Goal: Task Accomplishment & Management: Use online tool/utility

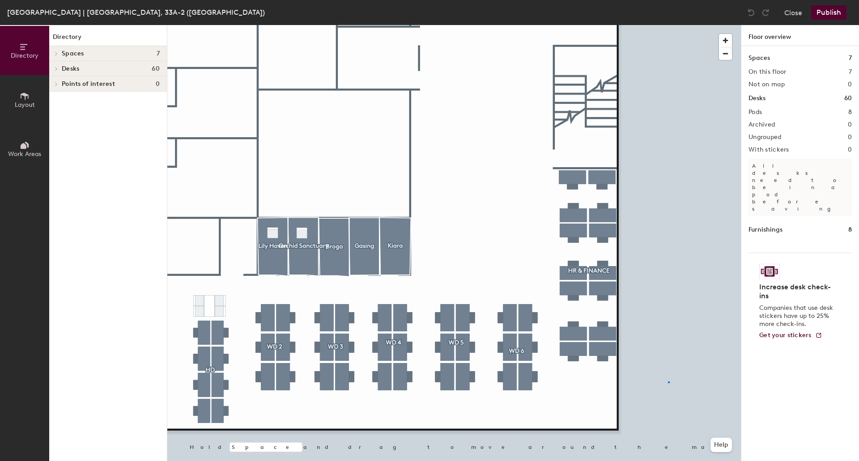
click at [669, 25] on div at bounding box center [454, 25] width 574 height 0
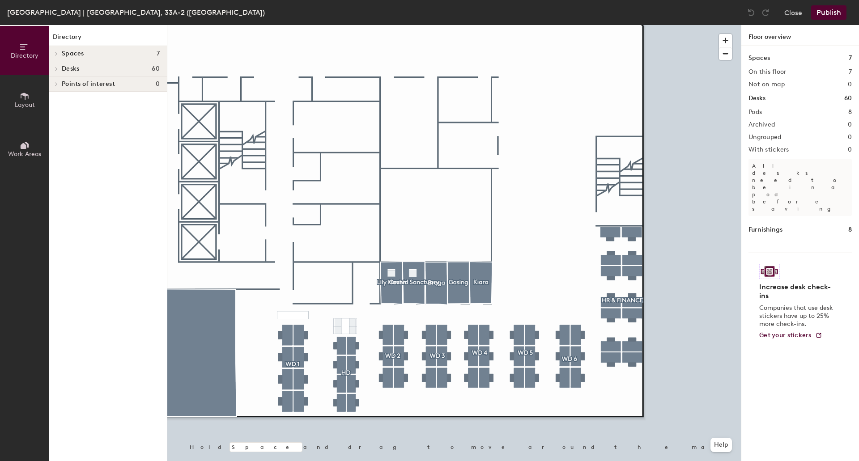
click at [34, 97] on button "Layout" at bounding box center [24, 99] width 49 height 49
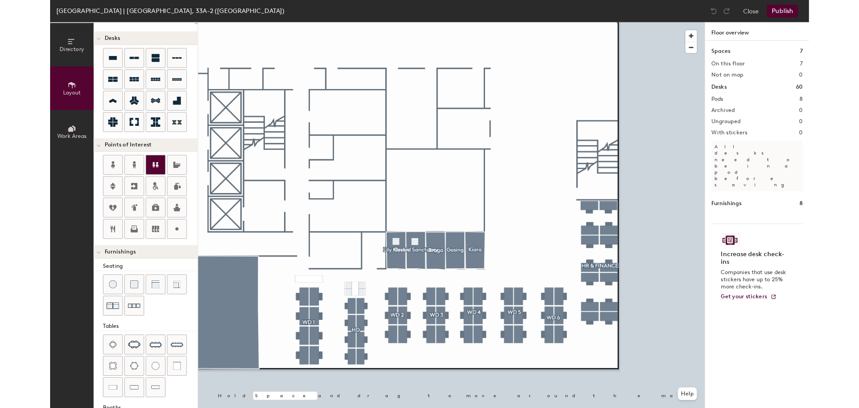
scroll to position [45, 0]
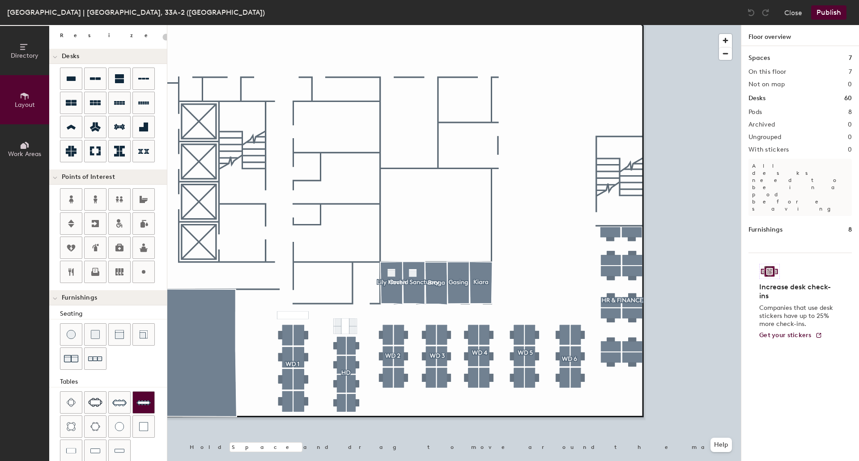
click at [136, 399] on div at bounding box center [143, 402] width 21 height 21
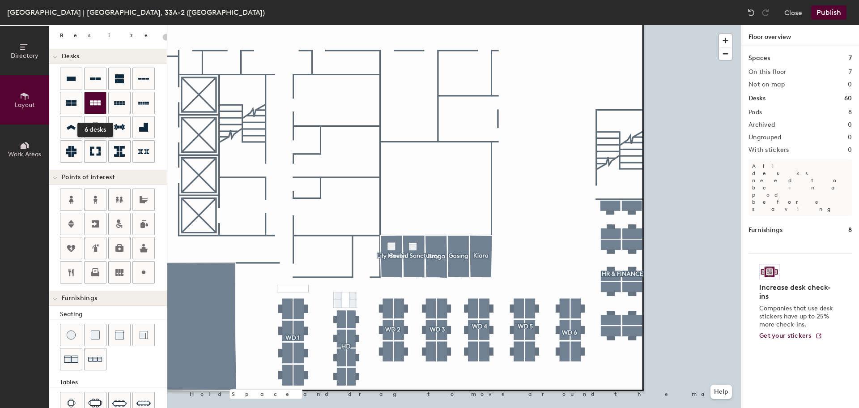
click at [96, 104] on icon at bounding box center [95, 102] width 11 height 5
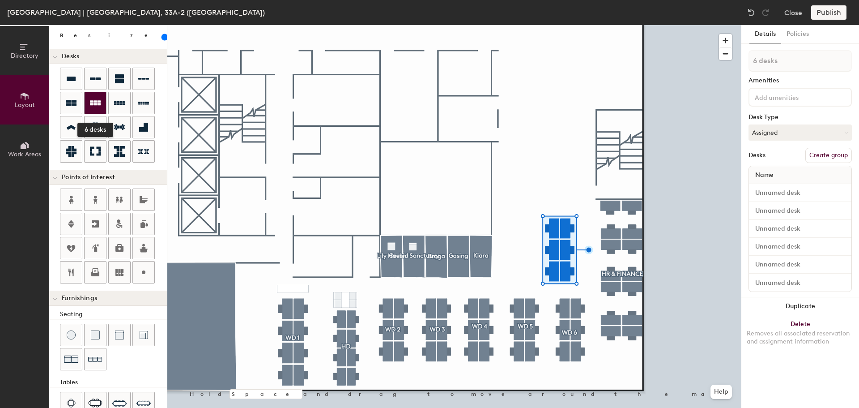
click at [106, 103] on div at bounding box center [95, 102] width 21 height 21
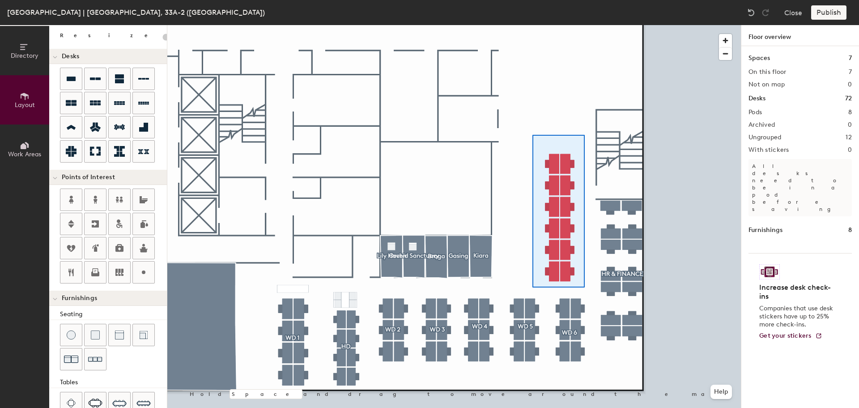
click at [533, 25] on div at bounding box center [454, 25] width 574 height 0
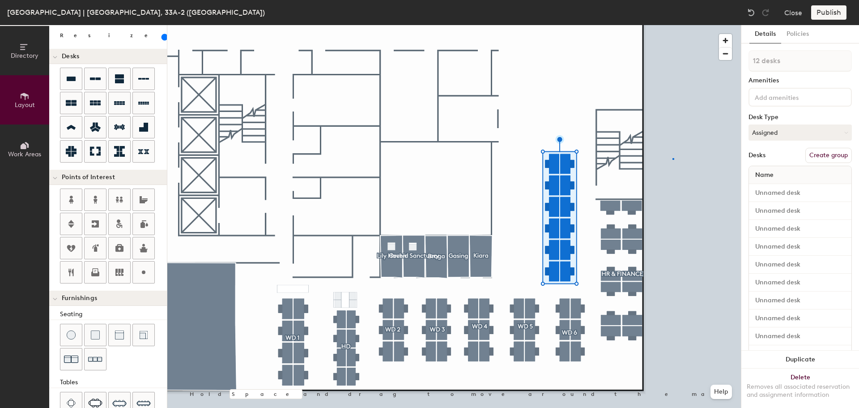
click at [673, 25] on div at bounding box center [454, 25] width 574 height 0
click at [827, 154] on button "Create group" at bounding box center [828, 155] width 47 height 15
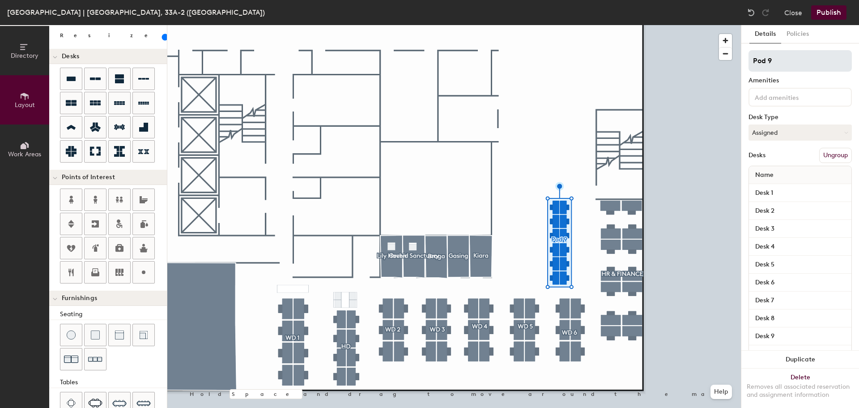
type input "100"
click at [804, 57] on input "Pod 9" at bounding box center [800, 60] width 103 height 21
type input "Pod"
type input "100"
type input "P"
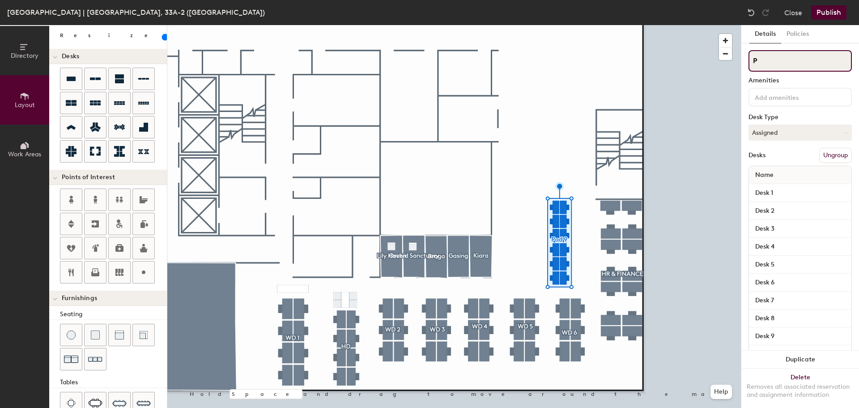
type input "100"
type input "C"
type input "100"
type input "Co"
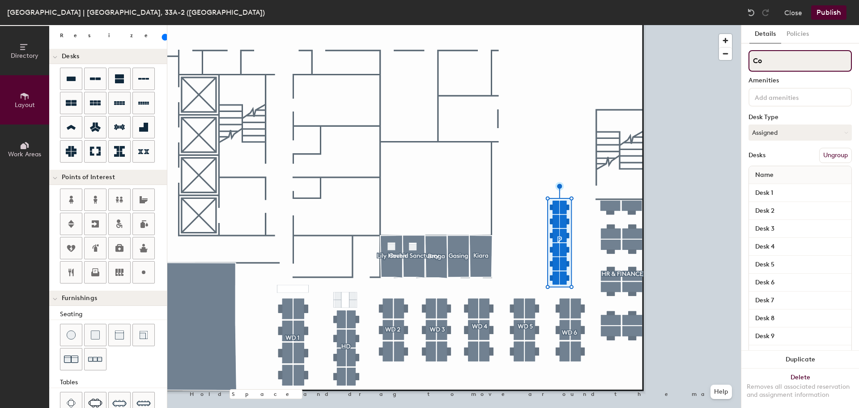
type input "100"
type input "Coll"
type input "100"
type input "Colla"
type input "100"
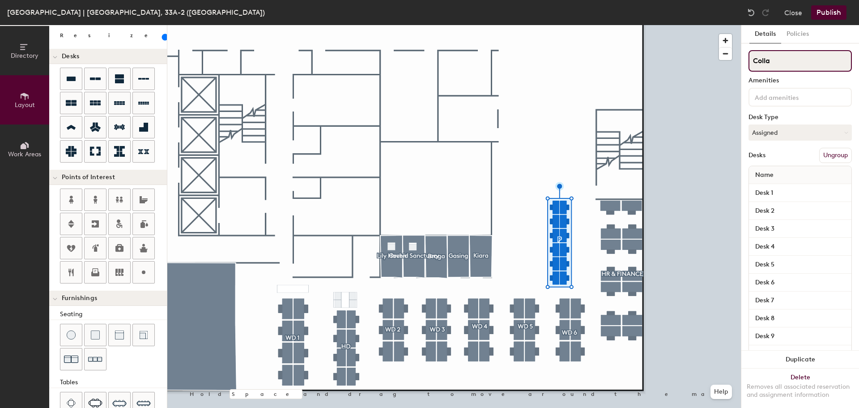
type input "Collab"
type input "100"
type input "Collabrat"
type input "100"
type input "Collabrati"
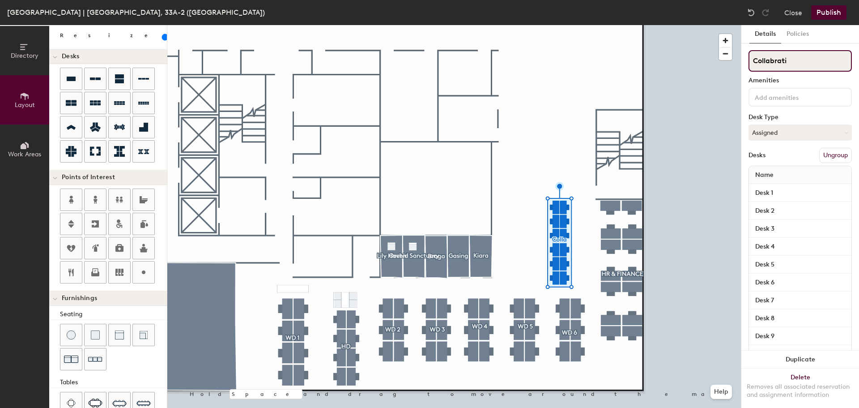
type input "100"
type input "Collabration"
type input "100"
type input "Collabration"
type input "100"
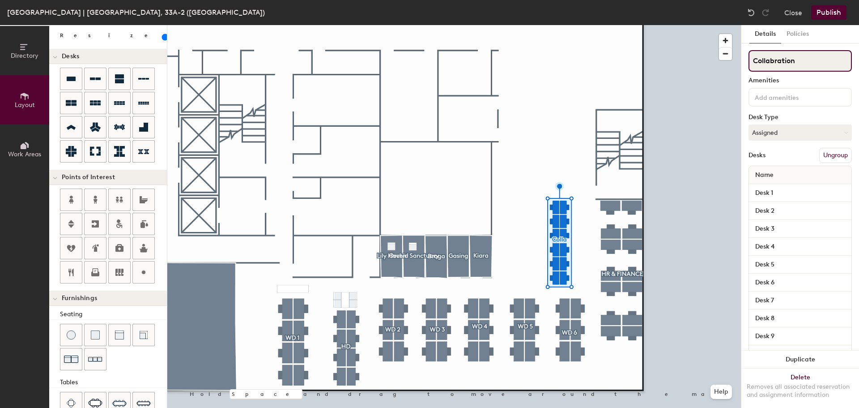
type input "Collabration A"
type input "100"
type input "Collabration Ar"
type input "100"
type input "Collabration Are"
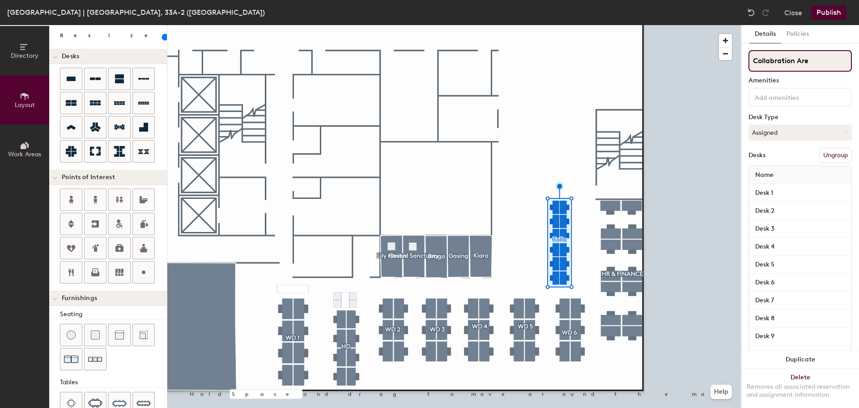
type input "100"
type input "Collabration Area"
click at [784, 62] on input "Collabration Area" at bounding box center [800, 60] width 103 height 21
type input "100"
type input "Collaboration Area"
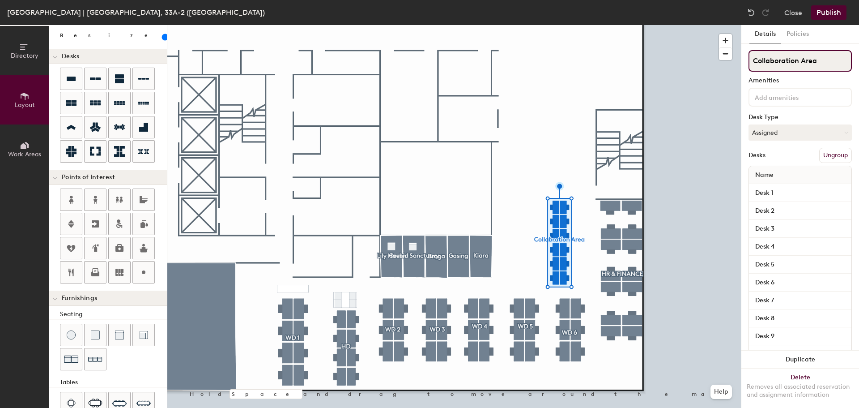
type input "100"
type input "Collaboration Area"
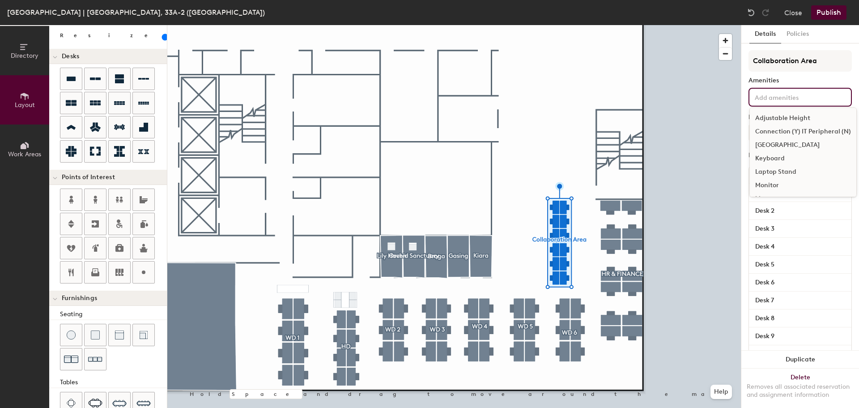
click at [769, 100] on input at bounding box center [793, 96] width 81 height 11
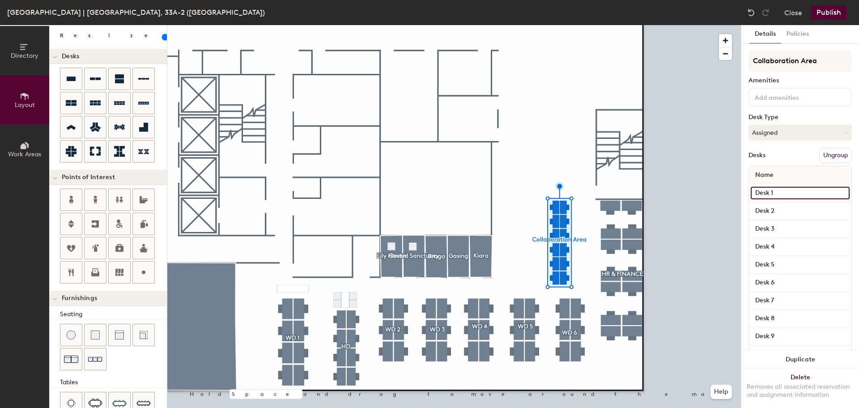
type input "100"
click at [781, 192] on input "Desk 1" at bounding box center [800, 193] width 99 height 13
type input "C"
type input "100"
type input "CL"
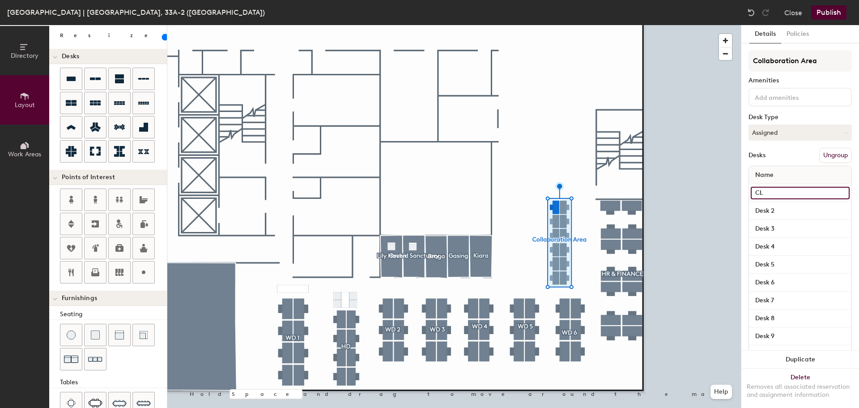
type input "100"
type input "CL1"
type input "100"
type input "CL"
type input "100"
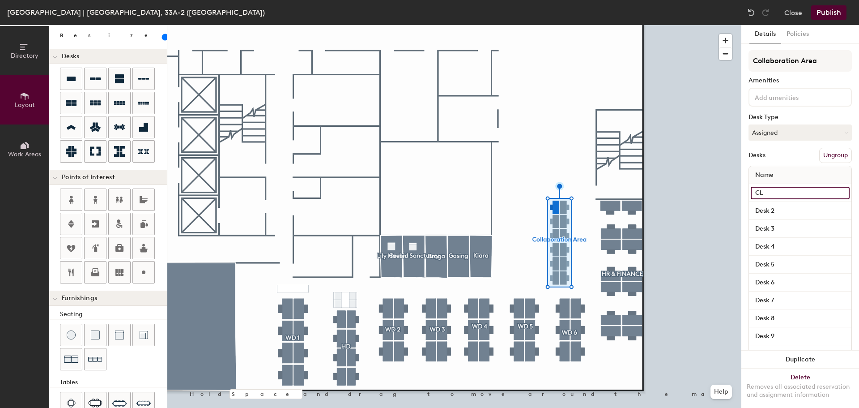
type input "CL1"
type input "100"
type input "CL"
type input "100"
type input "CL"
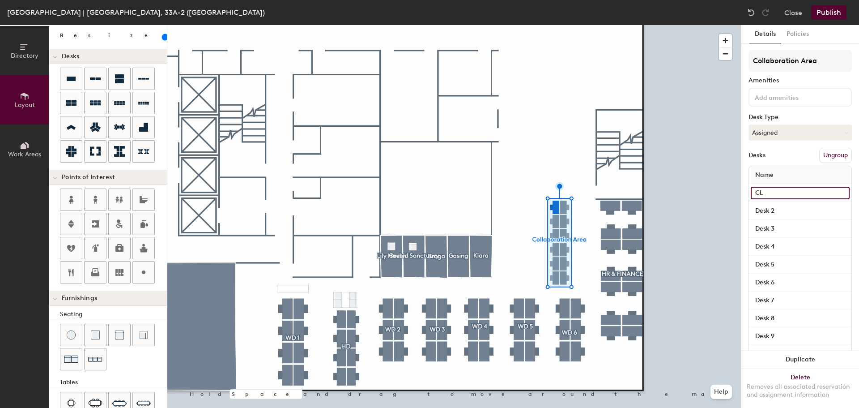
type input "100"
type input "CL 1"
type input "100"
type input "CL 1"
type input "100"
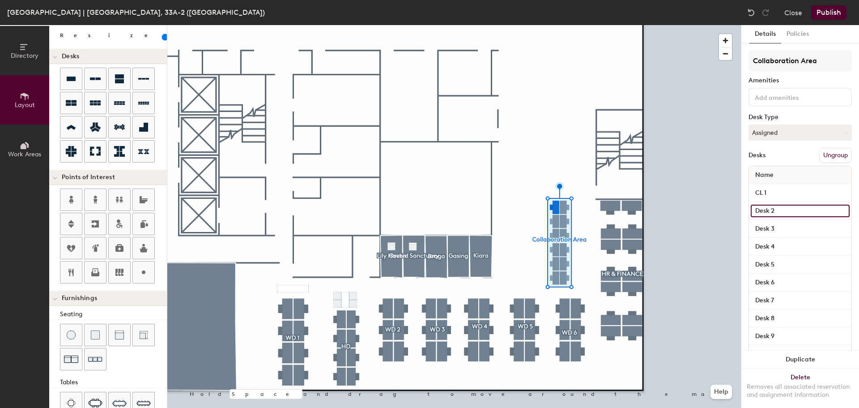
click at [805, 208] on input "Desk 2" at bounding box center [800, 211] width 99 height 13
type input "C"
type input "100"
type input "CL"
type input "100"
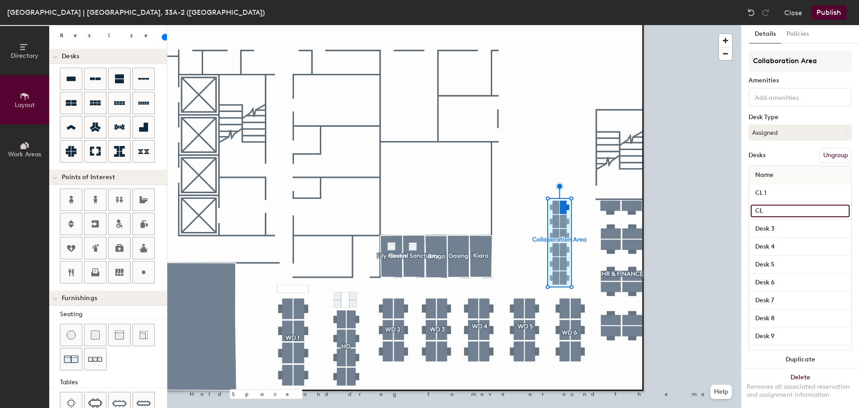
type input "CL"
type input "100"
type input "CL 1"
type input "100"
type input "CL 12"
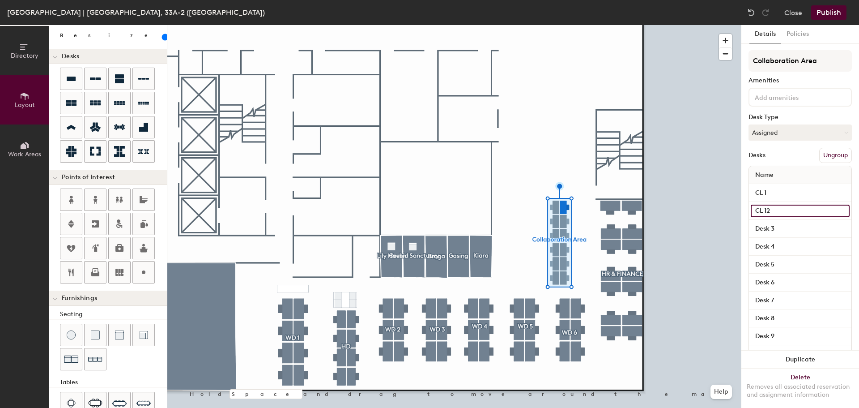
type input "100"
type input "CL 12"
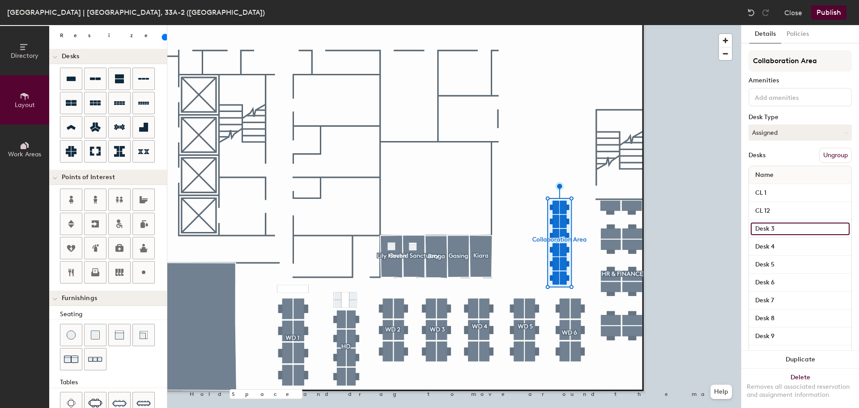
type input "100"
click at [783, 226] on input "Desk 3" at bounding box center [800, 228] width 99 height 13
type input "C"
type input "100"
type input "CL"
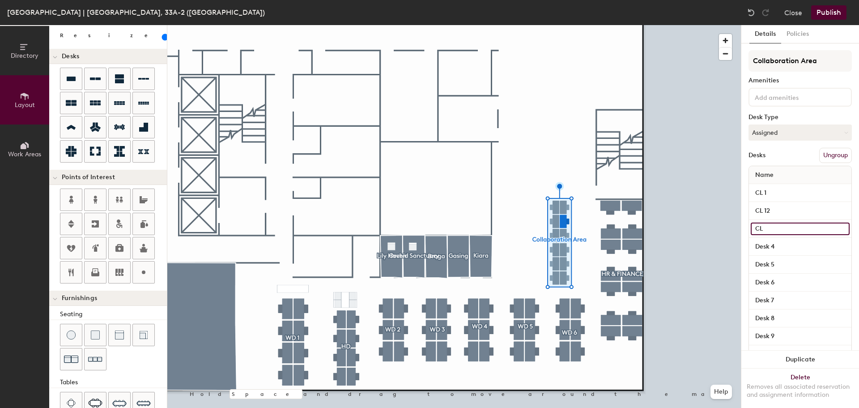
type input "100"
type input "CL"
type input "100"
type input "CL 1"
type input "100"
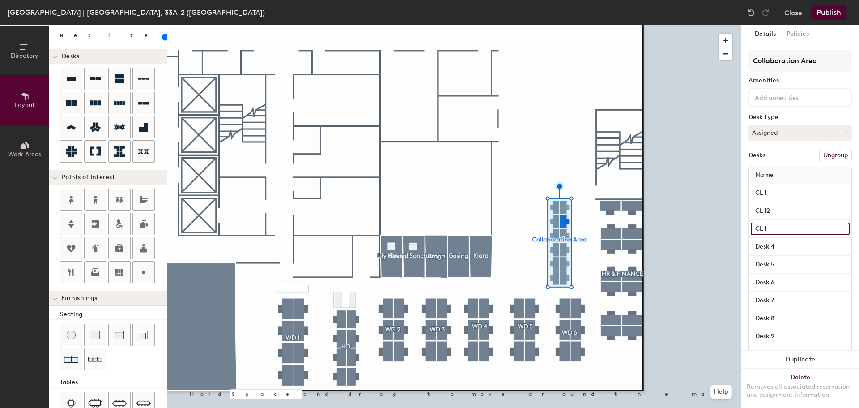
type input "CL 11"
type input "100"
type input "CL 11"
type input "100"
click at [776, 246] on input "Desk 4" at bounding box center [800, 246] width 99 height 13
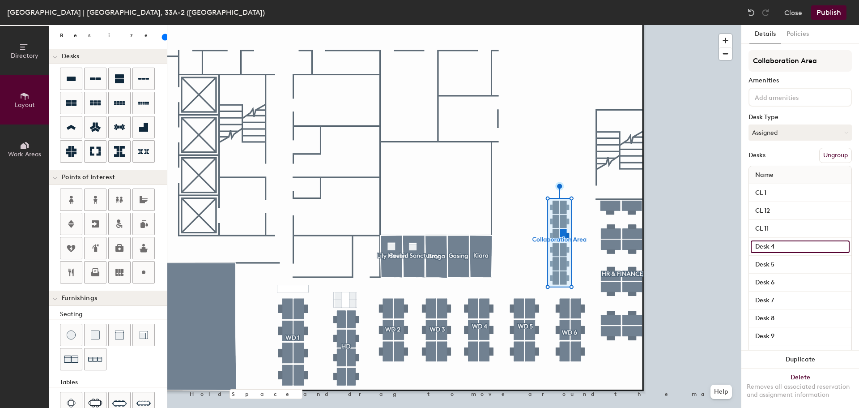
type input "C"
type input "100"
type input "CL"
type input "100"
type input "CL"
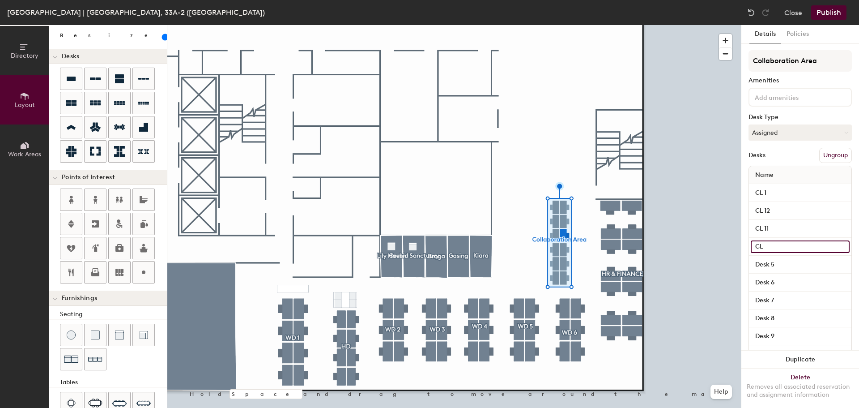
type input "100"
type input "CL 19"
type input "100"
type input "CL 1"
type input "100"
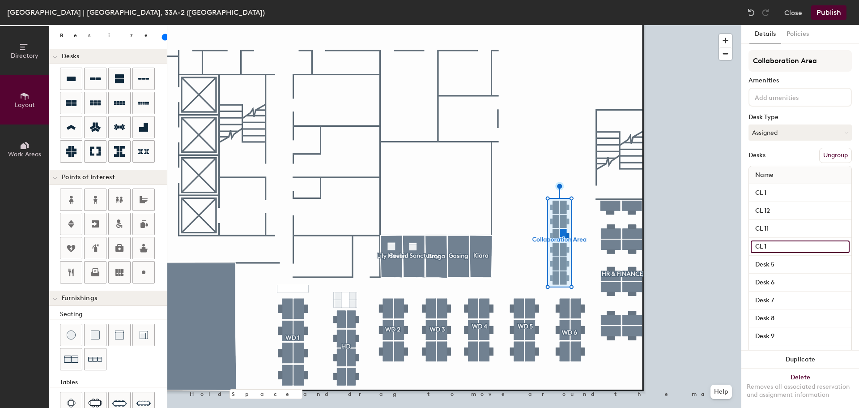
type input "CL 10"
type input "100"
type input "CL 10"
type input "100"
click at [777, 262] on input "Desk 5" at bounding box center [800, 264] width 99 height 13
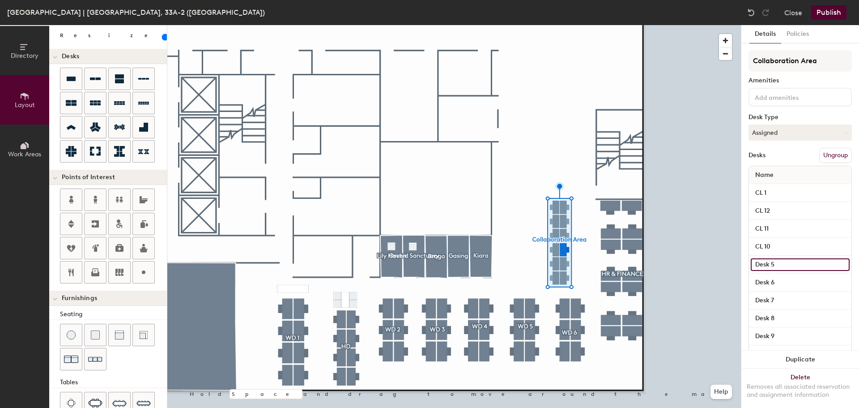
type input "C"
type input "100"
type input "CL"
type input "100"
type input "CL"
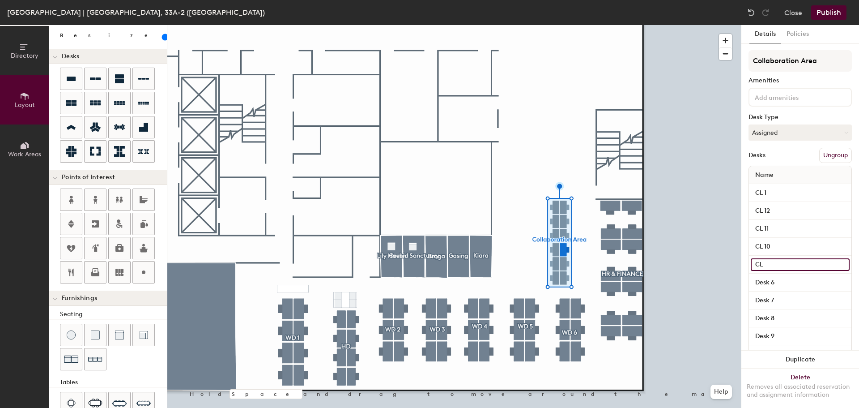
type input "100"
type input "CL 9"
type input "100"
type input "CL 9"
type input "100"
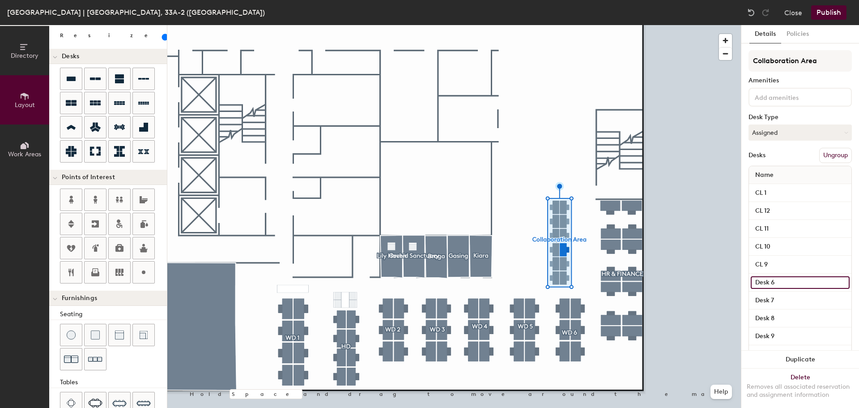
click at [775, 277] on input "Desk 6" at bounding box center [800, 282] width 99 height 13
type input "C"
type input "100"
type input "CL"
type input "100"
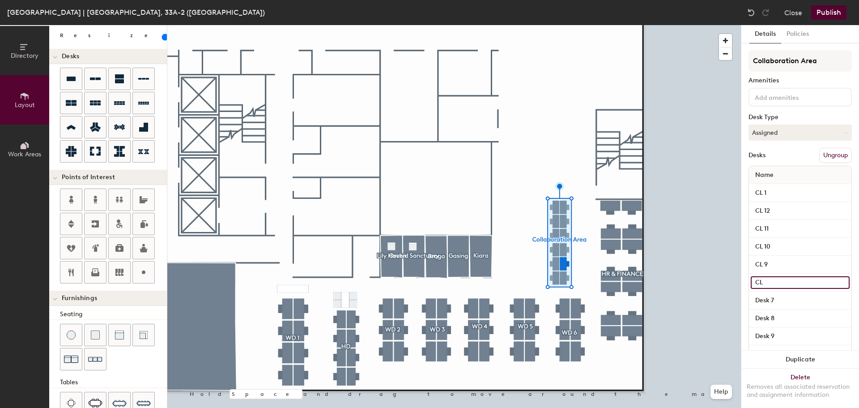
type input "CL"
type input "100"
type input "CL 8"
type input "100"
type input "CL 8"
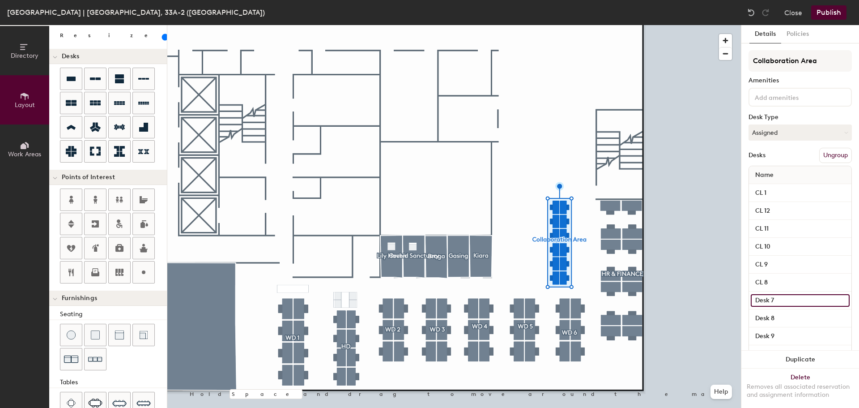
type input "100"
click at [771, 298] on input "Desk 7" at bounding box center [800, 300] width 99 height 13
type input "C"
type input "100"
type input "CL"
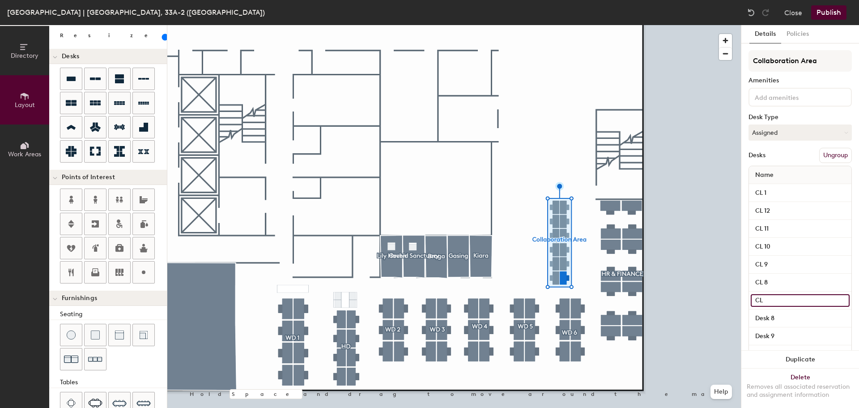
type input "100"
type input "CL"
type input "100"
type input "CL 7"
type input "100"
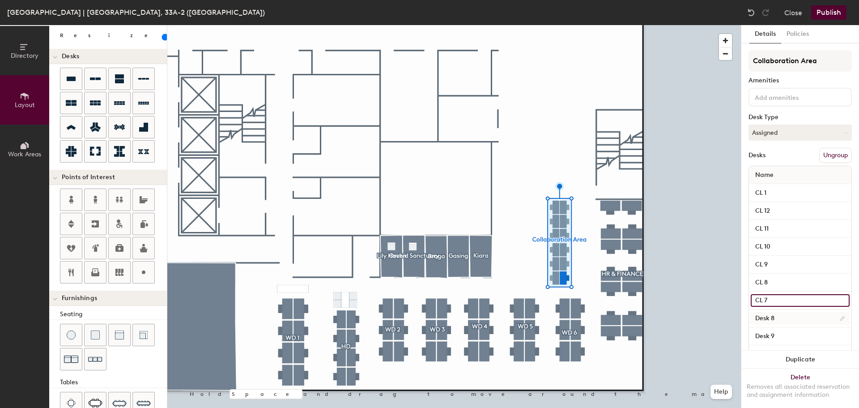
type input "CL 7"
type input "100"
click at [763, 318] on input "Desk 8" at bounding box center [800, 318] width 99 height 13
type input "C"
type input "100"
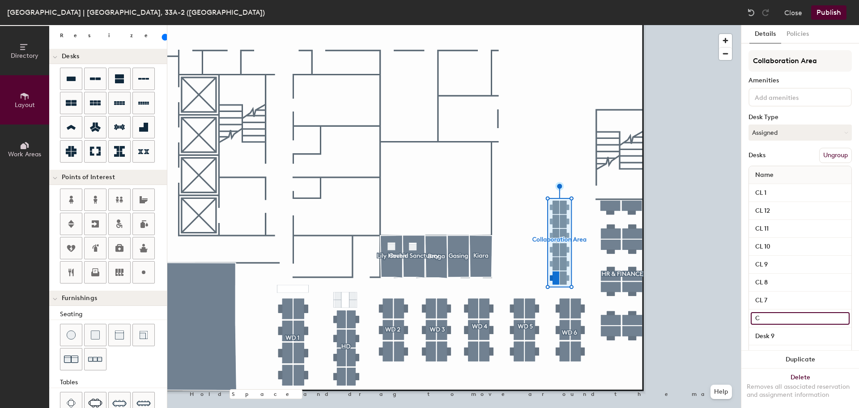
type input "CL"
type input "100"
type input "CL"
type input "100"
type input "CL 6"
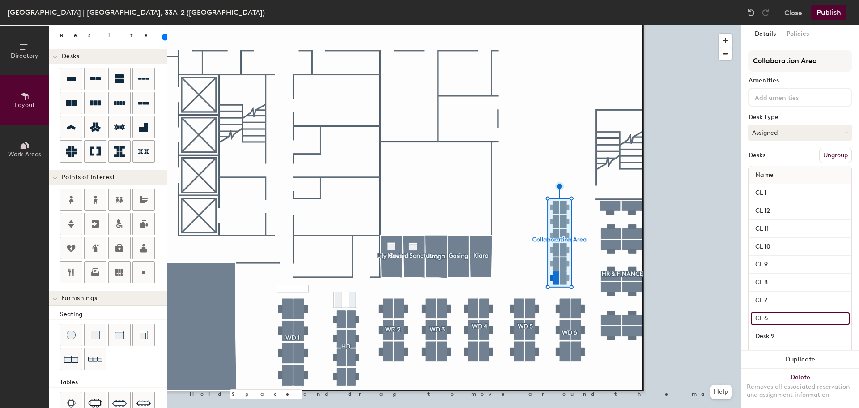
type input "100"
type input "CL 6"
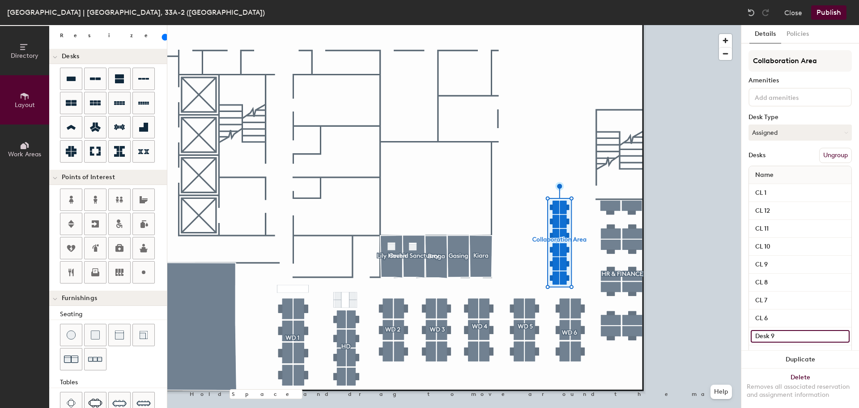
type input "100"
click at [763, 336] on input "Desk 9" at bounding box center [800, 336] width 99 height 13
type input "C"
type input "100"
type input "CL"
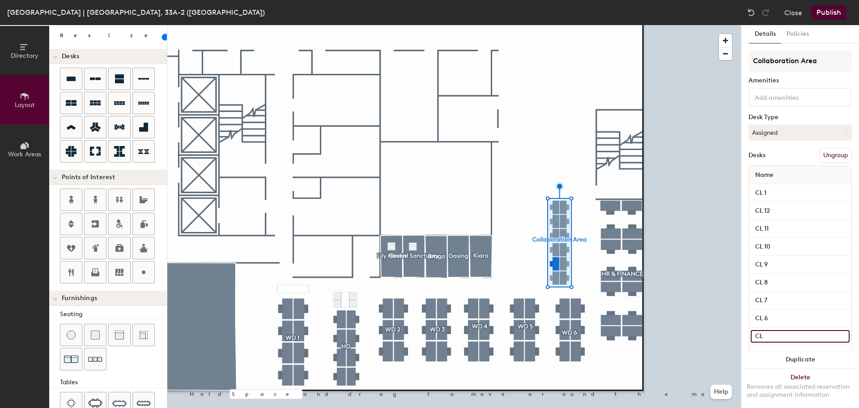
type input "100"
type input "CL"
type input "100"
type input "CL 5"
type input "100"
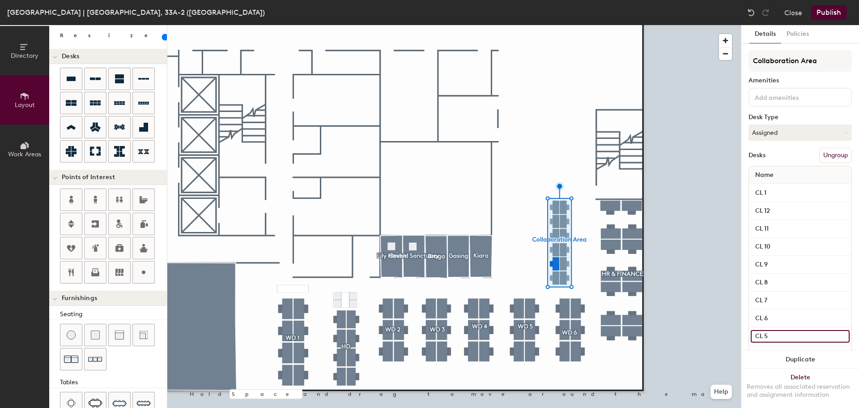
type input "CL 5"
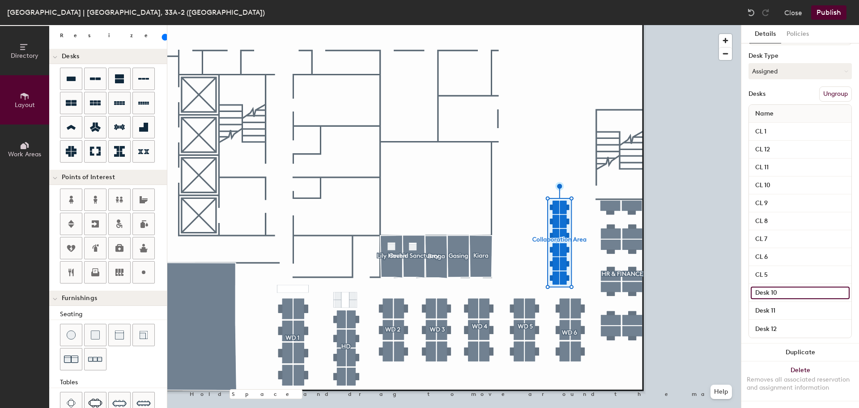
type input "100"
click at [784, 286] on input "Desk 10" at bounding box center [800, 292] width 99 height 13
type input "C"
type input "100"
type input "CL"
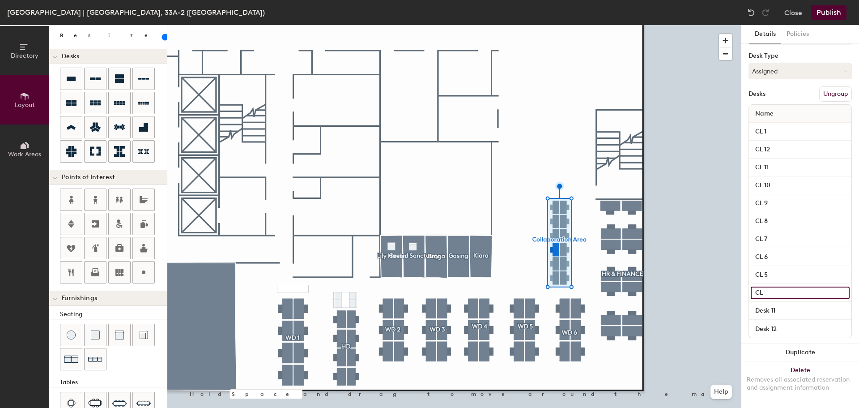
type input "100"
type input "CL"
type input "100"
type input "CL 4"
type input "100"
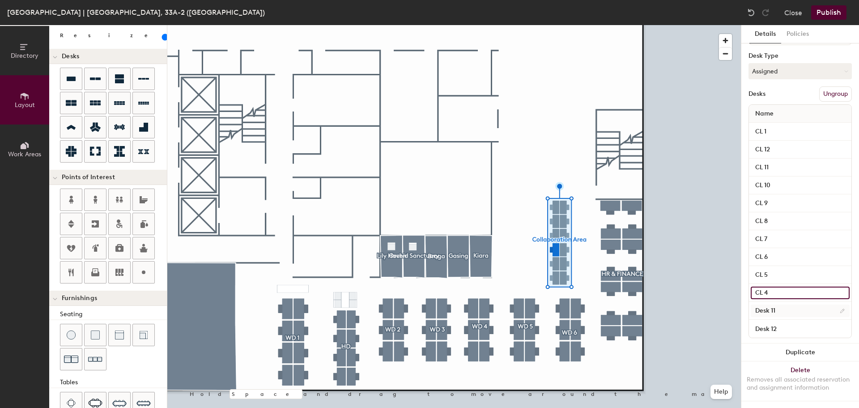
type input "CL 4"
type input "100"
click at [775, 304] on input "Desk 11" at bounding box center [800, 310] width 99 height 13
type input "C"
type input "100"
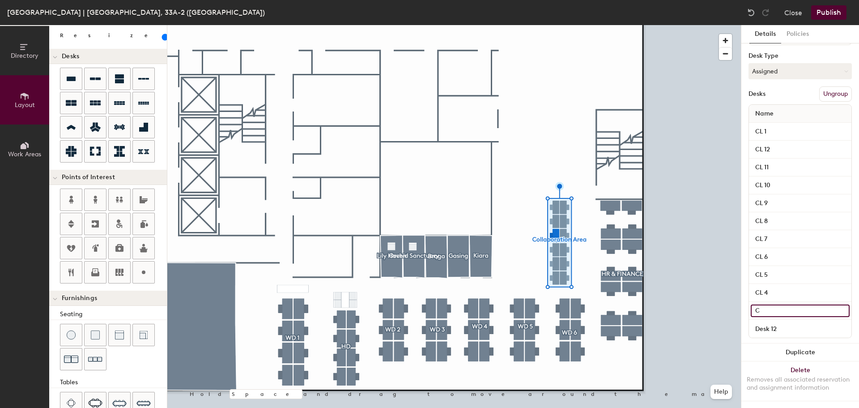
type input "CL"
type input "100"
type input "CL"
type input "100"
type input "CL 3"
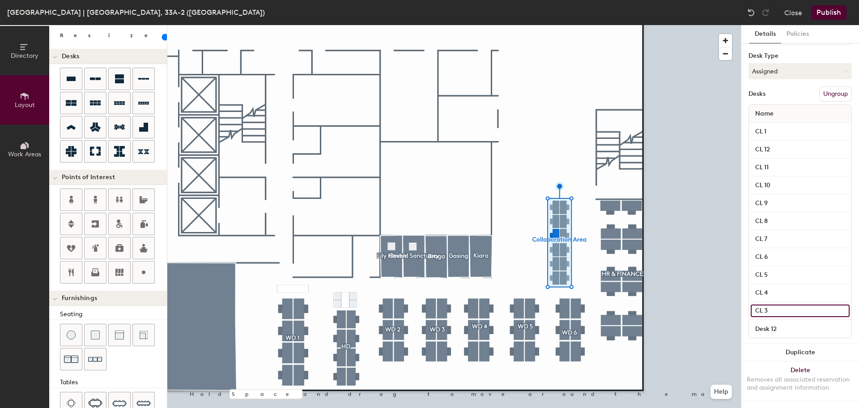
type input "100"
type input "CL 3"
click at [766, 322] on input "Desk 12" at bounding box center [800, 328] width 99 height 13
type input "100"
type input "C"
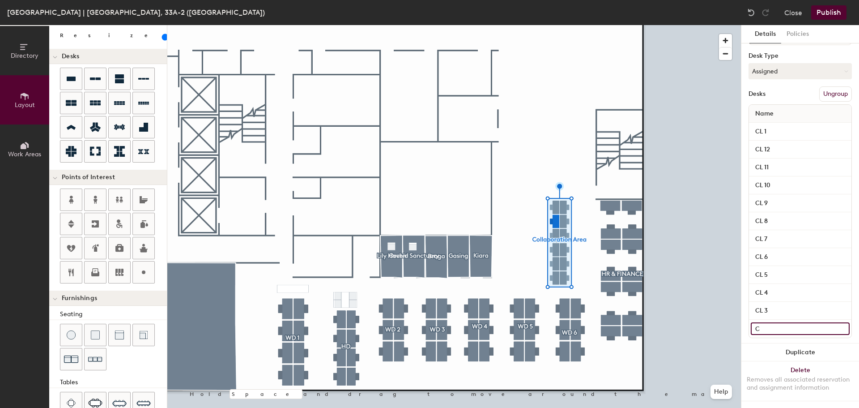
type input "100"
type input "CL"
type input "100"
type input "CL"
type input "100"
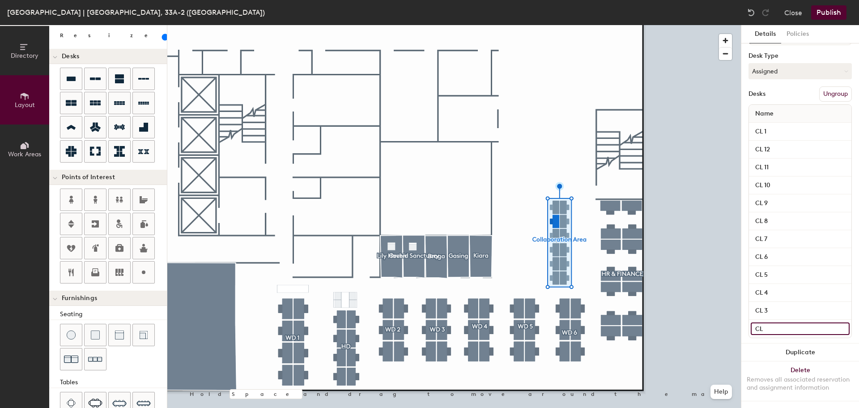
type input "CL 2"
type input "100"
type input "CL 2"
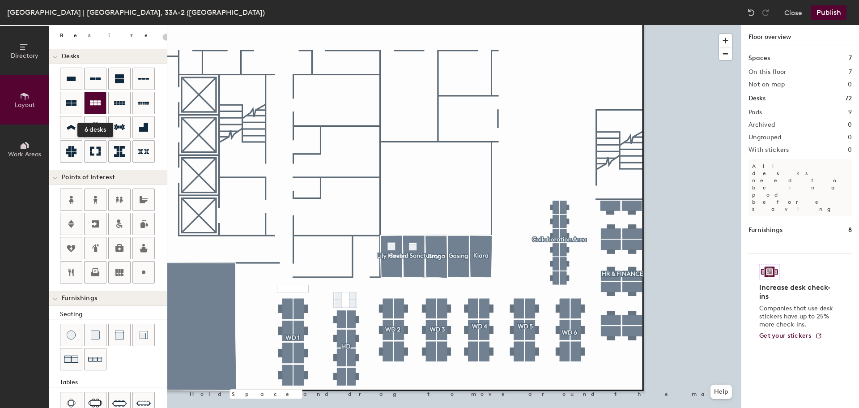
click at [101, 98] on div at bounding box center [95, 102] width 21 height 21
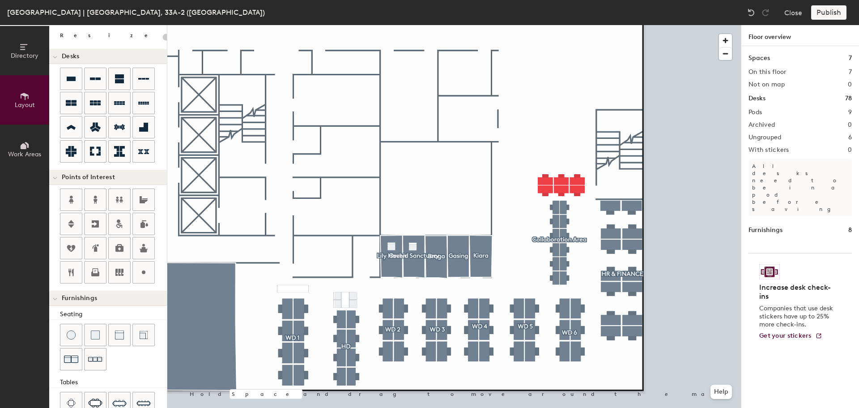
click at [704, 25] on div at bounding box center [454, 25] width 574 height 0
click at [693, 25] on div at bounding box center [454, 25] width 574 height 0
click at [126, 101] on div at bounding box center [119, 102] width 21 height 21
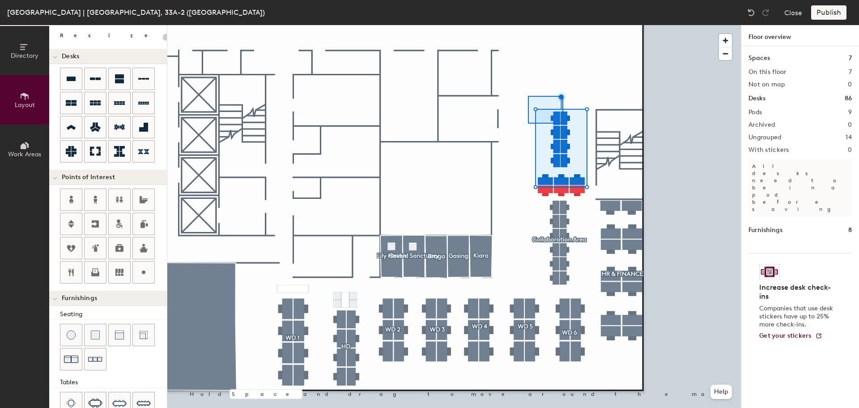
type input "20"
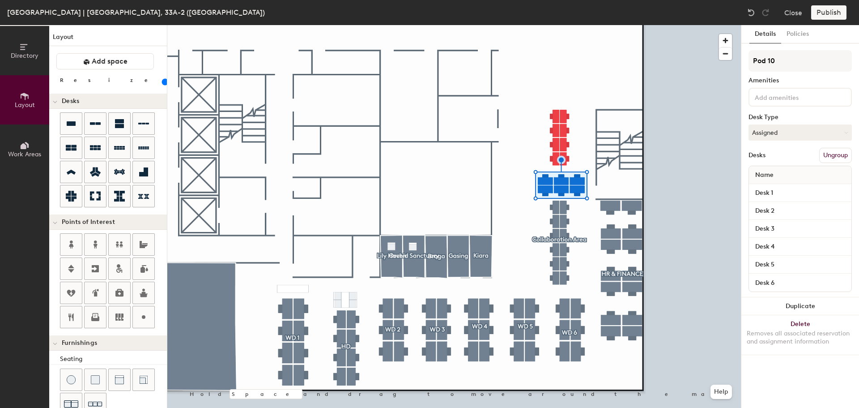
scroll to position [45, 0]
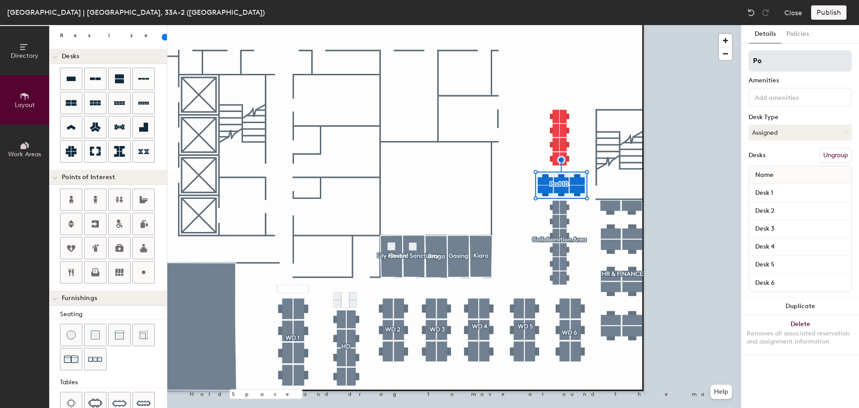
type input "P"
type input "HD 1"
click at [772, 187] on input "Desk 1" at bounding box center [800, 193] width 99 height 13
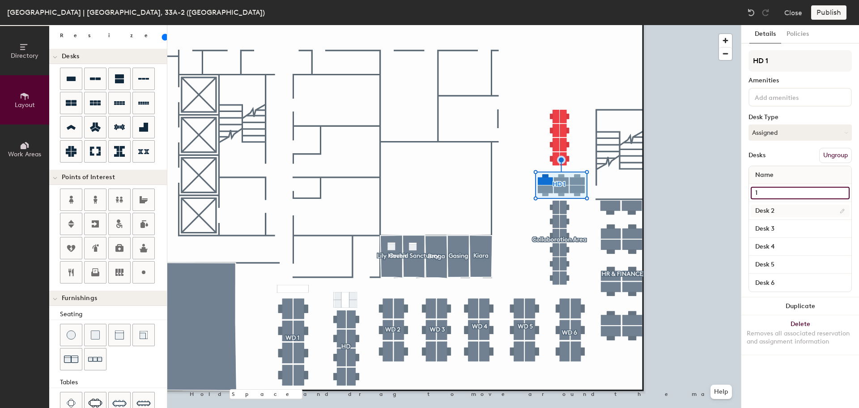
type input "1"
click at [790, 209] on input "Desk 2" at bounding box center [800, 211] width 99 height 13
type input "2"
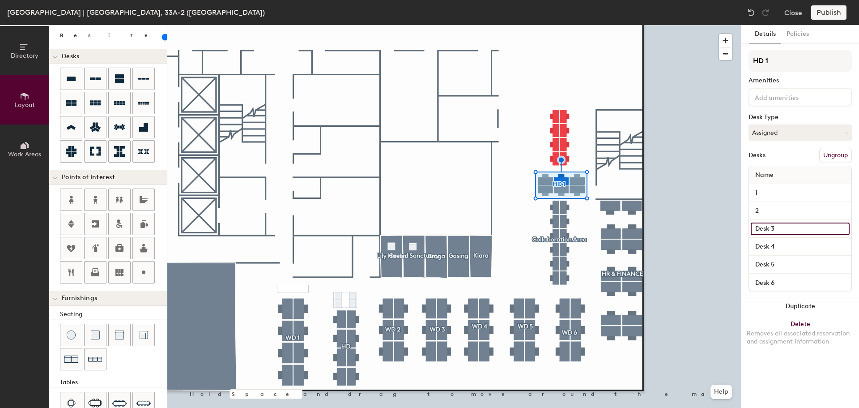
click at [789, 227] on input "Desk 3" at bounding box center [800, 228] width 99 height 13
type input "3"
click at [786, 244] on input "Desk 4" at bounding box center [800, 246] width 99 height 13
type input "4"
click at [780, 255] on div "4" at bounding box center [800, 247] width 102 height 18
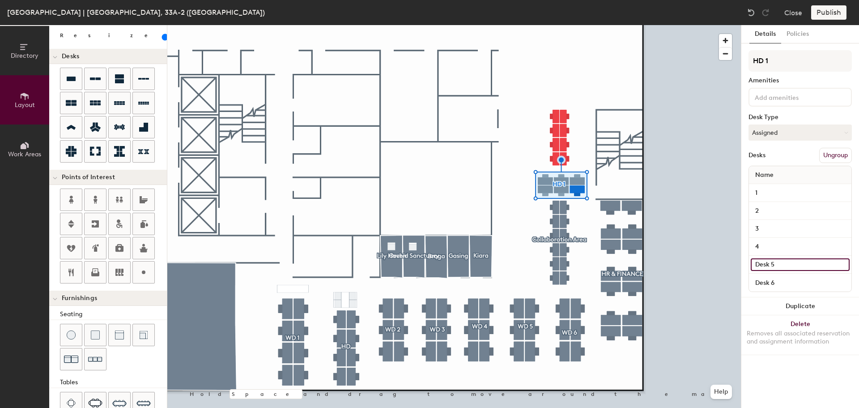
click at [779, 263] on input "Desk 5" at bounding box center [800, 264] width 99 height 13
type input "5"
click at [780, 279] on input "Desk 6" at bounding box center [800, 282] width 99 height 13
type input "6"
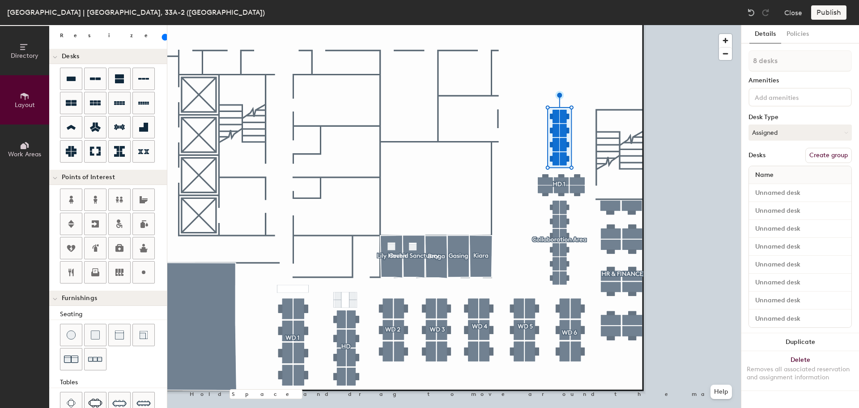
click at [811, 152] on button "Create group" at bounding box center [828, 155] width 47 height 15
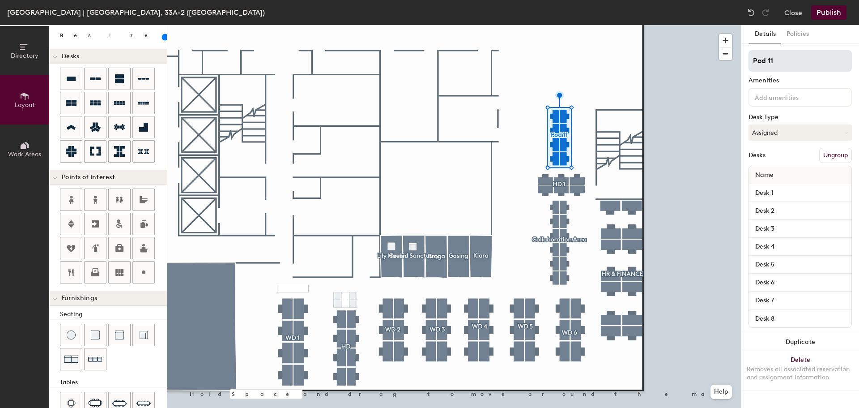
type input "100"
type input "H"
type input "100"
type input "HD"
type input "100"
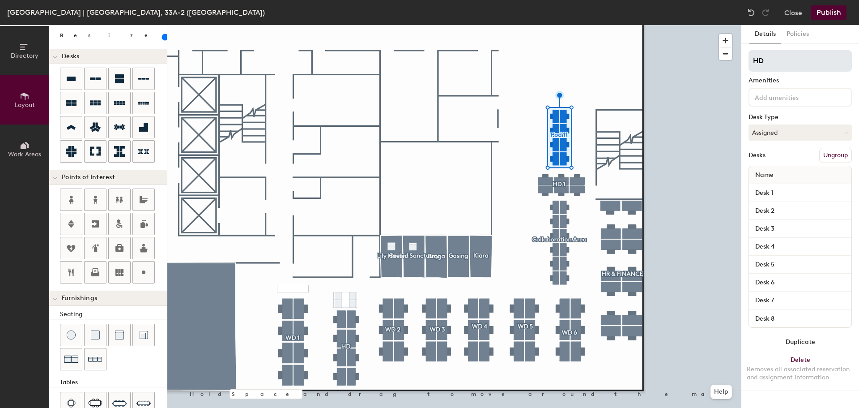
type input "HD"
type input "100"
type input "HD 2"
type input "100"
type input "HD 2"
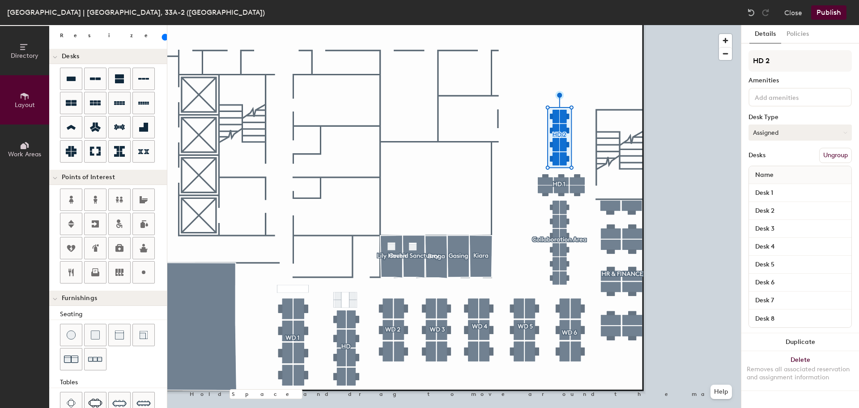
click at [793, 131] on button "Assigned" at bounding box center [800, 132] width 103 height 16
click at [801, 33] on button "Policies" at bounding box center [797, 34] width 33 height 18
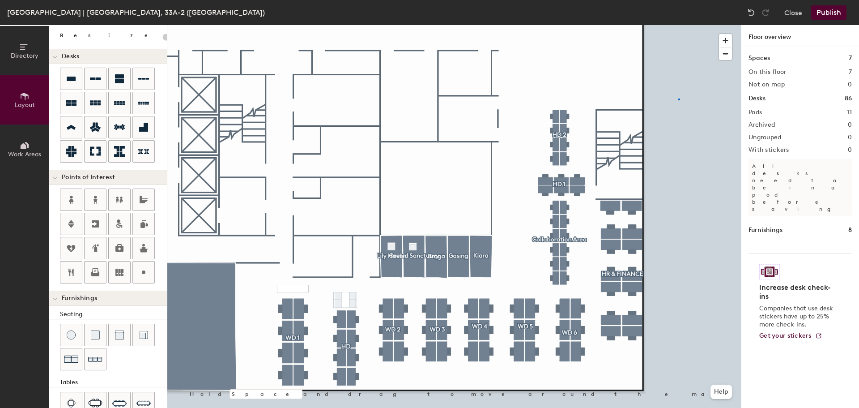
click at [678, 25] on div at bounding box center [454, 25] width 574 height 0
click at [141, 99] on icon at bounding box center [143, 103] width 11 height 11
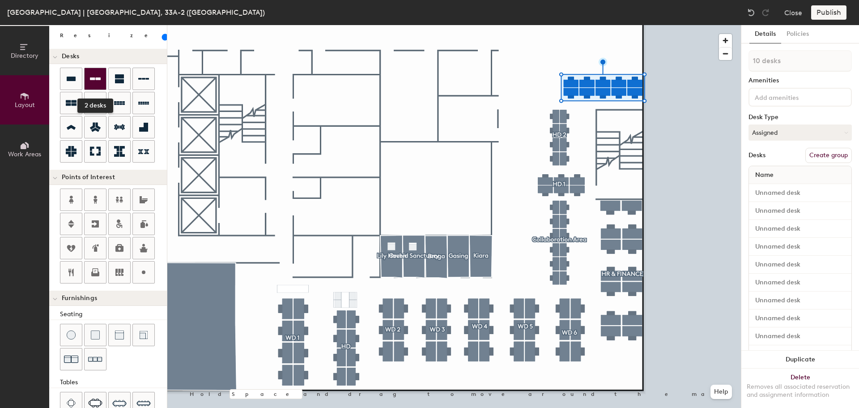
click at [94, 76] on icon at bounding box center [95, 78] width 11 height 11
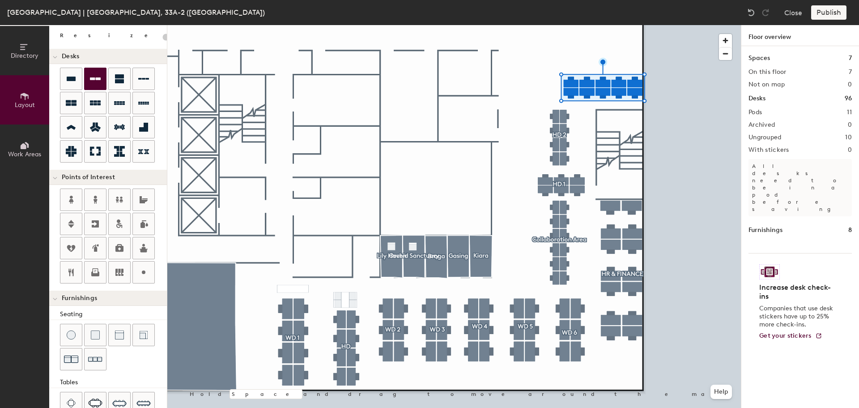
type input "140"
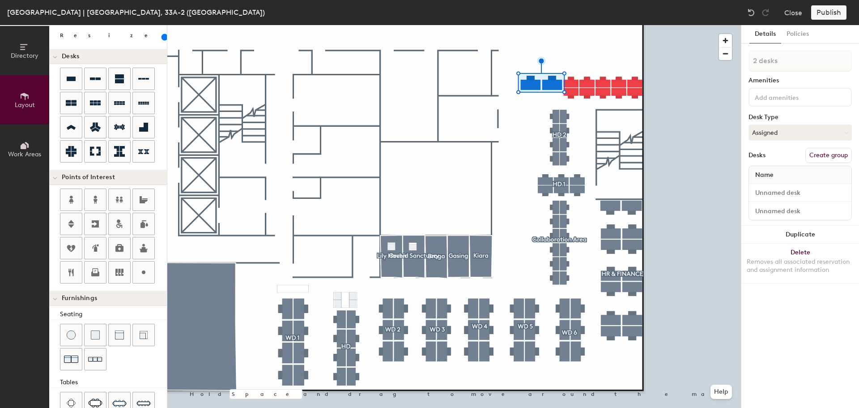
type input "1 desk"
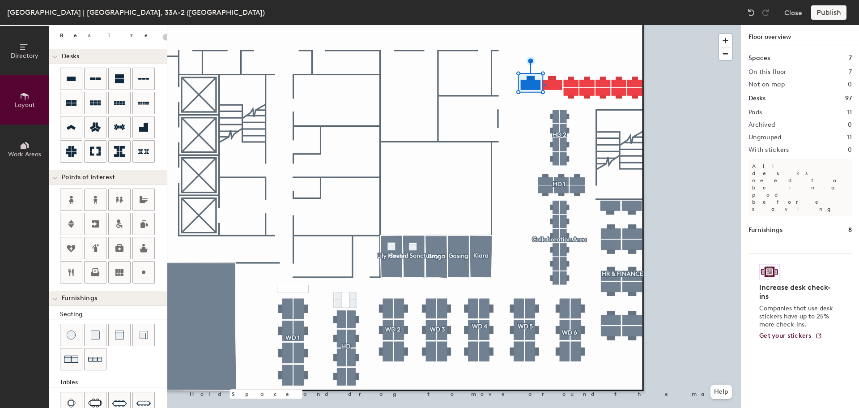
click at [545, 25] on div at bounding box center [454, 25] width 574 height 0
click at [72, 108] on icon at bounding box center [71, 103] width 11 height 11
click at [530, 25] on div at bounding box center [454, 25] width 574 height 0
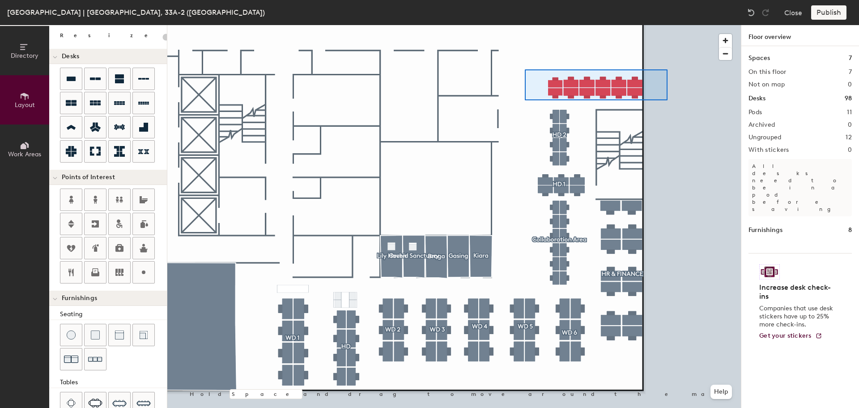
type input "100"
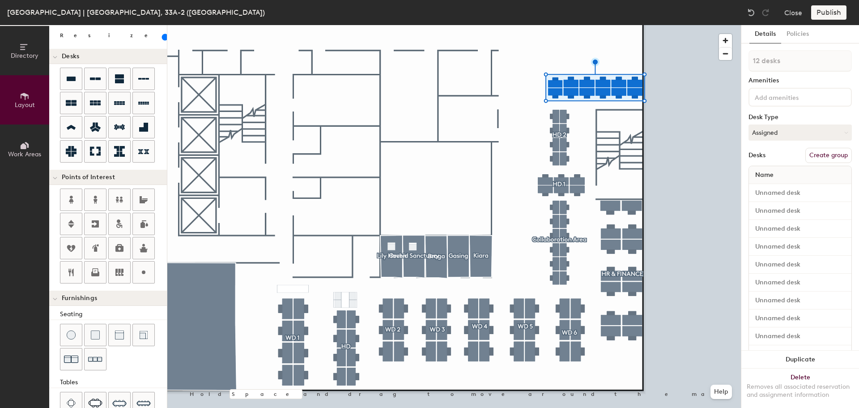
click at [809, 156] on button "Create group" at bounding box center [828, 155] width 47 height 15
type input "OPS TEAM"
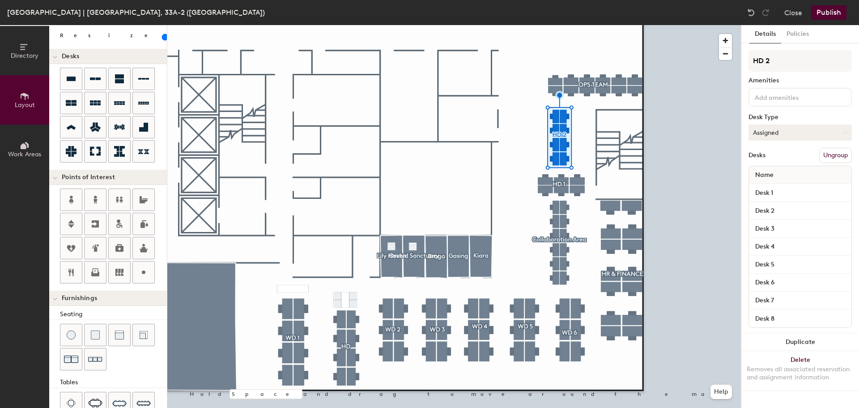
click at [806, 128] on button "Assigned" at bounding box center [800, 132] width 103 height 16
click at [799, 177] on div "Hot" at bounding box center [793, 173] width 89 height 13
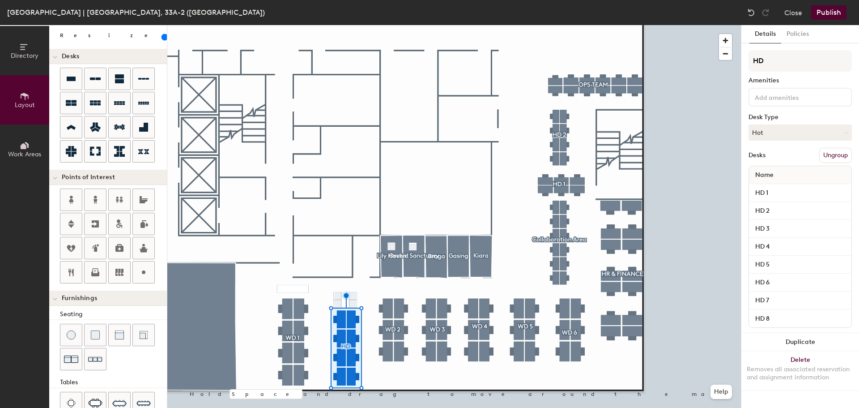
click at [744, 198] on div "Details Policies HD Amenities Desk Type Hot Desks Ungroup Name HD 1 HD 2 HD 3 H…" at bounding box center [800, 216] width 118 height 383
click at [714, 25] on div at bounding box center [454, 25] width 574 height 0
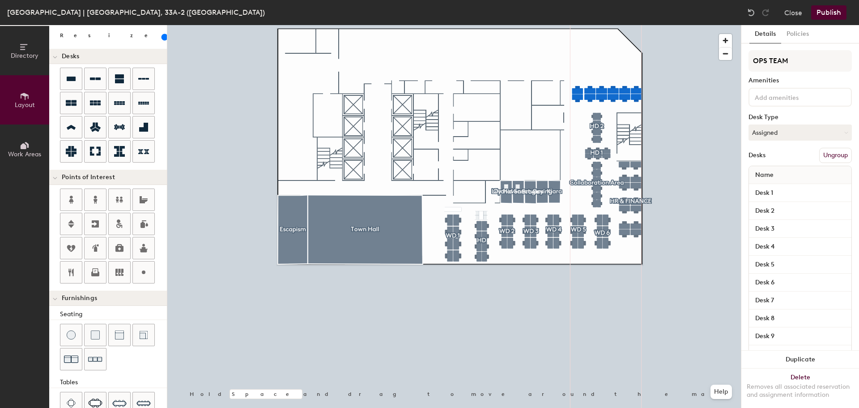
click at [682, 25] on div at bounding box center [454, 25] width 574 height 0
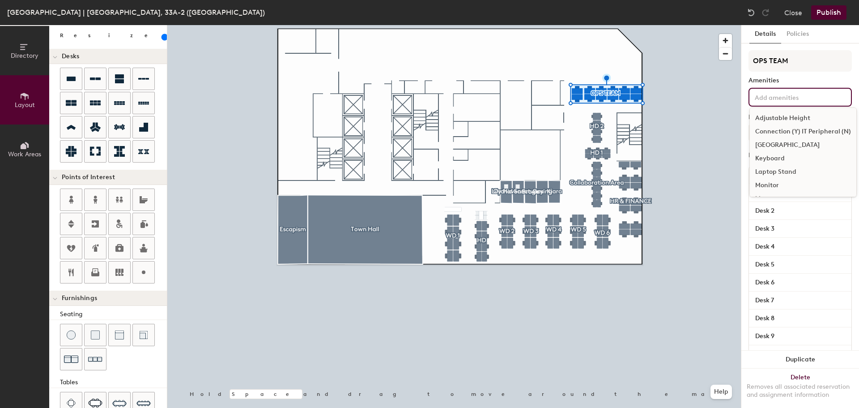
click at [750, 100] on div "Adjustable Height Connection (Y) IT Peripheral (N) Docking Station Keyboard Lap…" at bounding box center [800, 97] width 103 height 19
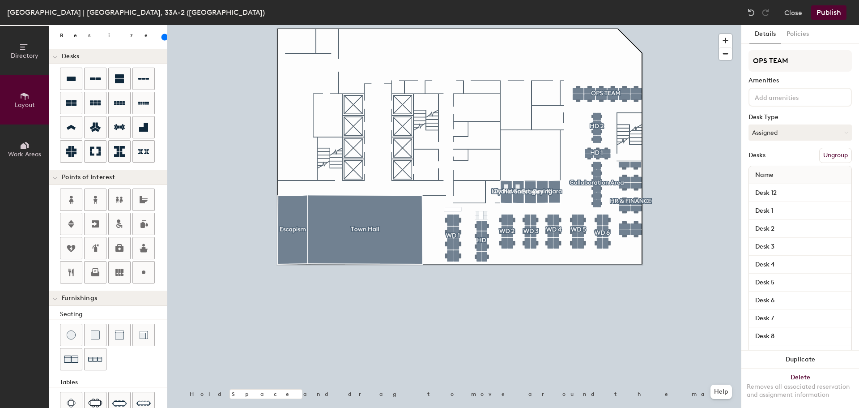
click at [748, 87] on div "Details Policies OPS TEAM Amenities Desk Type Assigned Desks Ungroup Name Desk …" at bounding box center [800, 216] width 118 height 383
click at [744, 87] on div "Details Policies OPS TEAM Amenities Desk Type Assigned Desks Ungroup Name Desk …" at bounding box center [800, 216] width 118 height 383
click at [694, 25] on div at bounding box center [454, 25] width 574 height 0
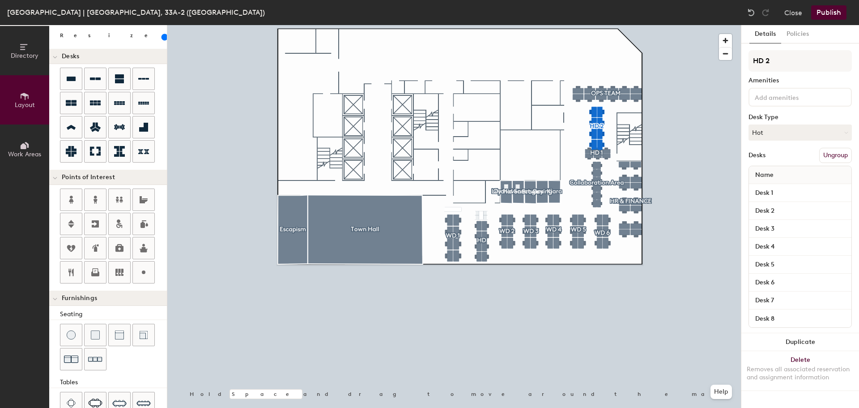
click at [672, 25] on div at bounding box center [454, 25] width 574 height 0
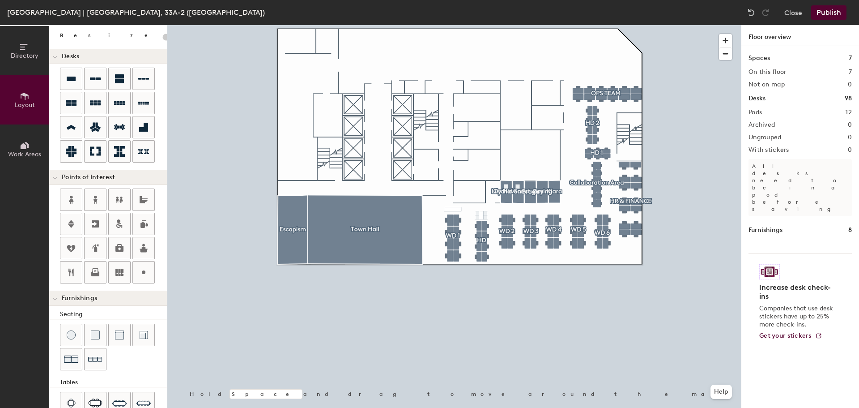
type input "100"
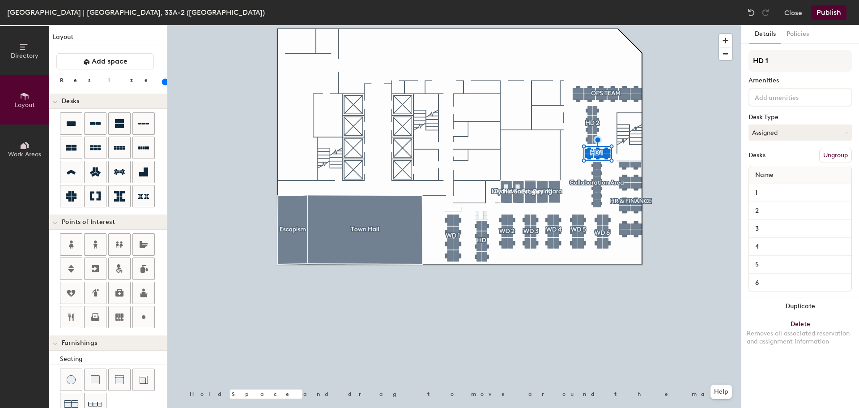
scroll to position [45, 0]
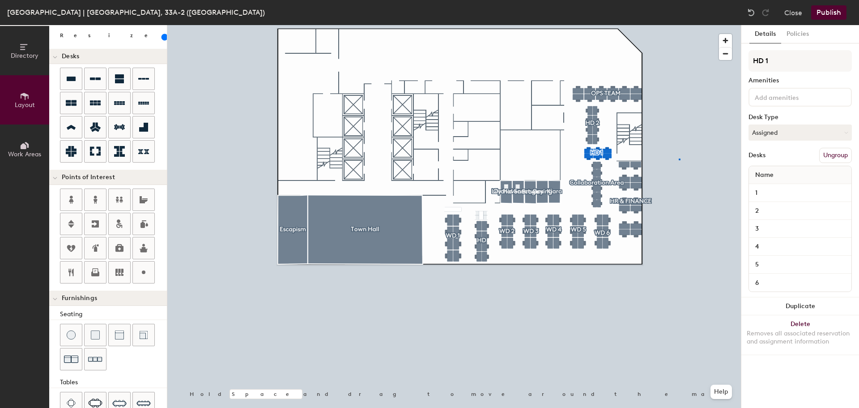
click at [679, 25] on div at bounding box center [454, 25] width 574 height 0
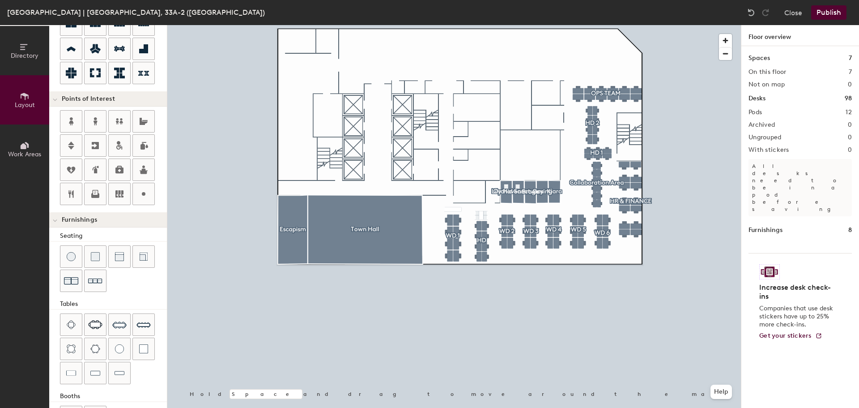
scroll to position [158, 0]
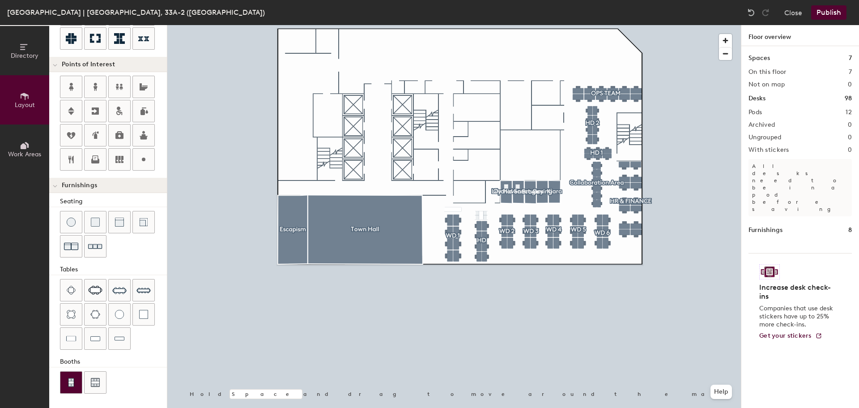
click at [75, 384] on img at bounding box center [71, 382] width 8 height 9
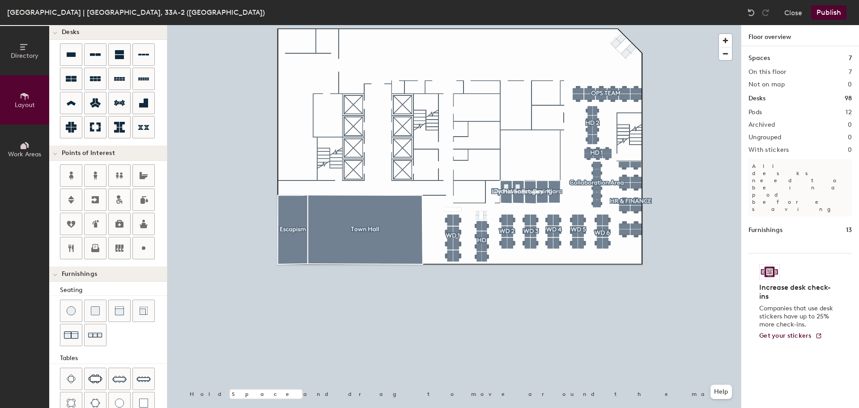
scroll to position [68, 0]
click at [98, 84] on icon at bounding box center [95, 79] width 11 height 11
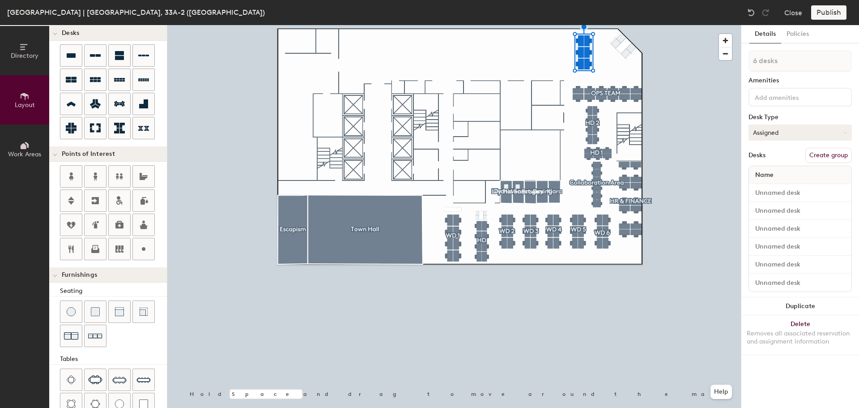
click at [785, 137] on button "Assigned" at bounding box center [800, 132] width 103 height 16
click at [776, 185] on div "Hoteled" at bounding box center [793, 186] width 89 height 13
click at [789, 98] on input at bounding box center [793, 96] width 81 height 11
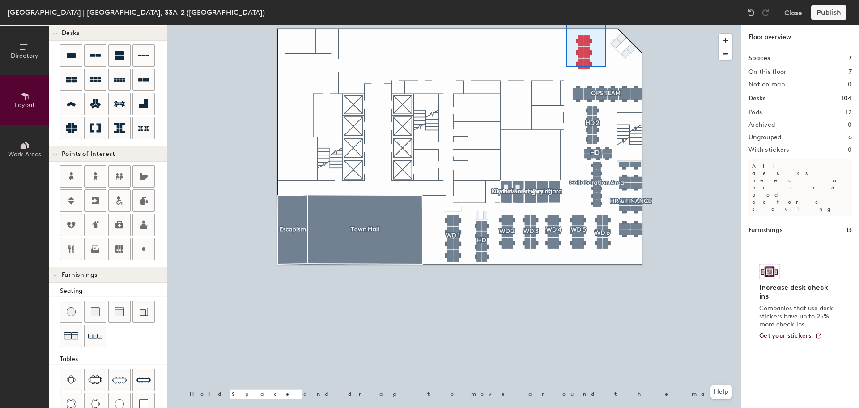
click at [567, 17] on div "Kuala Lumpur | Q Sentral, 33A-2 (Sky Garden) Close Publish Directory Layout Wor…" at bounding box center [429, 204] width 859 height 408
type input "140"
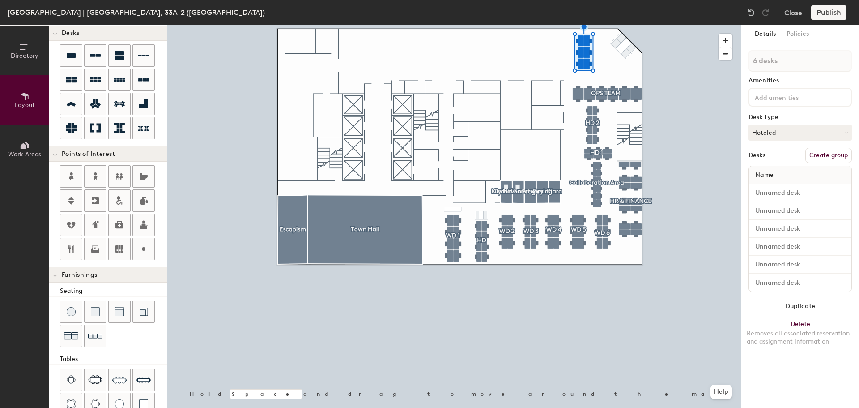
click at [836, 150] on button "Create group" at bounding box center [828, 155] width 47 height 15
type input "E"
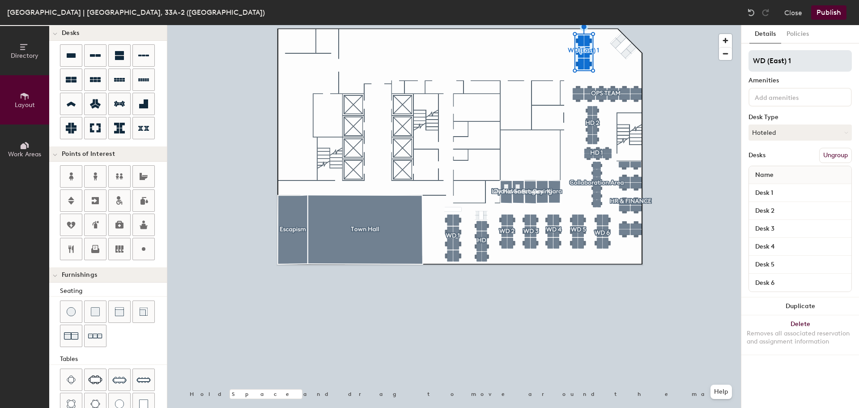
type input "WD (East) 1"
click at [679, 25] on div at bounding box center [454, 25] width 574 height 0
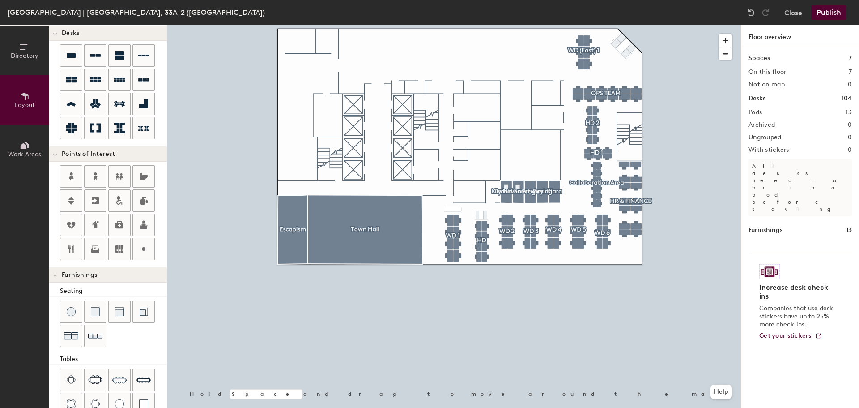
type input "140"
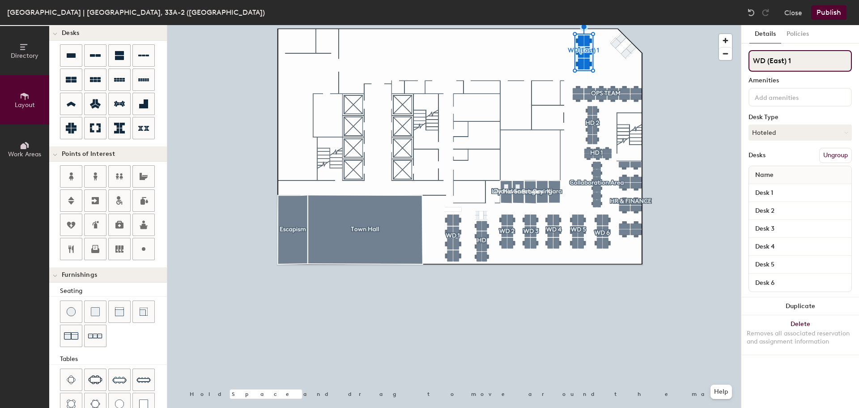
click at [765, 60] on input "WD (East) 1" at bounding box center [800, 60] width 103 height 21
click at [813, 59] on input "WD (East) 1" at bounding box center [800, 60] width 103 height 21
drag, startPoint x: 813, startPoint y: 59, endPoint x: 768, endPoint y: 62, distance: 44.4
click at [768, 62] on input "WD (East) 1" at bounding box center [800, 60] width 103 height 21
click at [782, 56] on input "WD (East) 1" at bounding box center [800, 60] width 103 height 21
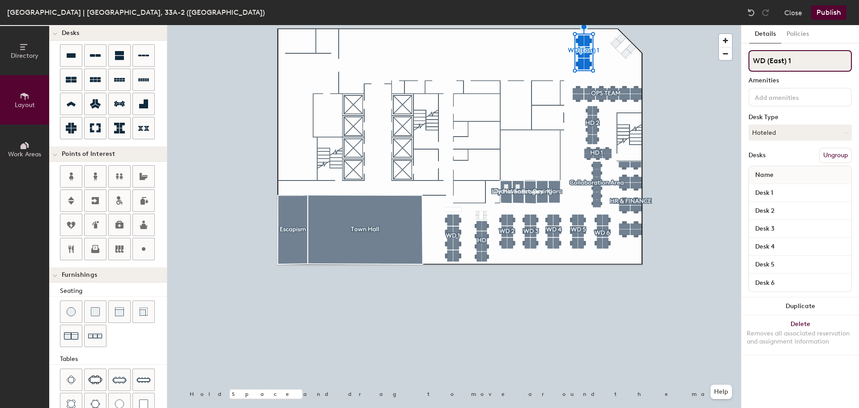
click at [786, 58] on input "WD (East) 1" at bounding box center [800, 60] width 103 height 21
drag, startPoint x: 787, startPoint y: 60, endPoint x: 761, endPoint y: 61, distance: 26.4
click at [761, 61] on input "WD (East) 1" at bounding box center [800, 60] width 103 height 21
type input "WE 1"
click at [798, 33] on button "Policies" at bounding box center [797, 34] width 33 height 18
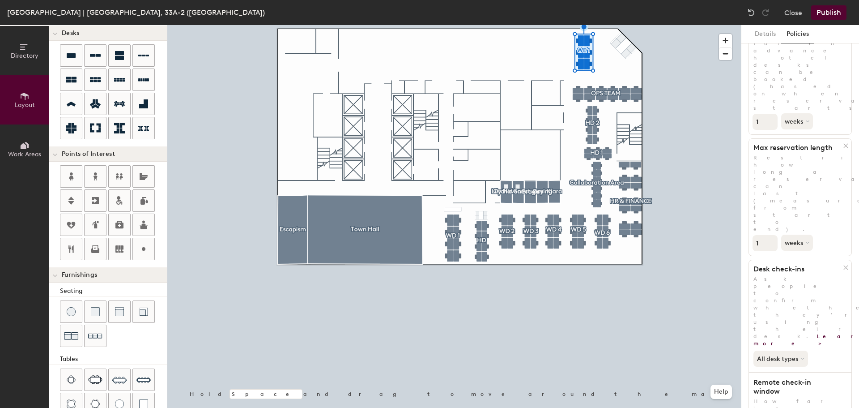
scroll to position [0, 0]
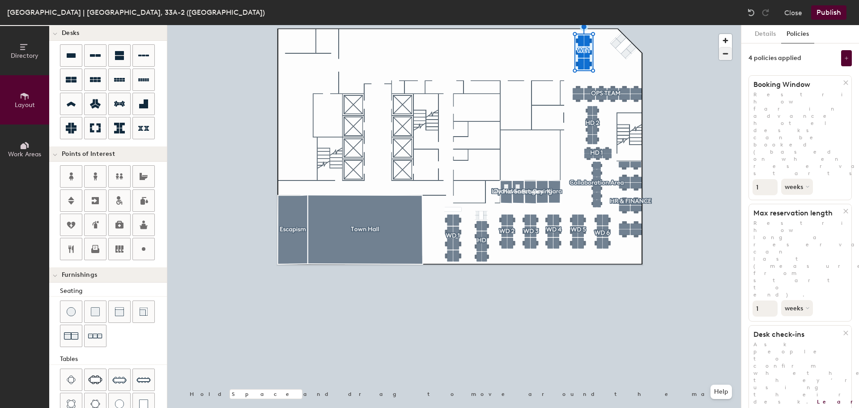
click at [688, 25] on div at bounding box center [454, 25] width 574 height 0
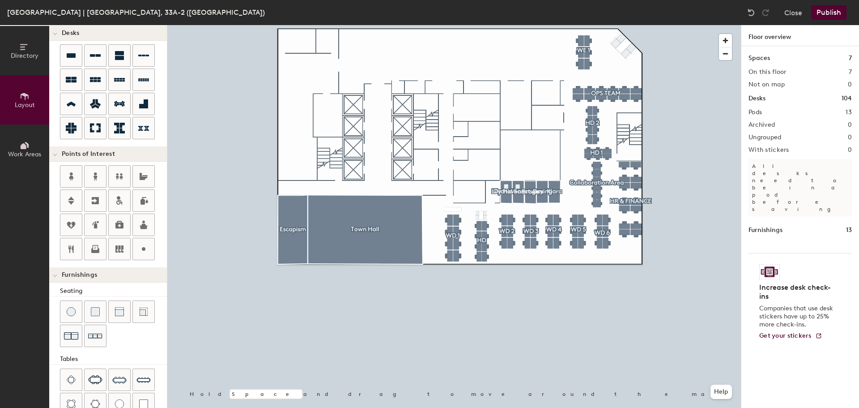
type input "20"
click at [724, 55] on span "button" at bounding box center [725, 53] width 13 height 13
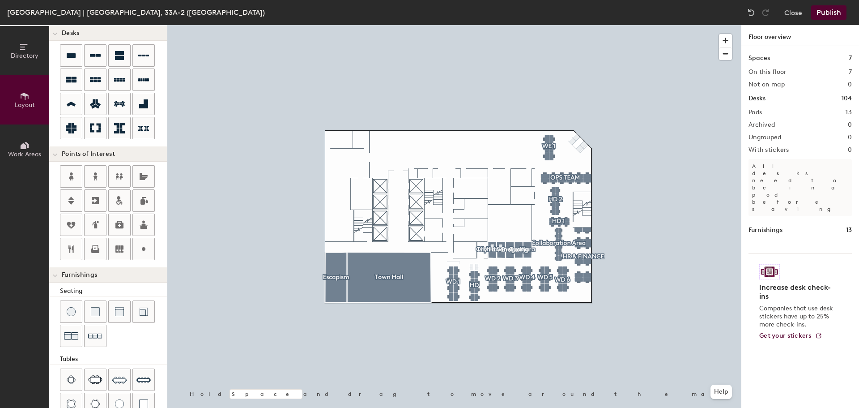
click at [29, 51] on icon at bounding box center [25, 47] width 10 height 10
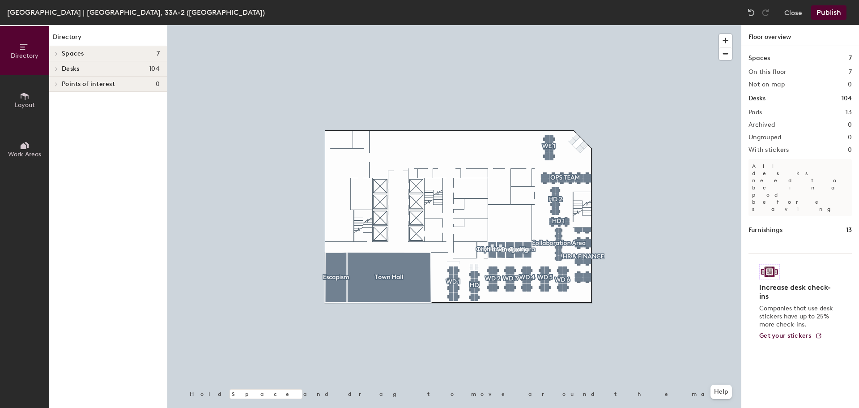
click at [120, 67] on h4 "Desks 104" at bounding box center [111, 68] width 98 height 7
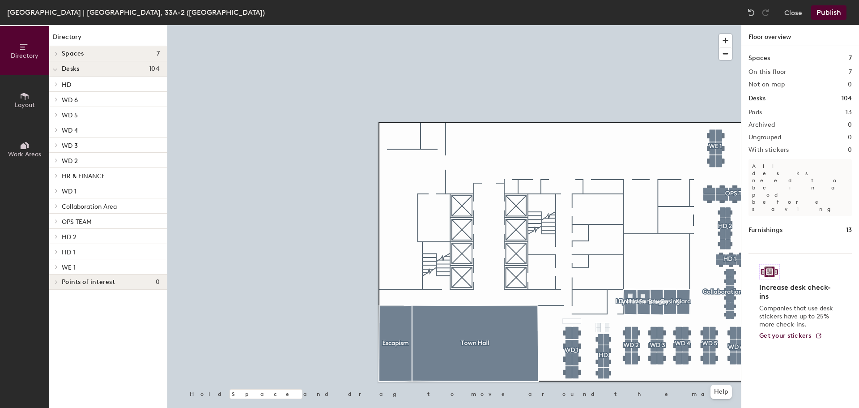
click at [101, 149] on p "WD 3" at bounding box center [111, 145] width 98 height 12
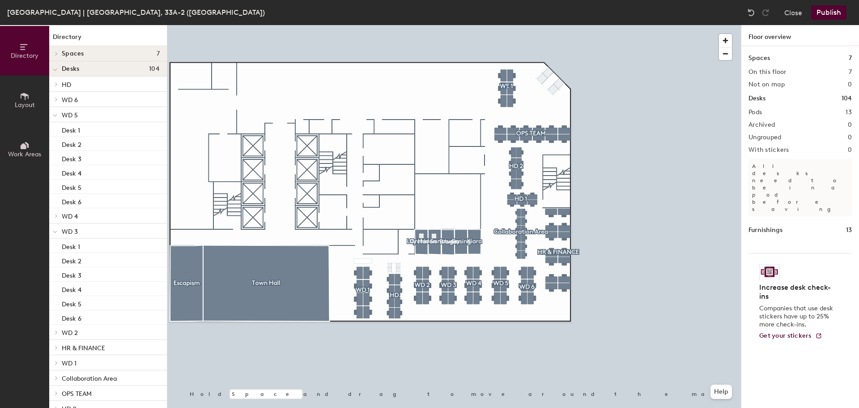
click at [505, 25] on div at bounding box center [454, 25] width 574 height 0
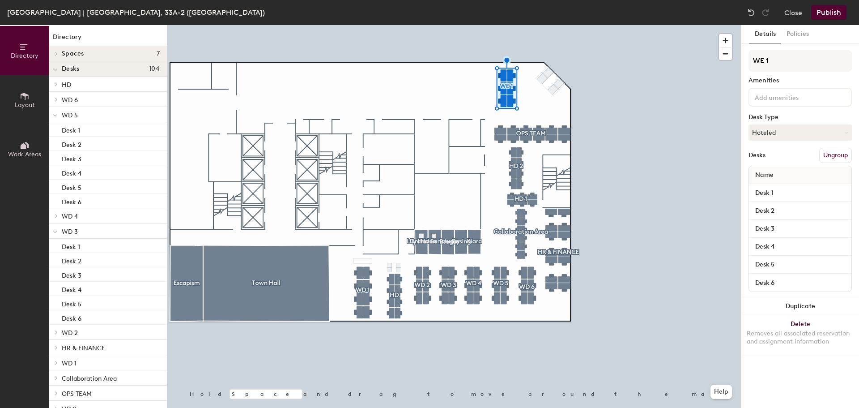
click at [832, 155] on button "Ungroup" at bounding box center [835, 155] width 33 height 15
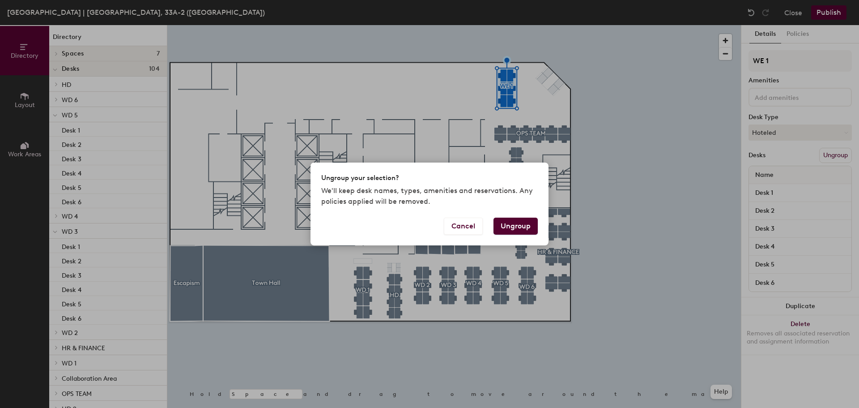
click at [531, 226] on button "Ungroup" at bounding box center [516, 225] width 44 height 17
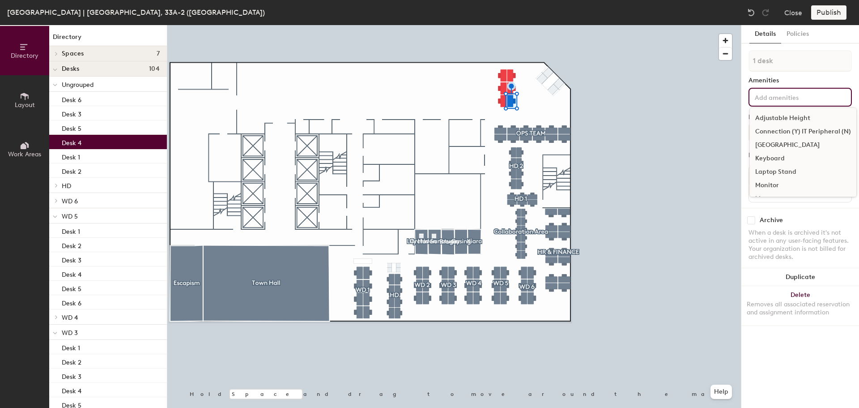
click at [787, 102] on div "Adjustable Height Connection (Y) IT Peripheral (N) Docking Station Keyboard Lap…" at bounding box center [800, 97] width 103 height 19
click at [787, 114] on div "Adjustable Height" at bounding box center [803, 117] width 107 height 13
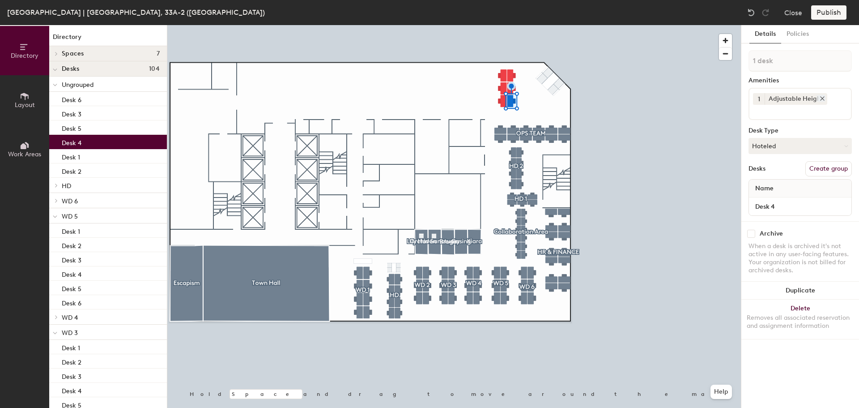
click at [821, 100] on icon at bounding box center [822, 98] width 6 height 6
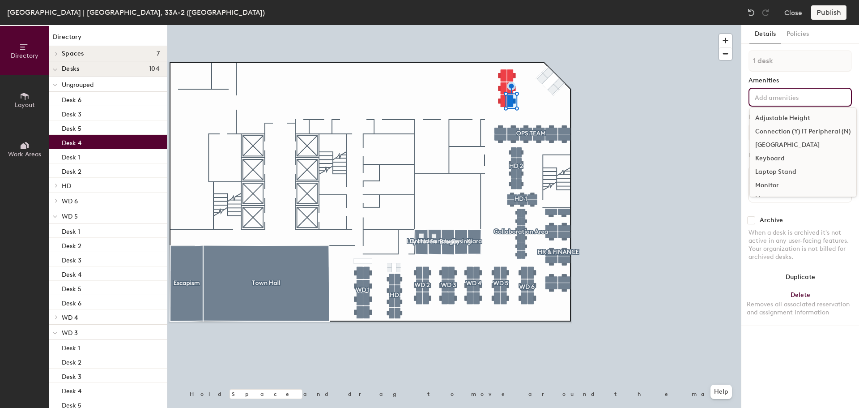
click at [773, 98] on input at bounding box center [793, 96] width 81 height 11
click at [771, 129] on div "Connection (Y) IT Peripheral (N)" at bounding box center [803, 131] width 107 height 13
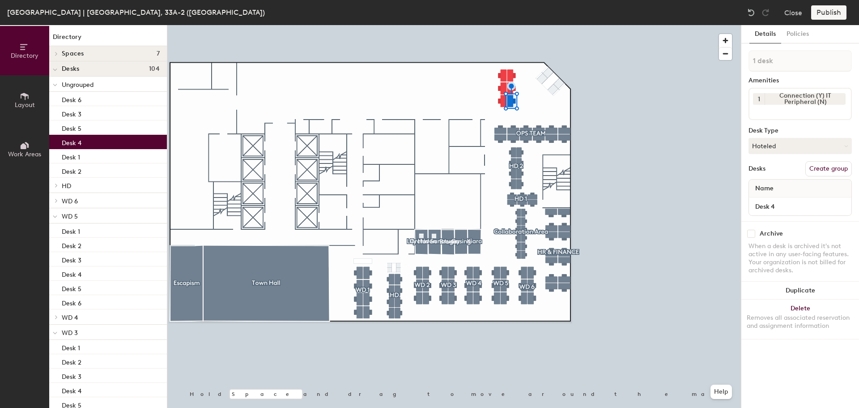
click at [815, 362] on div "Details Policies 1 desk Amenities 1 Connection (Y) IT Peripheral (N) Desk Type …" at bounding box center [800, 216] width 118 height 383
click at [783, 214] on div "Desk 4" at bounding box center [800, 206] width 102 height 18
click at [783, 206] on input "Desk 4" at bounding box center [800, 206] width 99 height 13
type input "4"
drag, startPoint x: 781, startPoint y: 350, endPoint x: 785, endPoint y: 356, distance: 7.4
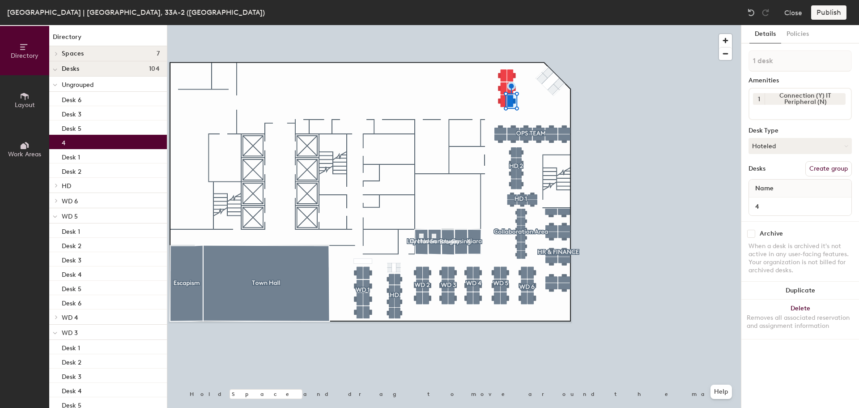
click at [781, 351] on div "Details Policies 1 desk Amenities 1 Connection (Y) IT Peripheral (N) Desk Type …" at bounding box center [800, 216] width 118 height 383
click at [694, 25] on div at bounding box center [454, 25] width 574 height 0
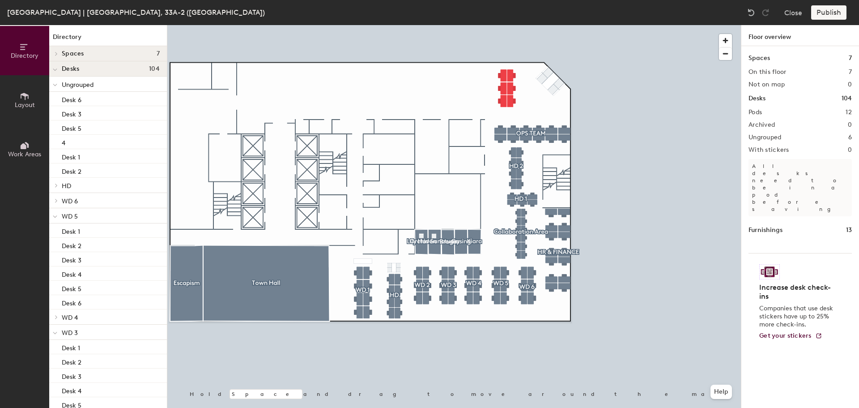
click at [835, 13] on div "Publish" at bounding box center [831, 12] width 41 height 14
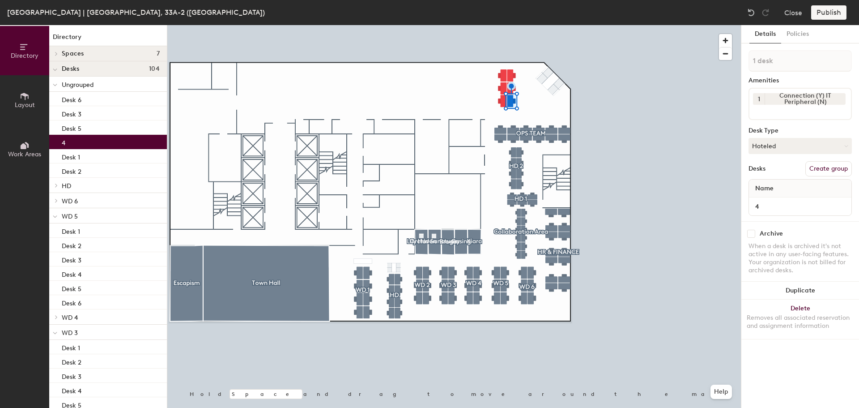
click at [776, 47] on div "Details Policies 1 desk Amenities 1 Connection (Y) IT Peripheral (N) Desk Type …" at bounding box center [800, 216] width 118 height 383
click at [799, 37] on button "Policies" at bounding box center [797, 34] width 33 height 18
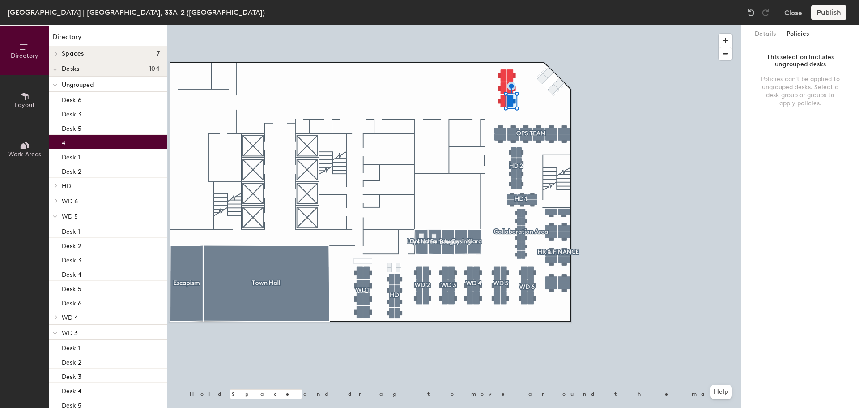
click at [765, 43] on div "Details Policies This selection includes ungrouped desks Policies can't be appl…" at bounding box center [800, 216] width 118 height 383
click at [765, 35] on button "Details" at bounding box center [766, 34] width 32 height 18
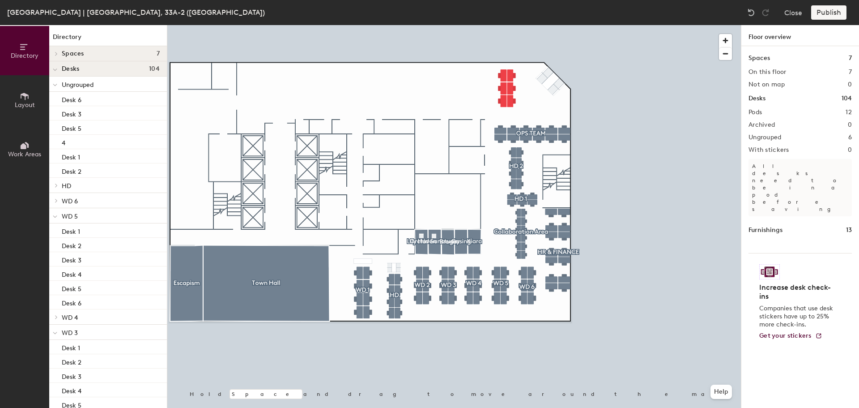
click at [827, 8] on div "Publish" at bounding box center [831, 12] width 41 height 14
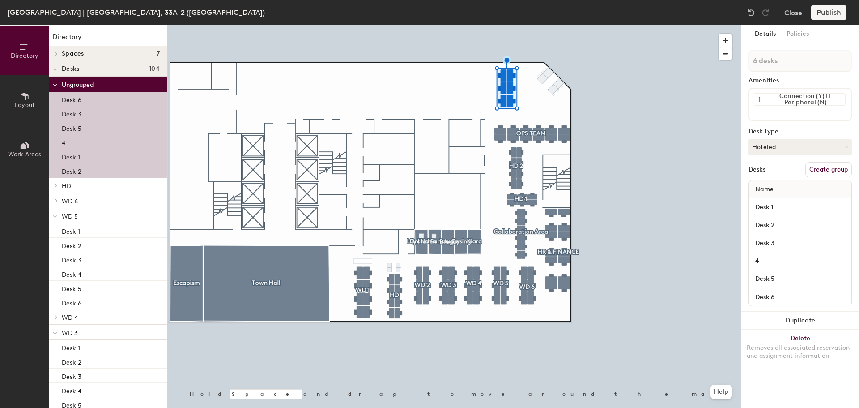
click at [828, 170] on button "Create group" at bounding box center [828, 169] width 47 height 15
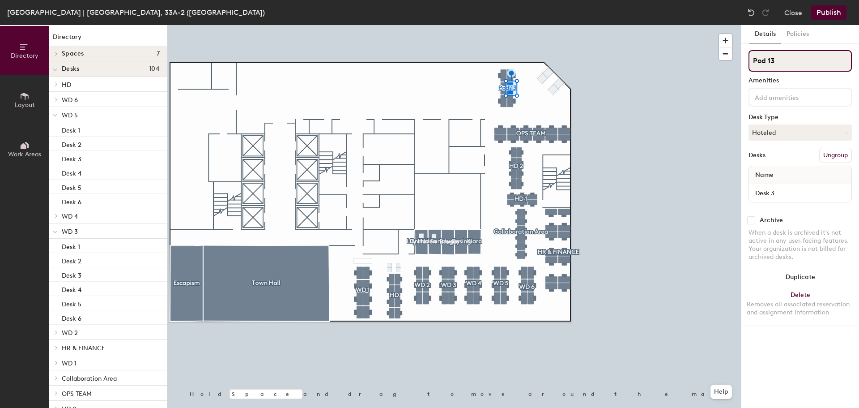
click at [713, 65] on div "Directory Layout Work Areas Directory Spaces 7 Broga Escapism Gasing Kiara Lily…" at bounding box center [429, 216] width 859 height 383
click at [697, 25] on div at bounding box center [454, 25] width 574 height 0
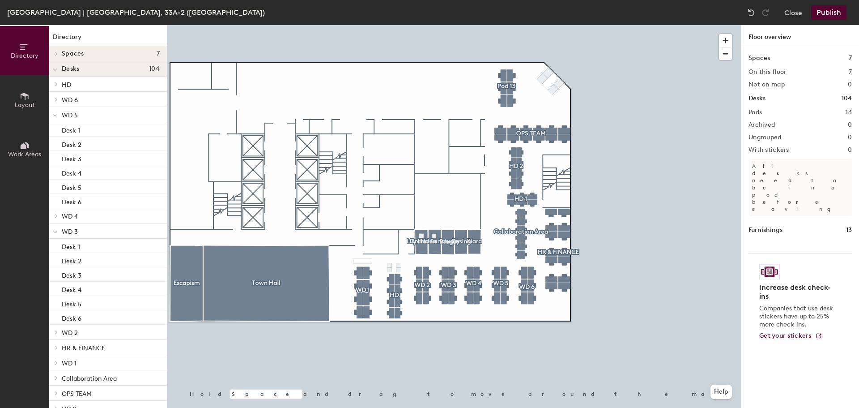
click at [832, 11] on button "Publish" at bounding box center [828, 12] width 35 height 14
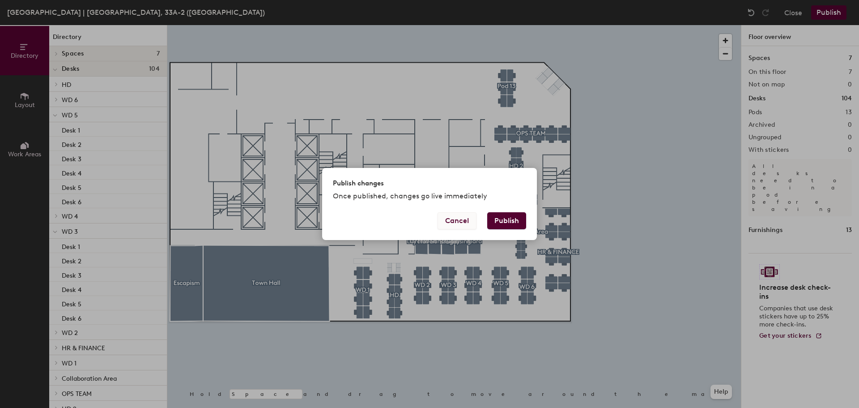
click at [449, 227] on button "Cancel" at bounding box center [457, 220] width 39 height 17
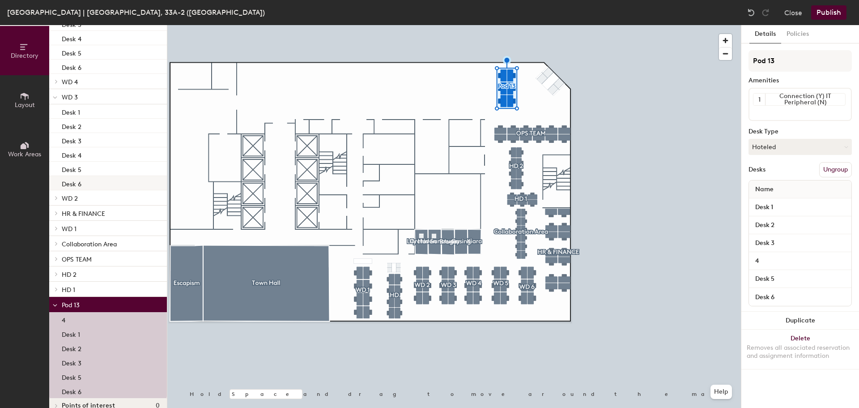
scroll to position [147, 0]
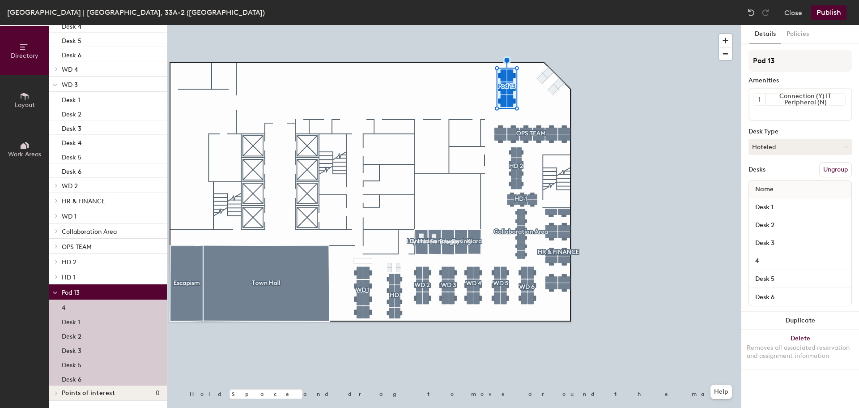
drag, startPoint x: 64, startPoint y: 289, endPoint x: 64, endPoint y: 296, distance: 6.7
click at [64, 296] on span "Pod 13" at bounding box center [71, 293] width 18 height 8
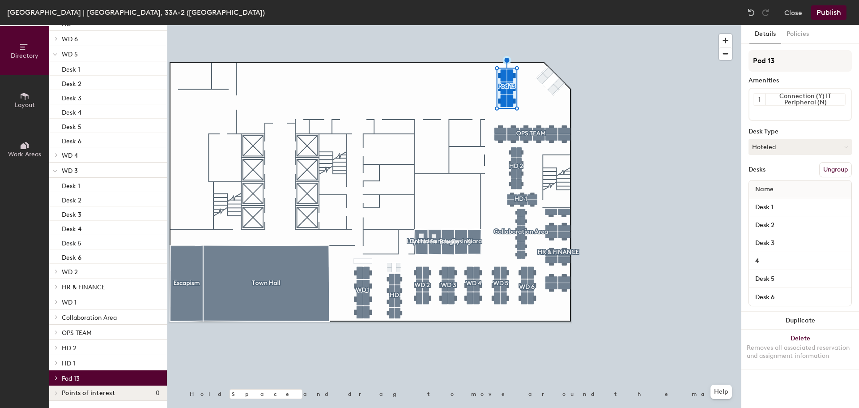
click at [64, 296] on p "WD 1" at bounding box center [111, 302] width 98 height 12
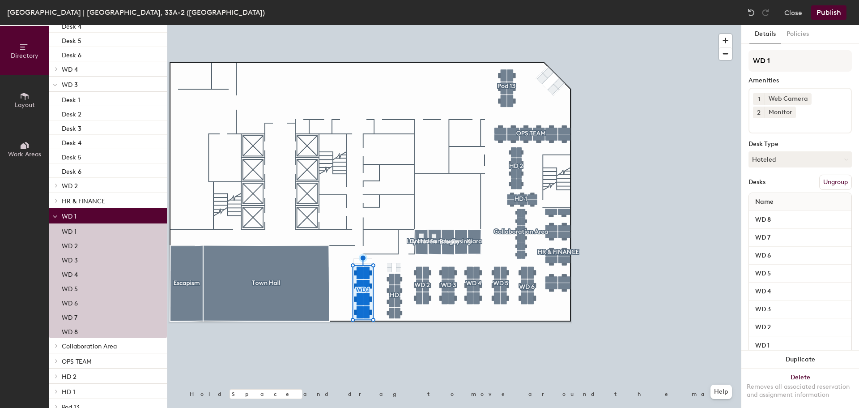
scroll to position [175, 0]
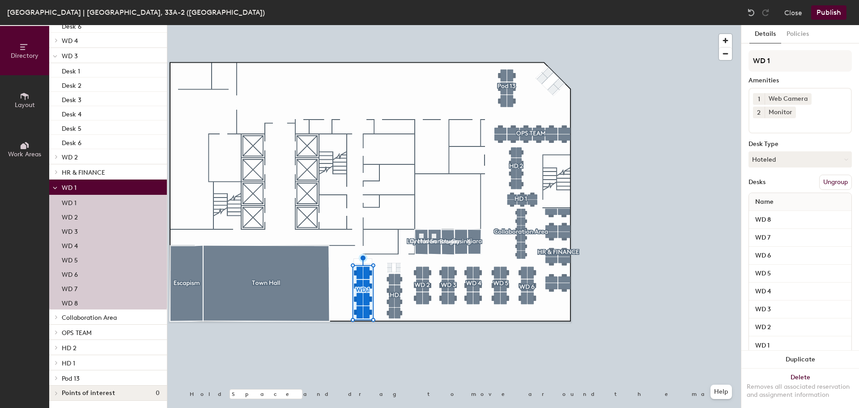
click at [68, 379] on span "Pod 13" at bounding box center [71, 379] width 18 height 8
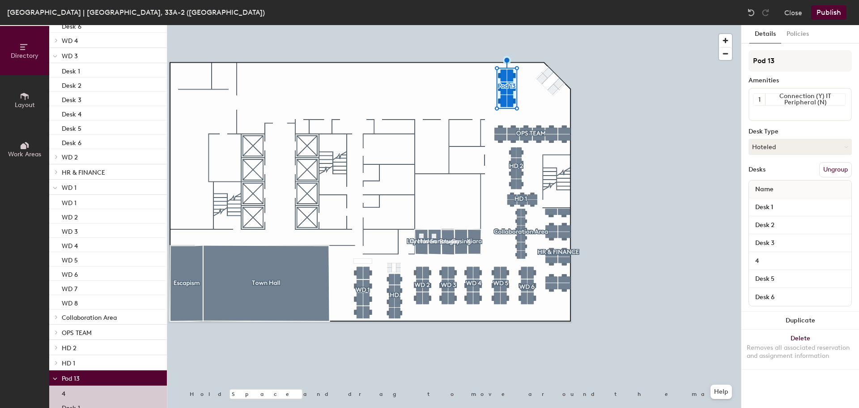
click at [68, 379] on span "Pod 13" at bounding box center [71, 379] width 18 height 8
click at [815, 12] on button "Publish" at bounding box center [828, 12] width 35 height 14
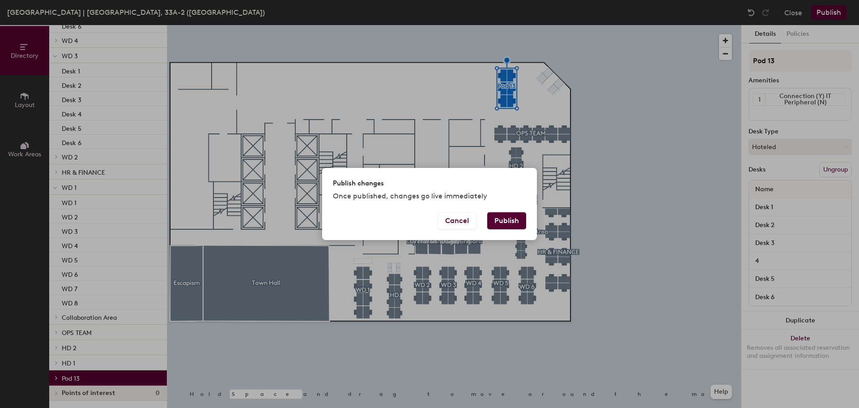
click at [502, 216] on button "Publish" at bounding box center [506, 220] width 39 height 17
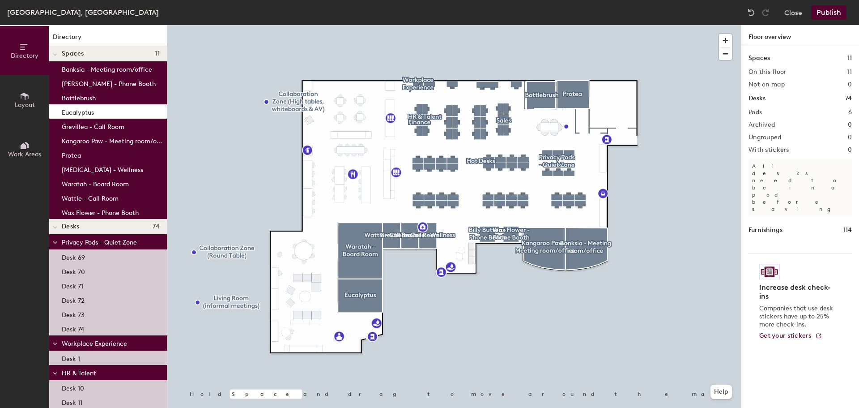
click at [677, 25] on div at bounding box center [454, 25] width 574 height 0
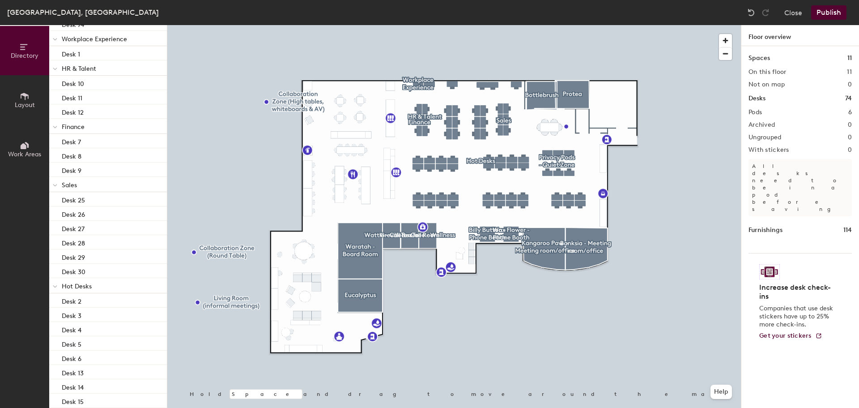
scroll to position [358, 0]
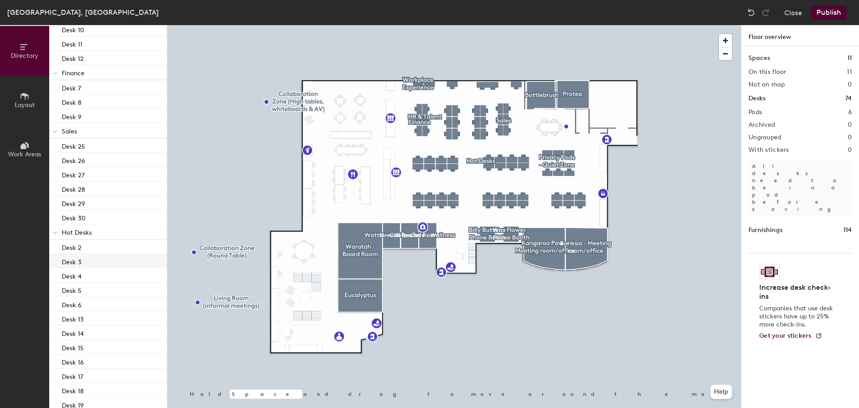
click at [473, 25] on div at bounding box center [454, 25] width 574 height 0
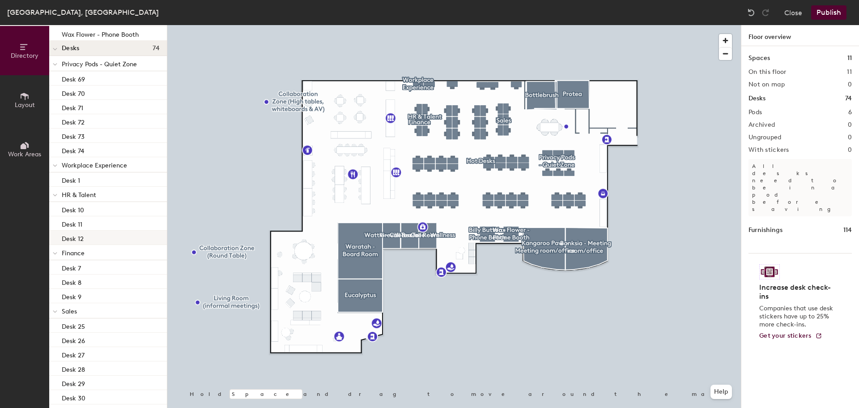
scroll to position [134, 0]
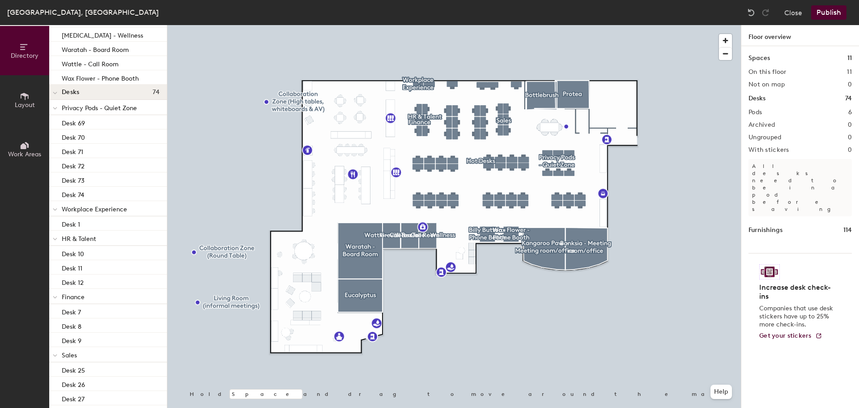
click at [135, 109] on span "Privacy Pods - Quiet Zone" at bounding box center [99, 108] width 75 height 8
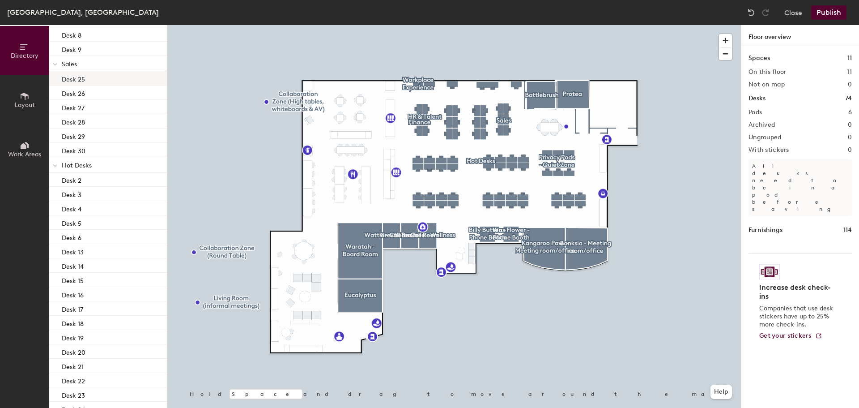
scroll to position [447, 0]
click at [103, 146] on p "Hot Desks" at bounding box center [111, 142] width 98 height 12
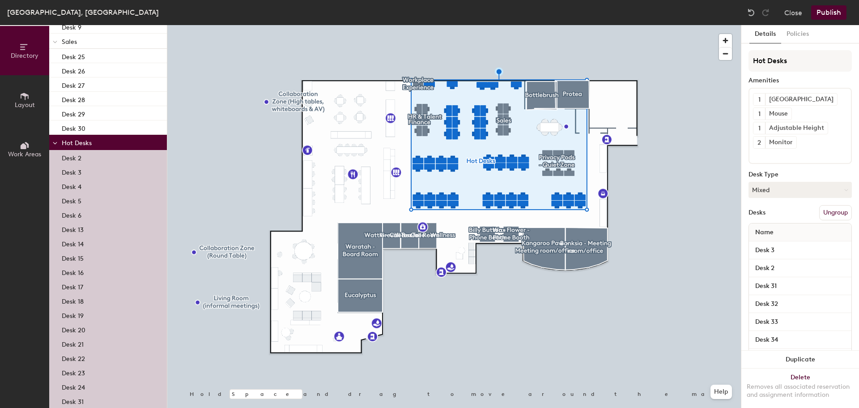
click at [831, 15] on button "Publish" at bounding box center [828, 12] width 35 height 14
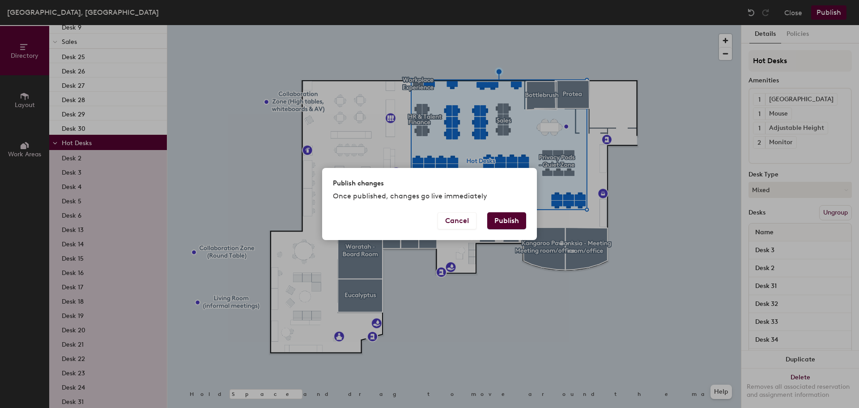
click at [506, 217] on button "Publish" at bounding box center [506, 220] width 39 height 17
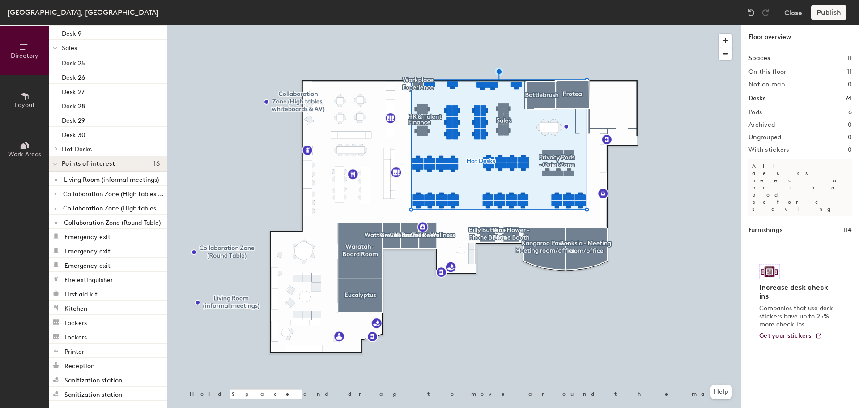
scroll to position [441, 0]
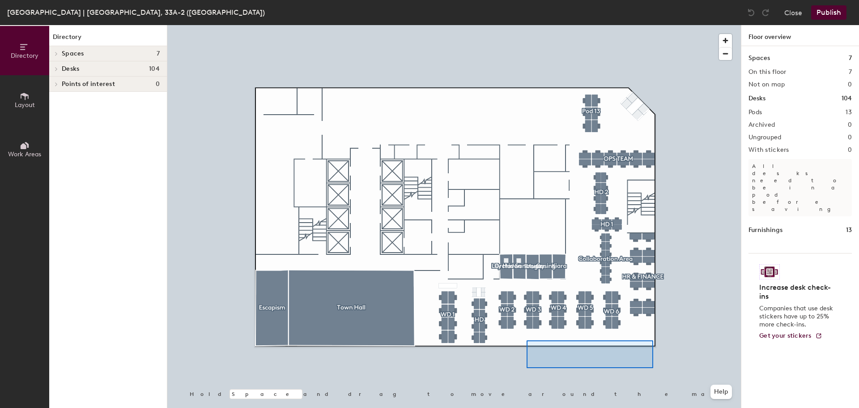
click at [520, 25] on div at bounding box center [454, 25] width 574 height 0
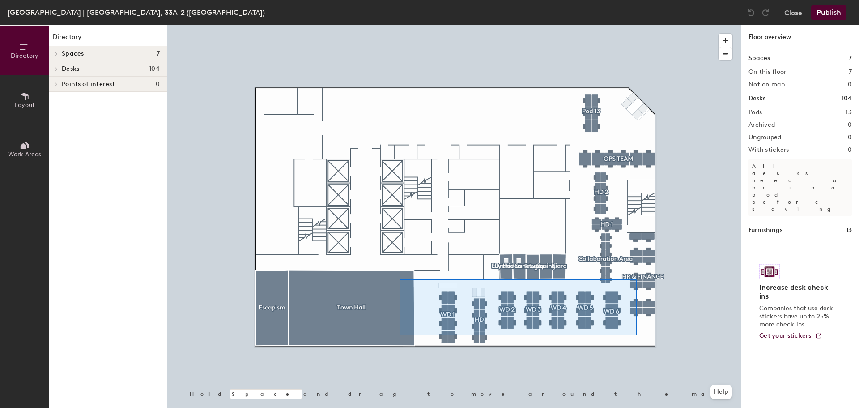
click at [400, 25] on div at bounding box center [454, 25] width 574 height 0
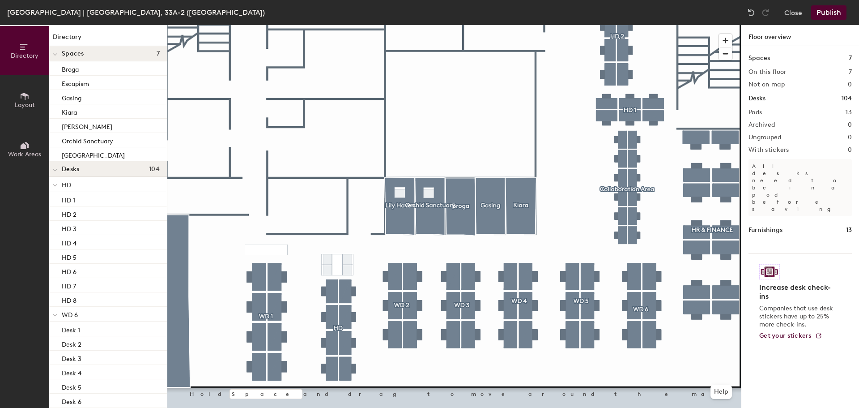
click at [634, 25] on div at bounding box center [454, 25] width 574 height 0
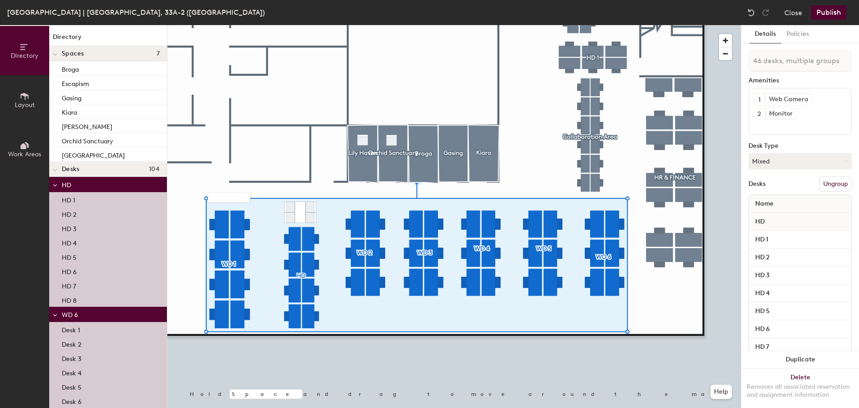
click at [844, 186] on button "Ungroup" at bounding box center [835, 183] width 33 height 15
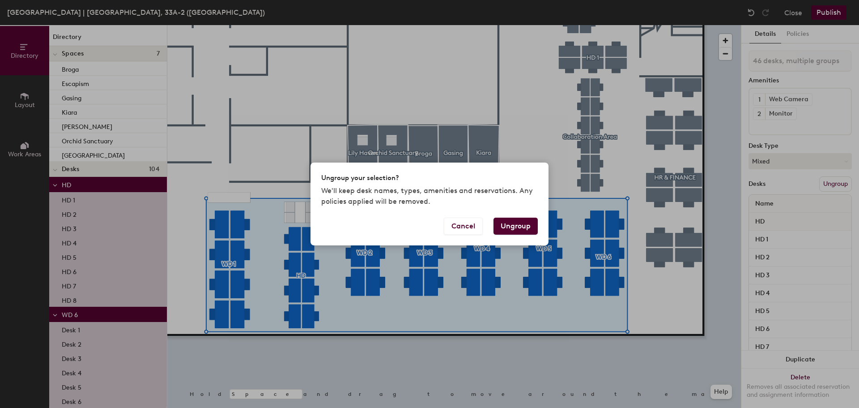
click at [512, 226] on button "Ungroup" at bounding box center [516, 225] width 44 height 17
type input "46 desks"
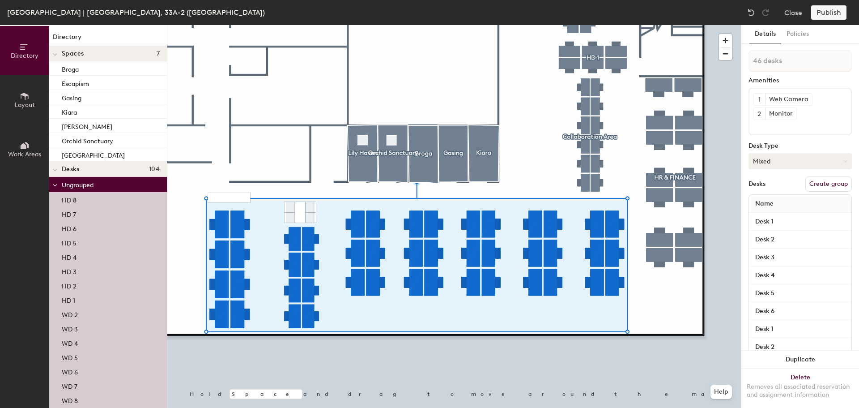
click at [821, 165] on button "Mixed" at bounding box center [800, 161] width 103 height 16
click at [758, 214] on div "Hoteled" at bounding box center [793, 215] width 89 height 13
click at [818, 186] on button "Create group" at bounding box center [828, 183] width 47 height 15
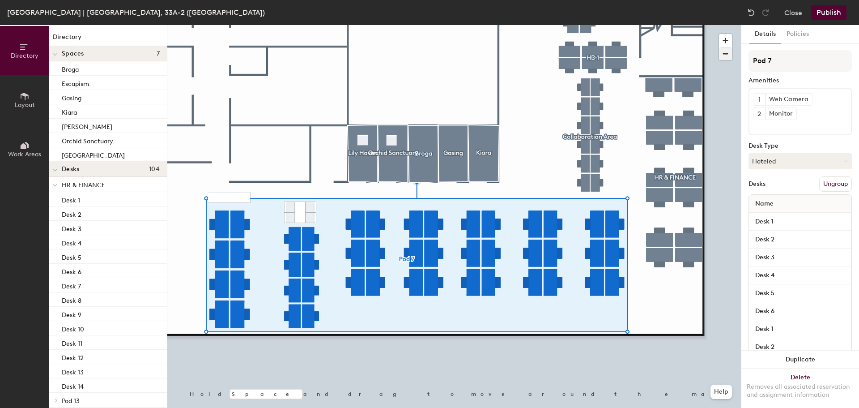
drag, startPoint x: 786, startPoint y: 58, endPoint x: 730, endPoint y: 51, distance: 55.9
click at [730, 51] on div "Directory Layout Work Areas Directory Spaces 7 Broga Escapism Gasing Kiara Lily…" at bounding box center [429, 216] width 859 height 383
click at [812, 65] on input at bounding box center [800, 60] width 103 height 21
type input "SOUTH WING"
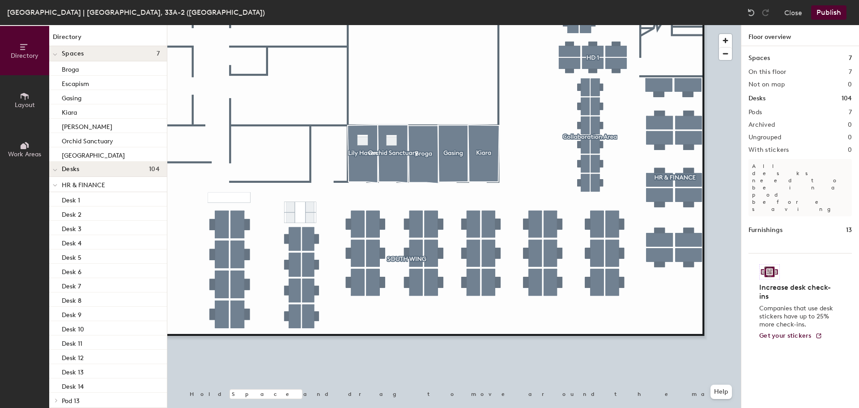
click at [397, 25] on div at bounding box center [454, 25] width 574 height 0
click at [485, 25] on div at bounding box center [454, 25] width 574 height 0
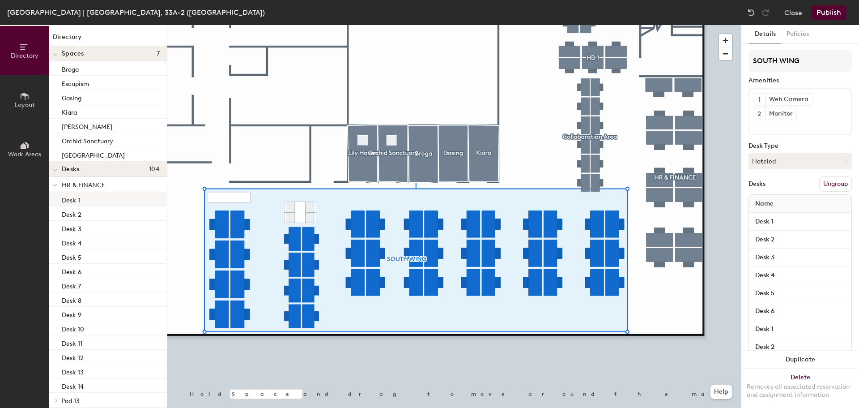
click at [554, 25] on div at bounding box center [454, 25] width 574 height 0
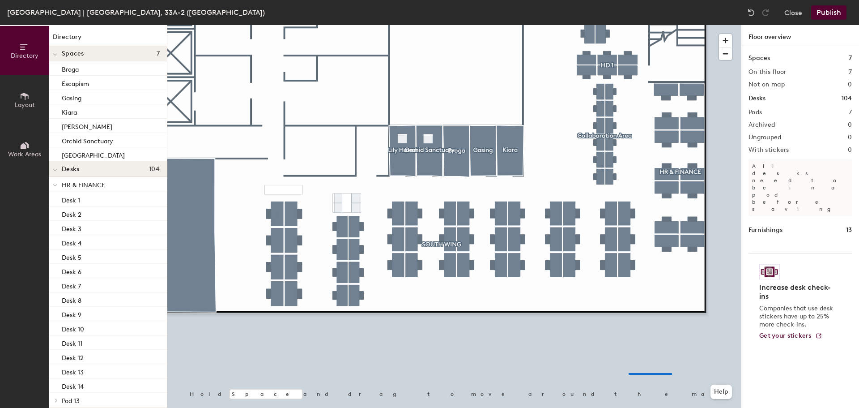
click at [629, 25] on div at bounding box center [454, 25] width 574 height 0
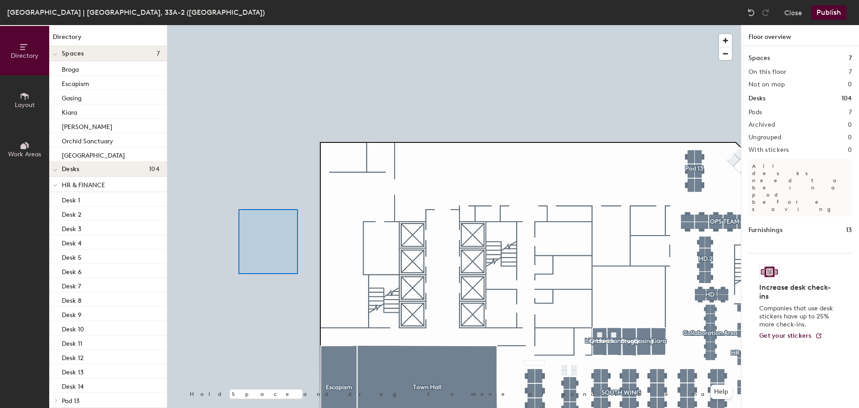
click at [239, 25] on div at bounding box center [454, 25] width 574 height 0
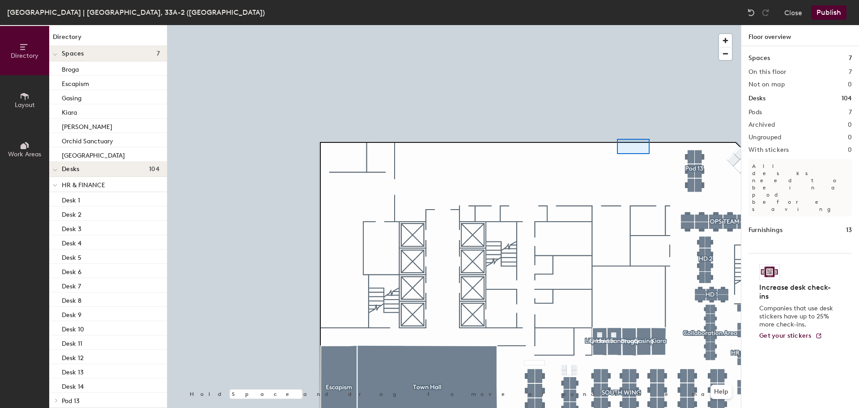
click at [616, 25] on div at bounding box center [454, 25] width 574 height 0
click at [567, 25] on div at bounding box center [454, 25] width 574 height 0
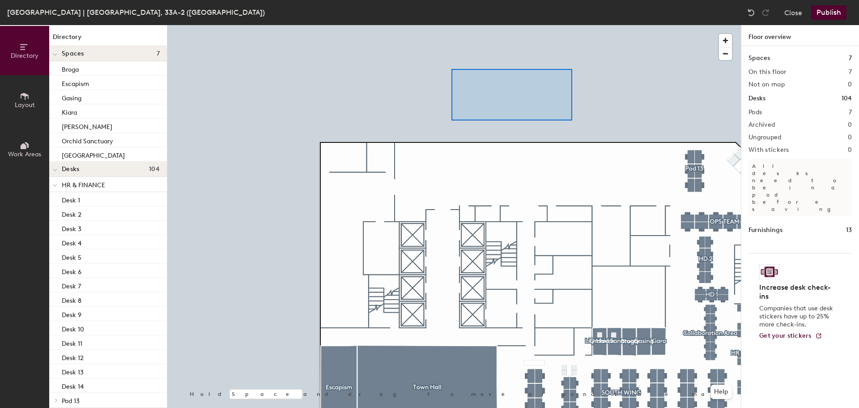
click at [452, 25] on div at bounding box center [454, 25] width 574 height 0
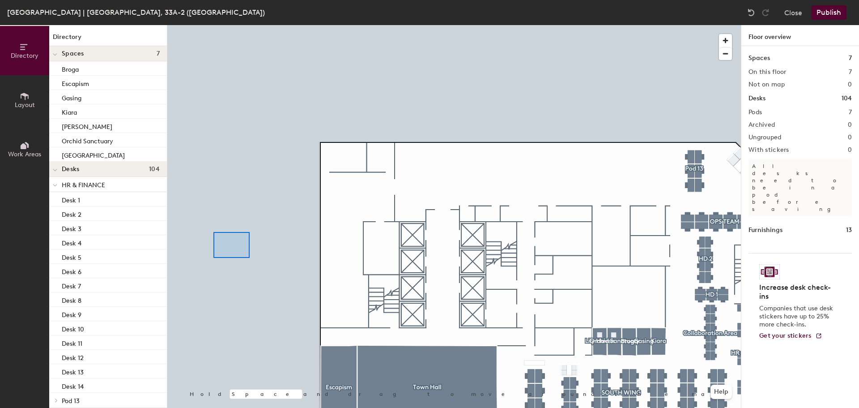
click at [213, 25] on div at bounding box center [454, 25] width 574 height 0
click at [136, 136] on div "Directory Layout Work Areas Directory Spaces 7 Broga Escapism Gasing Kiara Lily…" at bounding box center [429, 216] width 859 height 383
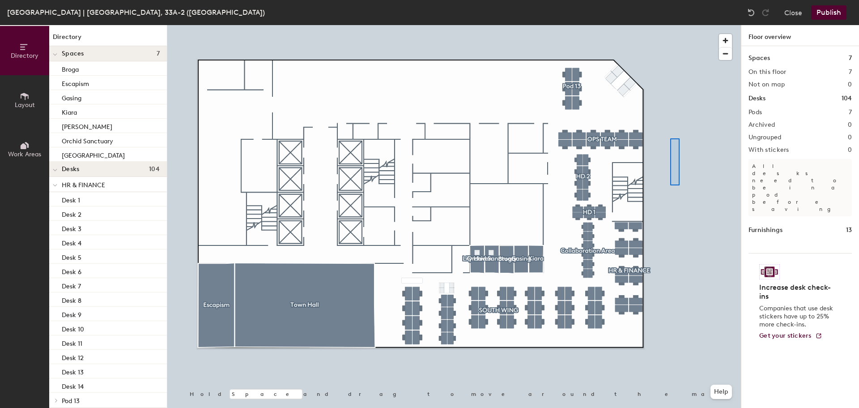
click at [672, 25] on div at bounding box center [454, 25] width 574 height 0
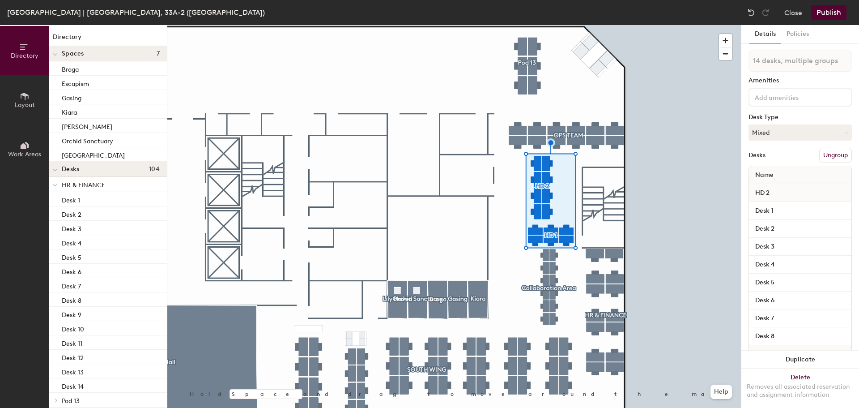
click at [828, 155] on button "Ungroup" at bounding box center [835, 155] width 33 height 15
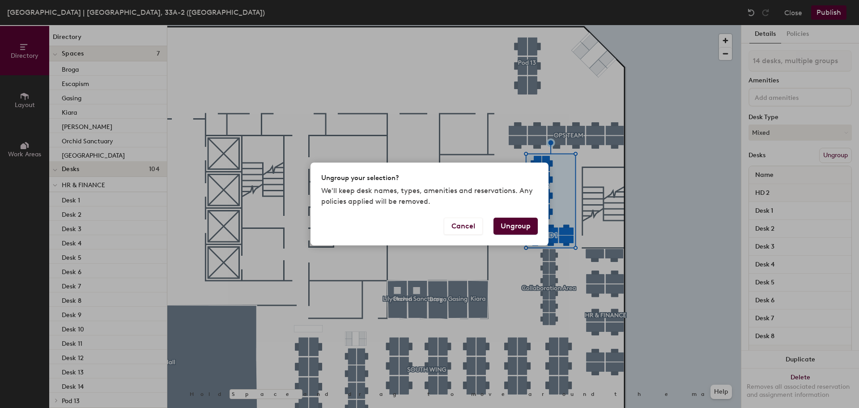
click at [516, 223] on button "Ungroup" at bounding box center [516, 225] width 44 height 17
type input "14 desks"
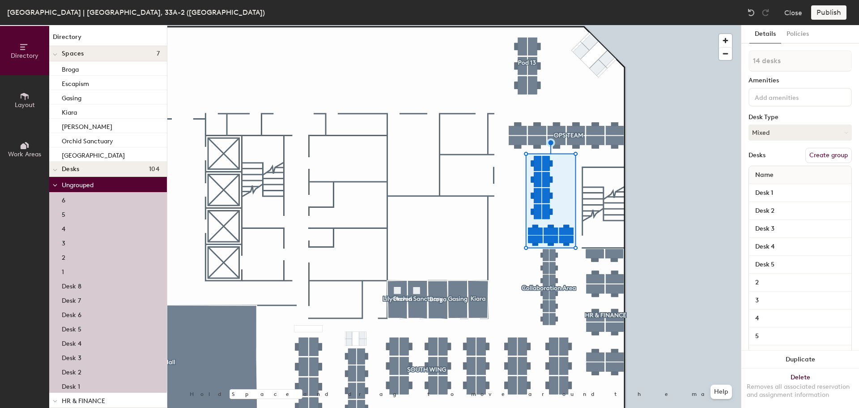
click at [821, 153] on button "Create group" at bounding box center [828, 155] width 47 height 15
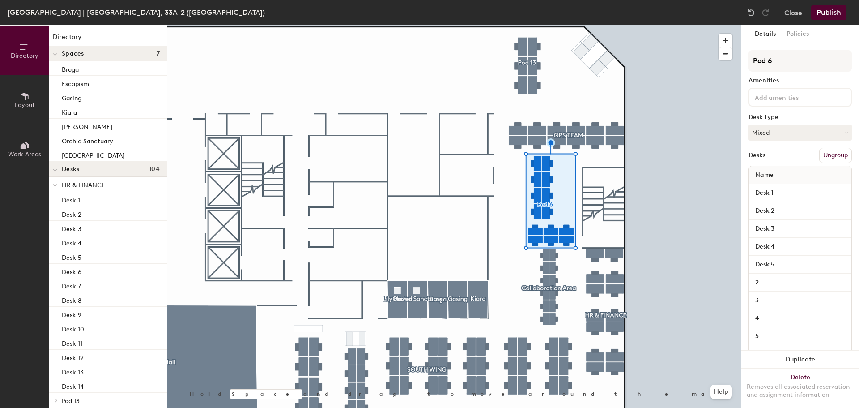
drag, startPoint x: 780, startPoint y: 60, endPoint x: 746, endPoint y: 61, distance: 34.9
click at [746, 61] on div "Details Policies Pod 6 Amenities Desk Type Mixed Desks Ungroup Name Desk 1 Desk…" at bounding box center [800, 216] width 118 height 383
click at [829, 153] on button "Ungroup" at bounding box center [835, 155] width 33 height 15
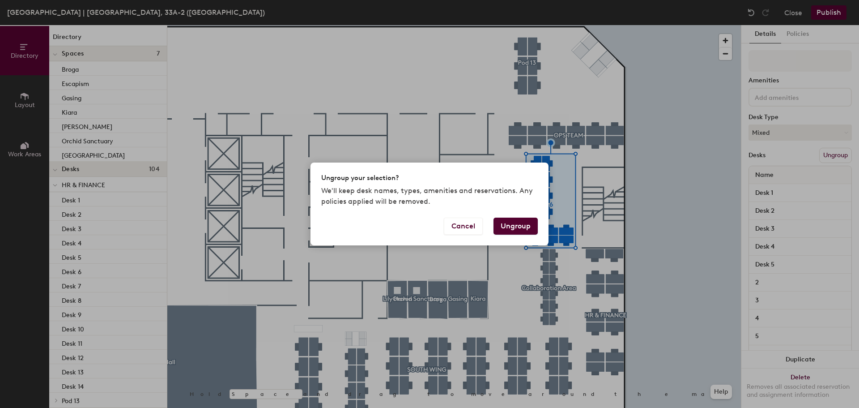
click at [507, 226] on button "Ungroup" at bounding box center [516, 225] width 44 height 17
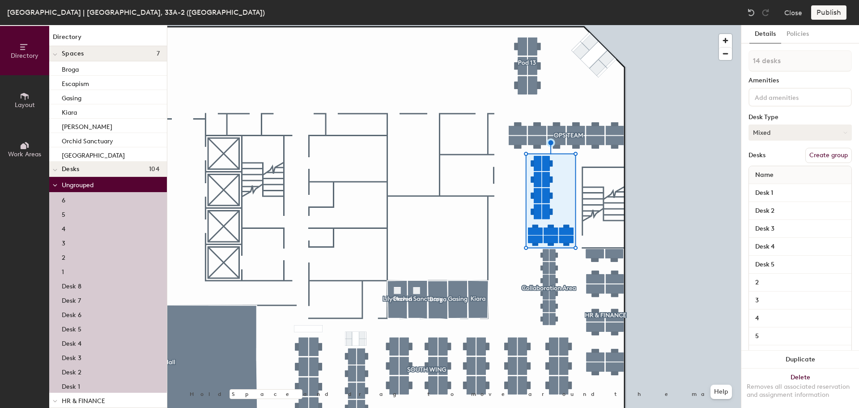
click at [802, 137] on button "Mixed" at bounding box center [800, 132] width 103 height 16
click at [793, 172] on div "Hot" at bounding box center [793, 173] width 89 height 13
click at [815, 154] on button "Create group" at bounding box center [828, 155] width 47 height 15
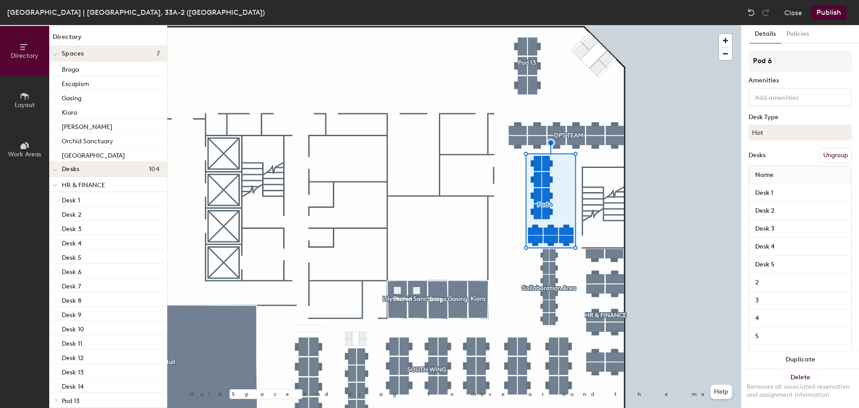
click at [674, 54] on div "Directory Layout Work Areas Directory Spaces 7 Broga Escapism Gasing Kiara Lily…" at bounding box center [429, 216] width 859 height 383
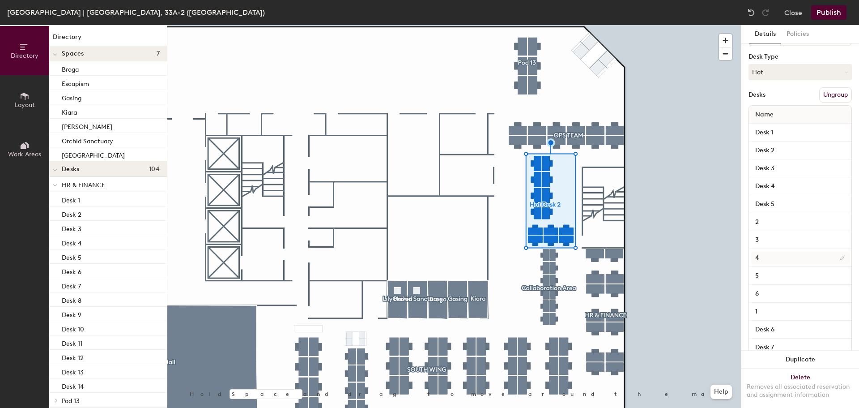
scroll to position [105, 0]
type input "Hot Desk 2"
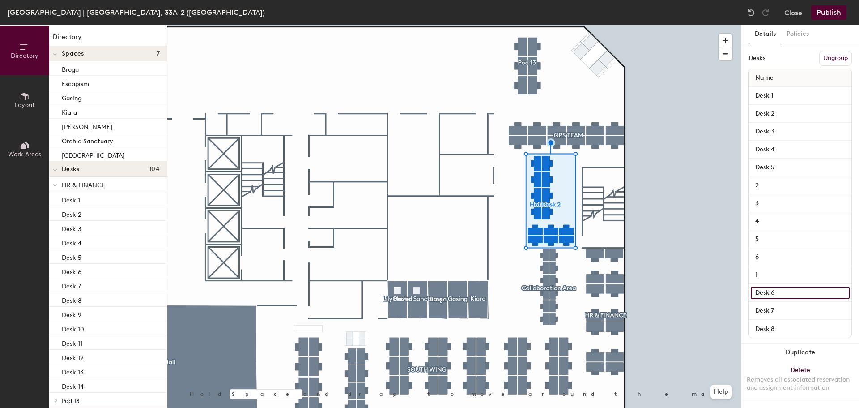
click at [805, 286] on input "Desk 6" at bounding box center [800, 292] width 99 height 13
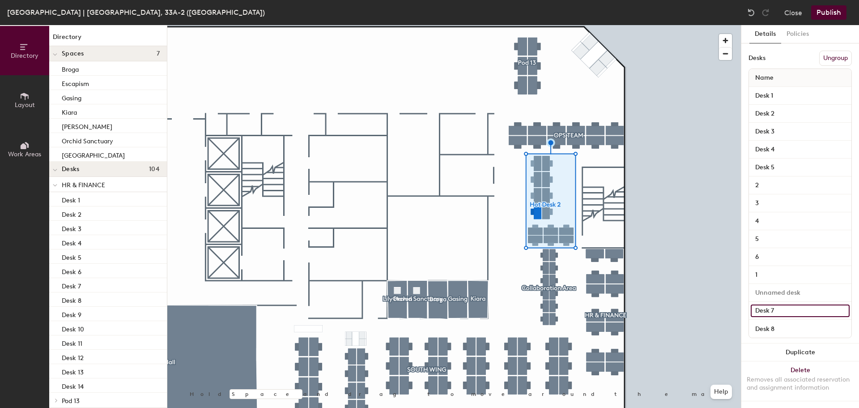
click at [801, 304] on input "Desk 7" at bounding box center [800, 310] width 99 height 13
click at [794, 322] on input "Desk 8" at bounding box center [800, 328] width 99 height 13
click at [772, 268] on input "1" at bounding box center [800, 274] width 99 height 13
click at [771, 251] on input "6" at bounding box center [800, 257] width 99 height 13
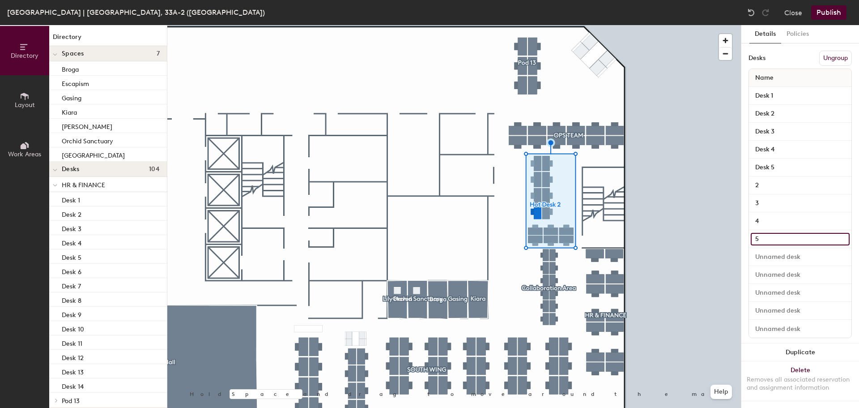
click at [769, 233] on input "5" at bounding box center [800, 239] width 99 height 13
drag, startPoint x: 766, startPoint y: 209, endPoint x: 765, endPoint y: 202, distance: 7.7
click at [765, 215] on input "4" at bounding box center [800, 221] width 99 height 13
click at [764, 197] on input "3" at bounding box center [800, 203] width 99 height 13
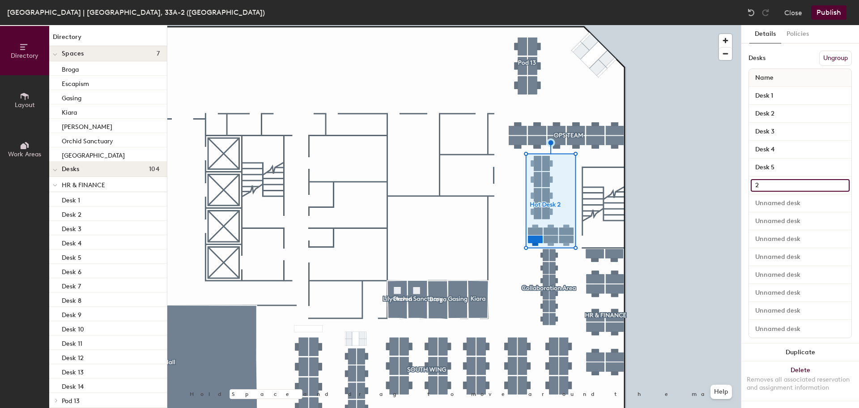
click at [764, 179] on input "2" at bounding box center [800, 185] width 99 height 13
click at [767, 161] on input "Desk 5" at bounding box center [800, 167] width 99 height 13
click at [776, 143] on input "Desk 4" at bounding box center [800, 149] width 99 height 13
click at [777, 125] on input "Desk 3" at bounding box center [800, 131] width 99 height 13
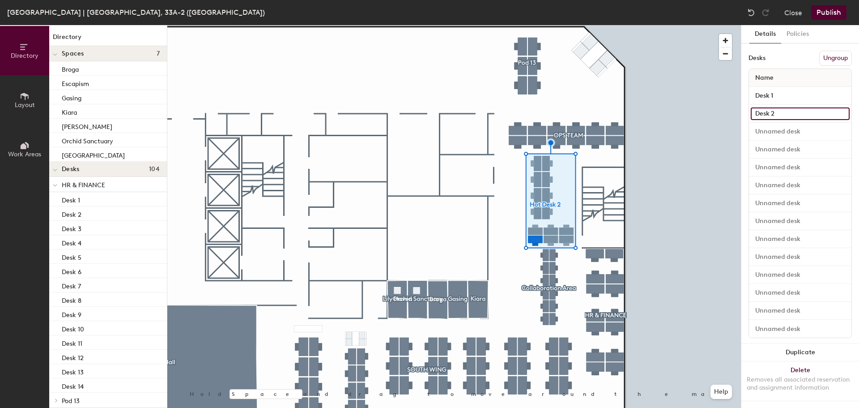
click at [776, 107] on input "Desk 2" at bounding box center [800, 113] width 99 height 13
click at [776, 90] on input "Desk 1" at bounding box center [800, 95] width 99 height 13
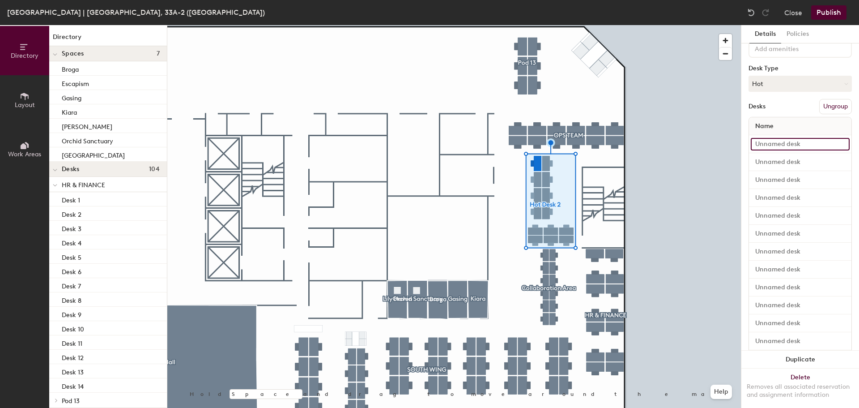
scroll to position [16, 0]
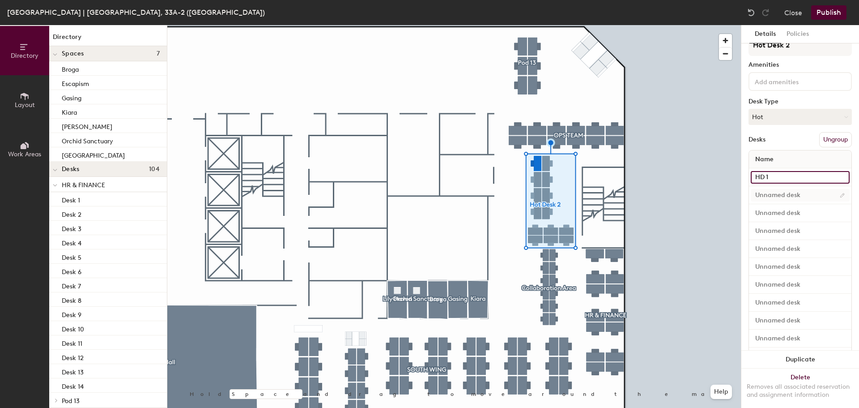
type input "HD 1"
click at [780, 193] on input at bounding box center [800, 195] width 99 height 13
type input "HD 2"
click at [776, 211] on input at bounding box center [800, 213] width 99 height 13
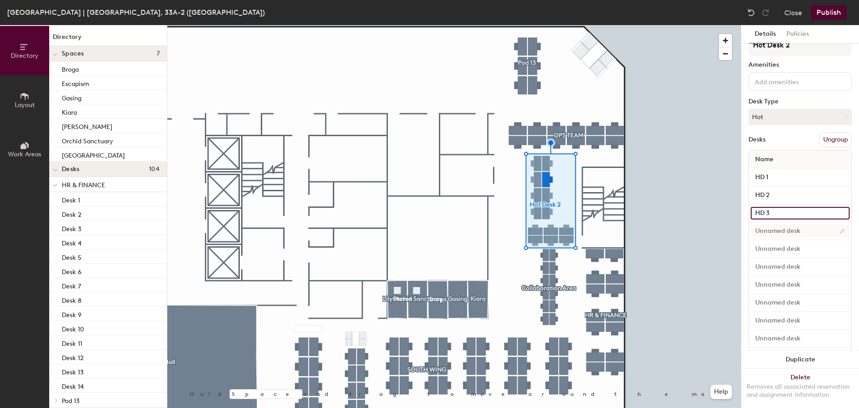
type input "HD 3"
click at [771, 234] on input at bounding box center [800, 231] width 99 height 13
type input "HD 4"
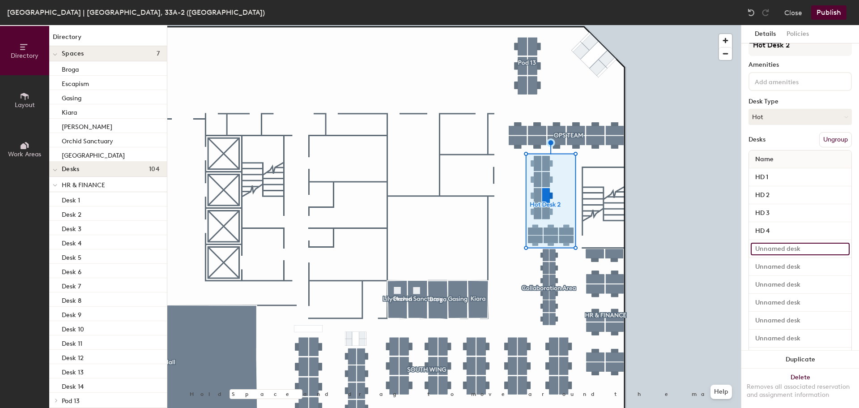
click at [769, 249] on input at bounding box center [800, 249] width 99 height 13
type input "HD 5"
click at [765, 261] on input at bounding box center [800, 266] width 99 height 13
type input "HD 6"
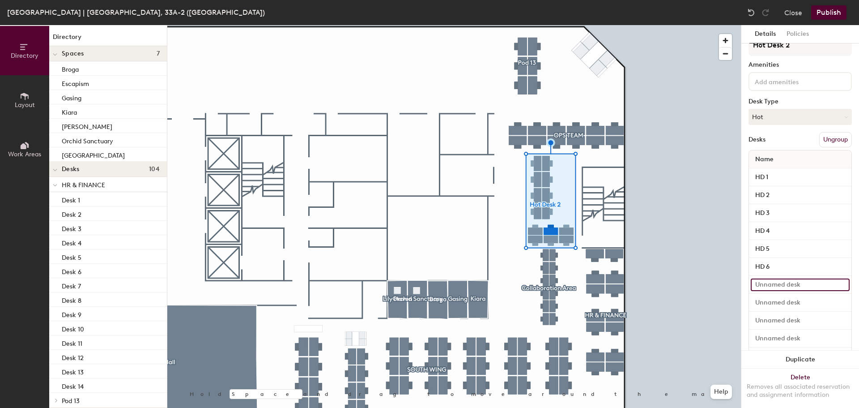
click at [772, 281] on input at bounding box center [800, 284] width 99 height 13
type input "HD 7"
click at [767, 295] on div at bounding box center [800, 303] width 102 height 18
click at [764, 302] on input at bounding box center [800, 302] width 99 height 13
click at [764, 302] on input "HD8" at bounding box center [800, 302] width 99 height 13
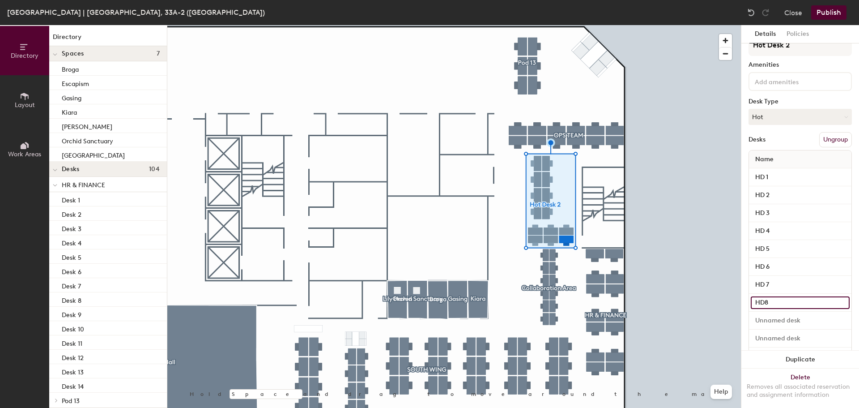
click at [764, 302] on input "HD8" at bounding box center [800, 302] width 99 height 13
type input "HD 8"
click at [778, 324] on input at bounding box center [800, 320] width 99 height 13
type input "HD 9"
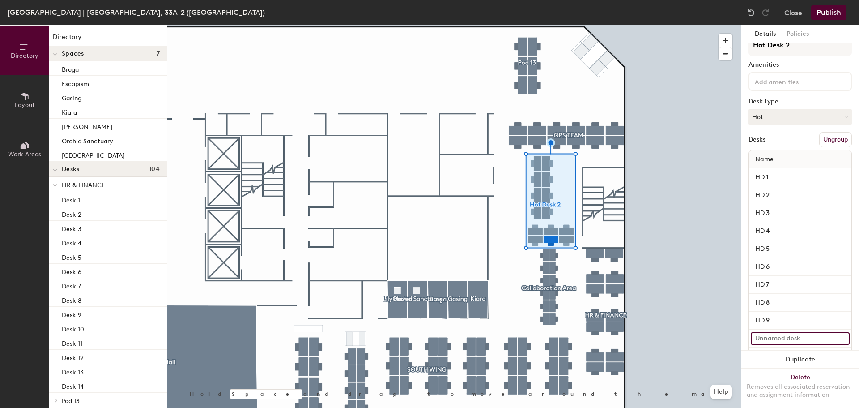
click at [776, 335] on input at bounding box center [800, 338] width 99 height 13
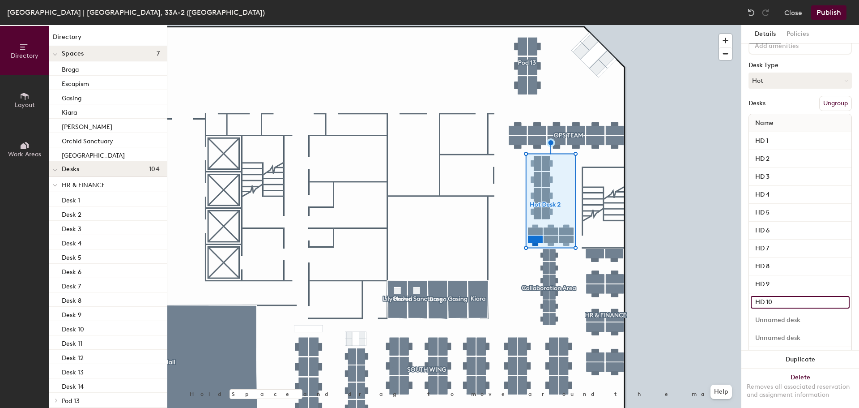
scroll to position [105, 0]
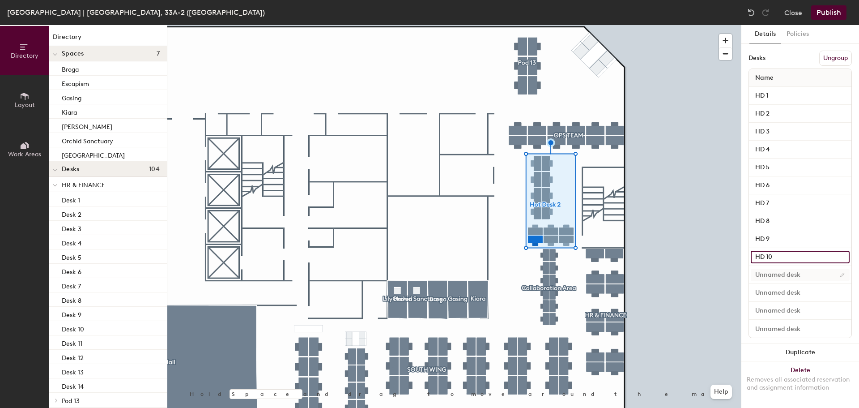
type input "HD 10"
click at [793, 268] on input at bounding box center [800, 274] width 99 height 13
type input "HD 11"
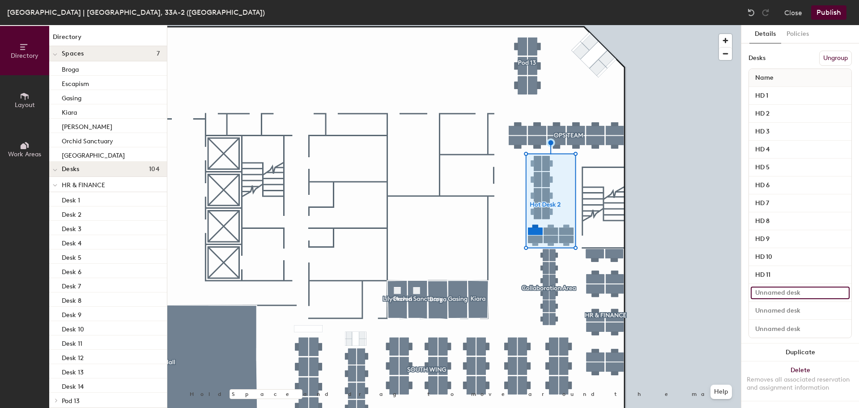
click at [784, 287] on input at bounding box center [800, 292] width 99 height 13
type input "HD 12"
click at [782, 304] on input at bounding box center [800, 310] width 99 height 13
type input "HD 13"
click at [776, 322] on input at bounding box center [800, 328] width 99 height 13
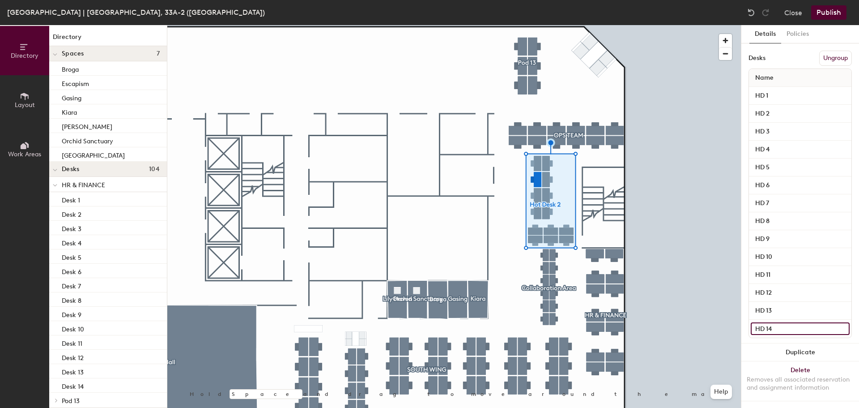
type input "HD 14"
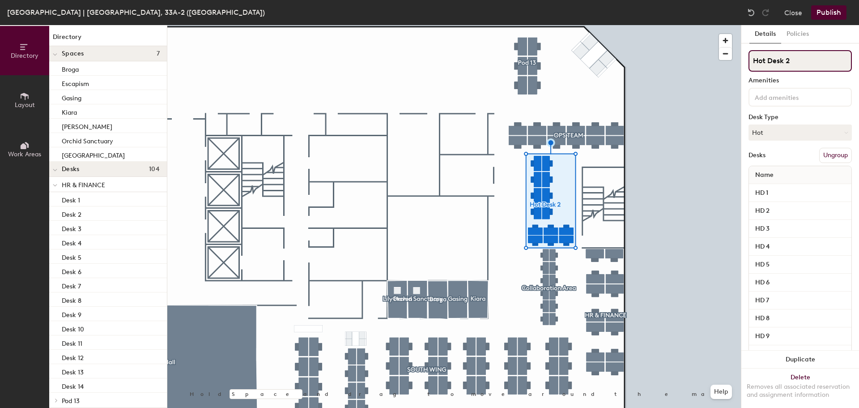
click at [786, 59] on input "Hot Desk 2" at bounding box center [800, 60] width 103 height 21
click at [768, 62] on input "Hot Desk 2" at bounding box center [800, 60] width 103 height 21
type input "Hot Desk 2"
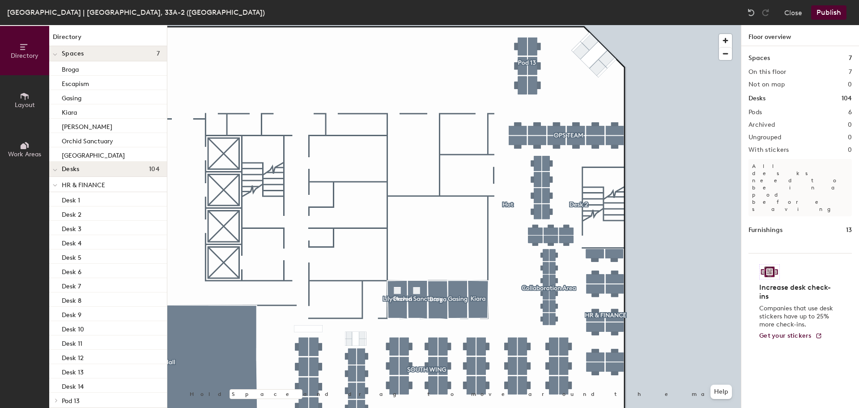
click at [573, 25] on div at bounding box center [454, 25] width 574 height 0
click at [573, 201] on div at bounding box center [574, 201] width 2 height 2
click at [547, 25] on div at bounding box center [454, 25] width 574 height 0
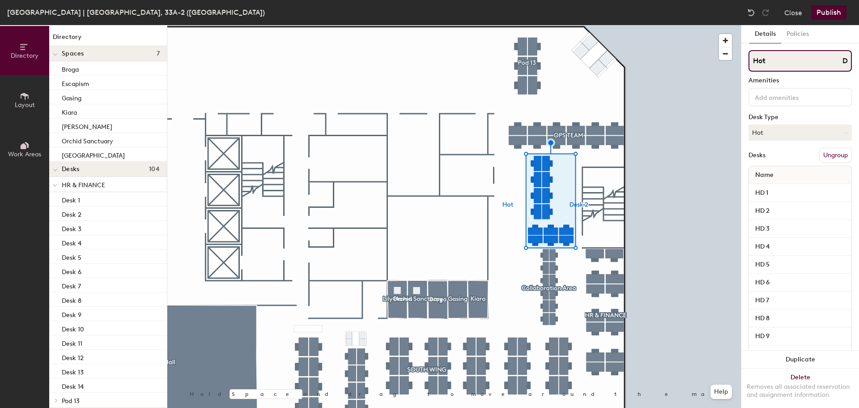
drag, startPoint x: 777, startPoint y: 55, endPoint x: 803, endPoint y: 61, distance: 26.2
click at [777, 56] on input "Hot Desk 2" at bounding box center [800, 60] width 103 height 21
drag, startPoint x: 839, startPoint y: 62, endPoint x: 768, endPoint y: 64, distance: 70.3
click at [768, 64] on input "Hot Desk 2" at bounding box center [800, 60] width 103 height 21
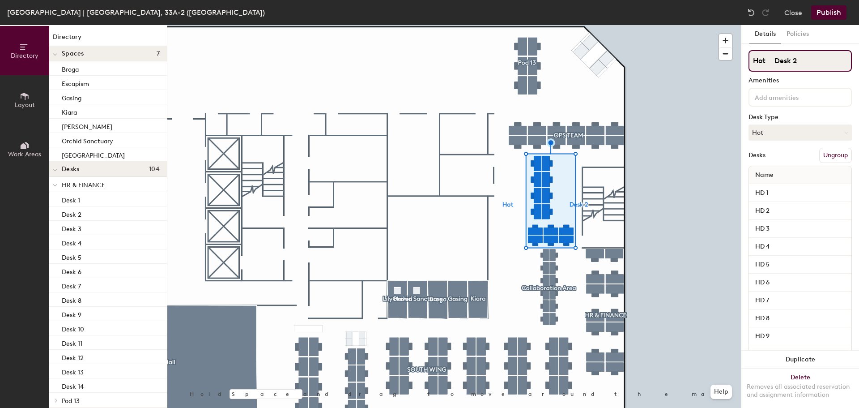
scroll to position [0, 0]
click at [776, 62] on input "Hot Desk 2" at bounding box center [800, 60] width 103 height 21
click at [785, 60] on input "Hot Desk 2" at bounding box center [800, 60] width 103 height 21
click at [797, 60] on input "Hot Desk2" at bounding box center [800, 60] width 103 height 21
click at [770, 62] on input "Hot Desk" at bounding box center [800, 60] width 103 height 21
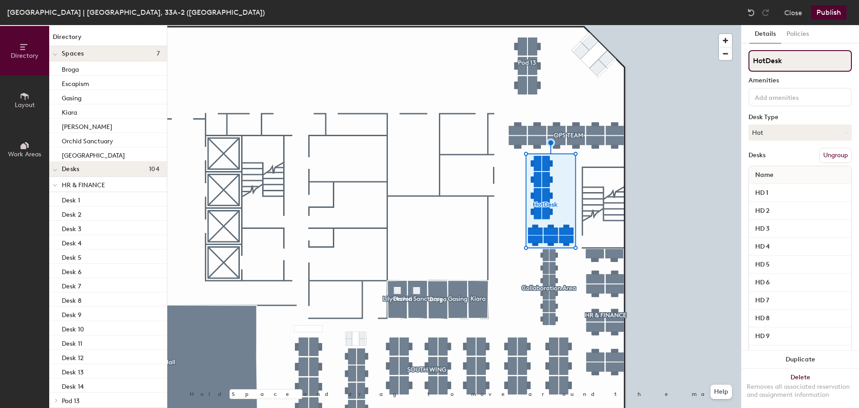
type input "HotDesk"
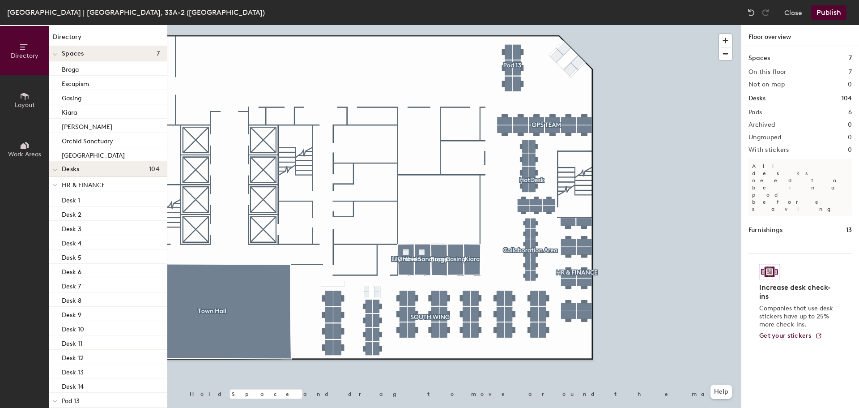
click at [19, 96] on button "Layout" at bounding box center [24, 99] width 49 height 49
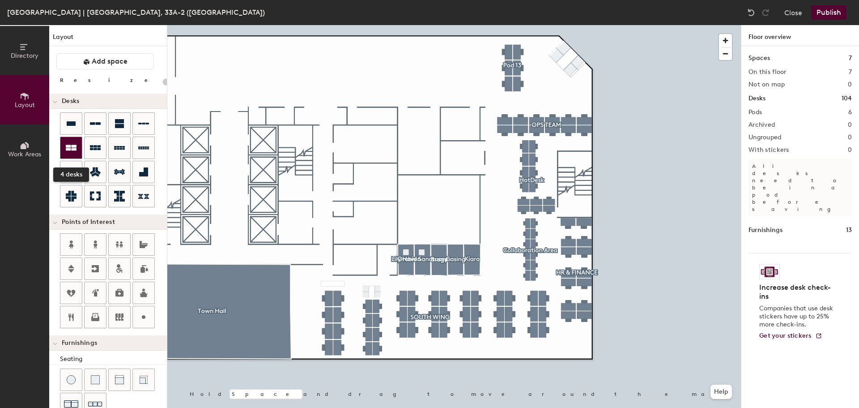
click at [65, 149] on div at bounding box center [70, 147] width 21 height 21
type input "140"
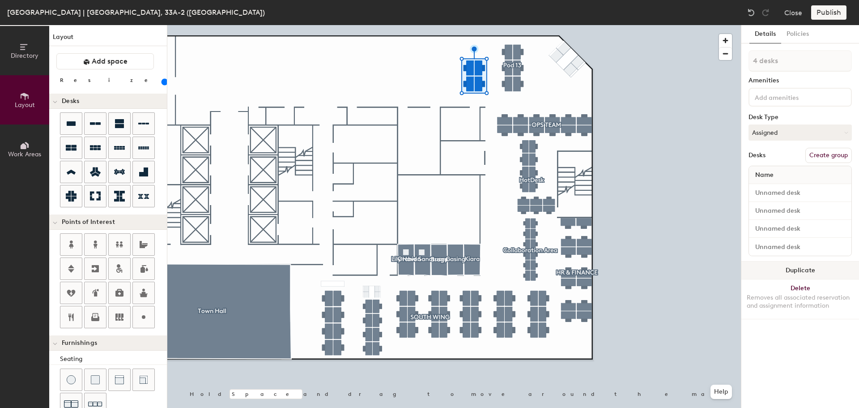
click at [827, 270] on button "Duplicate" at bounding box center [800, 270] width 118 height 18
type input "1 desk"
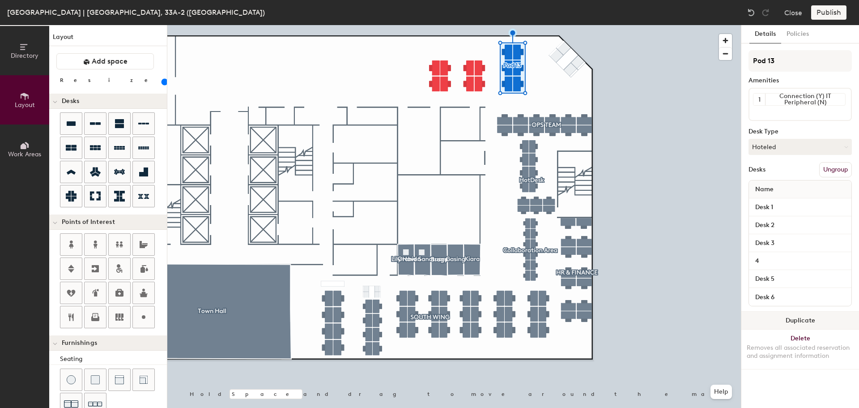
click at [817, 320] on button "Duplicate" at bounding box center [800, 320] width 118 height 18
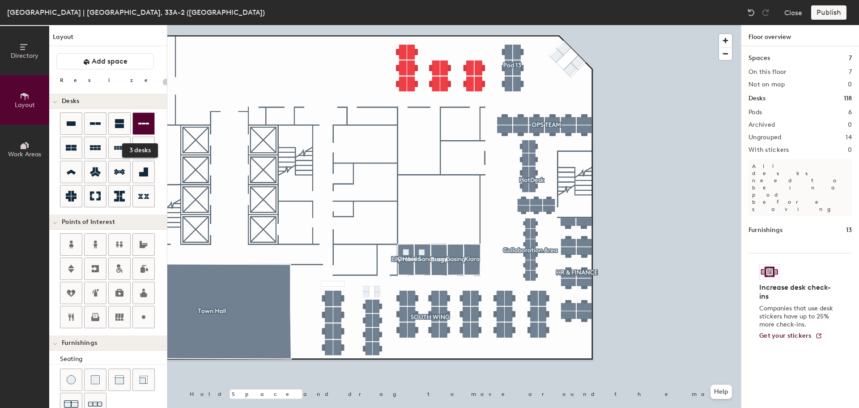
click at [147, 118] on div at bounding box center [143, 123] width 21 height 21
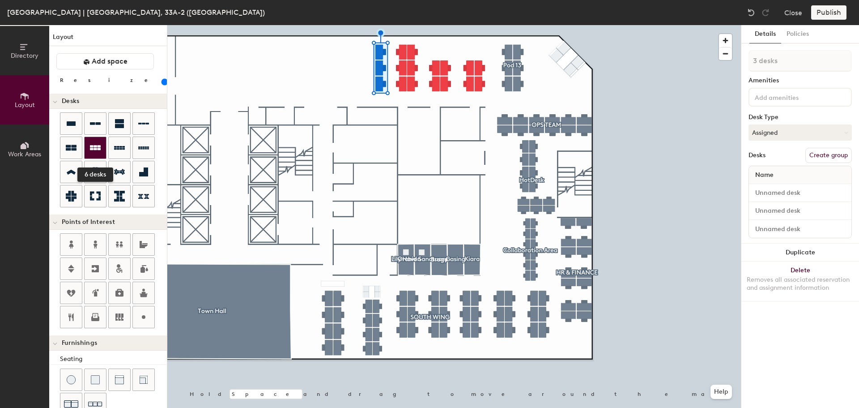
click at [95, 149] on icon at bounding box center [95, 147] width 11 height 5
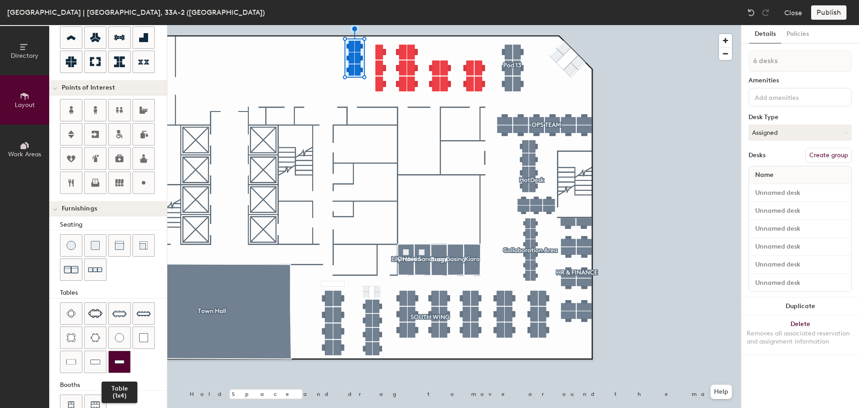
scroll to position [158, 0]
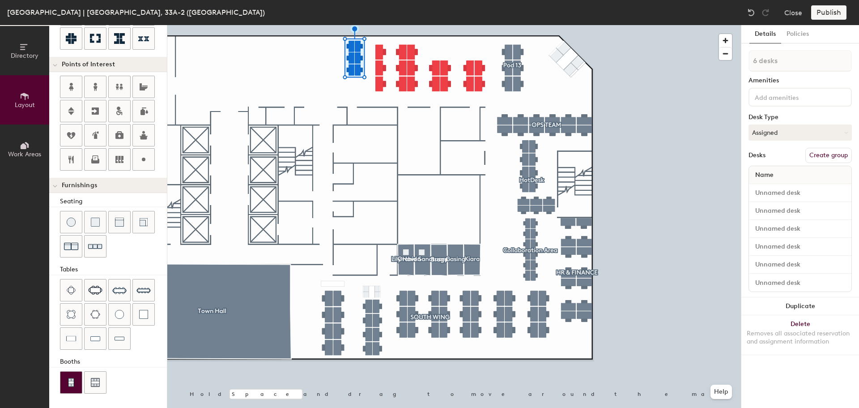
click at [80, 380] on div at bounding box center [70, 381] width 21 height 21
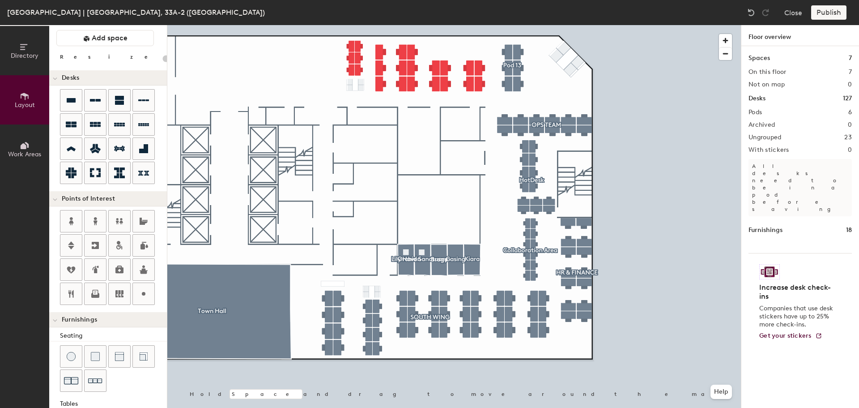
scroll to position [0, 0]
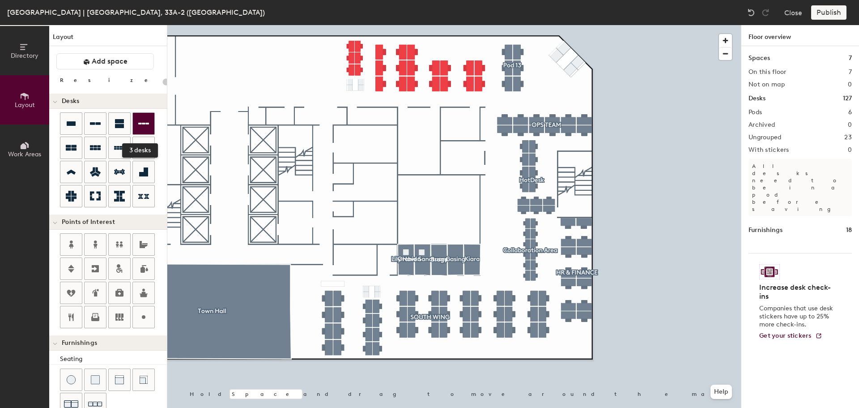
click at [144, 130] on div at bounding box center [143, 123] width 21 height 21
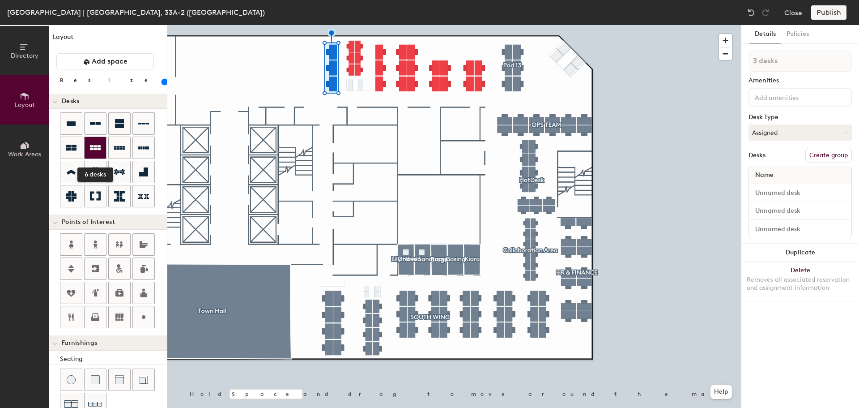
click at [102, 147] on div at bounding box center [95, 147] width 21 height 21
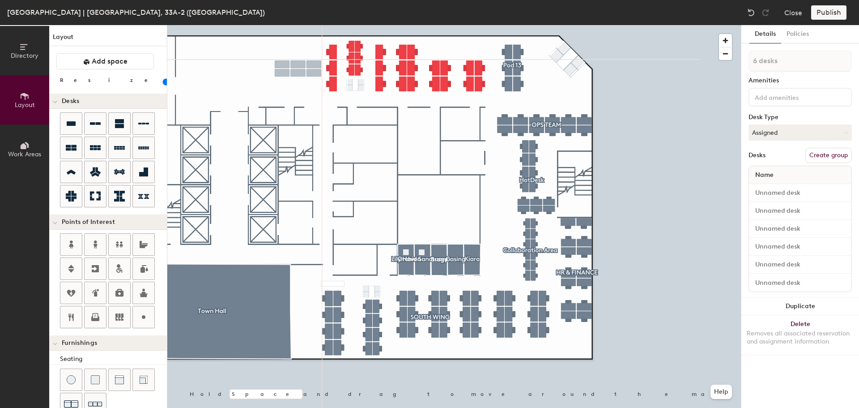
type input "140"
type input "1 desk"
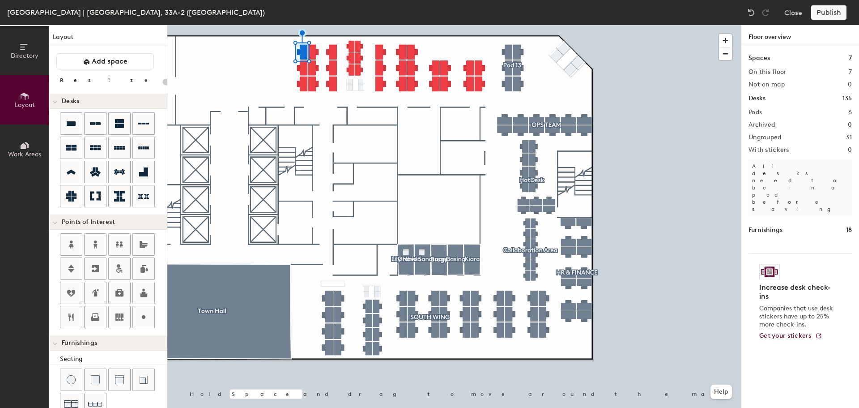
type input "20"
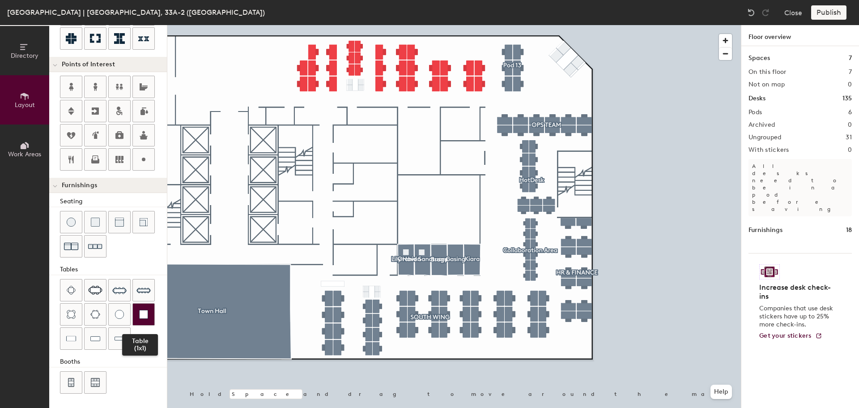
click at [141, 320] on div at bounding box center [143, 313] width 21 height 21
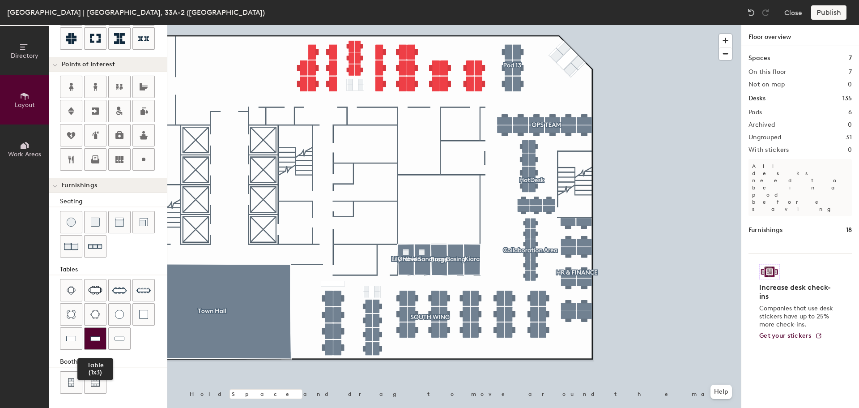
click at [102, 338] on div at bounding box center [95, 338] width 21 height 21
click at [446, 25] on div at bounding box center [454, 25] width 574 height 0
type input "140"
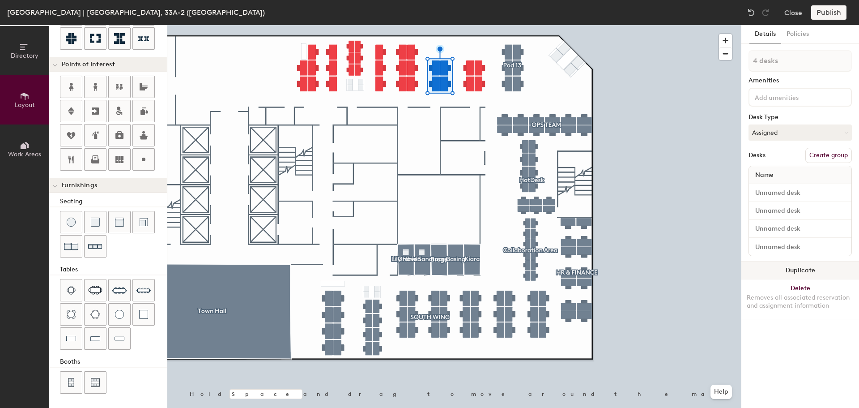
click at [797, 270] on button "Duplicate" at bounding box center [800, 270] width 118 height 18
type input "1 desk"
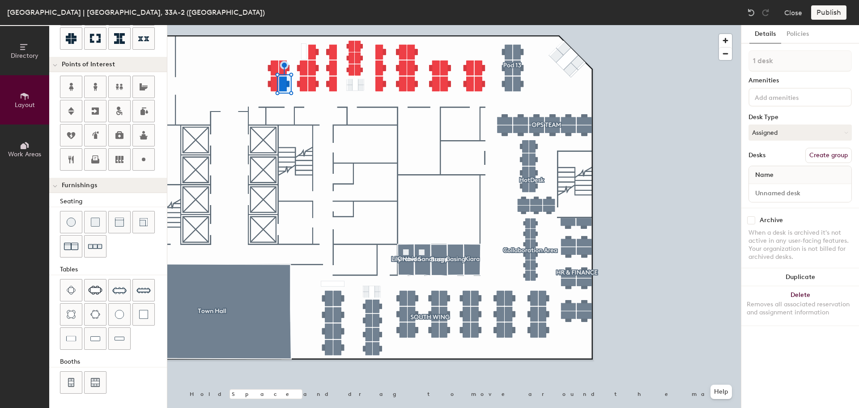
click at [246, 25] on div at bounding box center [454, 25] width 574 height 0
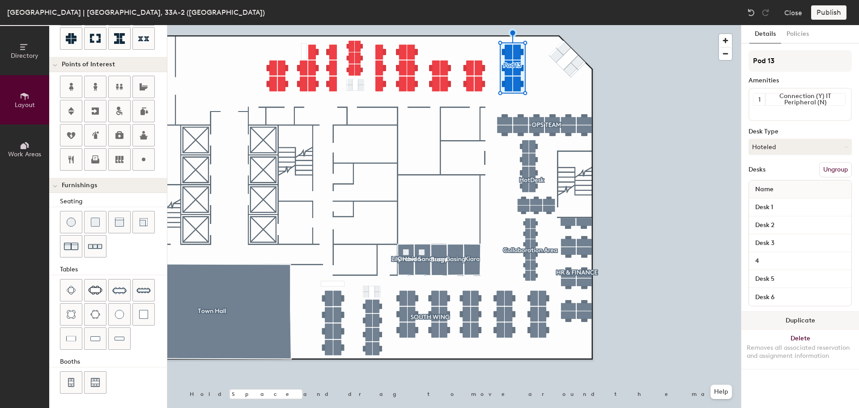
click at [808, 317] on button "Duplicate" at bounding box center [800, 320] width 118 height 18
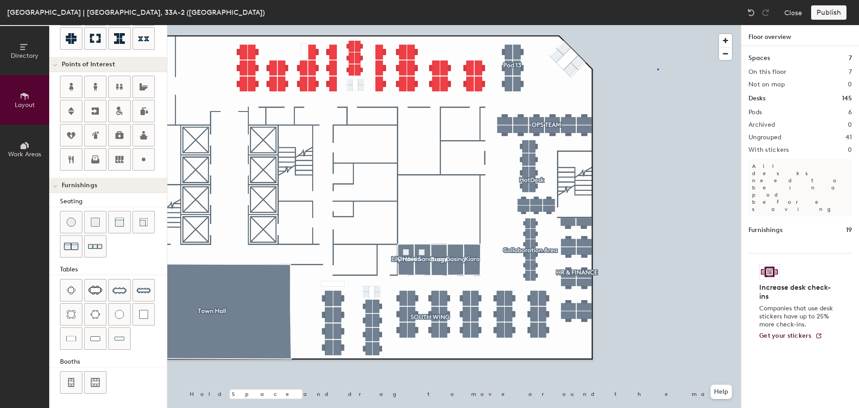
click at [658, 25] on div at bounding box center [454, 25] width 574 height 0
drag, startPoint x: 67, startPoint y: 382, endPoint x: 68, endPoint y: 378, distance: 4.6
click at [67, 382] on img at bounding box center [71, 382] width 8 height 9
click at [99, 387] on div at bounding box center [95, 381] width 21 height 21
click at [516, 25] on div at bounding box center [454, 25] width 574 height 0
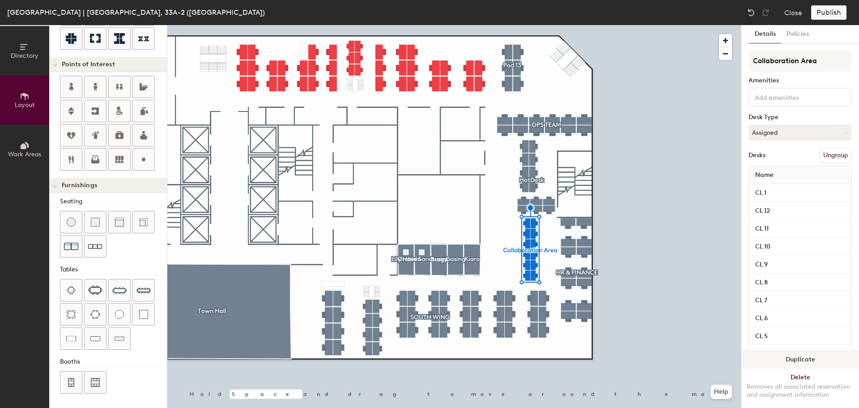
click at [776, 354] on button "Duplicate" at bounding box center [800, 359] width 118 height 18
type input "100"
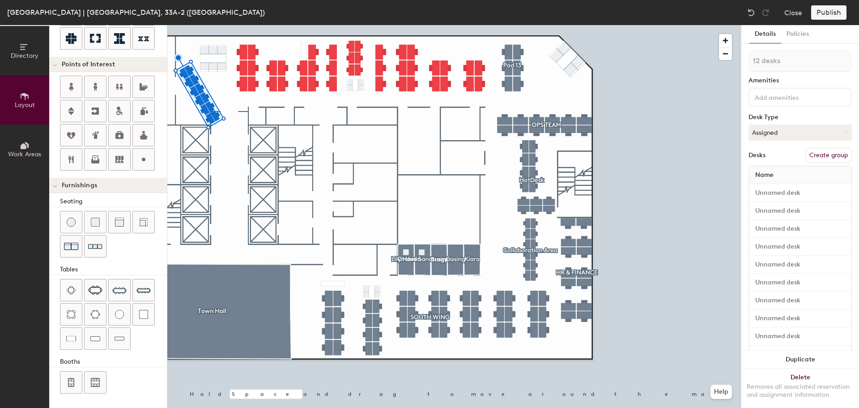
type input "100"
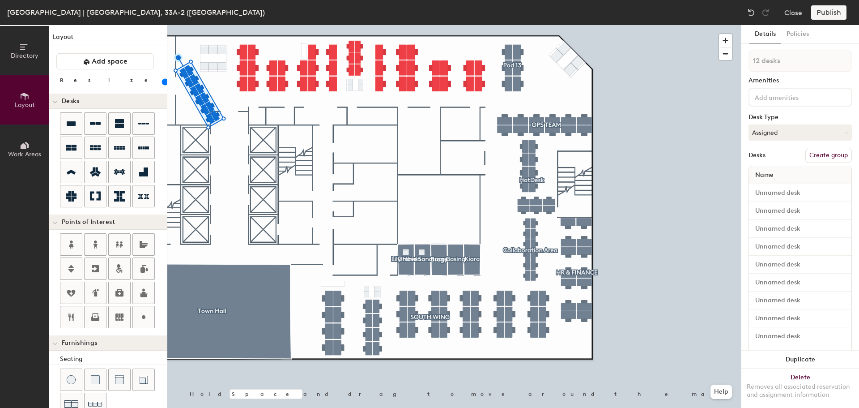
scroll to position [158, 0]
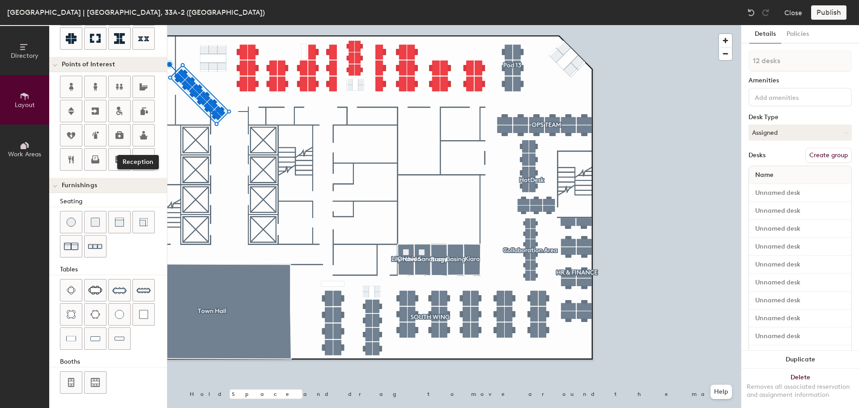
click at [152, 125] on div "Directory Layout Work Areas Layout Add space Resize Desks Points of Interest Re…" at bounding box center [429, 216] width 859 height 383
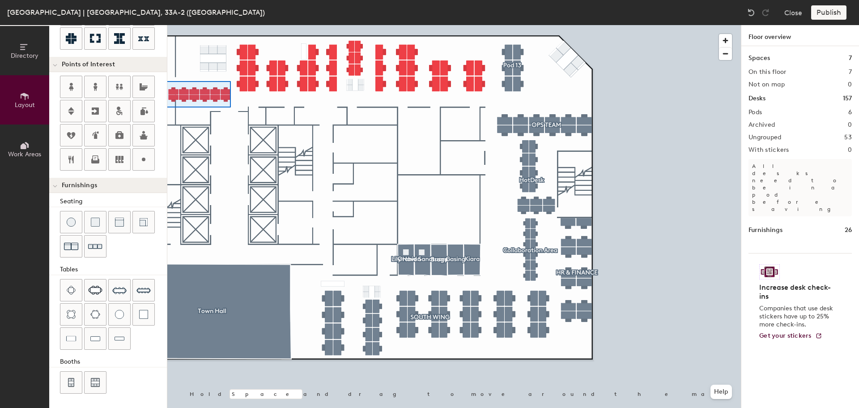
click at [156, 107] on div "Directory Layout Work Areas Layout Add space Resize Desks Points of Interest Fu…" at bounding box center [429, 216] width 859 height 383
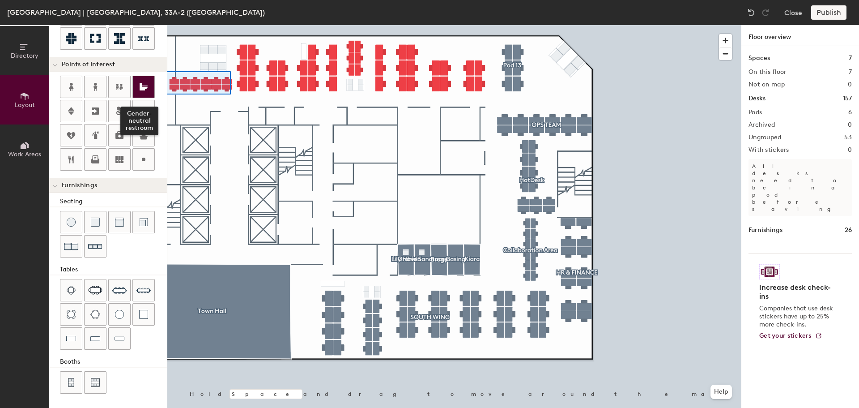
click at [149, 94] on div "Directory Layout Work Areas Layout Add space Resize Desks Points of Interest Ge…" at bounding box center [429, 216] width 859 height 383
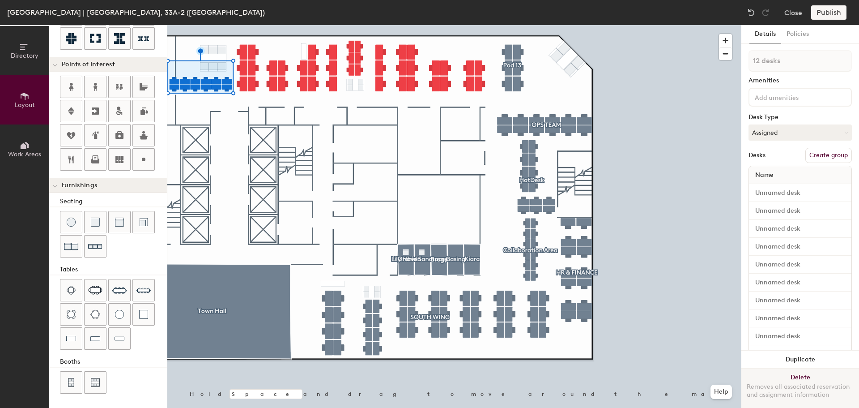
click at [801, 368] on button "Delete Removes all associated reservation and assignment information" at bounding box center [800, 387] width 118 height 39
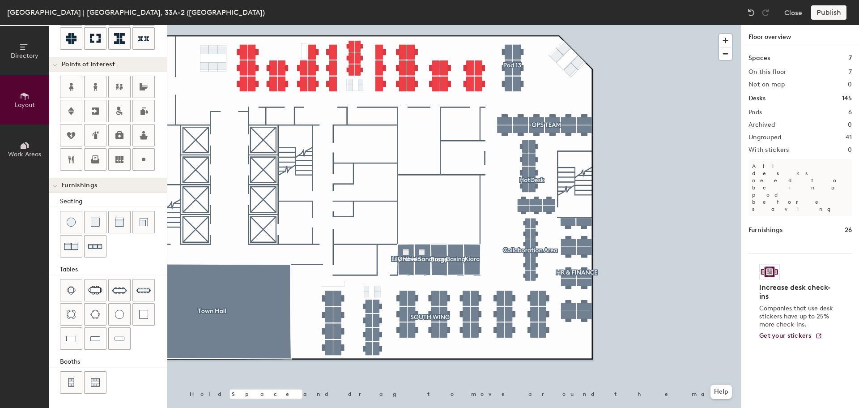
click at [213, 25] on div at bounding box center [454, 25] width 574 height 0
click at [752, 9] on img at bounding box center [751, 12] width 9 height 9
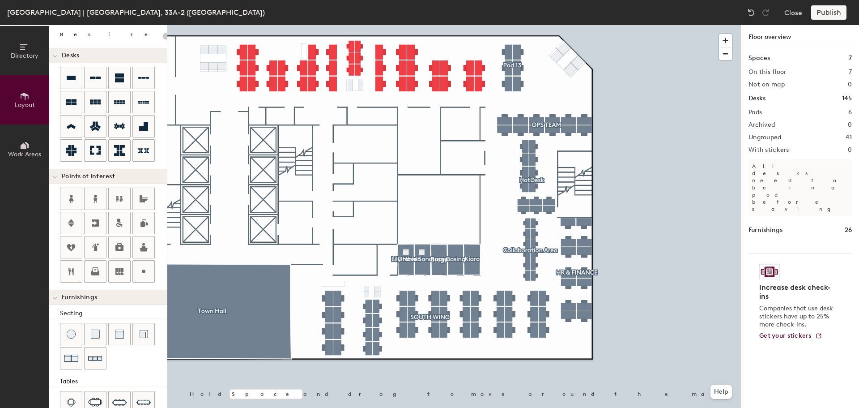
scroll to position [23, 0]
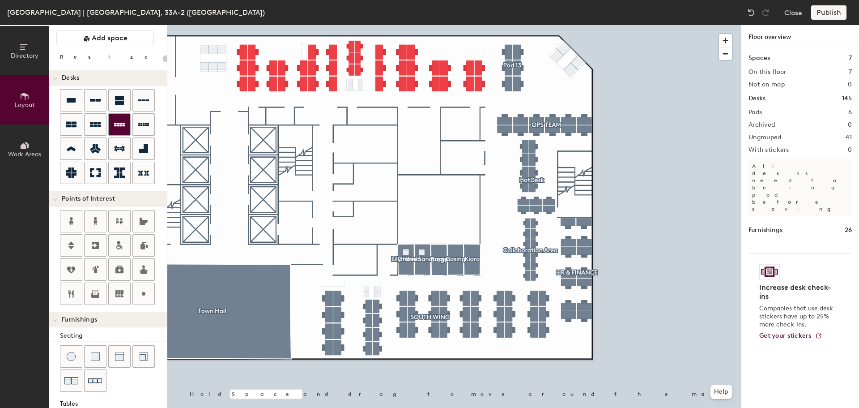
click at [120, 128] on icon at bounding box center [119, 124] width 11 height 11
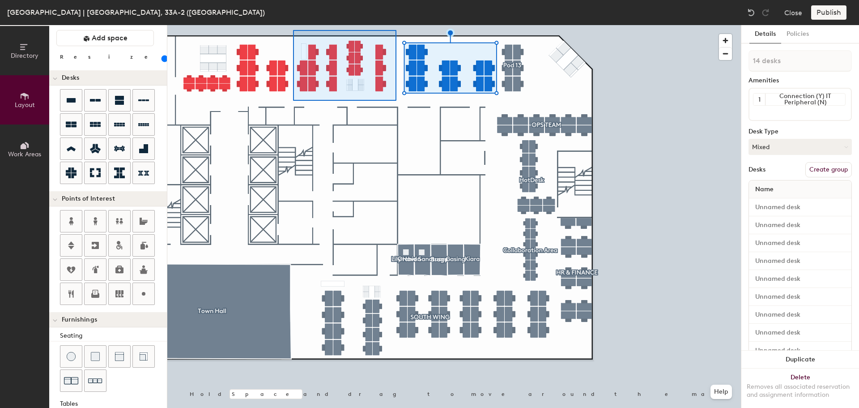
type input "20"
type input "17 desks"
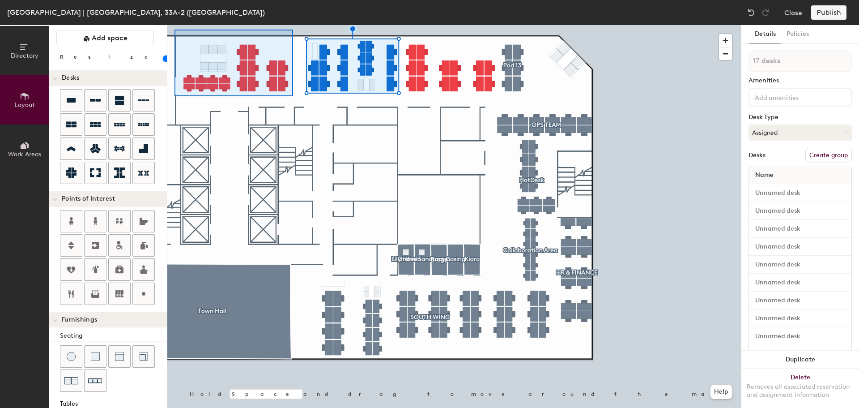
type input "20"
type input "18 desks"
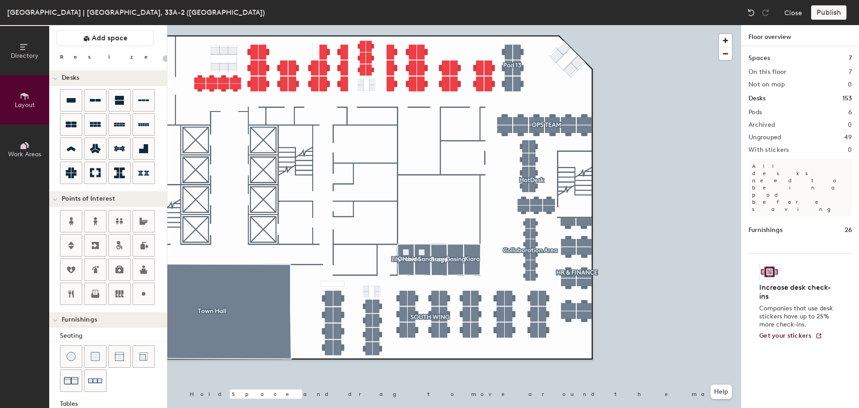
click at [514, 25] on div at bounding box center [454, 25] width 574 height 0
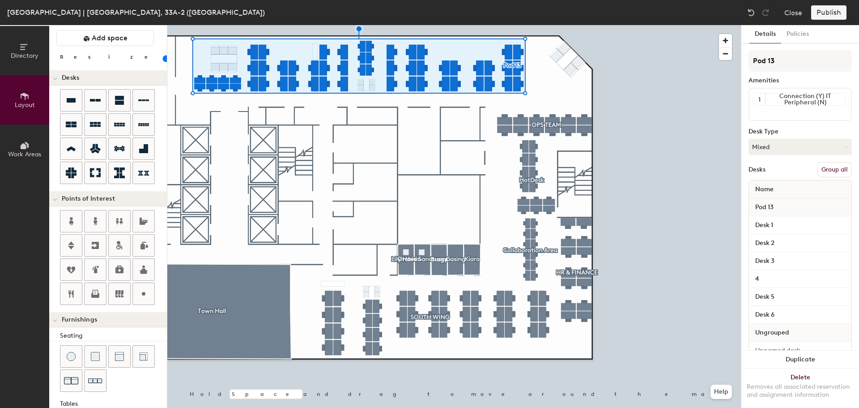
click at [826, 170] on button "Group all" at bounding box center [835, 169] width 34 height 15
click at [784, 146] on button "Mixed" at bounding box center [800, 147] width 103 height 16
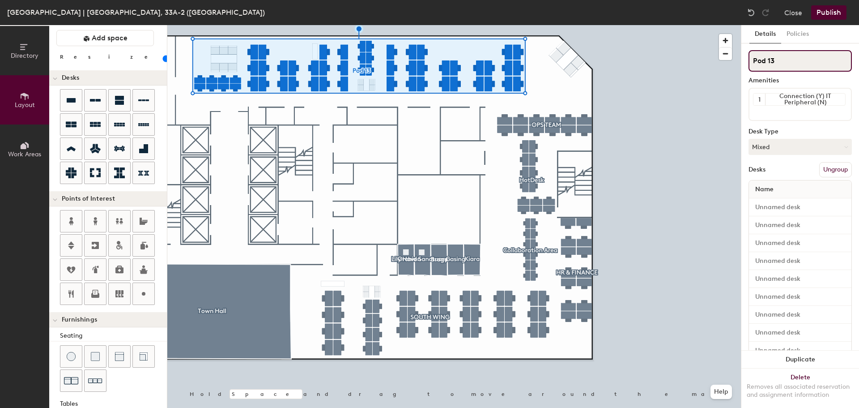
click at [777, 60] on input "Pod 13" at bounding box center [800, 60] width 103 height 21
click at [786, 143] on button "Mixed" at bounding box center [800, 147] width 103 height 16
click at [787, 172] on div "Assigned" at bounding box center [793, 174] width 89 height 13
click at [798, 147] on button "Assigned" at bounding box center [800, 147] width 103 height 16
click at [804, 192] on div "Hot" at bounding box center [793, 187] width 89 height 13
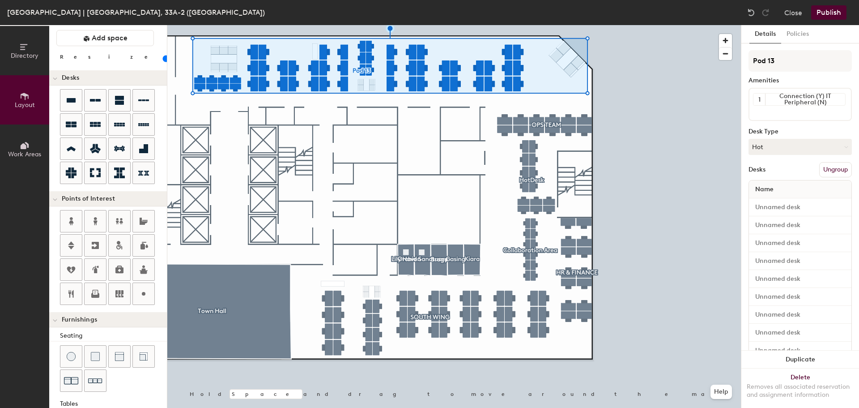
click at [841, 170] on button "Ungroup" at bounding box center [835, 169] width 33 height 15
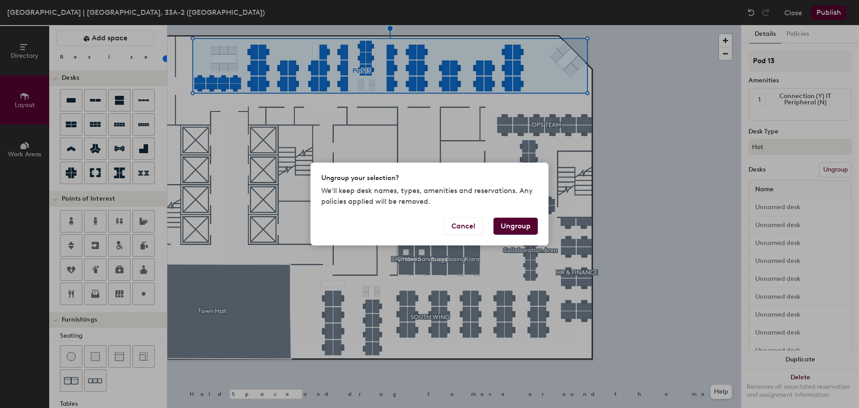
click at [528, 222] on button "Ungroup" at bounding box center [516, 225] width 44 height 17
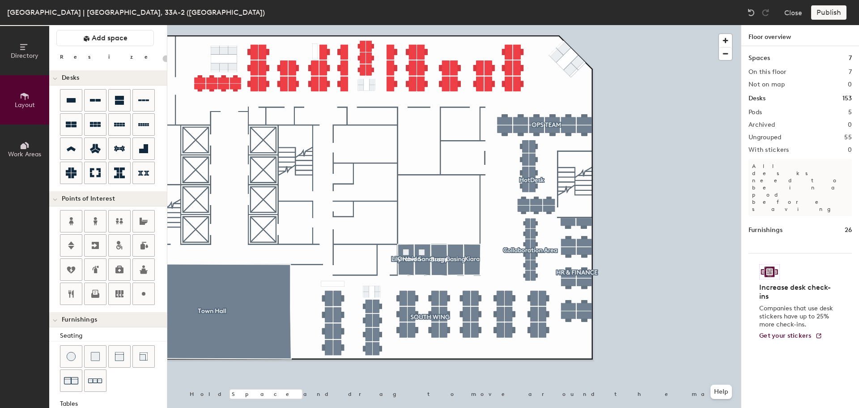
click at [665, 25] on div at bounding box center [454, 25] width 574 height 0
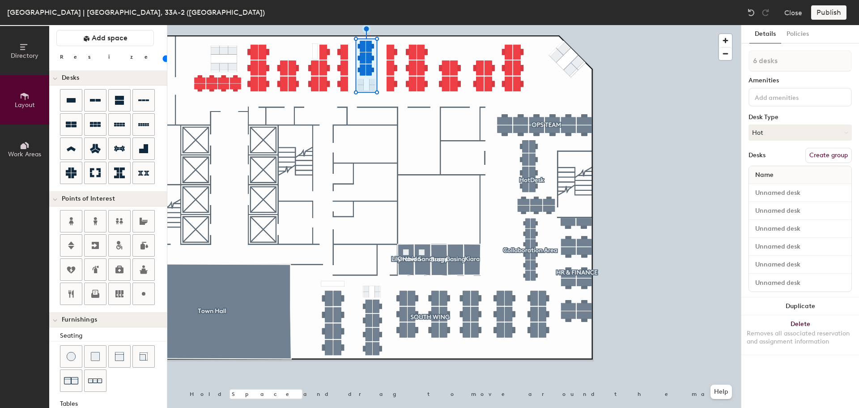
click at [822, 153] on button "Create group" at bounding box center [828, 155] width 47 height 15
type input "20"
click at [646, 55] on div "Directory Layout Work Areas Layout Add space Resize Desks Points of Interest Fu…" at bounding box center [429, 216] width 859 height 383
type input "H"
type input "20"
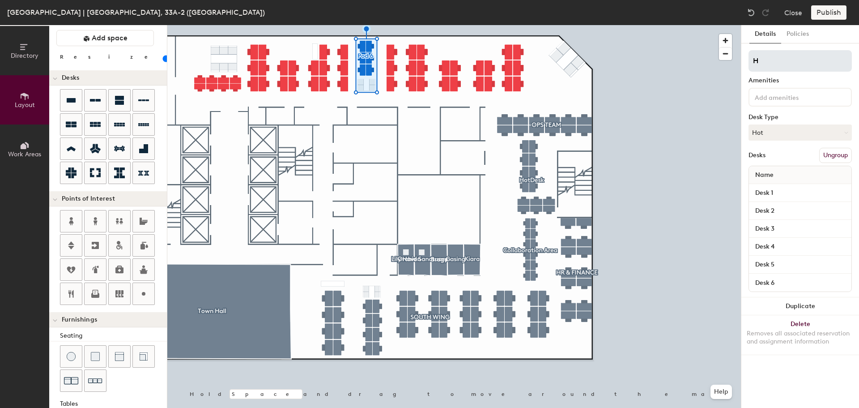
type input "HO"
type input "20"
type input "HOT D"
type input "20"
type input "HOT DE"
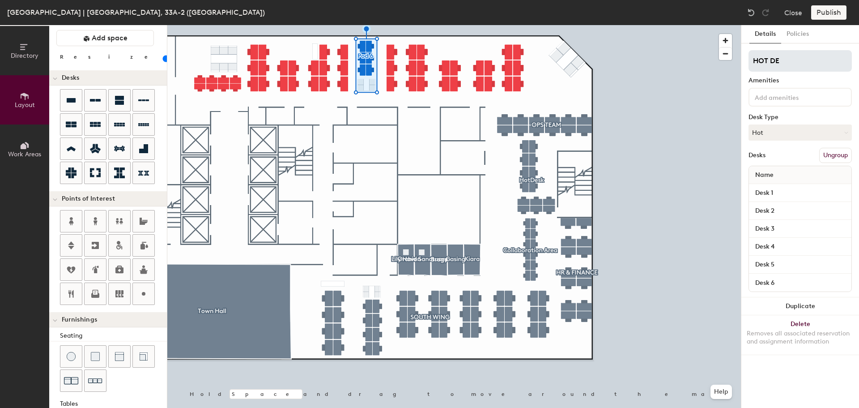
type input "20"
type input "HOT DES"
type input "20"
type input "HOT DE"
type input "20"
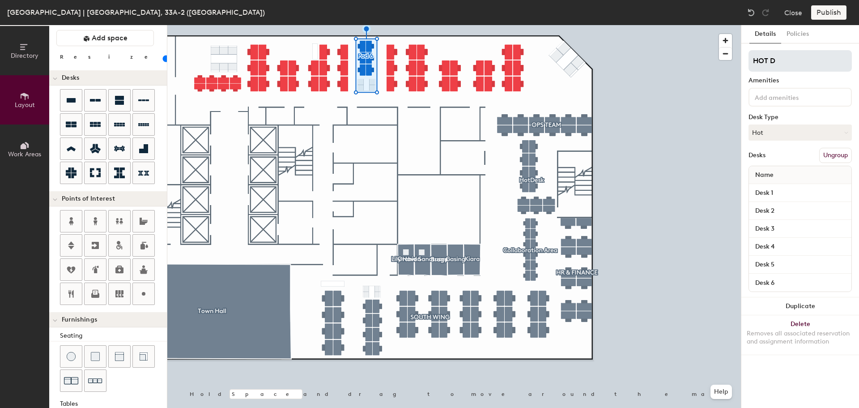
type input "HOT"
type input "20"
type input "HO"
type input "20"
type input "H"
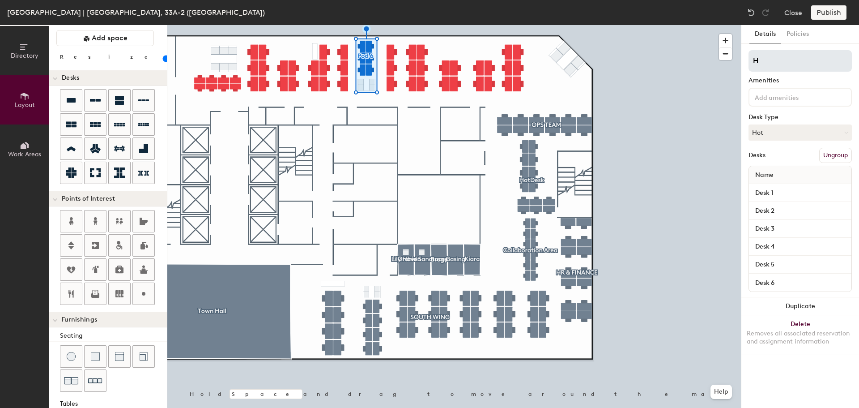
type input "20"
type input "Ho"
type input "20"
type input "Hot"
type input "20"
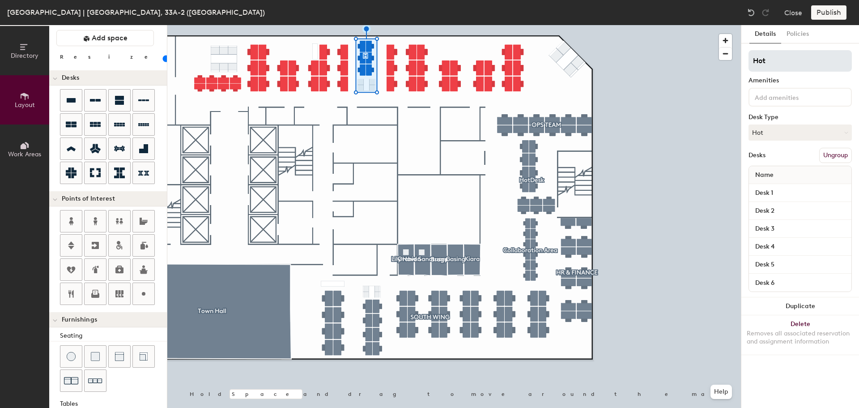
type input "Hot D"
type input "20"
type input "Hot"
type input "20"
type input "Hot"
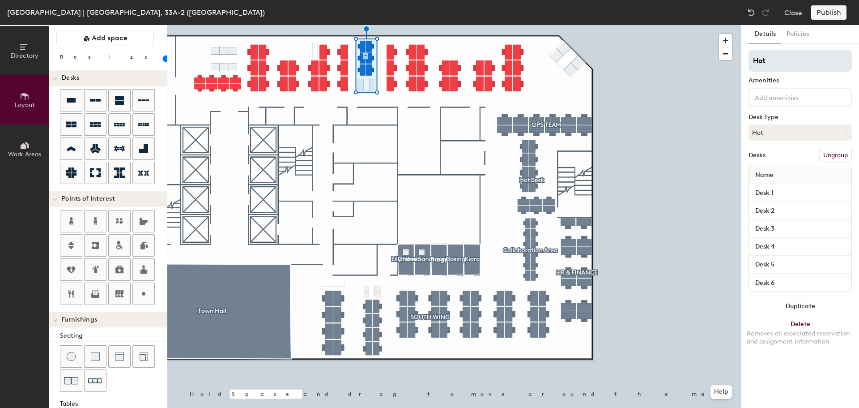
type input "20"
type input "HotD"
type input "20"
type input "HotDe"
type input "20"
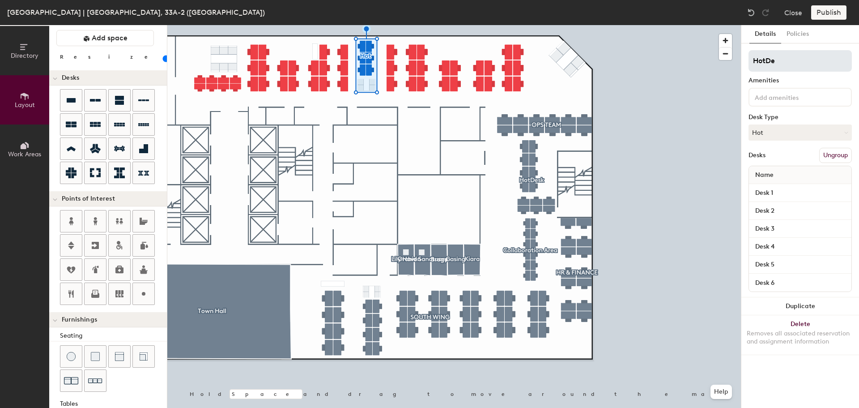
type input "HotDes"
type input "20"
type input "HotDesk"
type input "20"
type input "HotDesk"
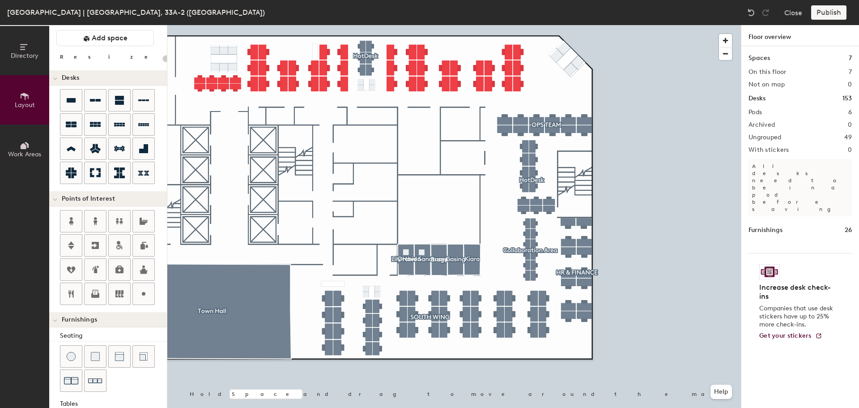
click at [374, 25] on div at bounding box center [454, 25] width 574 height 0
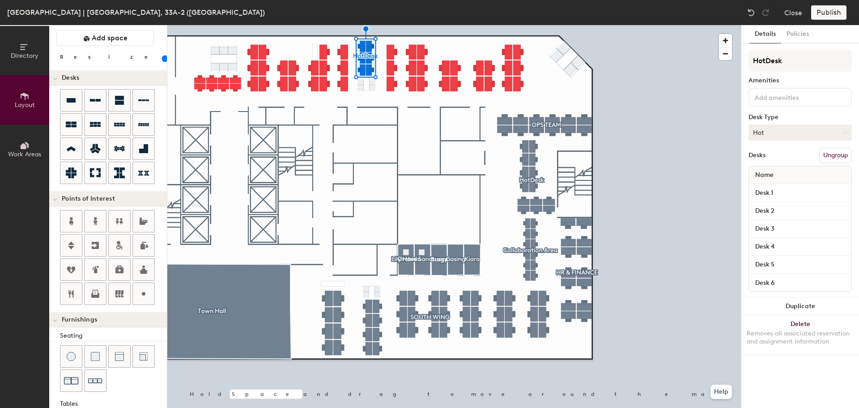
click at [822, 132] on button "Hot" at bounding box center [800, 132] width 103 height 16
click at [703, 25] on div at bounding box center [454, 25] width 574 height 0
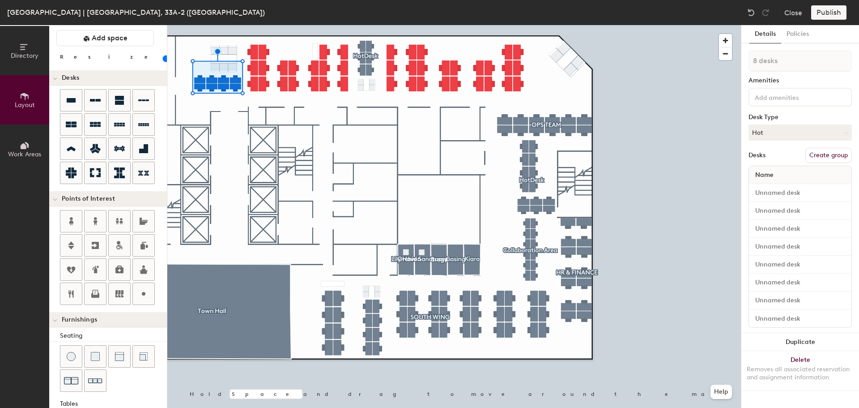
click at [826, 151] on button "Create group" at bounding box center [828, 155] width 47 height 15
type input "20"
drag, startPoint x: 783, startPoint y: 64, endPoint x: 749, endPoint y: 60, distance: 34.2
click at [749, 60] on input "Pod 7" at bounding box center [800, 60] width 103 height 21
type input "H"
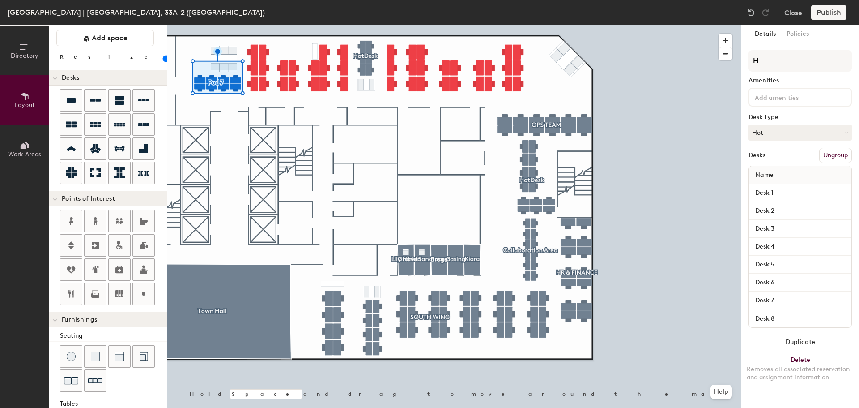
type input "20"
type input "Ho"
type input "20"
type input "Hot"
type input "20"
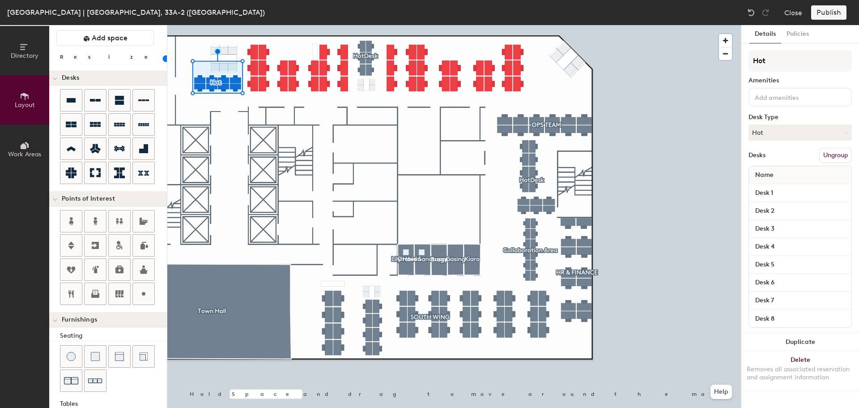
type input "HotD"
type input "20"
type input "HotDes"
type input "20"
type input "HotDesk"
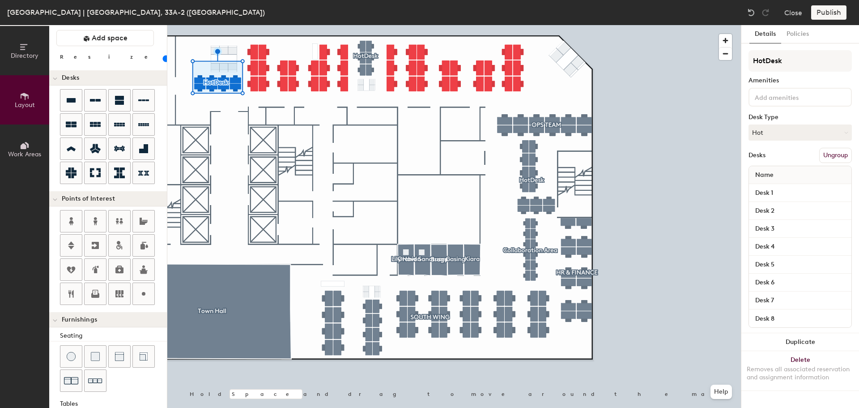
type input "20"
type input "HotDesk"
click at [797, 134] on button "Hot" at bounding box center [800, 132] width 103 height 16
click at [778, 170] on div "Hot" at bounding box center [793, 173] width 89 height 13
type input "100"
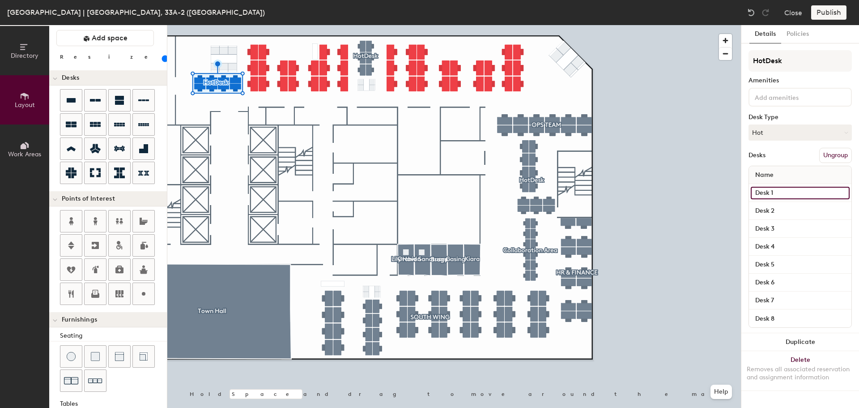
click at [775, 191] on input "Desk 1" at bounding box center [800, 193] width 99 height 13
type input "h"
type input "HD 1"
drag, startPoint x: 774, startPoint y: 189, endPoint x: 752, endPoint y: 193, distance: 22.8
click at [752, 193] on input "HD 1" at bounding box center [800, 193] width 99 height 13
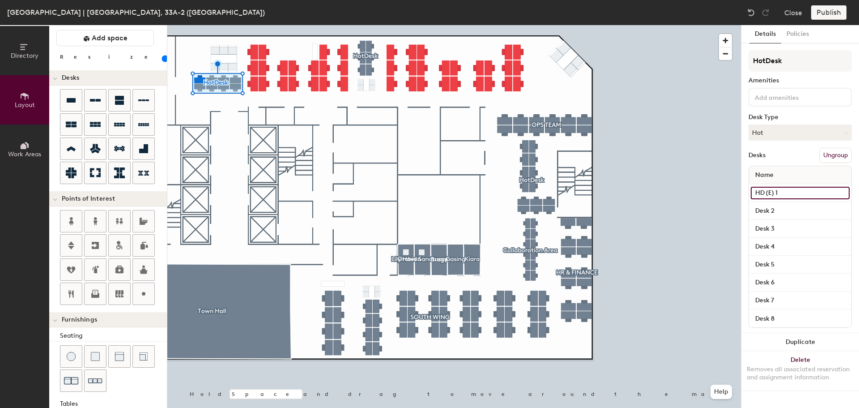
drag, startPoint x: 784, startPoint y: 193, endPoint x: 748, endPoint y: 191, distance: 36.8
click at [748, 191] on div "Details Policies HotDesk Amenities Desk Type Hot Desks Ungroup Name HD (E) 1 De…" at bounding box center [800, 216] width 118 height 383
type input "HD (E) 1"
click at [773, 206] on input "Desk 2" at bounding box center [800, 211] width 99 height 13
paste input "HD (E) 1"
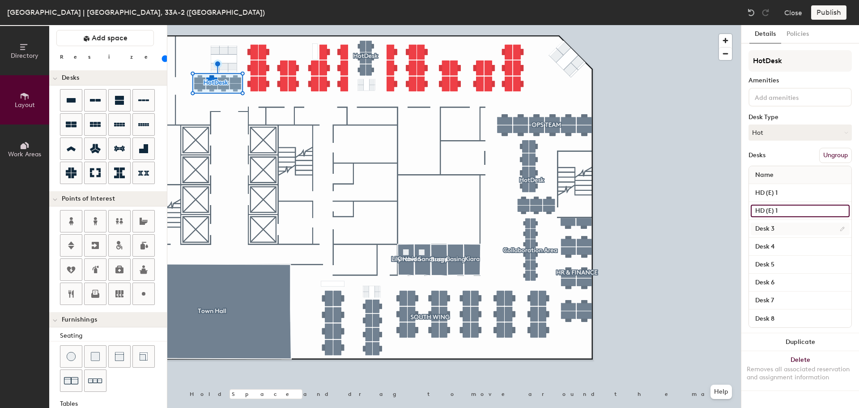
type input "HD (E) 1"
click at [783, 227] on input "Desk 3" at bounding box center [800, 228] width 99 height 13
paste input "HD (E) 1"
type input "HD (E) 1"
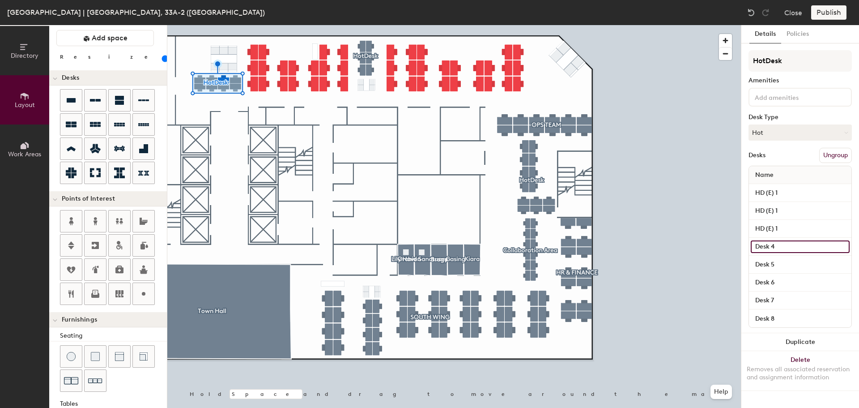
click at [776, 244] on input "Desk 4" at bounding box center [800, 246] width 99 height 13
paste input "HD (E) 1"
type input "HD (E) 1"
click at [776, 268] on input "Desk 5" at bounding box center [800, 264] width 99 height 13
paste input "HD (E) 1"
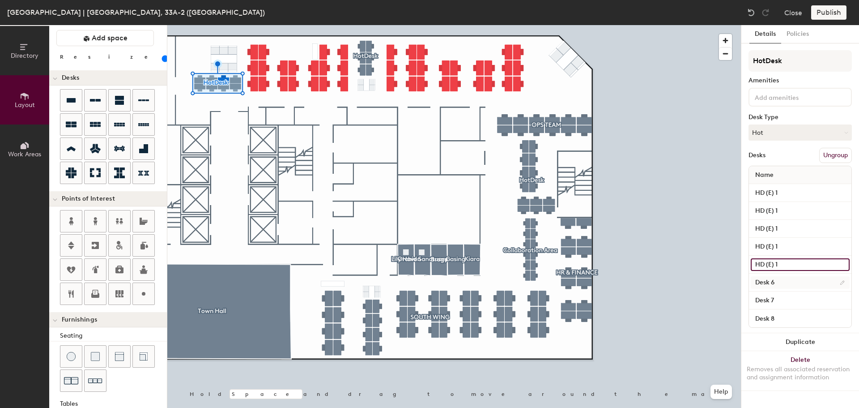
type input "HD (E) 1"
click at [774, 281] on input "Desk 6" at bounding box center [800, 282] width 99 height 13
paste input "HD (E) 1"
type input "HD (E) 1"
click at [774, 298] on input "Desk 7" at bounding box center [800, 300] width 99 height 13
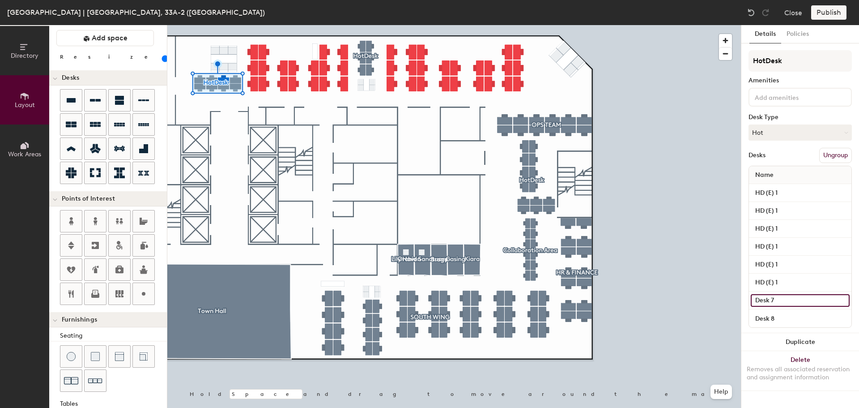
paste input "HD (E) 1"
type input "HD (E) 1"
click at [771, 317] on input "Desk 8" at bounding box center [800, 318] width 99 height 13
paste input "HD (E) 1"
type input "HD (E) 1"
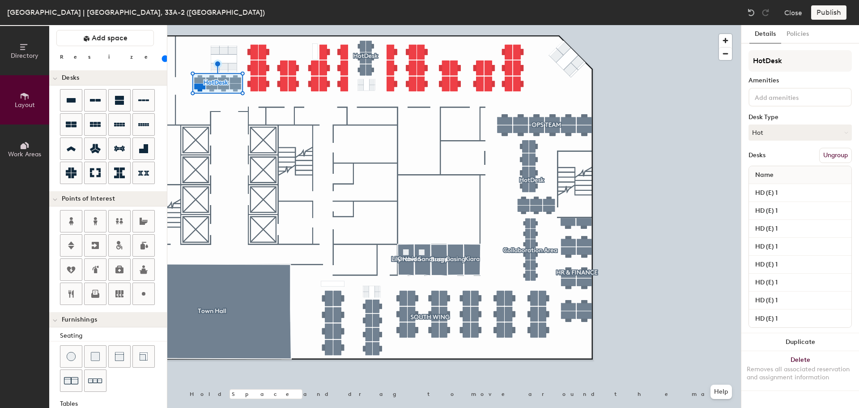
click at [780, 204] on div "HD (E) 1" at bounding box center [800, 211] width 102 height 18
click at [780, 210] on input "HD (E) 1" at bounding box center [800, 211] width 99 height 13
type input "HD (E) 2"
click at [798, 229] on input "HD (E) 1" at bounding box center [800, 228] width 99 height 13
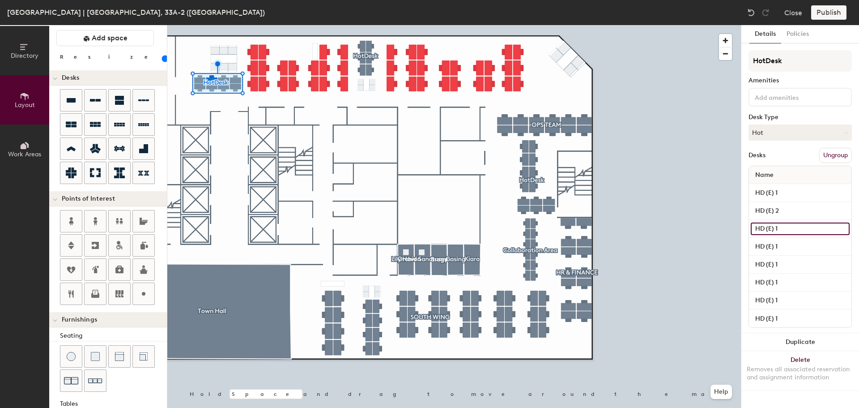
click at [798, 227] on input "HD (E) 1" at bounding box center [800, 228] width 99 height 13
type input "HD (E) 3"
click at [798, 240] on input "HD (E) 1" at bounding box center [800, 246] width 99 height 13
click at [797, 243] on input "HD (E) 1" at bounding box center [800, 246] width 99 height 13
click at [793, 250] on input "HD (E) 1" at bounding box center [800, 246] width 99 height 13
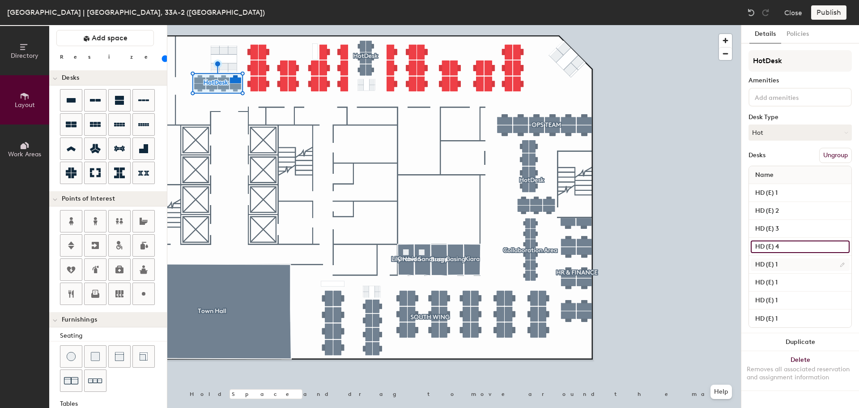
type input "HD (E) 4"
click at [791, 263] on input "HD (E) 1" at bounding box center [800, 264] width 99 height 13
type input "HD (E) 5"
click at [794, 280] on input "HD (E) 1" at bounding box center [800, 282] width 99 height 13
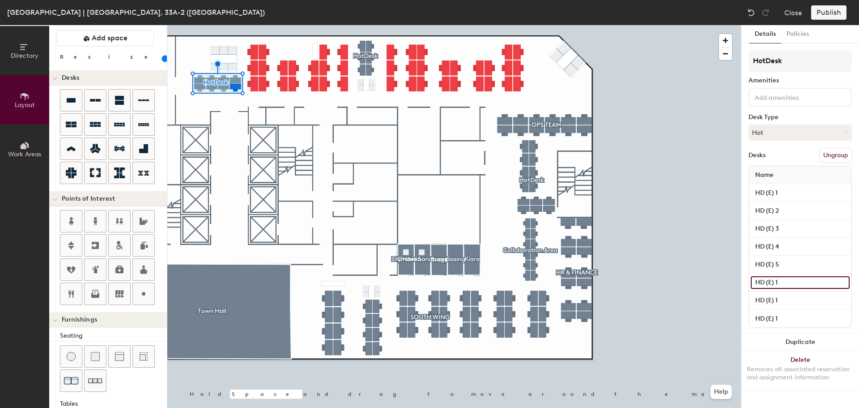
click at [794, 280] on input "HD (E) 1" at bounding box center [800, 282] width 99 height 13
click at [793, 284] on input "HD (E) 1" at bounding box center [800, 282] width 99 height 13
click at [801, 280] on input "HD (E) 1" at bounding box center [800, 282] width 99 height 13
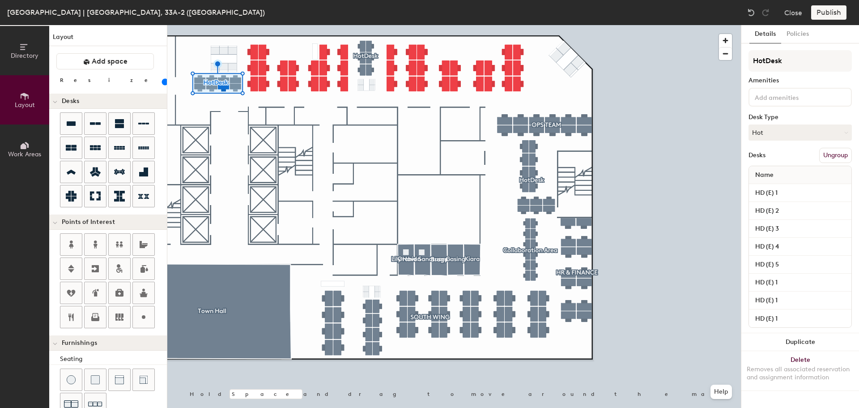
scroll to position [23, 0]
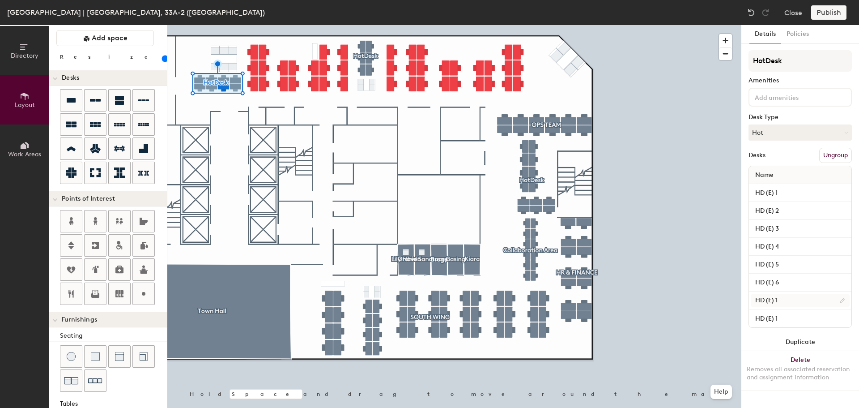
type input "HD (E) 6"
click at [802, 294] on input "HD (E) 1" at bounding box center [800, 300] width 99 height 13
click at [801, 296] on input "HD (E) 1" at bounding box center [800, 300] width 99 height 13
type input "HD (E) 7"
click at [801, 310] on div "HD (E) 1" at bounding box center [800, 318] width 102 height 18
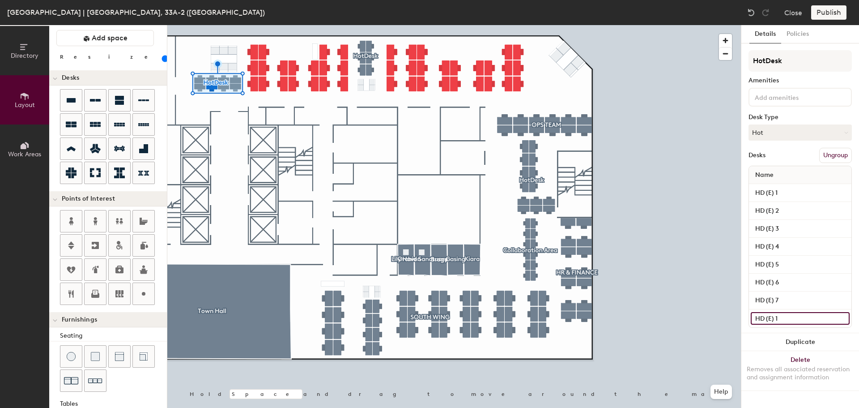
click at [799, 318] on input "HD (E) 1" at bounding box center [800, 318] width 99 height 13
click at [798, 318] on input "HD (E) 1" at bounding box center [800, 318] width 99 height 13
type input "HD (E) 8"
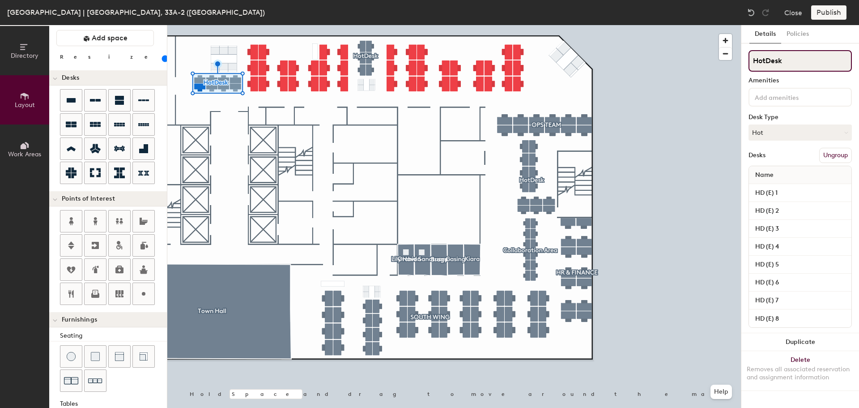
click at [800, 60] on input "HotDesk" at bounding box center [800, 60] width 103 height 21
type input "HotDesk(East)"
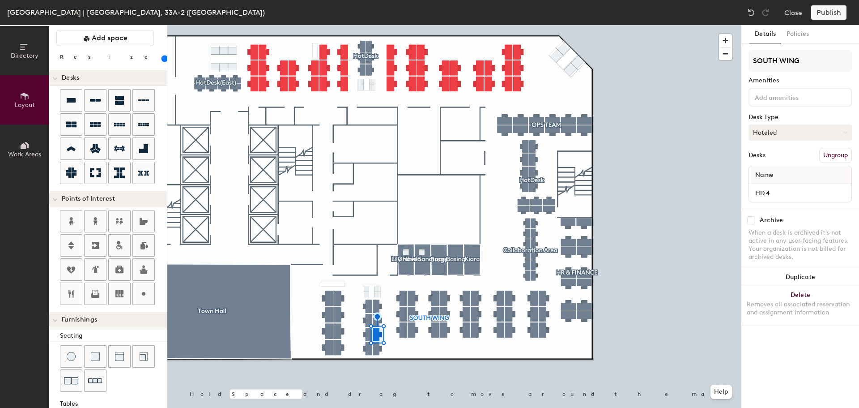
click at [793, 137] on button "Hoteled" at bounding box center [800, 132] width 103 height 16
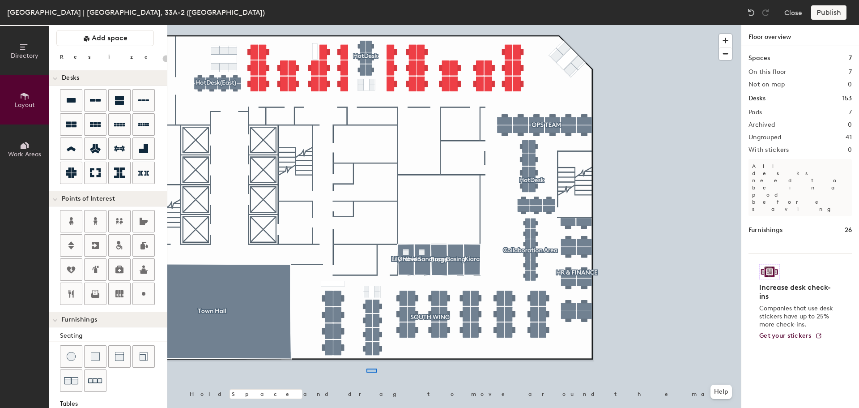
click at [366, 25] on div at bounding box center [454, 25] width 574 height 0
click at [357, 25] on div at bounding box center [454, 25] width 574 height 0
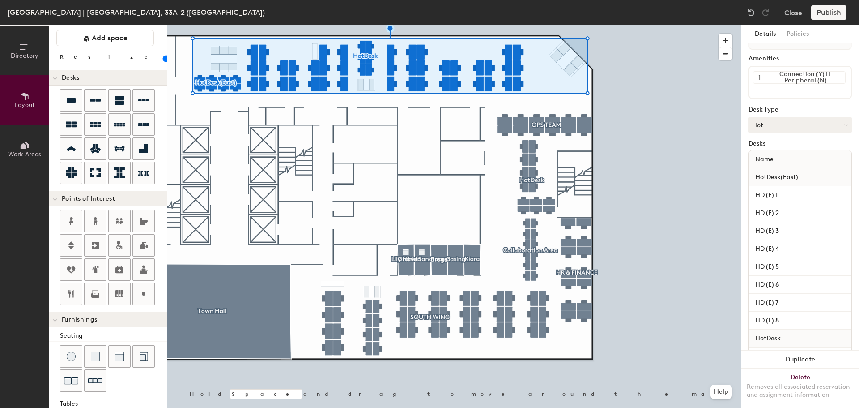
scroll to position [0, 0]
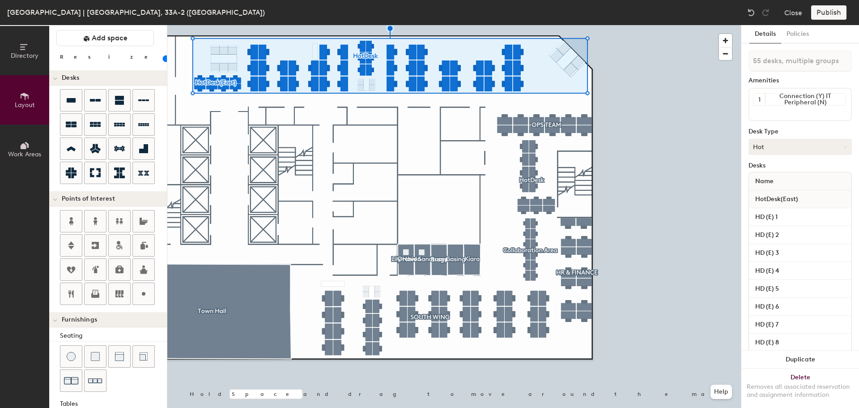
click at [825, 146] on button "Hot" at bounding box center [800, 147] width 103 height 16
click at [790, 187] on div "Hot" at bounding box center [793, 187] width 89 height 13
click at [796, 145] on button "Hot" at bounding box center [800, 147] width 103 height 16
click at [787, 204] on div "Hoteled" at bounding box center [793, 201] width 89 height 13
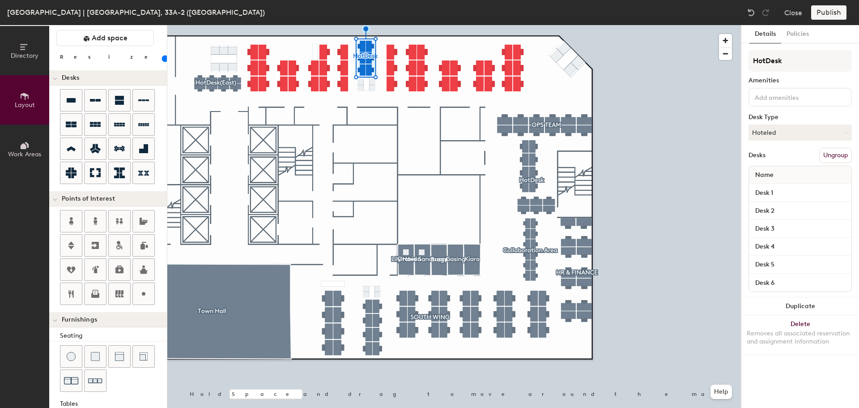
click at [835, 148] on button "Ungroup" at bounding box center [835, 155] width 33 height 15
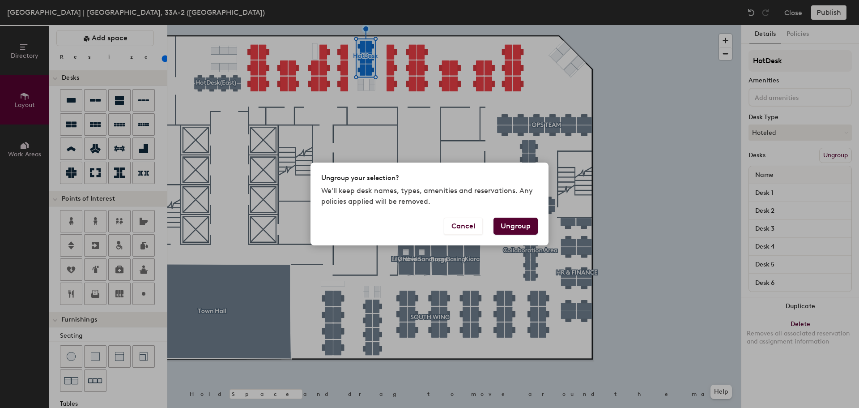
click at [523, 229] on button "Ungroup" at bounding box center [516, 225] width 44 height 17
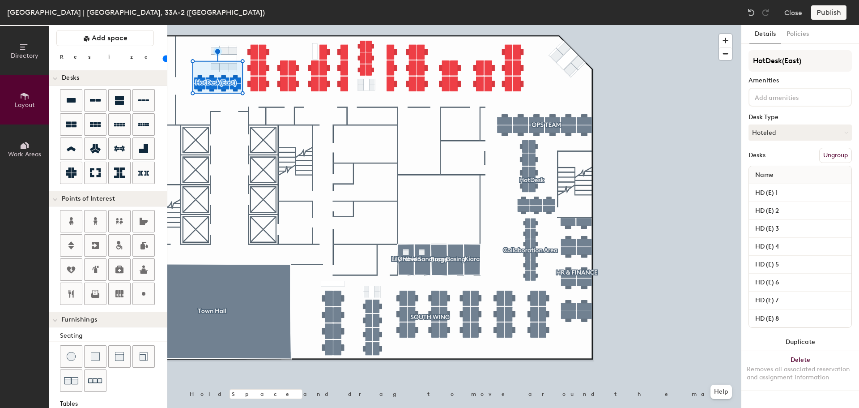
click at [829, 152] on button "Ungroup" at bounding box center [835, 155] width 33 height 15
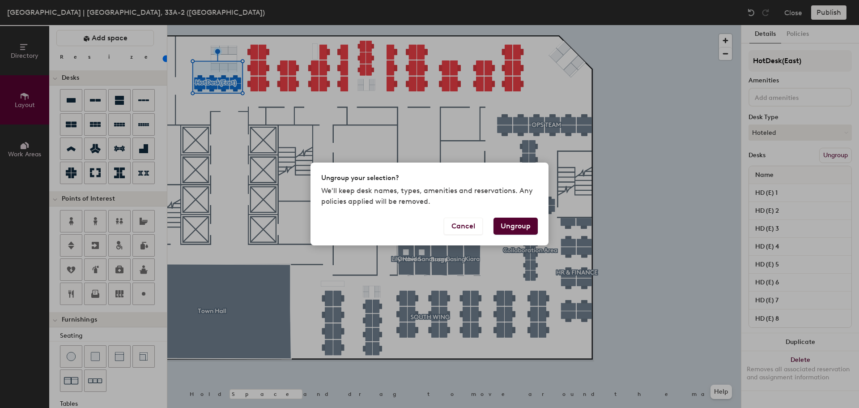
click at [716, 154] on div "Ungroup your selection? We'll keep desk names, types, amenities and reservation…" at bounding box center [429, 204] width 859 height 408
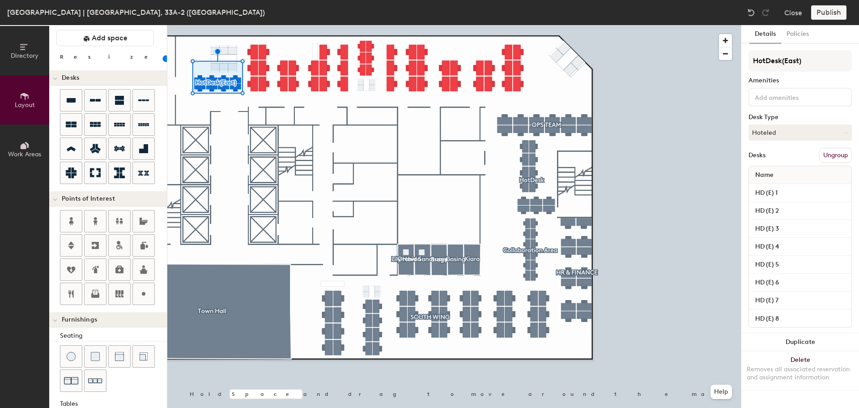
click at [832, 150] on button "Ungroup" at bounding box center [835, 155] width 33 height 15
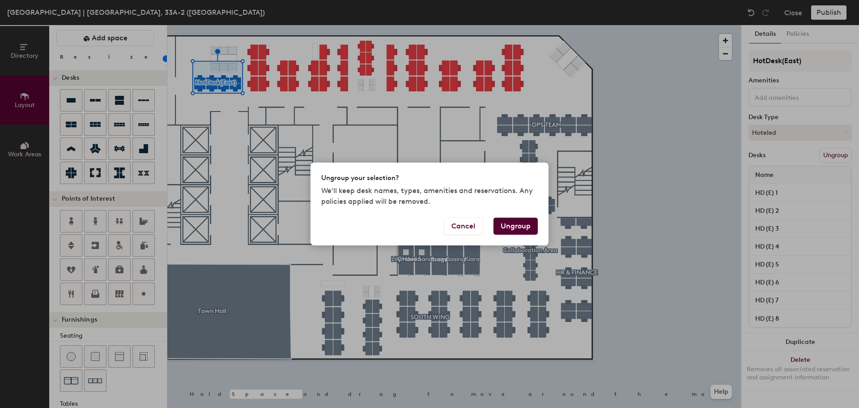
click at [518, 230] on button "Ungroup" at bounding box center [516, 225] width 44 height 17
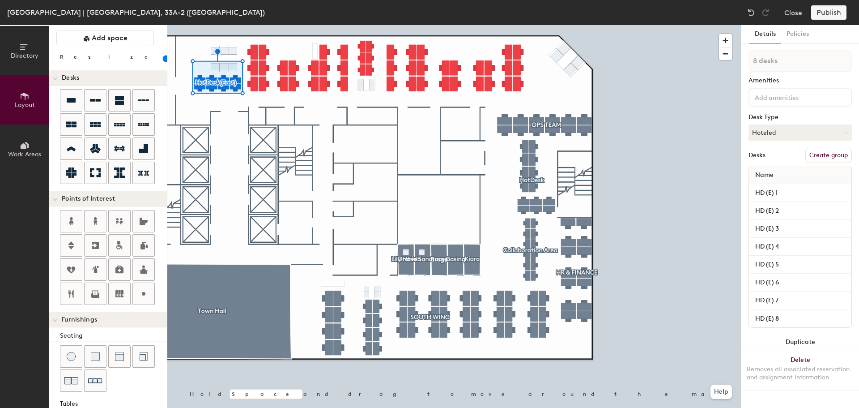
click at [669, 25] on div at bounding box center [454, 25] width 574 height 0
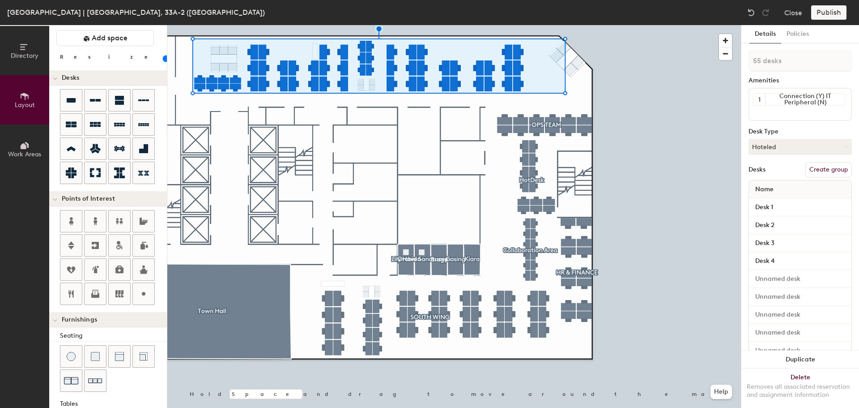
click at [814, 167] on button "Create group" at bounding box center [828, 169] width 47 height 15
type input "20"
click at [698, 46] on div "Directory Layout Work Areas Layout Add space Resize Desks Points of Interest Fu…" at bounding box center [429, 216] width 859 height 383
type input "E"
type input "20"
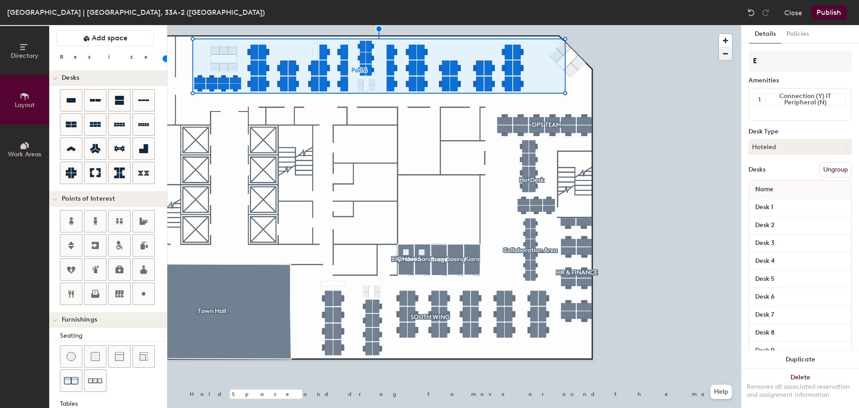
type input "Ea"
type input "20"
type input "Eas"
type input "20"
type input "East"
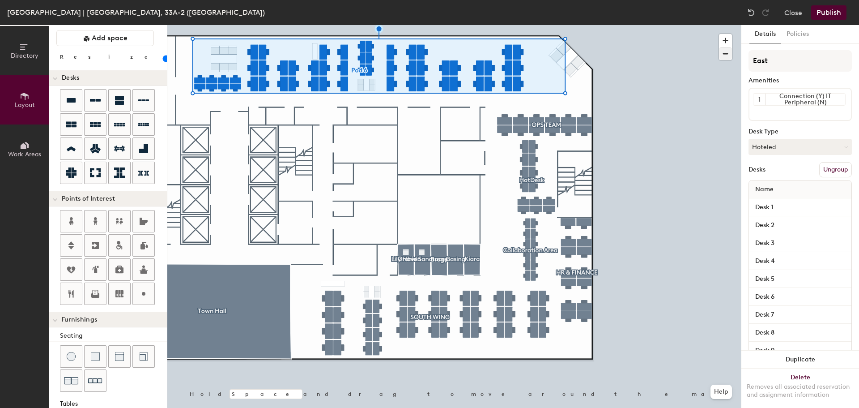
type input "20"
type input "East"
type input "20"
type input "East W"
type input "20"
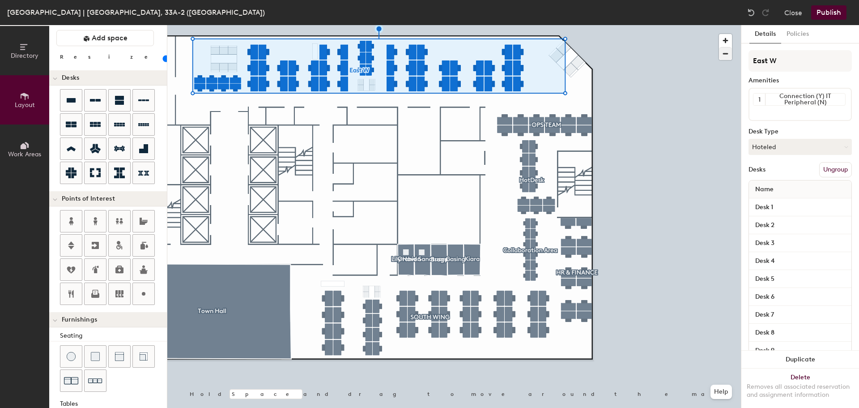
type input "East"
type input "20"
type input "Ea"
type input "20"
type input "E"
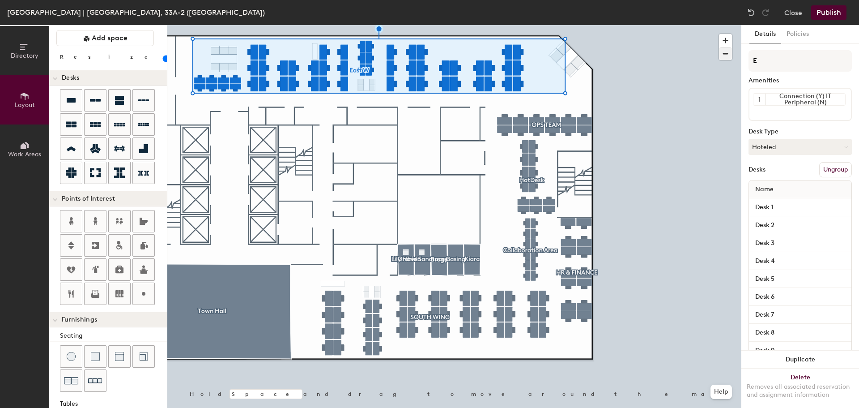
type input "20"
type input "EA"
type input "20"
type input "EAT"
type input "20"
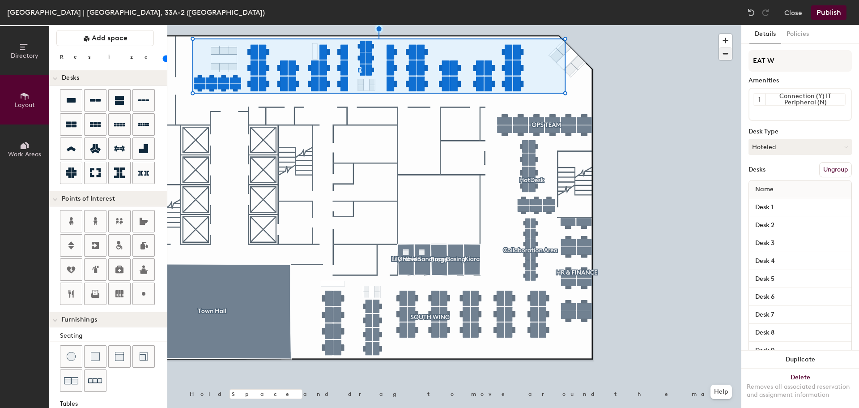
type input "EAT WI"
type input "20"
type input "EAT WIN"
type input "20"
type input "EAT WING"
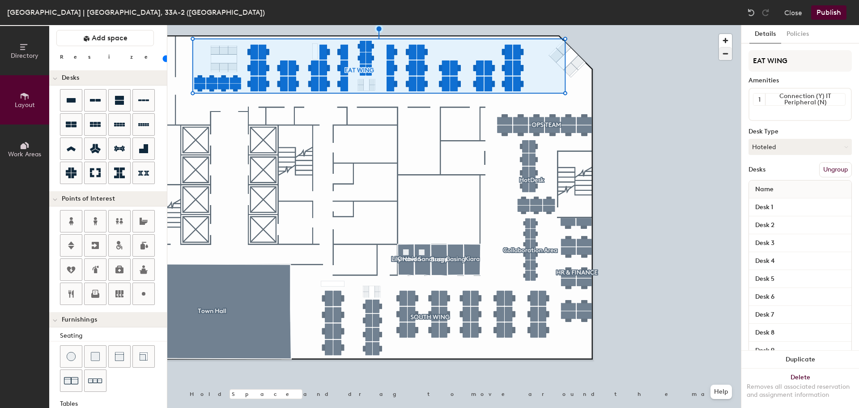
type input "20"
type input "EAT WIN"
type input "20"
type input "EAT WI"
type input "20"
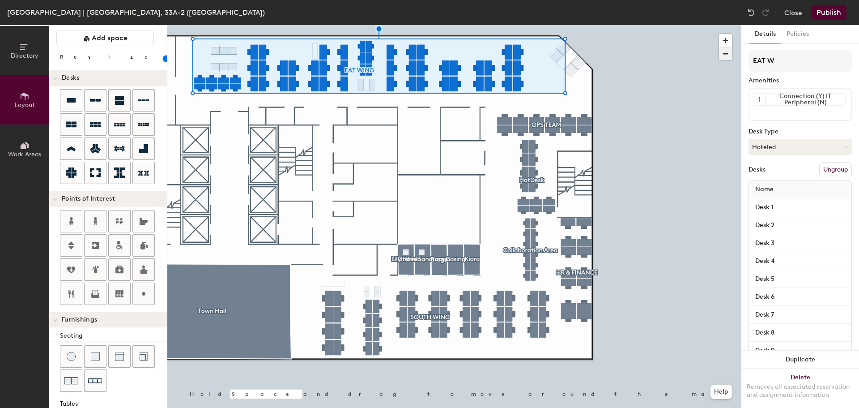
type input "EAT"
type input "20"
type input "EAT"
type input "20"
type input "EA"
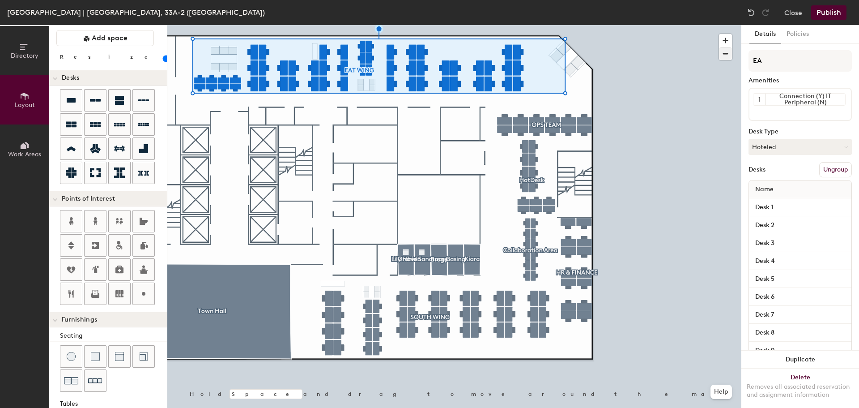
type input "20"
type input "EAS"
type input "20"
type input "EAST"
type input "20"
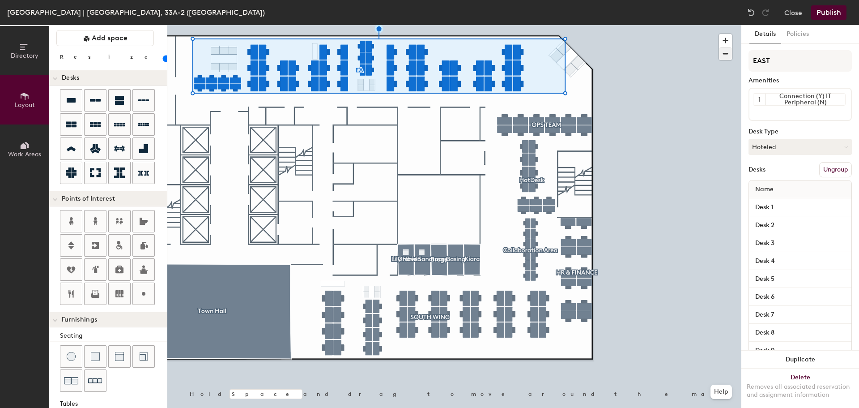
type input "EAST"
type input "20"
type input "EAST W"
type input "20"
type input "EAST WI"
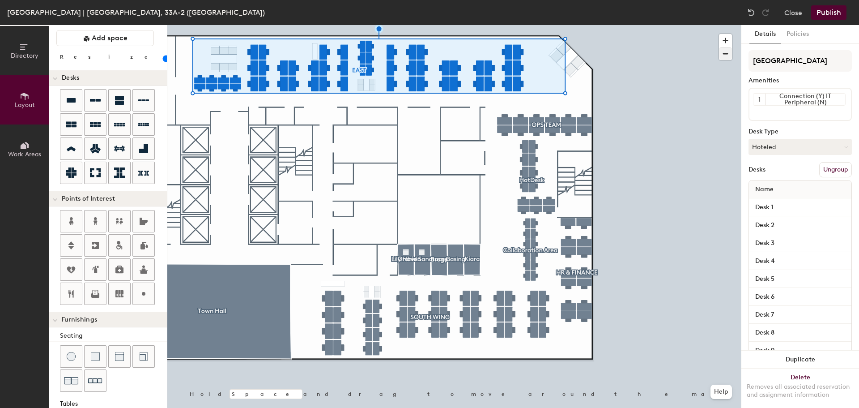
type input "20"
type input "EAST WIN"
type input "20"
type input "EAST WING"
type input "20"
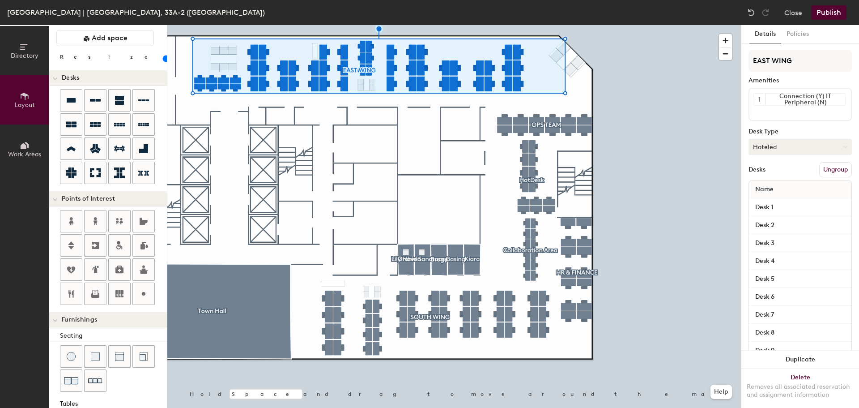
type input "EAST WING"
click at [818, 147] on button "Hoteled" at bounding box center [800, 147] width 103 height 16
click at [794, 200] on div "Hoteled" at bounding box center [793, 201] width 89 height 13
click at [779, 100] on div "Connection (Y) IT Peripheral (N)" at bounding box center [805, 100] width 80 height 12
click at [837, 97] on icon at bounding box center [840, 99] width 6 height 6
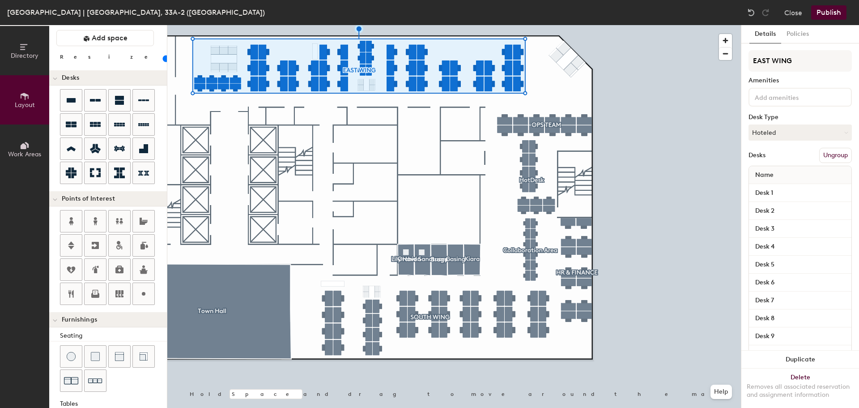
type input "100"
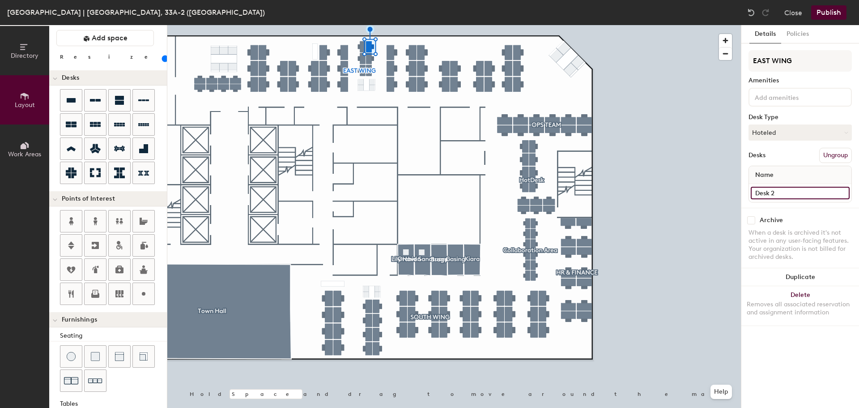
click at [777, 191] on input "Desk 2" at bounding box center [800, 193] width 99 height 13
type input "HD (E) 1"
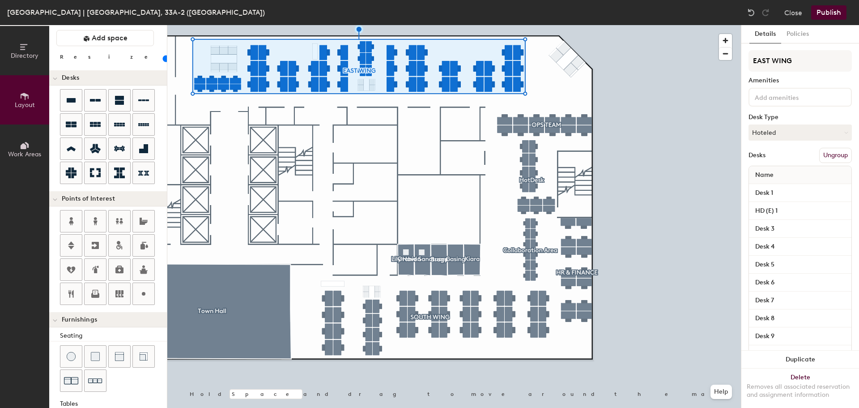
type input "100"
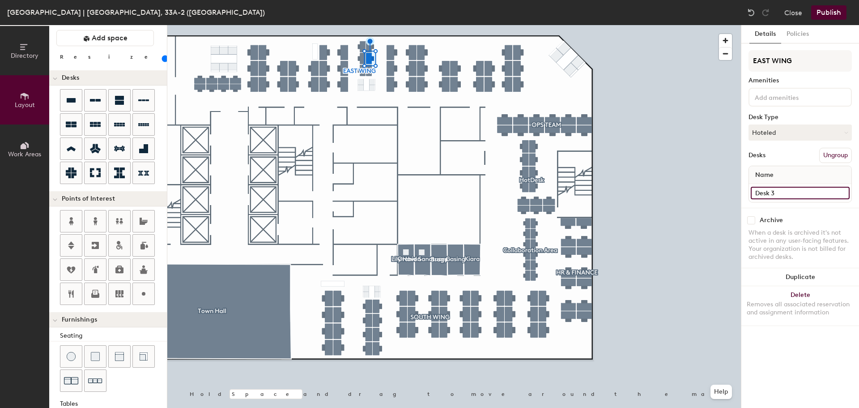
click at [782, 199] on input "Desk 3" at bounding box center [800, 193] width 99 height 13
type input "HD (E) 2"
click at [835, 192] on input "HD (E) 1" at bounding box center [800, 193] width 99 height 13
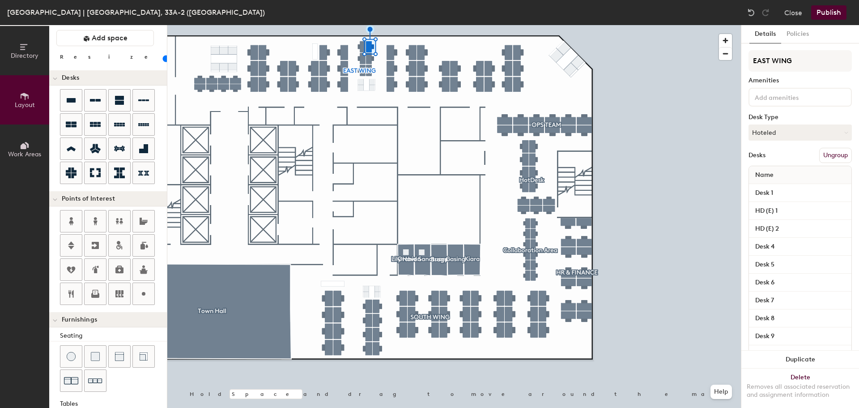
type input "100"
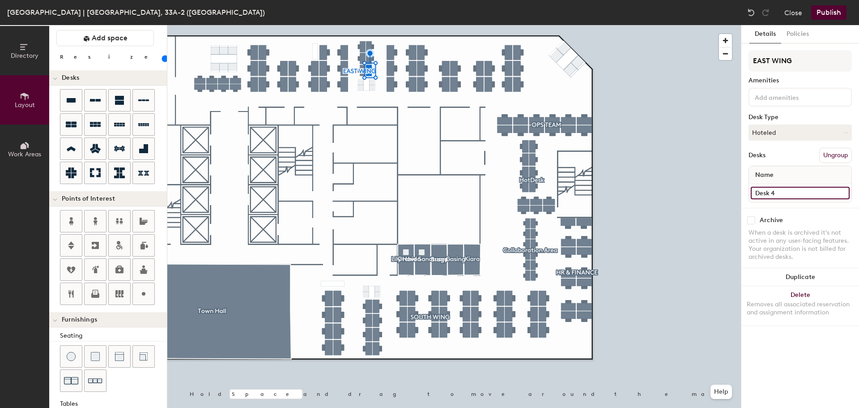
click at [781, 196] on input "Desk 4" at bounding box center [800, 193] width 99 height 13
type input "HD (E) 3"
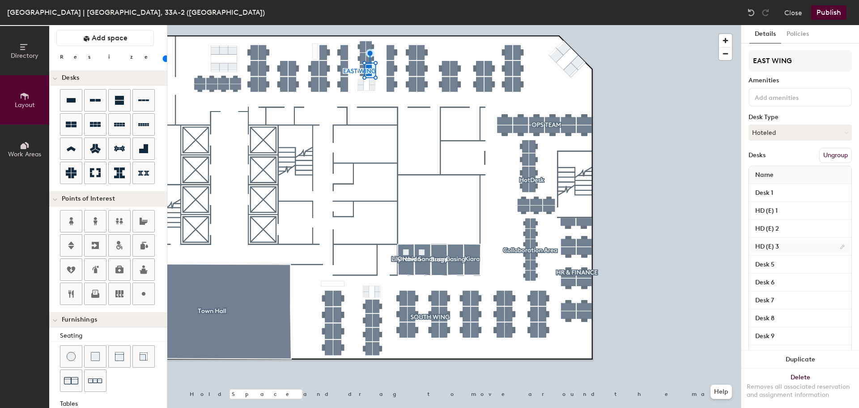
type input "100"
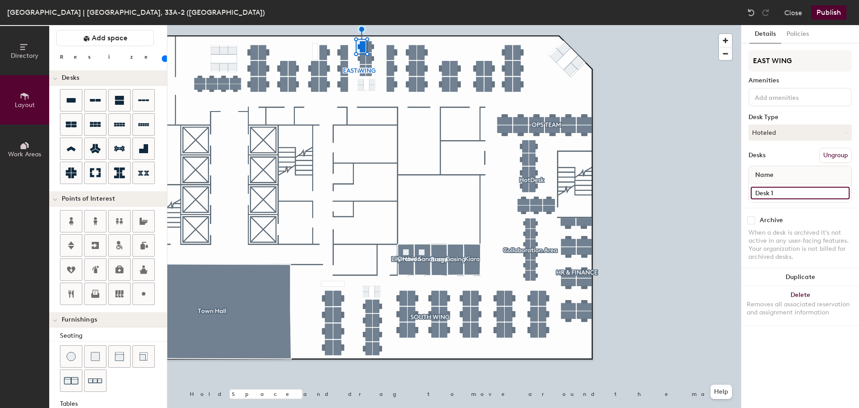
click at [791, 193] on input "Desk 1" at bounding box center [800, 193] width 99 height 13
type input "HD E(4)"
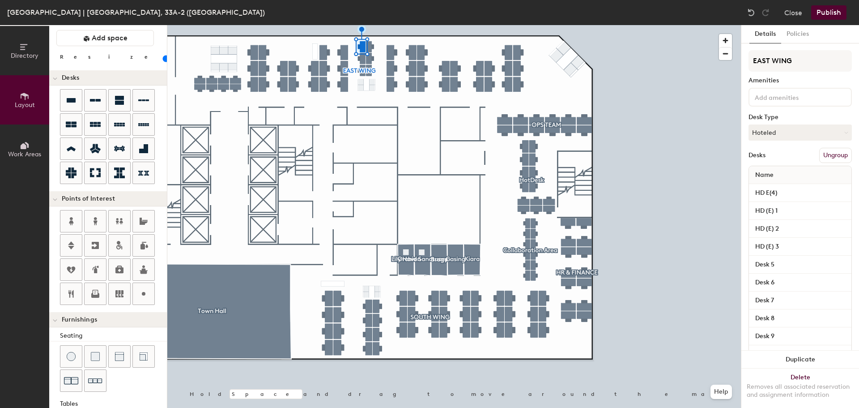
type input "100"
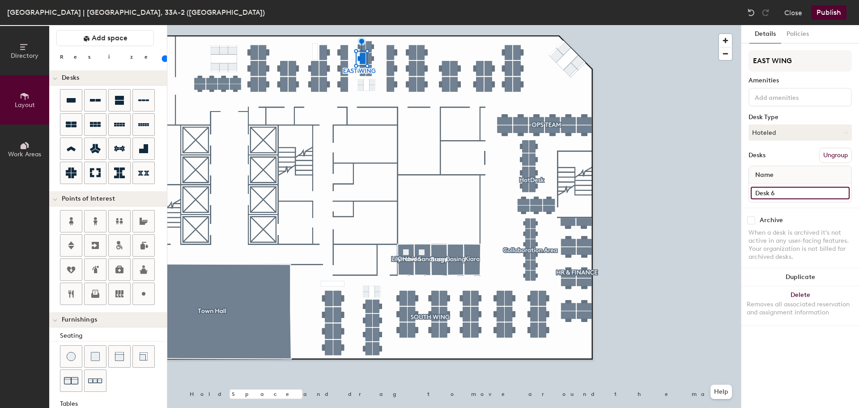
click at [786, 197] on input "Desk 6" at bounding box center [800, 193] width 99 height 13
type input "HD(E)5"
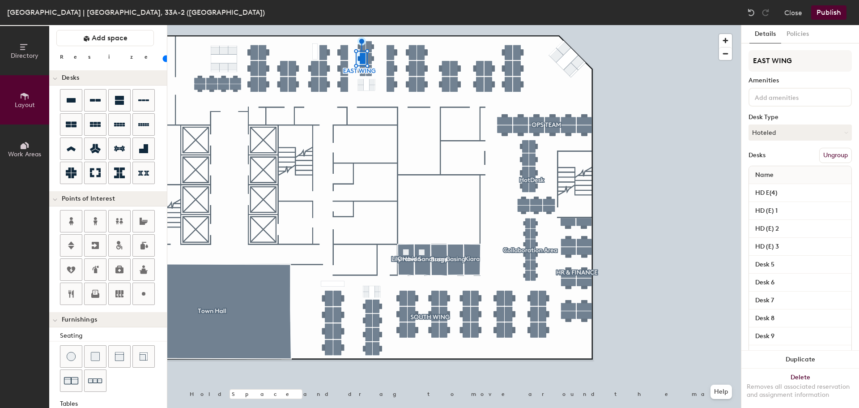
type input "100"
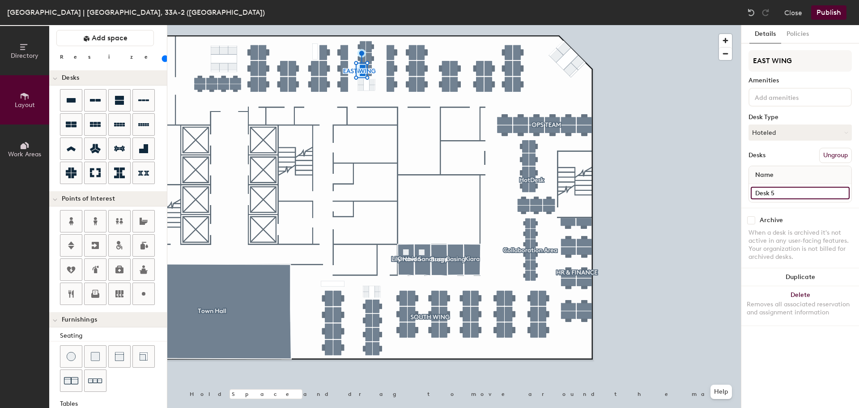
click at [776, 187] on input "Desk 5" at bounding box center [800, 193] width 99 height 13
type input "HD (E) 6"
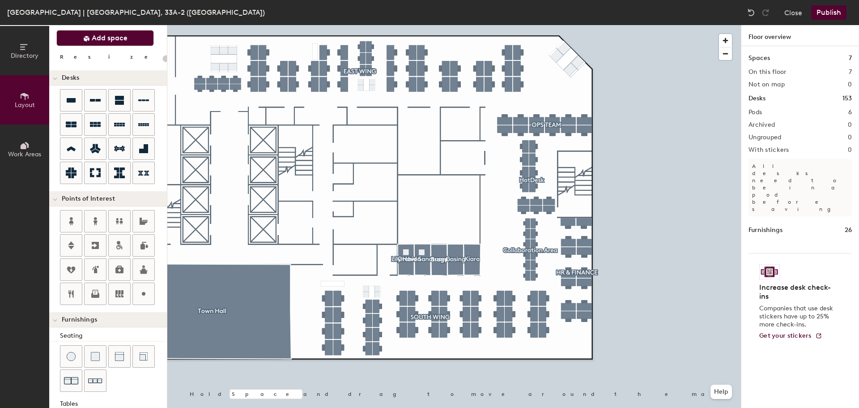
click at [96, 36] on span "Add space" at bounding box center [110, 38] width 36 height 9
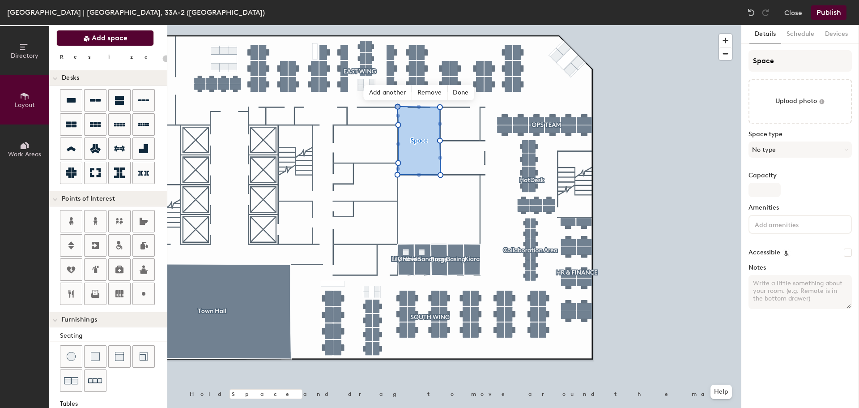
type input "20"
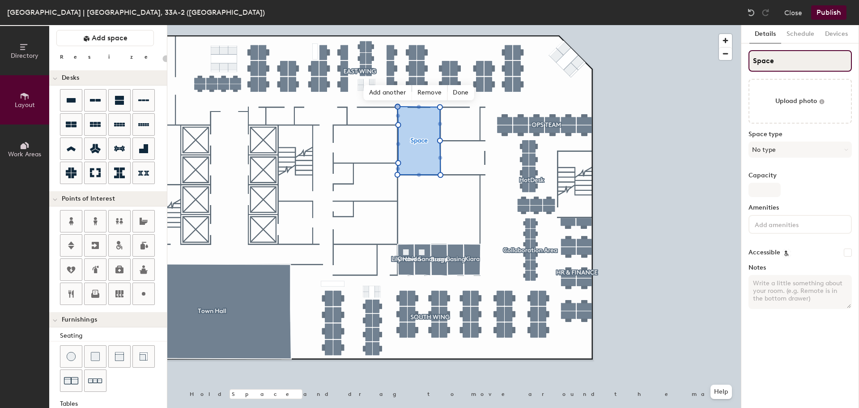
click at [784, 64] on input "Space" at bounding box center [800, 60] width 103 height 21
type input "Spac"
type input "20"
type input "K"
type input "20"
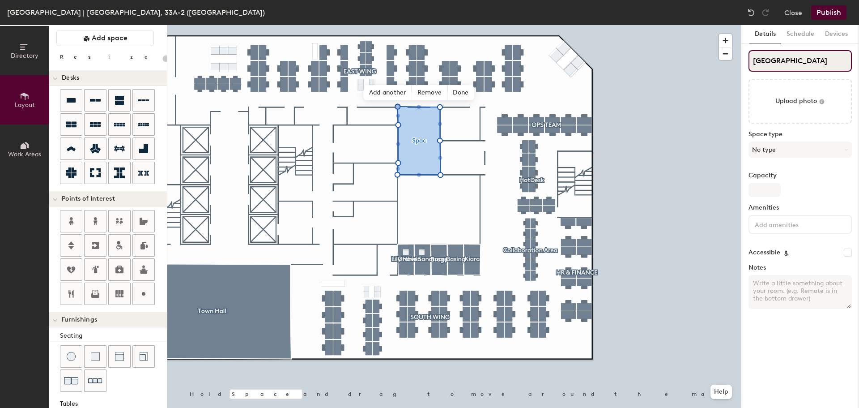
type input "KINAB"
type input "20"
type input "KINABAL"
type input "20"
type input "KINABA"
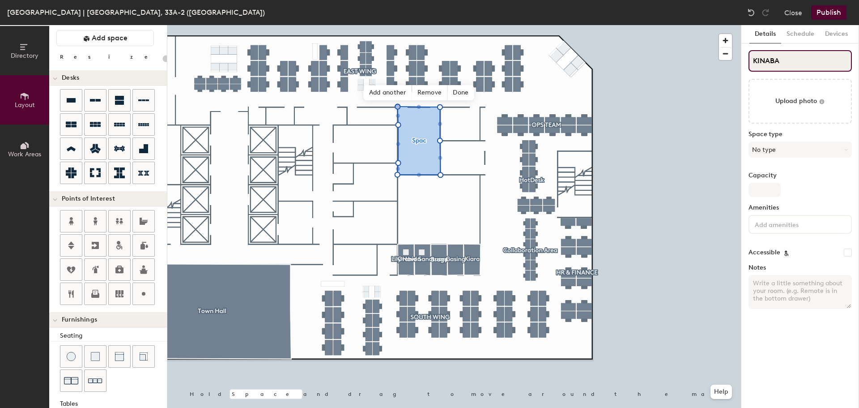
type input "20"
type input "KINA"
type input "20"
type input "KIN"
type input "20"
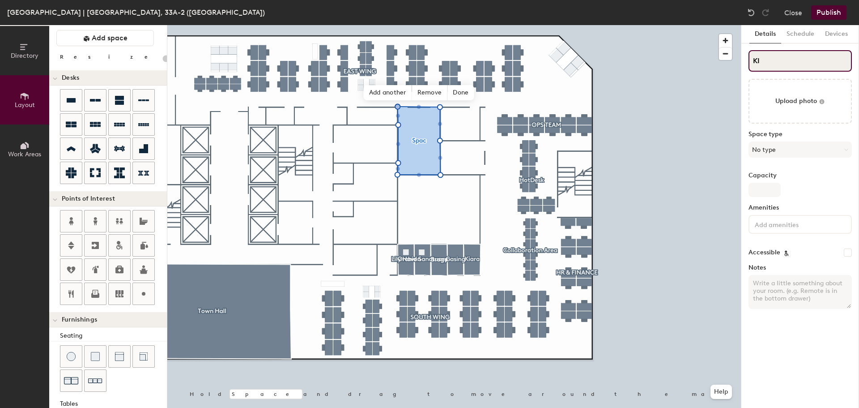
type input "K"
type input "20"
type input "Ki"
type input "20"
type input "Kinab"
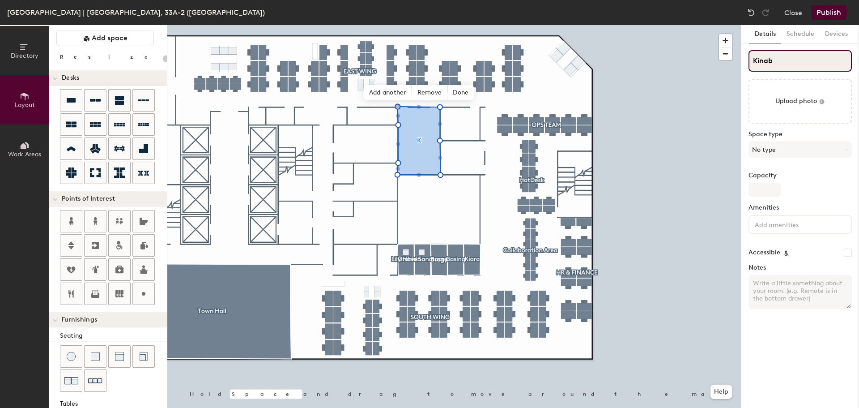
type input "20"
type input "Kinabal"
type input "20"
type input "Kinabalu"
type input "20"
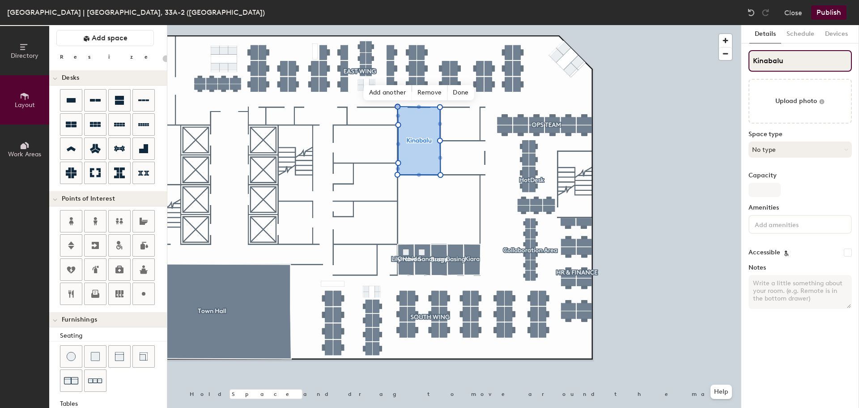
type input "Kinabalu"
click at [810, 151] on button "No type" at bounding box center [800, 149] width 103 height 16
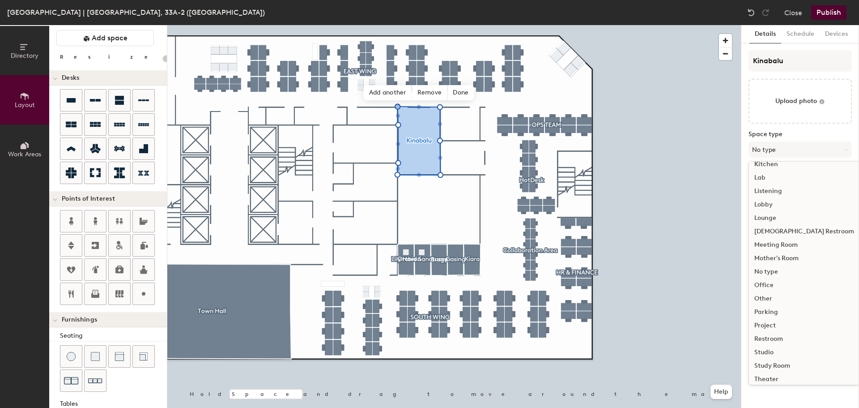
scroll to position [156, 0]
click at [813, 258] on div "Meeting Room" at bounding box center [804, 257] width 111 height 13
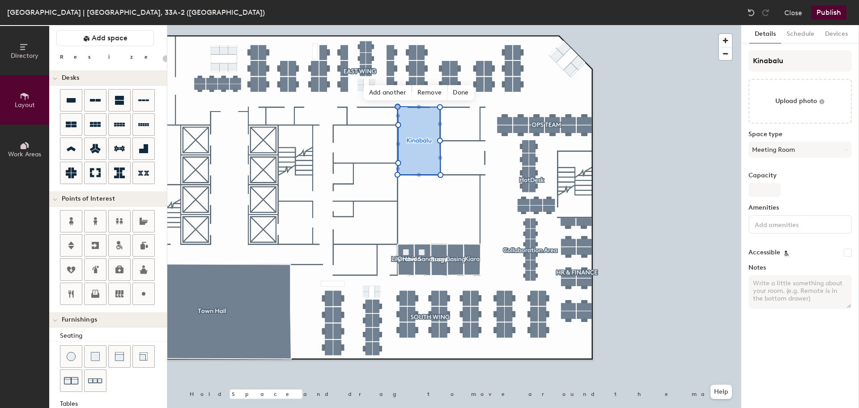
type input "20"
click at [776, 185] on input "Capacity" at bounding box center [765, 190] width 32 height 14
type input "1"
type input "20"
type input "14"
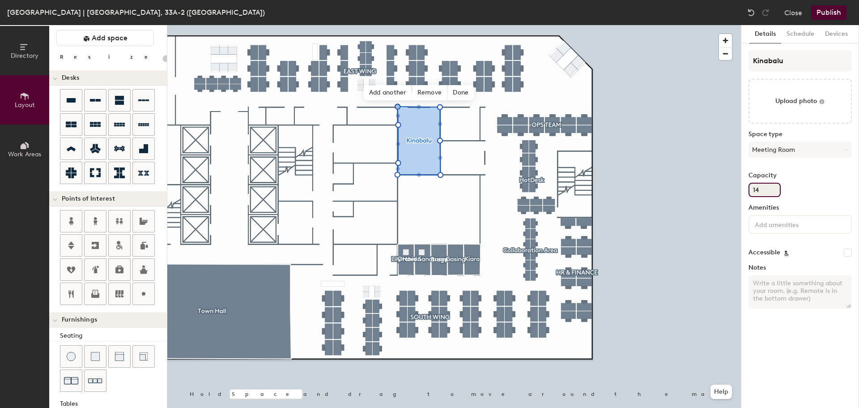
type input "20"
type input "14"
click at [762, 224] on input at bounding box center [793, 223] width 81 height 11
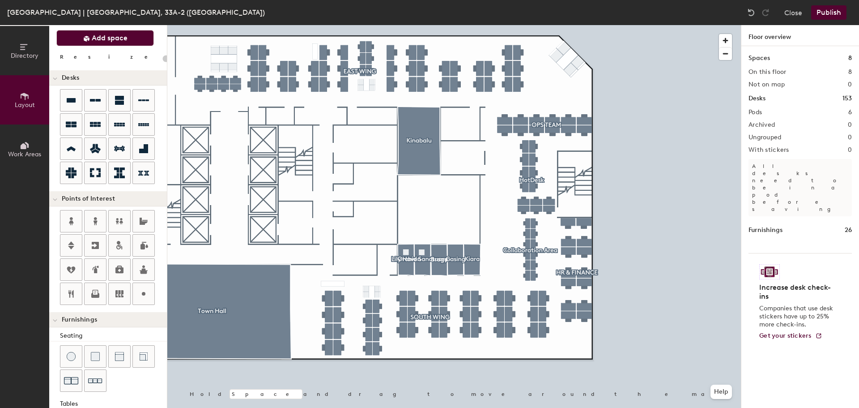
click at [95, 37] on span "Add space" at bounding box center [110, 38] width 36 height 9
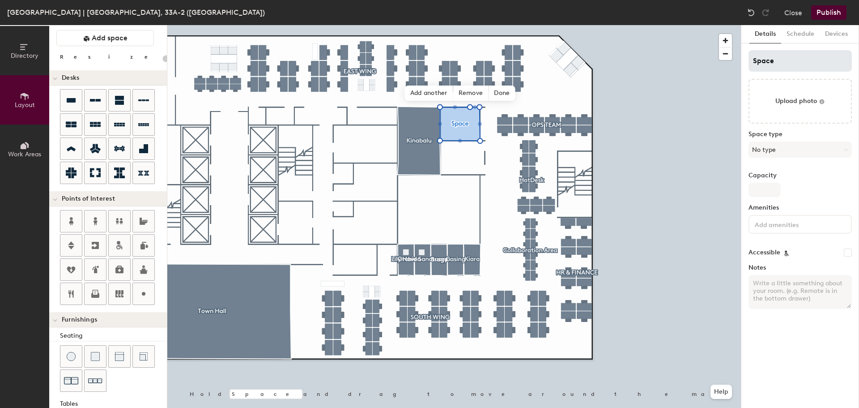
type input "20"
click at [776, 62] on input "Space" at bounding box center [800, 60] width 103 height 21
type input "le"
type input "20"
type input "ledan"
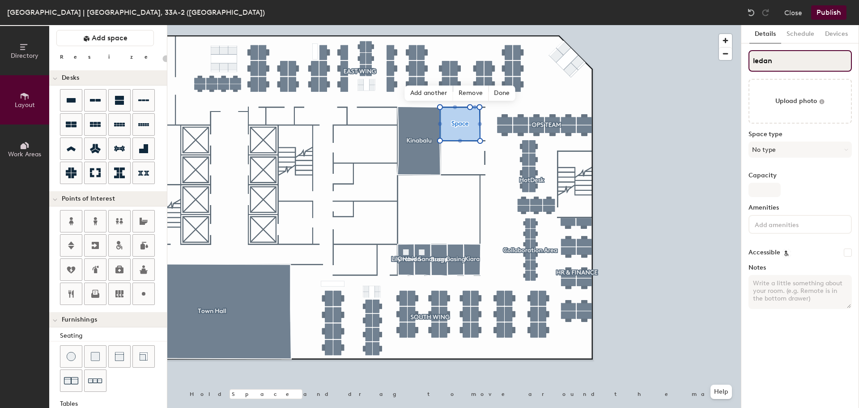
type input "20"
type input "ledang"
type input "20"
type input "leda"
type input "20"
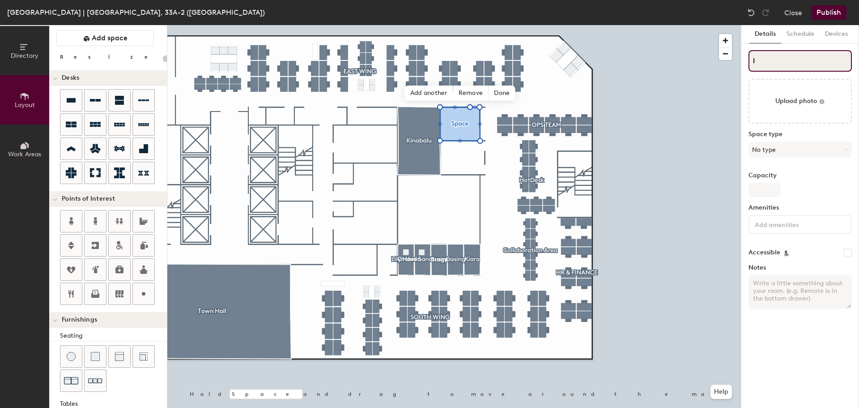
type input "l"
type input "20"
type input "lL"
type input "20"
type input "lLe"
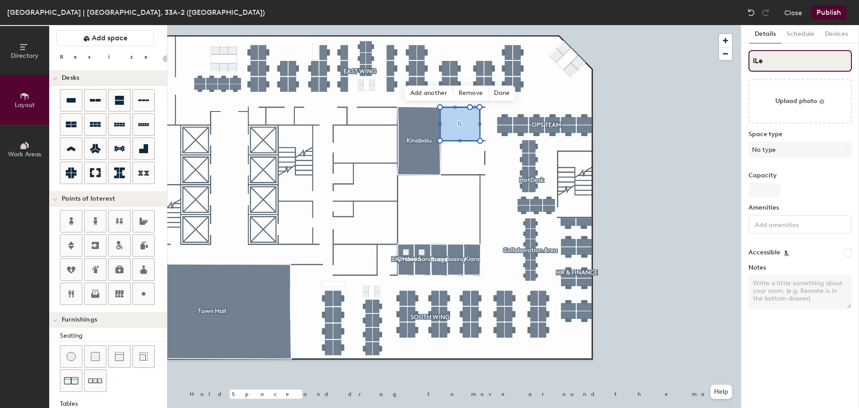
type input "20"
type input "lLedan"
type input "20"
type input "lLedang"
type input "20"
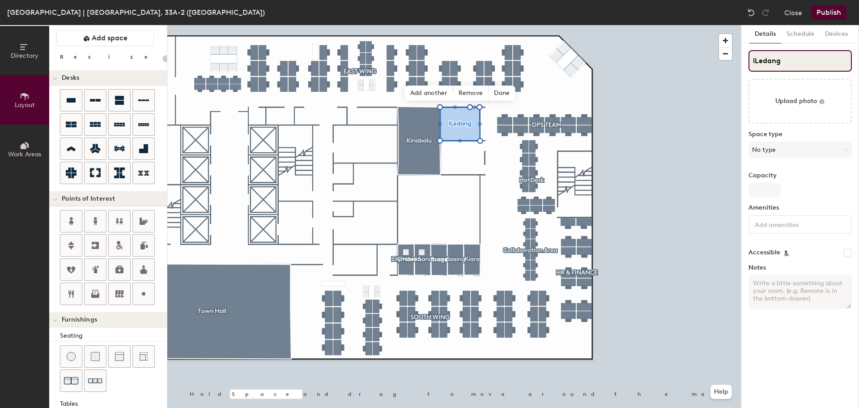
type input "lLedan"
type input "20"
type input "l"
type input "20"
type input "l"
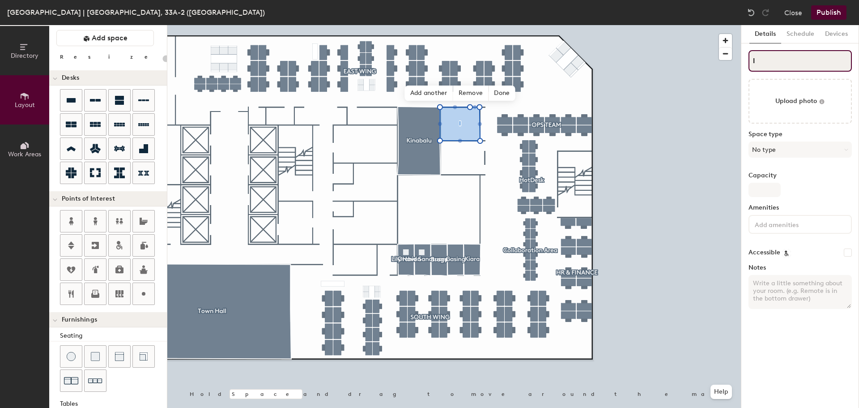
type input "20"
type input "L"
type input "20"
type input "Leda"
type input "20"
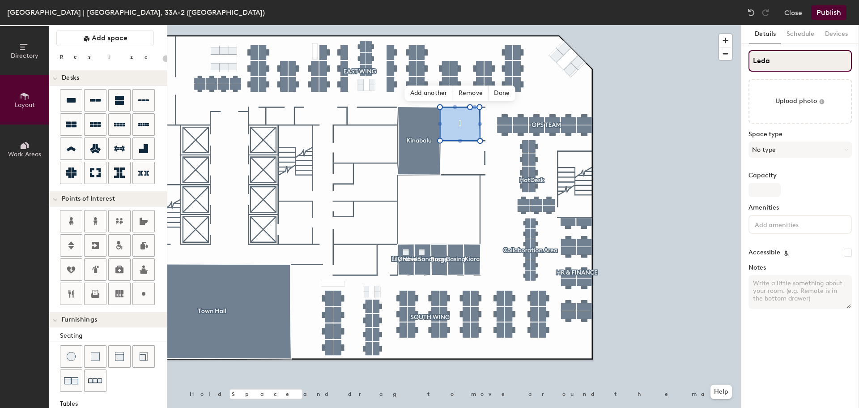
type input "Ledan"
type input "20"
type input "Ledang"
type input "20"
type input "Ledang"
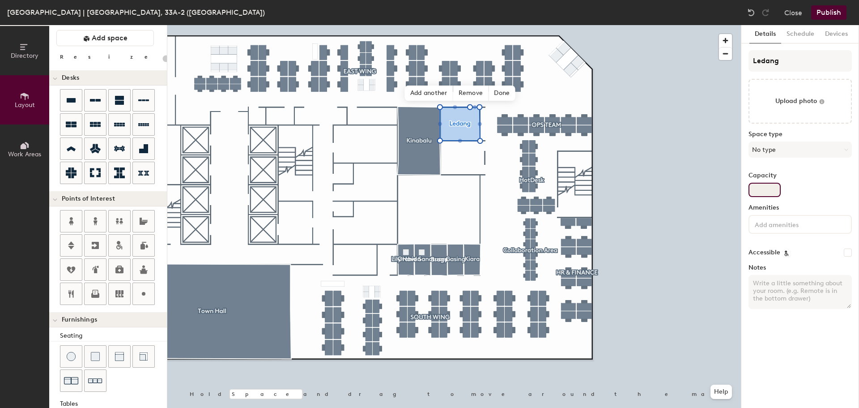
click at [761, 187] on input "Capacity" at bounding box center [765, 190] width 32 height 14
type input "7"
type input "20"
type input "7"
click at [780, 149] on button "No type" at bounding box center [800, 149] width 103 height 16
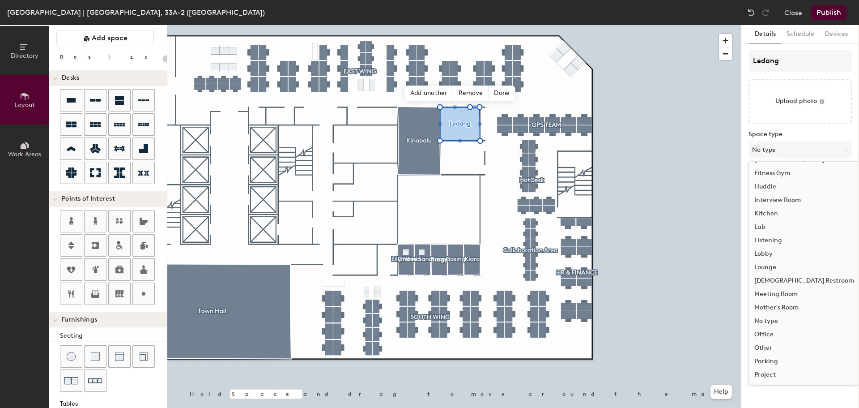
scroll to position [134, 0]
click at [796, 278] on div "Meeting Room" at bounding box center [804, 279] width 111 height 13
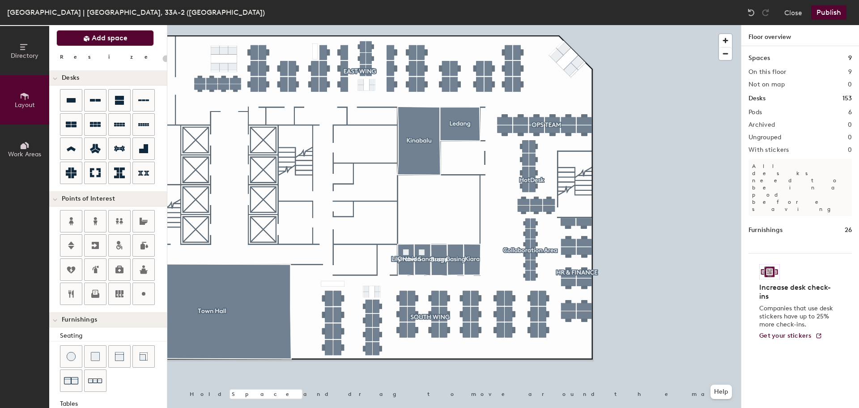
click at [107, 37] on span "Add space" at bounding box center [110, 38] width 36 height 9
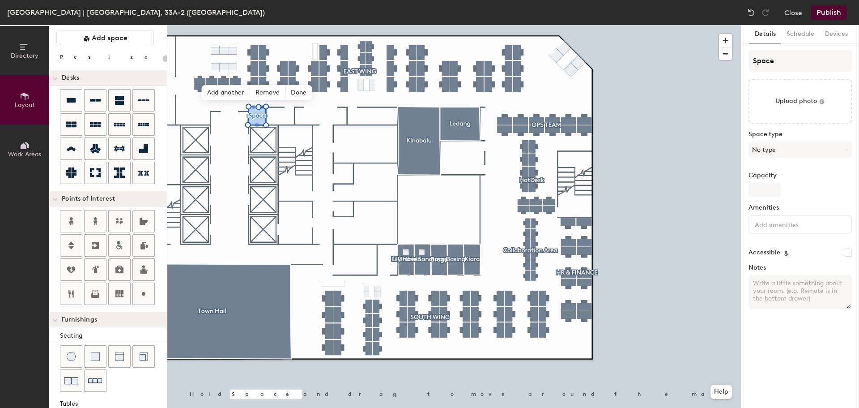
type input "20"
click at [774, 60] on input "Space" at bounding box center [800, 60] width 103 height 21
type input "D"
type input "20"
type input "Dat"
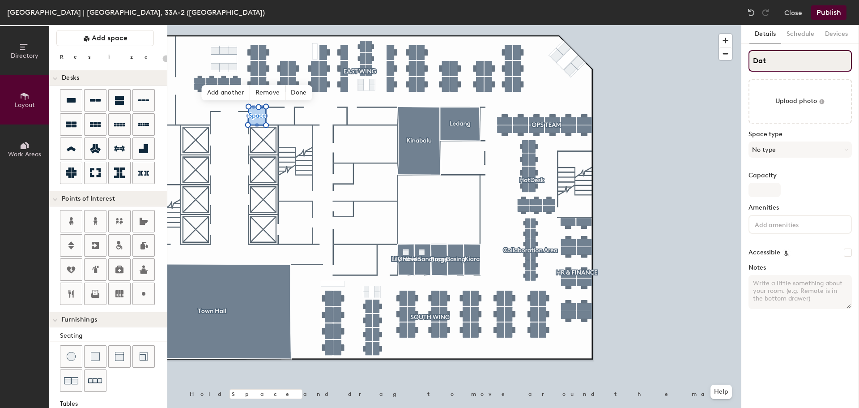
type input "20"
type input "Datu"
type input "20"
type input "Datuk"
type input "20"
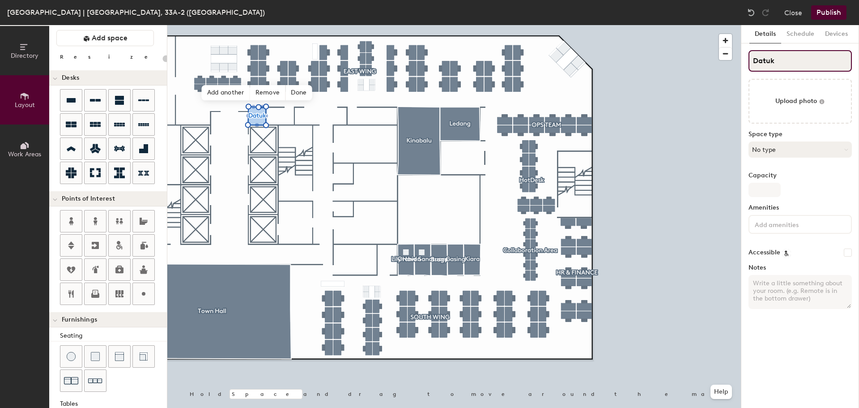
type input "Datuk"
click at [771, 147] on button "No type" at bounding box center [800, 149] width 103 height 16
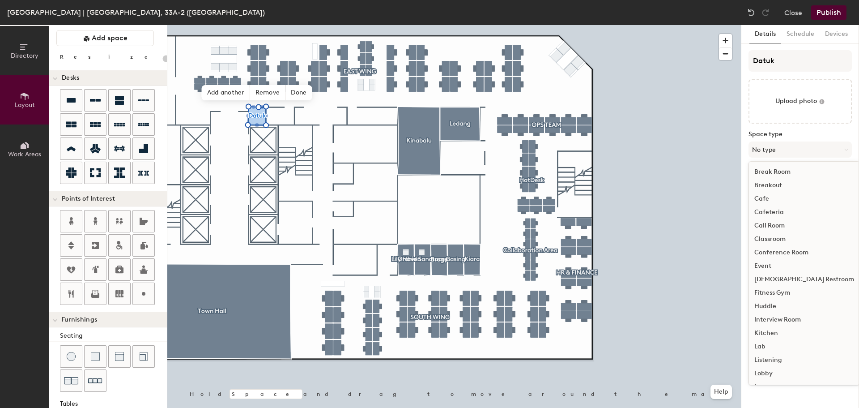
click at [796, 306] on div "Huddle" at bounding box center [804, 305] width 111 height 13
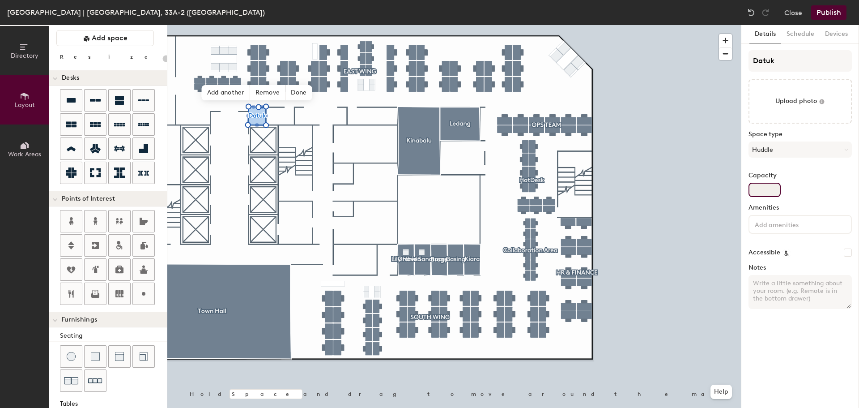
click at [771, 192] on input "Capacity" at bounding box center [765, 190] width 32 height 14
type input "20"
type input "2"
type input "20"
type input "2"
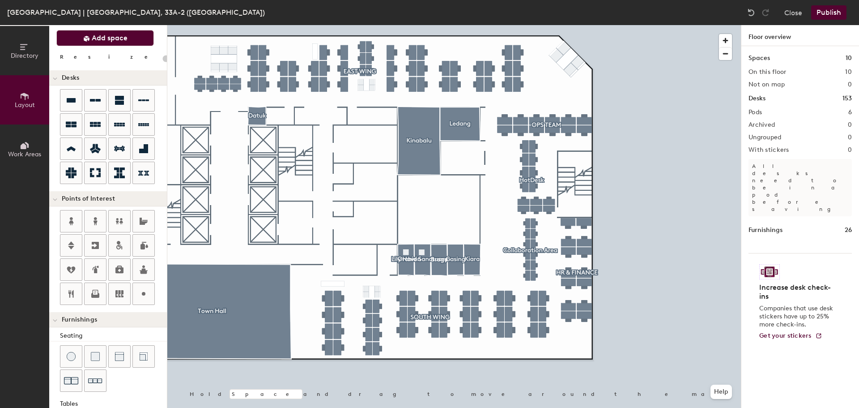
click at [116, 37] on span "Add space" at bounding box center [110, 38] width 36 height 9
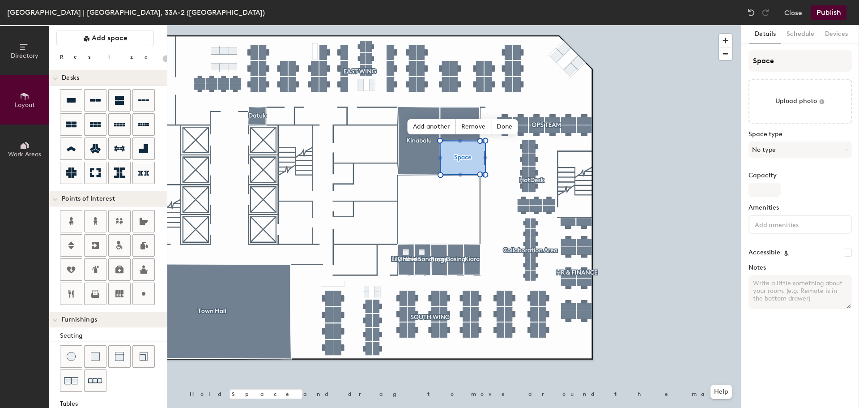
type input "20"
click at [771, 56] on input "Space" at bounding box center [800, 60] width 103 height 21
type input "I"
type input "20"
type input "IT"
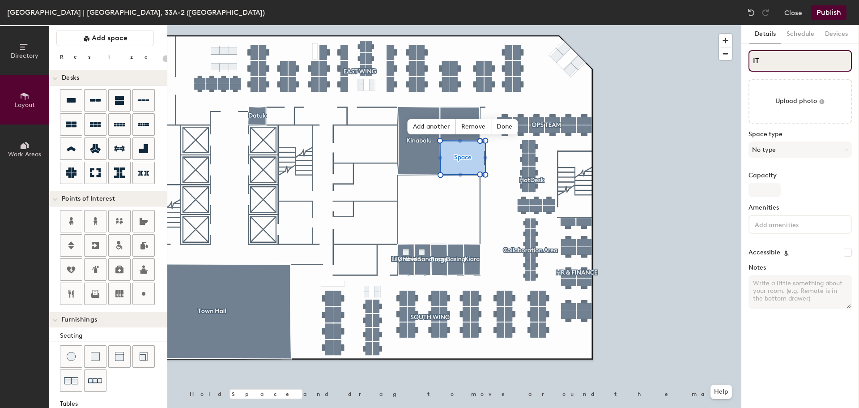
type input "20"
type input "IT"
type input "20"
type input "IT ST"
type input "20"
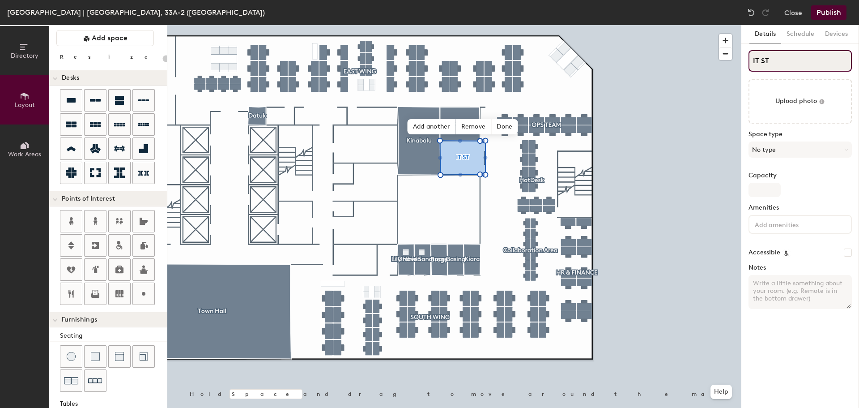
type input "IT S"
type input "20"
type input "IT"
type input "20"
type input "IT s"
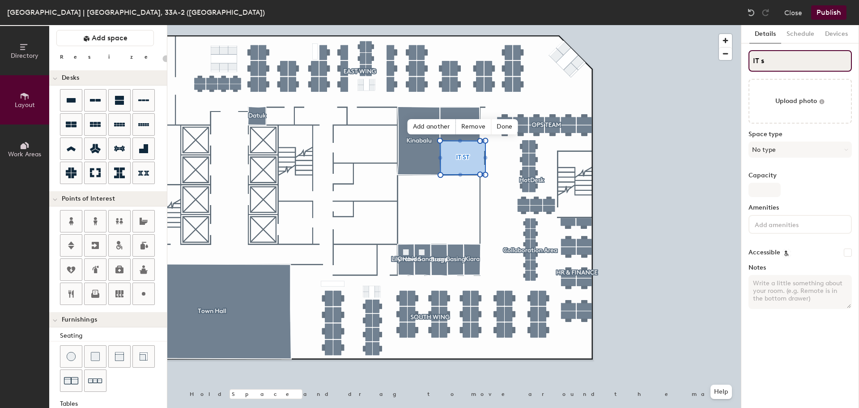
type input "20"
type input "IT st"
type input "20"
type input "IT sto"
type input "20"
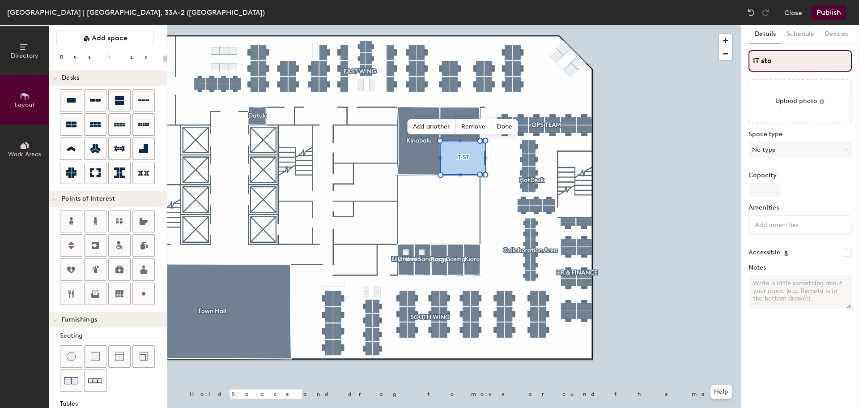
type input "IT stor"
type input "20"
type input "IT store"
type input "20"
type input "IT store r"
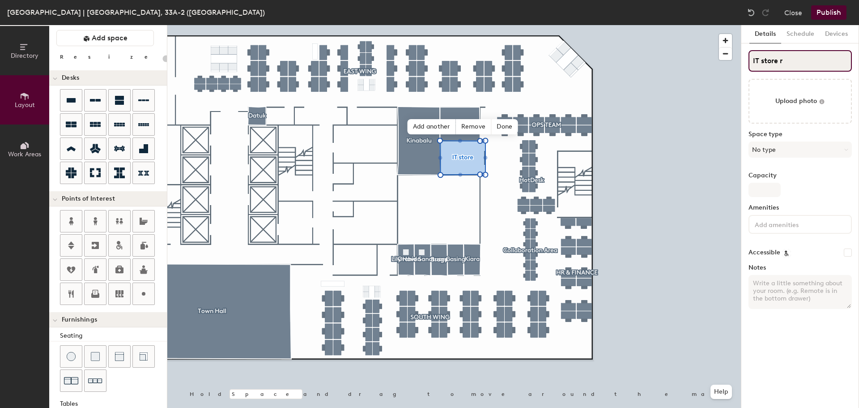
type input "20"
type input "IT store ri"
type input "20"
type input "IT store rii"
type input "20"
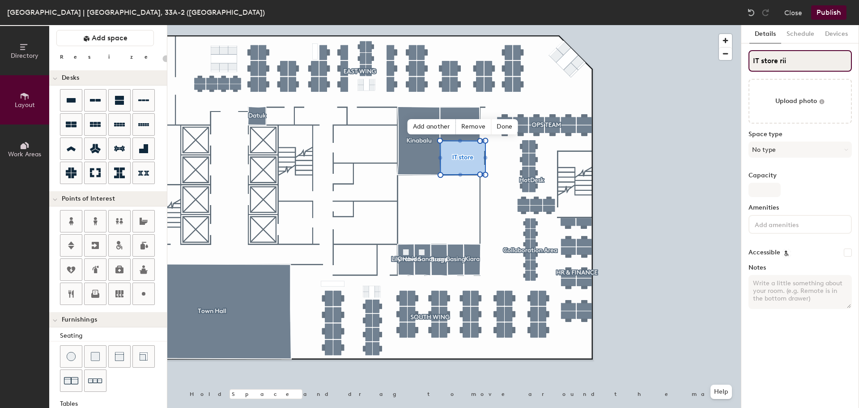
type input "IT store ri"
type input "20"
type input "IT store r"
type input "20"
type input "IT store roo"
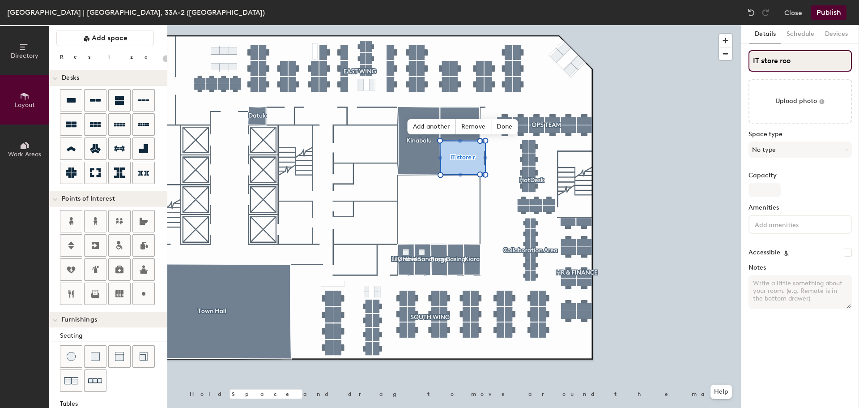
type input "20"
type input "IT store room"
type input "20"
type input "IT store room"
click at [777, 148] on button "No type" at bounding box center [800, 149] width 103 height 16
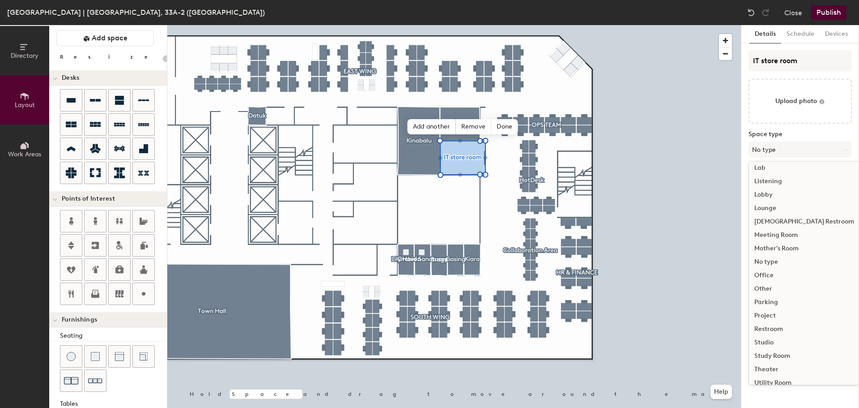
scroll to position [179, 0]
click at [804, 361] on div "Utility Room" at bounding box center [804, 360] width 111 height 13
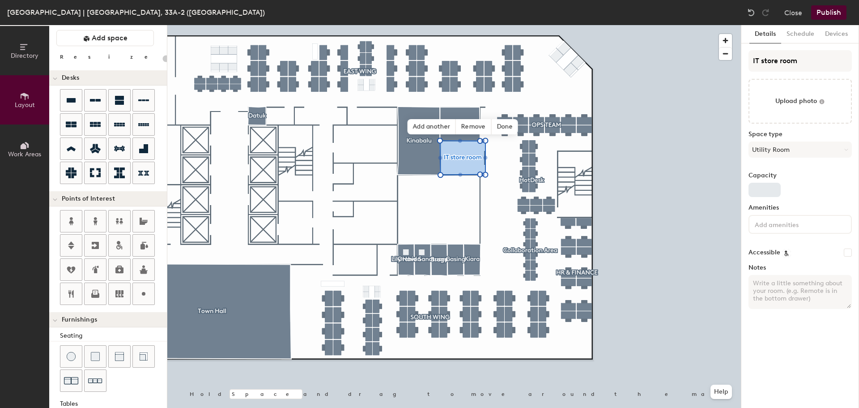
type input "20"
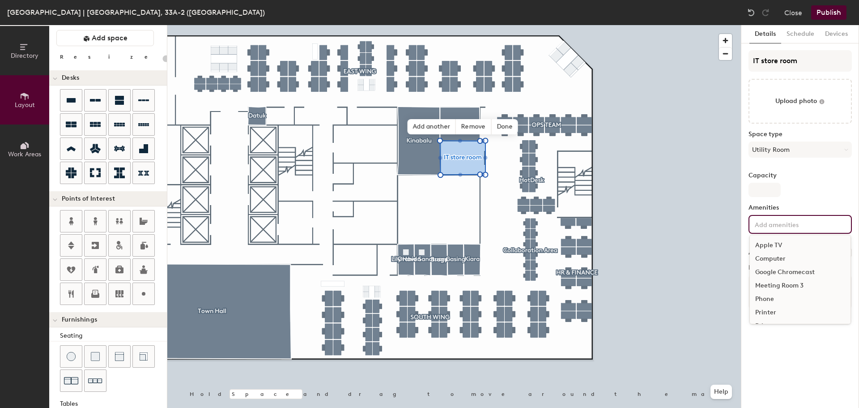
click at [781, 224] on input at bounding box center [793, 223] width 81 height 11
type input "Restricted"
click at [813, 32] on button "Schedule" at bounding box center [800, 34] width 38 height 18
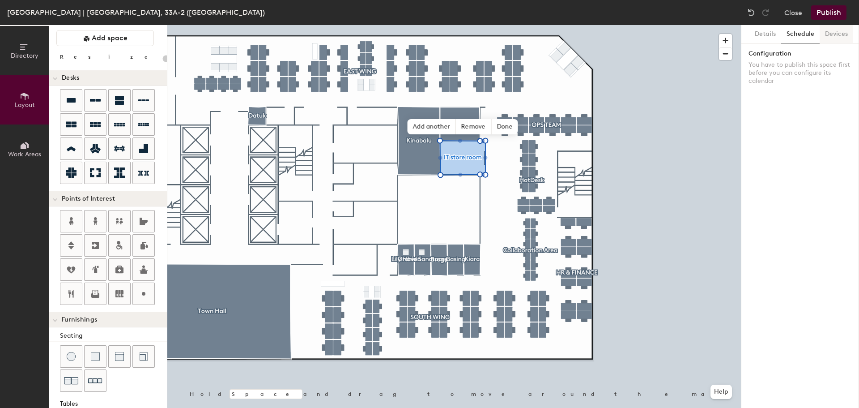
click at [824, 30] on button "Devices" at bounding box center [837, 34] width 34 height 18
click at [504, 126] on span "Done" at bounding box center [504, 126] width 26 height 15
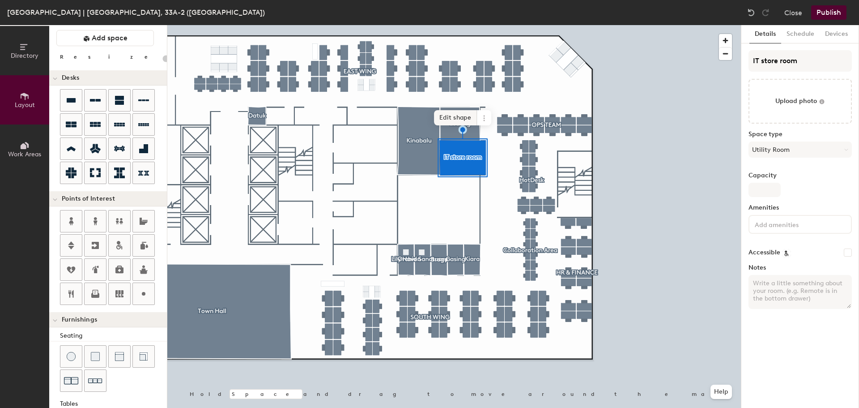
click at [468, 119] on span "Edit shape" at bounding box center [455, 117] width 43 height 15
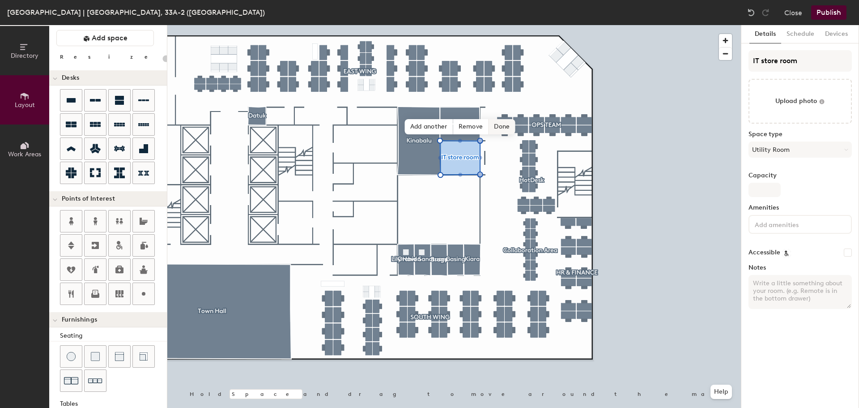
click at [505, 124] on span "Done" at bounding box center [502, 126] width 26 height 15
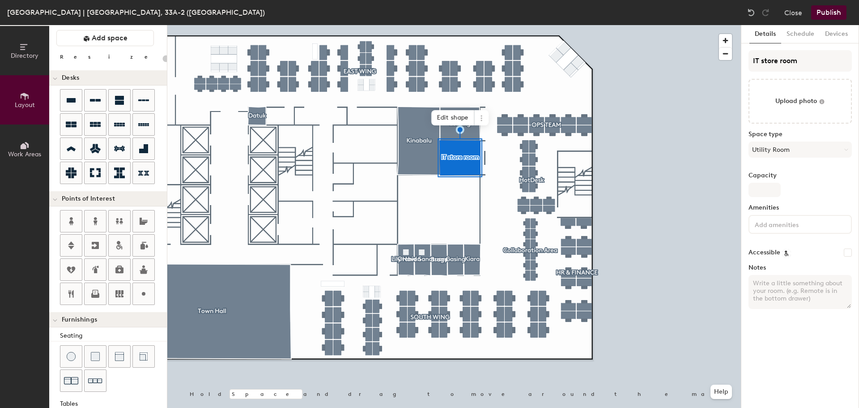
click at [670, 25] on div at bounding box center [454, 25] width 574 height 0
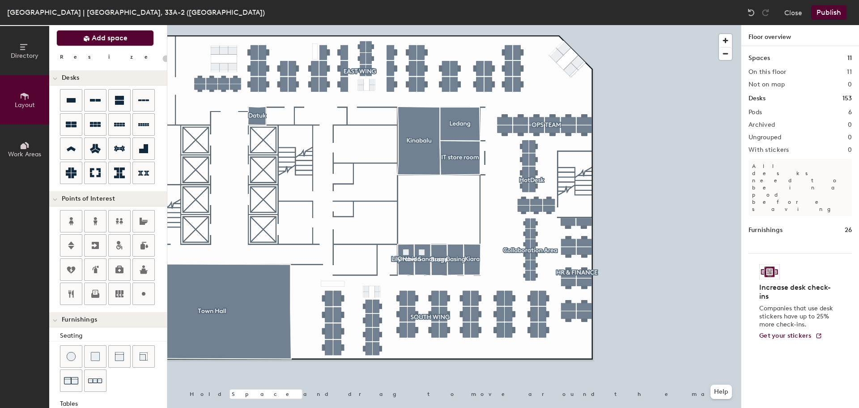
click at [93, 40] on span "Add space" at bounding box center [110, 38] width 36 height 9
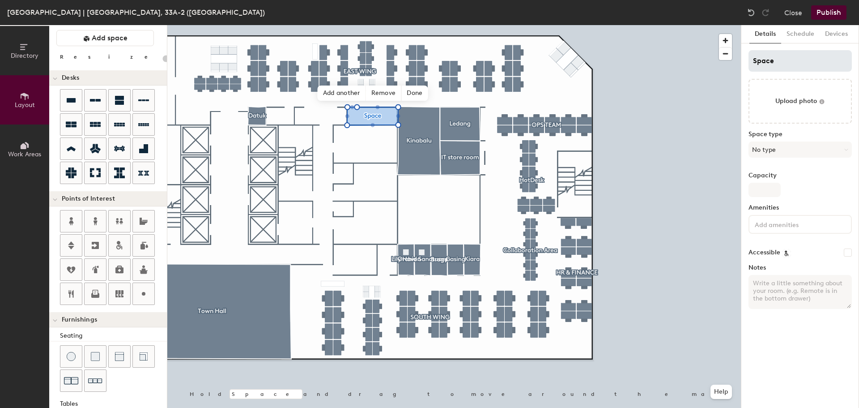
type input "20"
click at [802, 67] on input "Space" at bounding box center [800, 60] width 103 height 21
type input "S"
type input "20"
type input "Se"
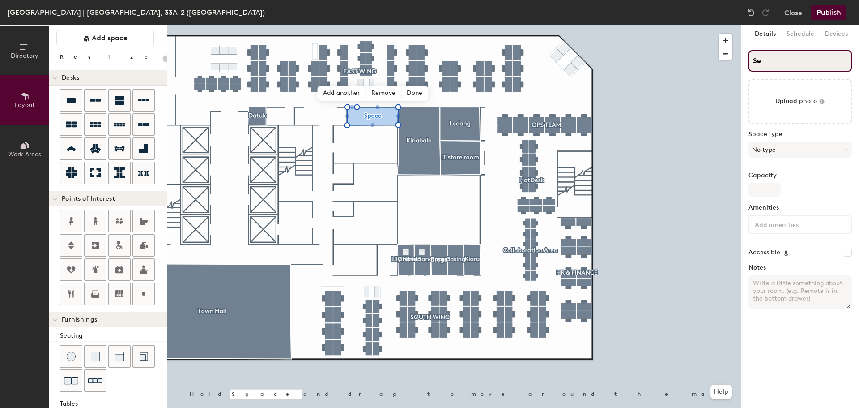
type input "20"
type input "Ser"
type input "20"
type input "Server"
type input "20"
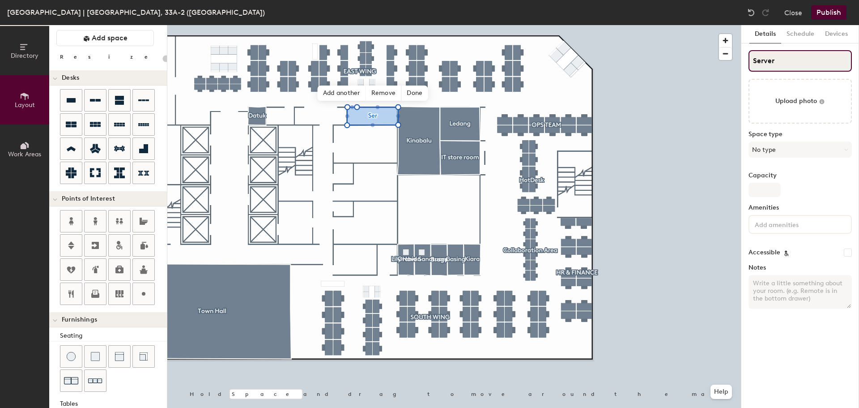
type input "Server"
type input "20"
type input "Server R"
type input "20"
type input "Server Roo"
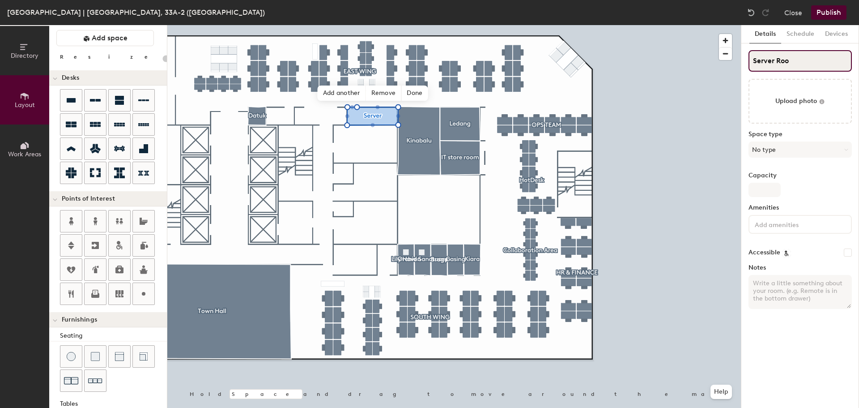
type input "20"
type input "Server Room"
type input "20"
type input "Server Room"
click at [805, 150] on button "No type" at bounding box center [800, 149] width 103 height 16
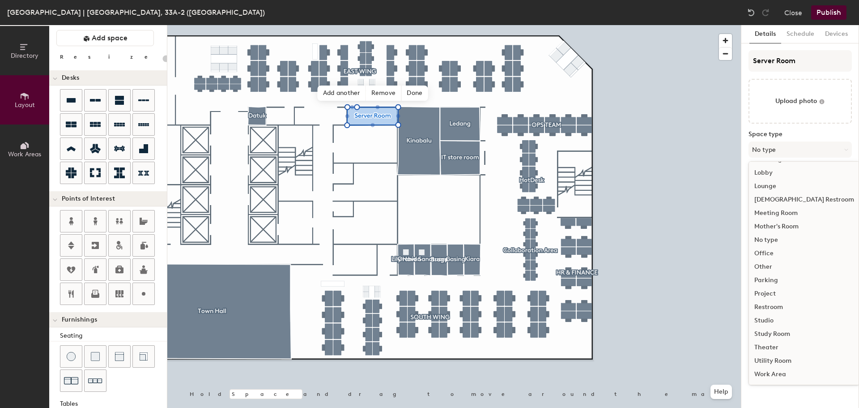
click at [801, 333] on div "Study Room" at bounding box center [804, 333] width 111 height 13
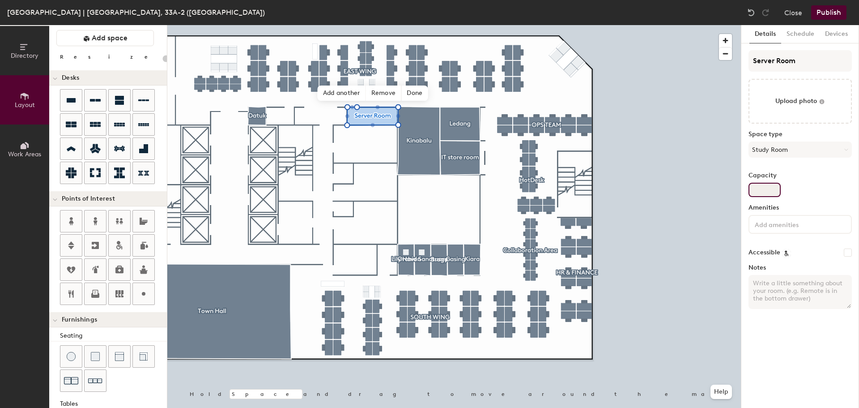
click at [769, 187] on input "Capacity" at bounding box center [765, 190] width 32 height 14
type input "20"
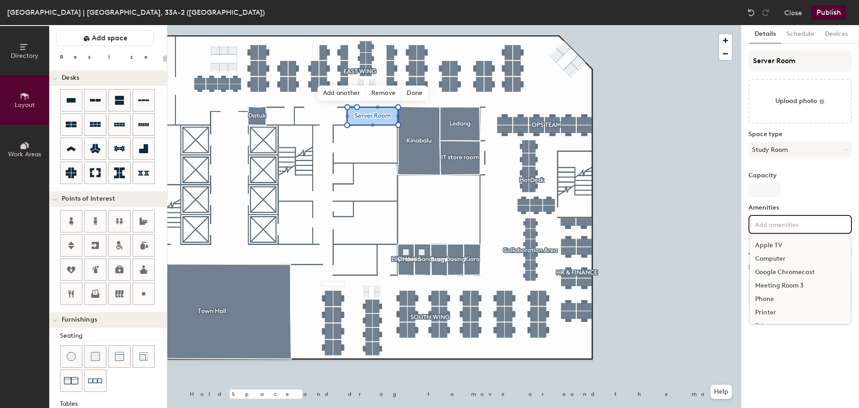
click at [776, 231] on div "Apple TV Computer Google Chromecast Meeting Room 3 Phone Printer Privacy screen…" at bounding box center [800, 224] width 103 height 19
type input "Res"
click at [717, 220] on div "Directory Layout Work Areas Layout Add space Resize Desks Points of Interest Fu…" at bounding box center [429, 216] width 859 height 383
click at [785, 309] on div "Printer" at bounding box center [800, 312] width 101 height 13
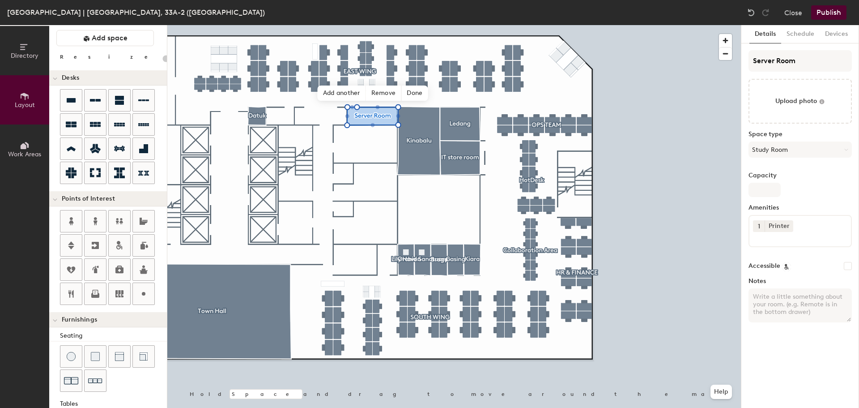
click at [742, 226] on div "Details Schedule Devices Server Room Upload photo Space type Study Room Capacit…" at bounding box center [800, 216] width 118 height 383
drag, startPoint x: 785, startPoint y: 225, endPoint x: 787, endPoint y: 234, distance: 9.1
click at [785, 225] on icon at bounding box center [788, 225] width 6 height 6
click at [796, 293] on textarea "Notes" at bounding box center [800, 292] width 103 height 34
type input "20"
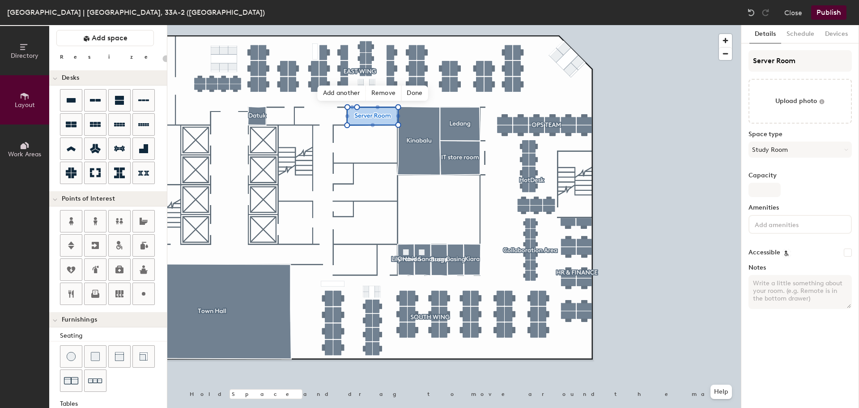
type textarea "R"
type input "20"
type textarea "Re"
type input "20"
type textarea "Res"
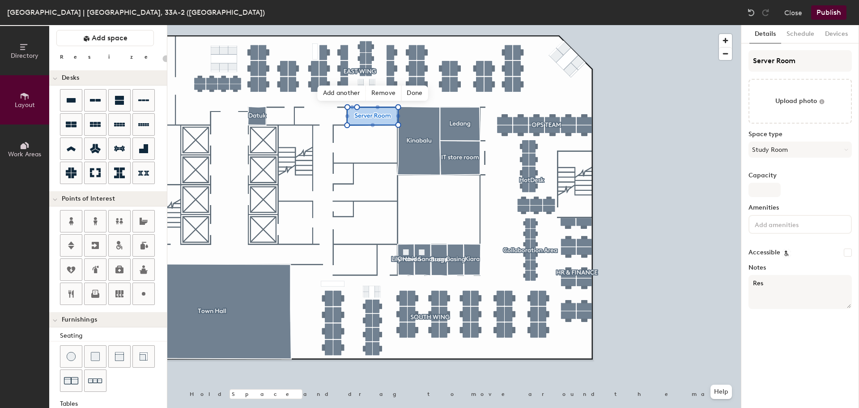
type input "20"
type textarea "Restr"
type input "20"
type textarea "Restric"
type input "20"
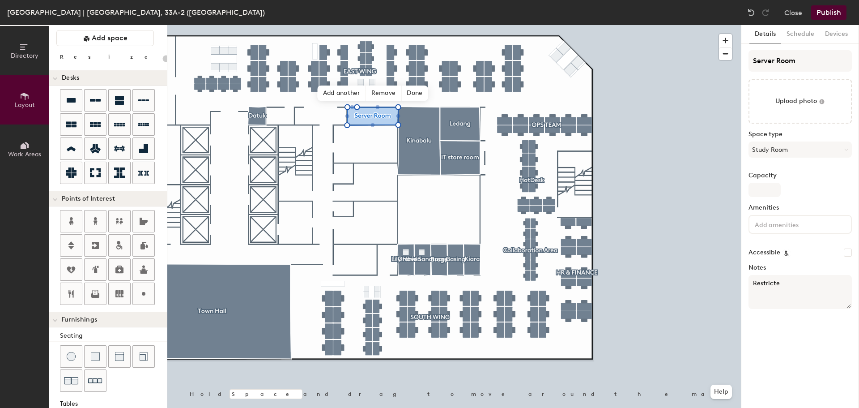
type textarea "Restricted"
type input "20"
type textarea "Restricted"
click at [410, 93] on span "Done" at bounding box center [414, 92] width 26 height 15
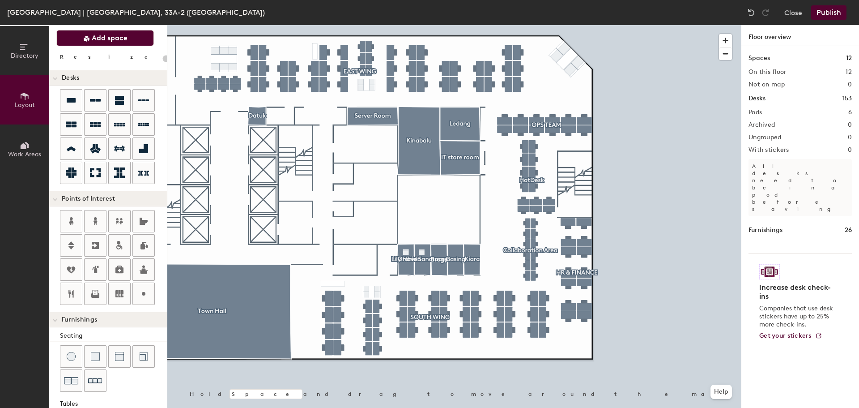
click at [87, 36] on icon at bounding box center [87, 39] width 6 height 6
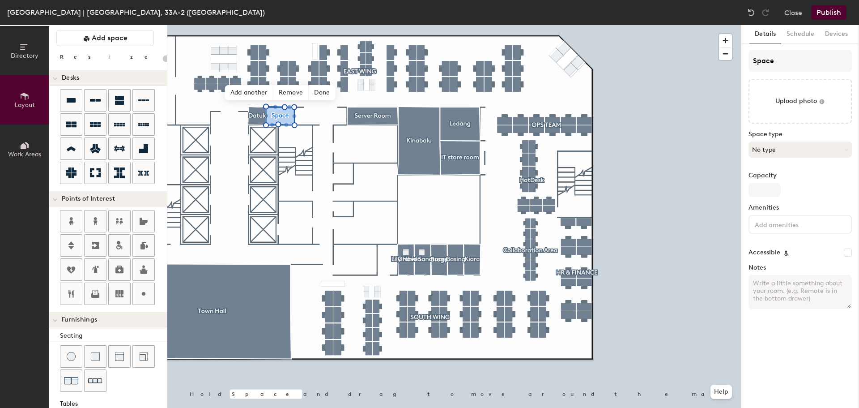
click at [807, 147] on button "No type" at bounding box center [800, 149] width 103 height 16
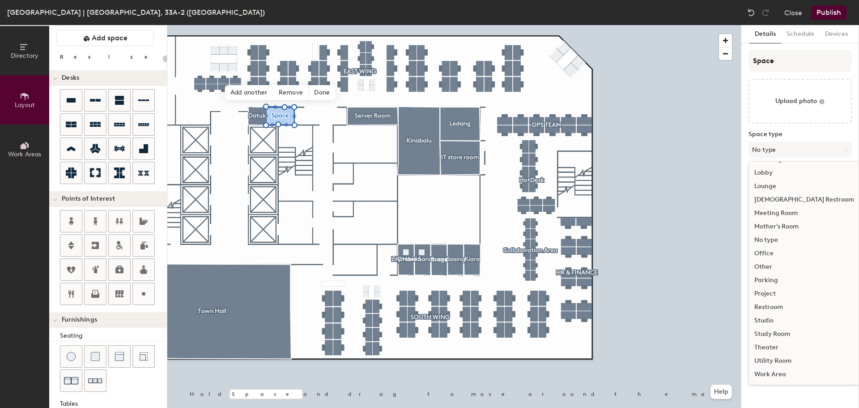
click at [783, 360] on div "Utility Room" at bounding box center [804, 360] width 111 height 13
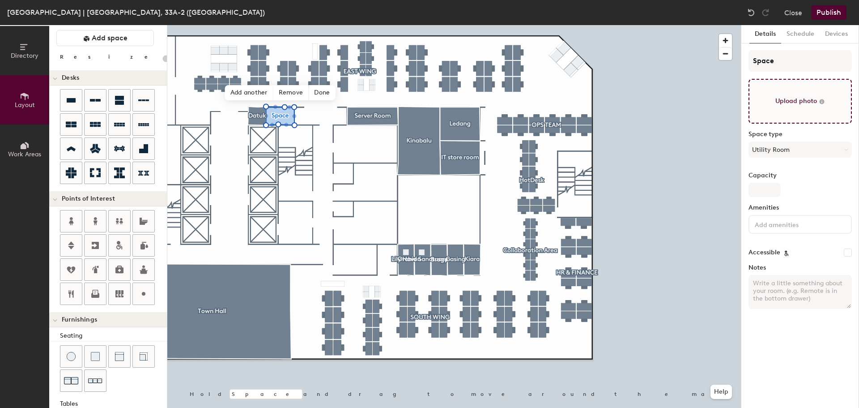
type input "20"
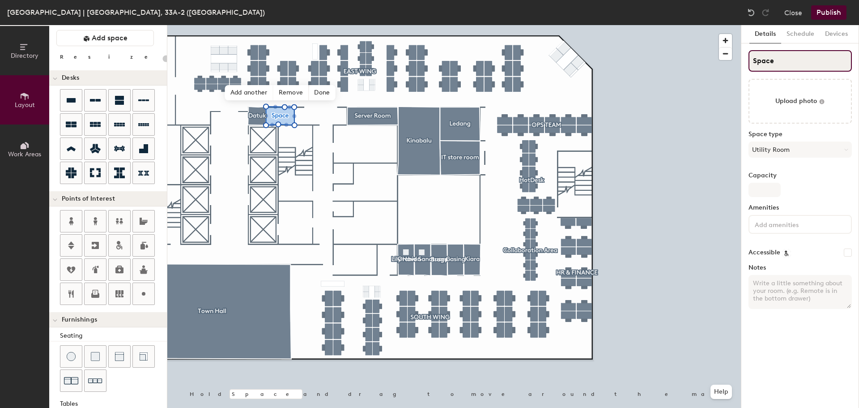
click at [784, 54] on input "Space" at bounding box center [800, 60] width 103 height 21
type input "D"
type input "20"
type input "DB"
type input "20"
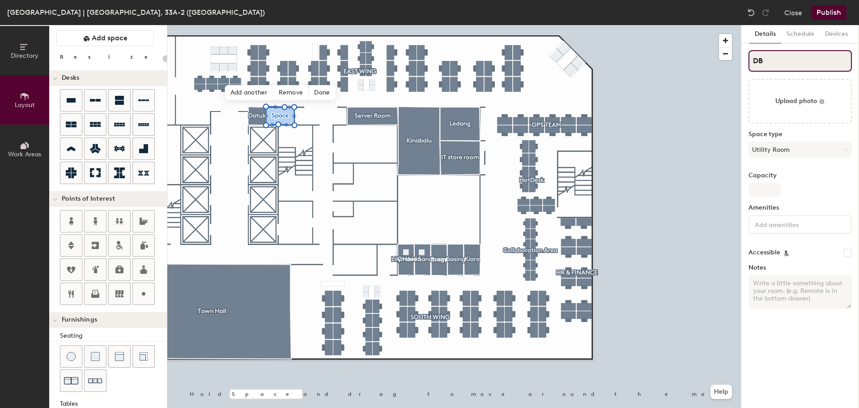
type input "DB R"
type input "20"
type input "DB Ro"
type input "20"
type input "DB Room"
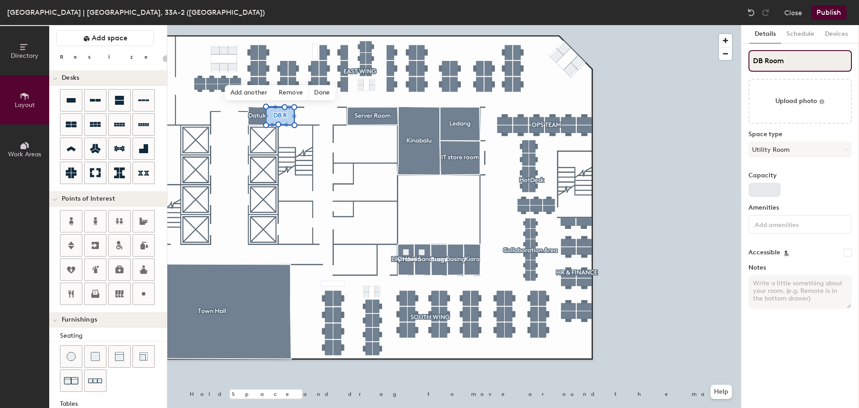
type input "20"
type input "DB Room"
click at [774, 221] on input at bounding box center [793, 223] width 81 height 11
click at [797, 147] on button "Utility Room" at bounding box center [800, 149] width 103 height 16
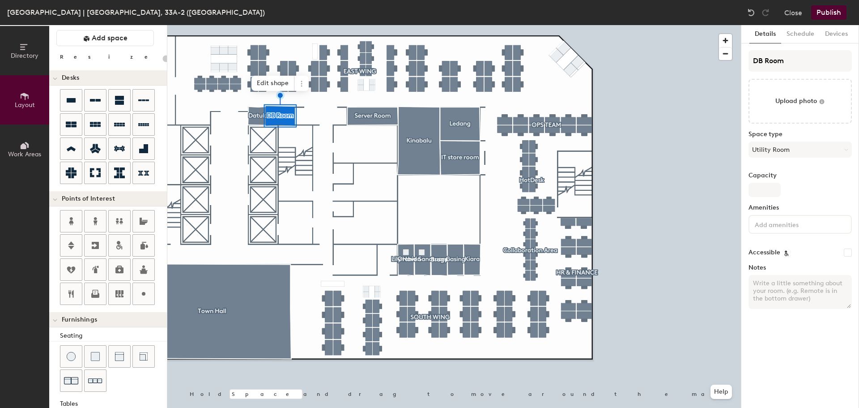
type input "20"
click at [778, 280] on textarea "Notes" at bounding box center [800, 292] width 103 height 34
type textarea "R"
type input "20"
type textarea "Res"
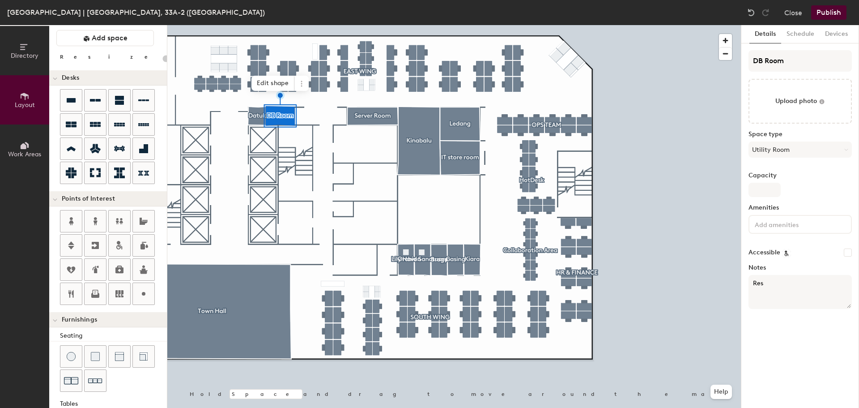
type input "20"
type textarea "Restri"
type input "20"
type textarea "Restric"
type input "20"
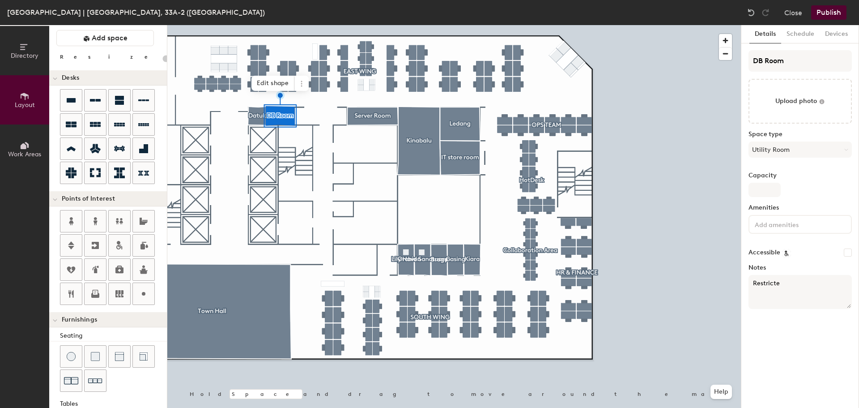
type textarea "Restricted"
type input "20"
type textarea "Restricted"
click at [702, 25] on div at bounding box center [454, 25] width 574 height 0
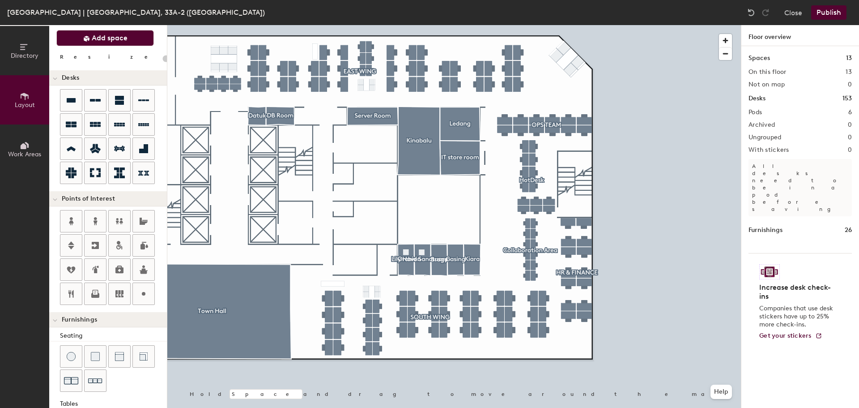
click at [98, 38] on span "Add space" at bounding box center [110, 38] width 36 height 9
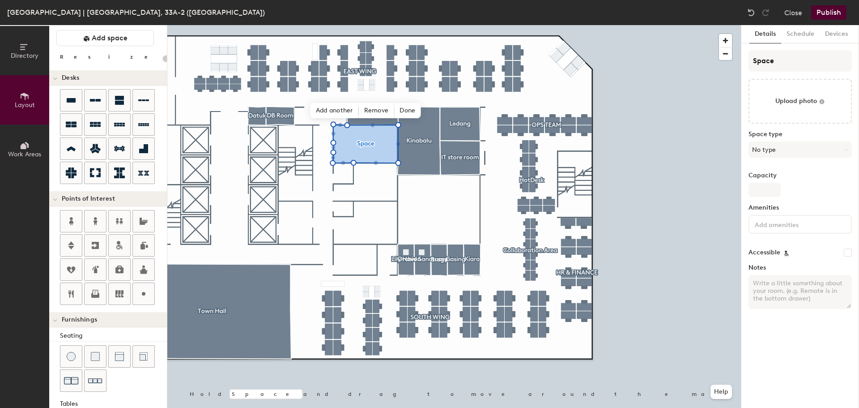
type input "20"
click at [773, 68] on input "Space" at bounding box center [800, 60] width 103 height 21
type input "M"
type input "20"
type input "Male"
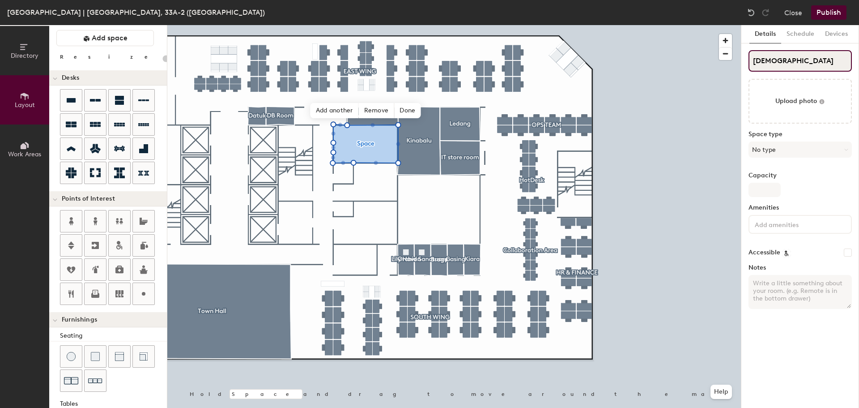
type input "20"
type input "Male"
type input "20"
type input "Male T"
type input "20"
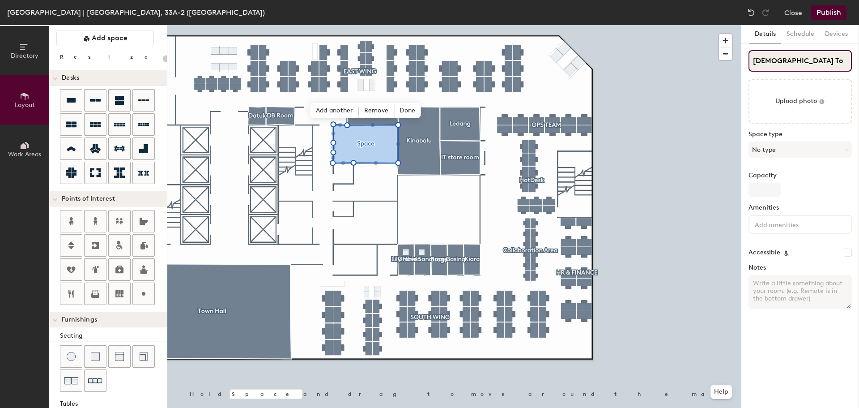
type input "Male Toi"
type input "20"
type input "Male Toilet"
type input "20"
type input "Male Toilet"
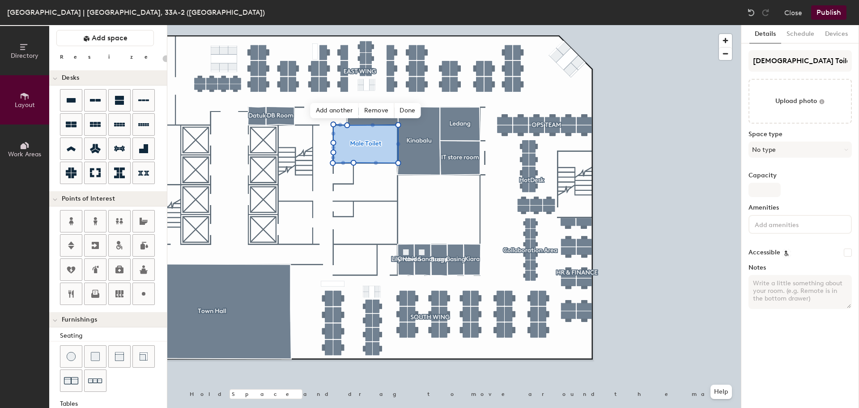
click at [796, 140] on div "Space type No type" at bounding box center [800, 148] width 103 height 34
click at [792, 150] on button "No type" at bounding box center [800, 149] width 103 height 16
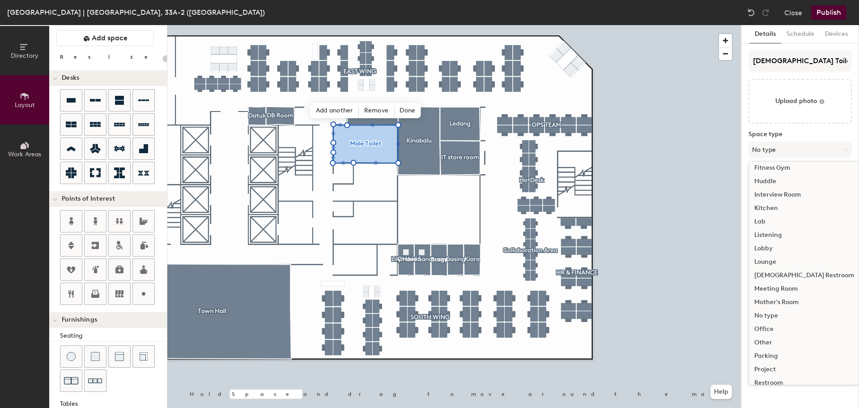
scroll to position [179, 0]
click at [805, 219] on div "[DEMOGRAPHIC_DATA] Restroom" at bounding box center [804, 220] width 111 height 13
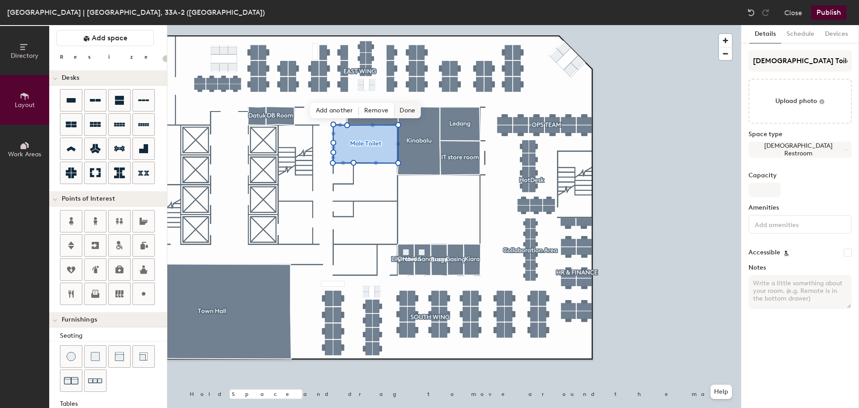
click at [409, 109] on span "Done" at bounding box center [407, 110] width 26 height 15
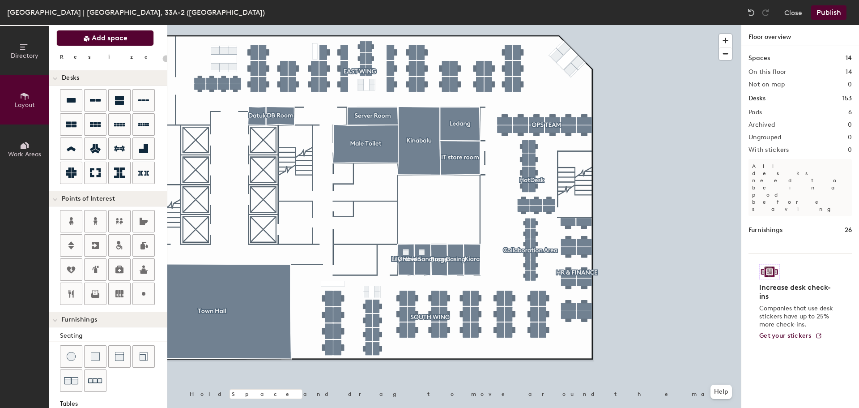
click at [127, 39] on button "Add space" at bounding box center [105, 38] width 98 height 16
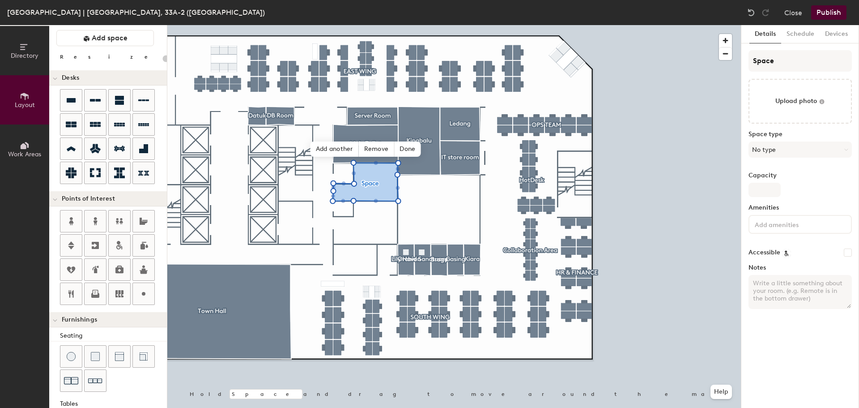
type input "20"
click at [805, 66] on input "Space" at bounding box center [800, 60] width 103 height 21
type input "Spac"
type input "20"
type input "S"
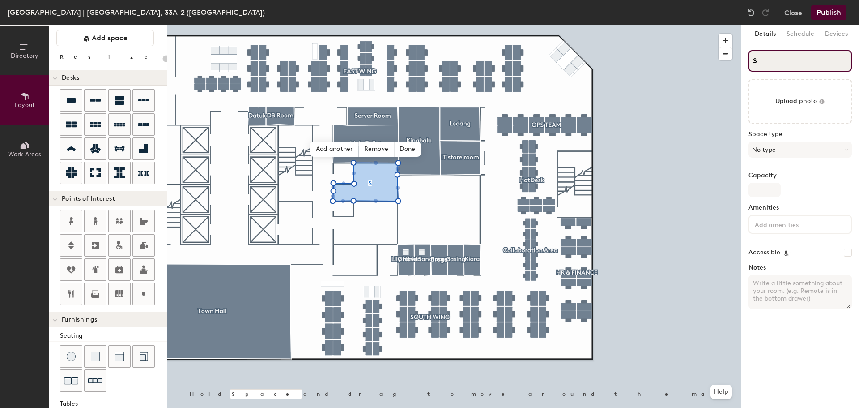
type input "20"
type input "F"
type input "20"
type input "Fe"
type input "20"
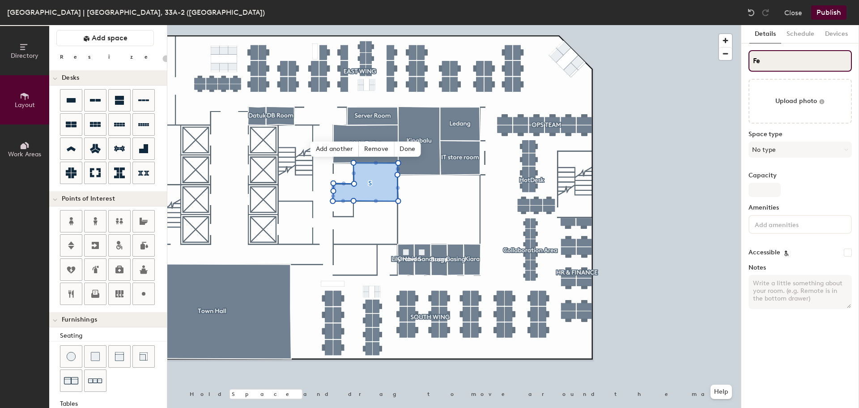
type input "Fem"
type input "20"
type input "Femal"
type input "20"
type input "Female"
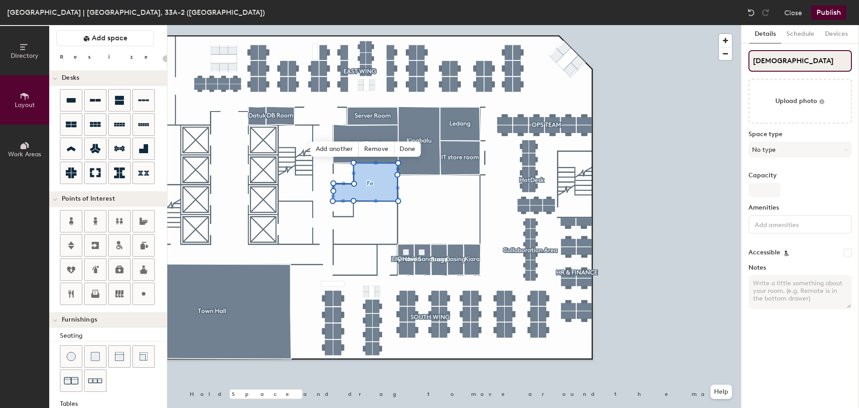
type input "20"
type input "Female"
type input "20"
type input "Female R"
type input "20"
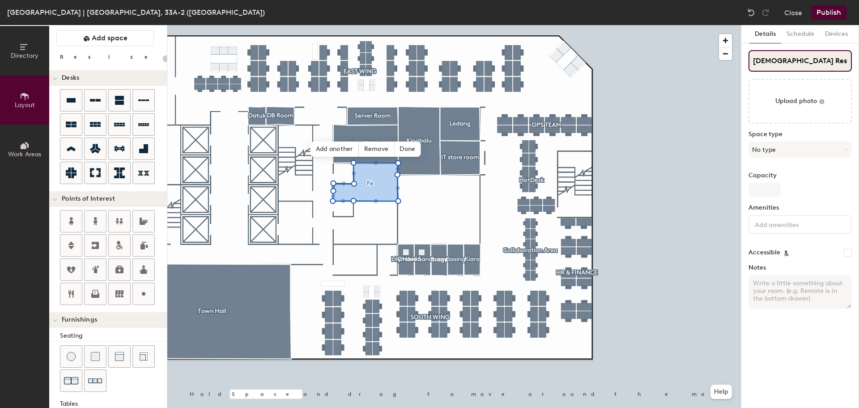
type input "Female Restr"
type input "20"
type input "[DEMOGRAPHIC_DATA] Restroom"
type input "20"
type input "[DEMOGRAPHIC_DATA] Restroom"
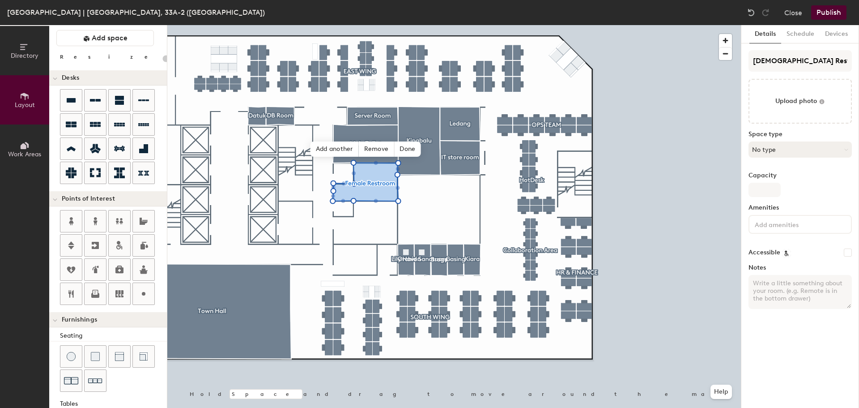
click at [822, 152] on button "No type" at bounding box center [800, 149] width 103 height 16
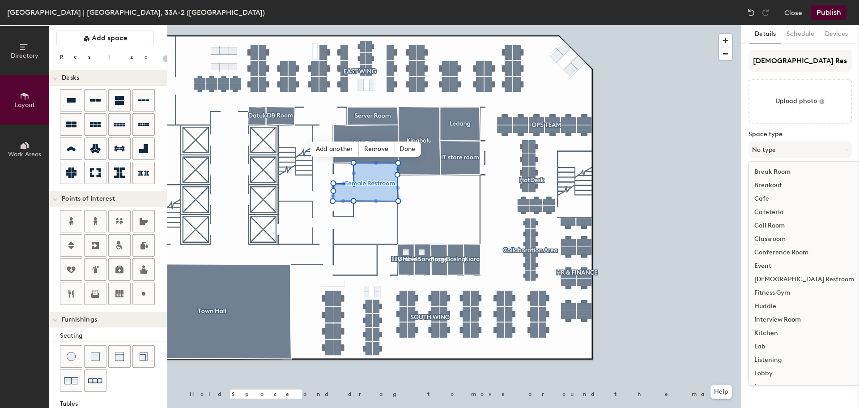
click at [808, 276] on div "[DEMOGRAPHIC_DATA] Restroom" at bounding box center [804, 279] width 111 height 13
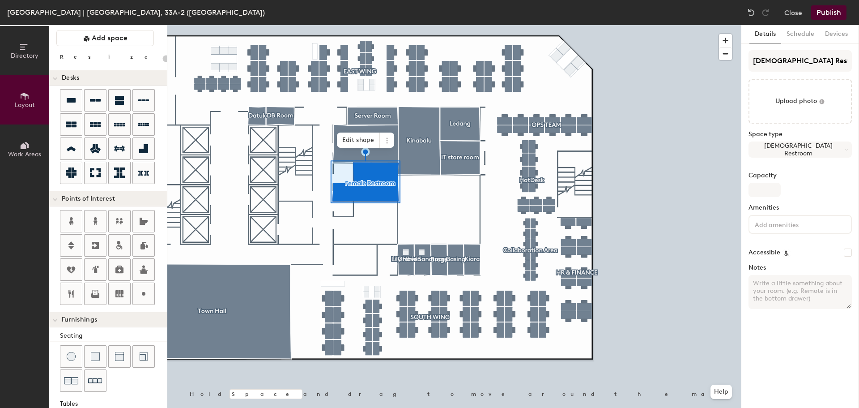
type input "20"
click at [792, 60] on input "[DEMOGRAPHIC_DATA] Restroom" at bounding box center [800, 60] width 103 height 21
type input "G"
type input "20"
type input "Gen"
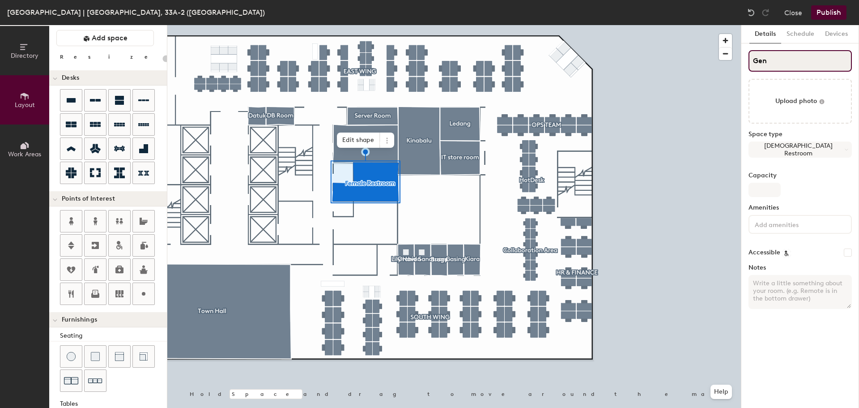
type input "20"
type input "Gener"
type input "20"
type input "General"
type input "20"
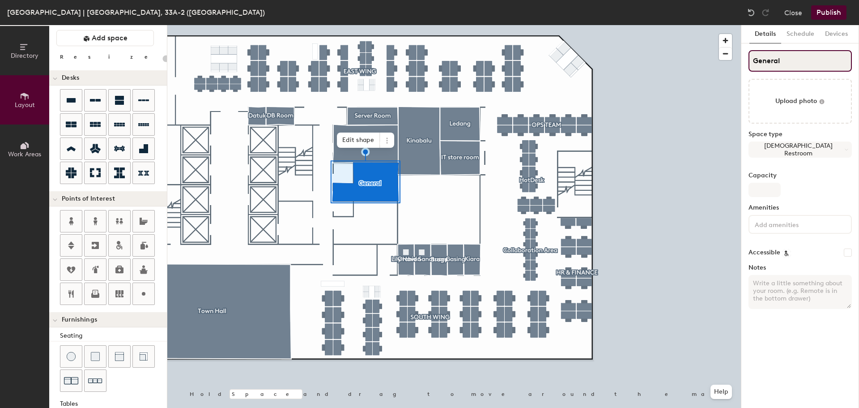
type input "General"
type input "20"
type input "General R"
type input "20"
type input "General Rest"
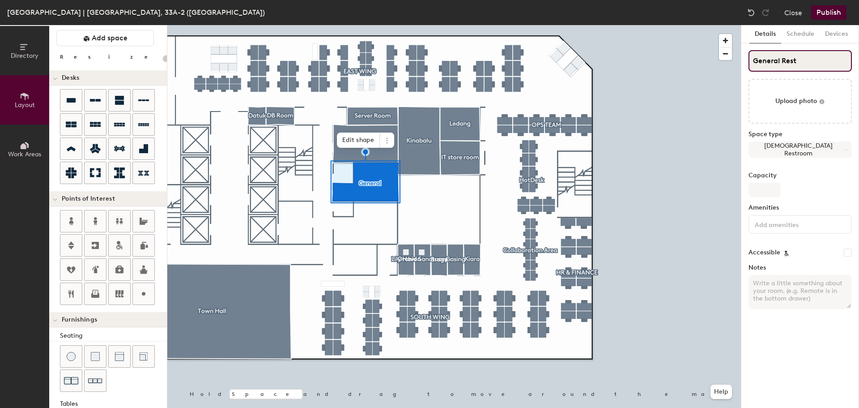
type input "20"
type input "General Restr"
type input "20"
type input "General Restro"
type input "20"
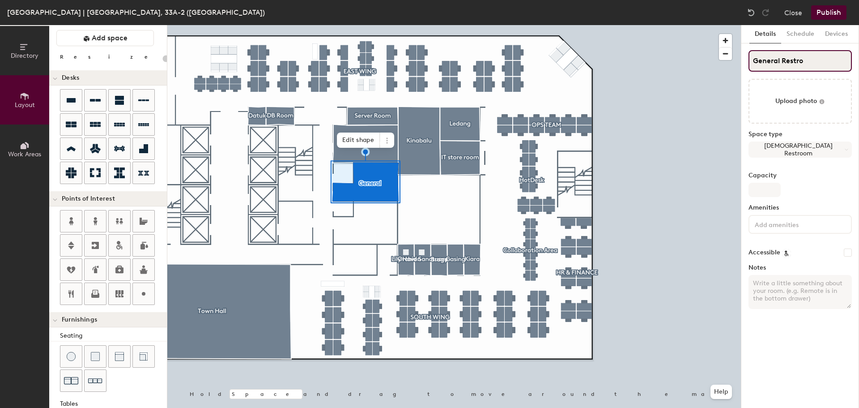
type input "General Restroo"
type input "20"
type input "General Restroom"
type input "20"
type input "General Restroom"
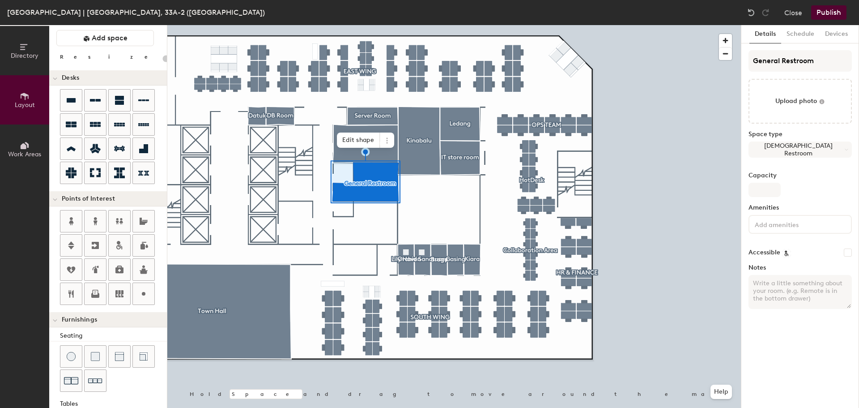
click at [819, 138] on div "Space type Female Restroom" at bounding box center [800, 148] width 103 height 34
click at [820, 146] on button "[DEMOGRAPHIC_DATA] Restroom" at bounding box center [800, 149] width 103 height 16
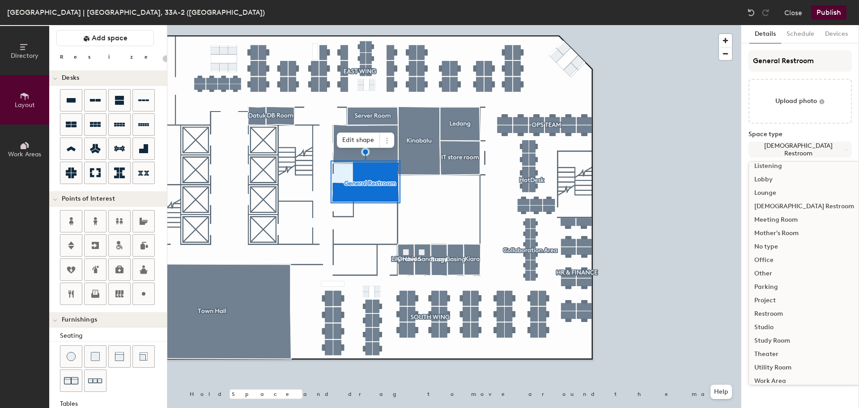
scroll to position [200, 0]
click at [784, 238] on div "No type" at bounding box center [804, 239] width 111 height 13
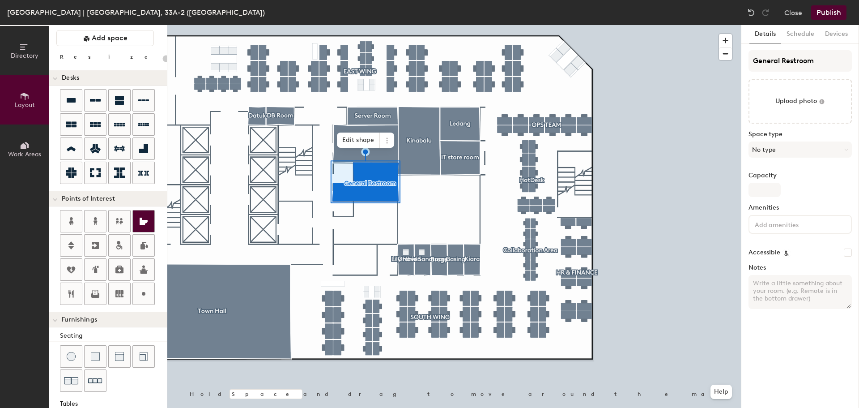
click at [138, 225] on icon at bounding box center [143, 221] width 11 height 11
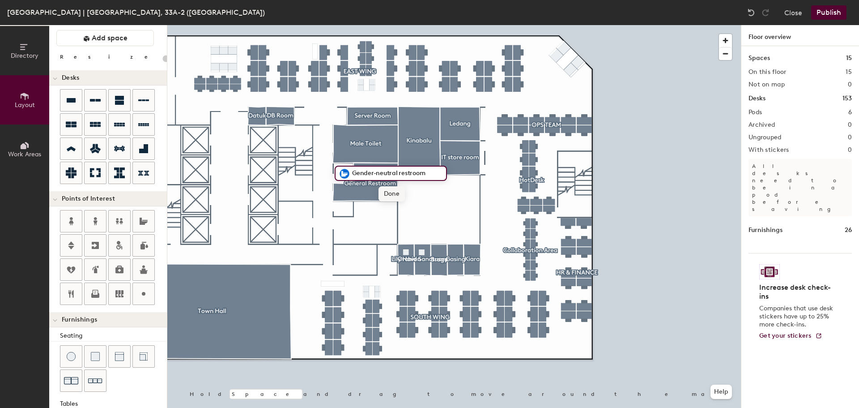
click at [390, 195] on span "Done" at bounding box center [392, 193] width 26 height 15
click at [385, 25] on div at bounding box center [454, 25] width 574 height 0
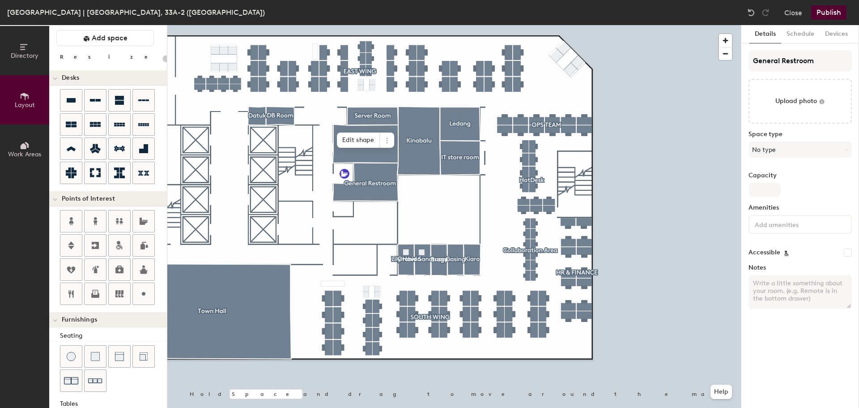
type input "20"
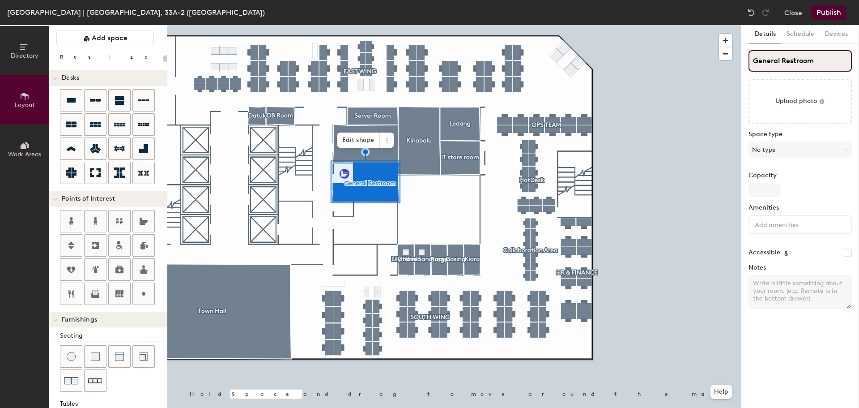
click at [818, 63] on input "General Restroom" at bounding box center [800, 60] width 103 height 21
drag, startPoint x: 818, startPoint y: 60, endPoint x: 741, endPoint y: 55, distance: 77.6
click at [741, 55] on div "Details Schedule Devices General Restroom Upload photo Space type No type Capac…" at bounding box center [800, 216] width 118 height 383
type input "General Restroom"
click at [800, 61] on input "General Restroom" at bounding box center [800, 60] width 103 height 21
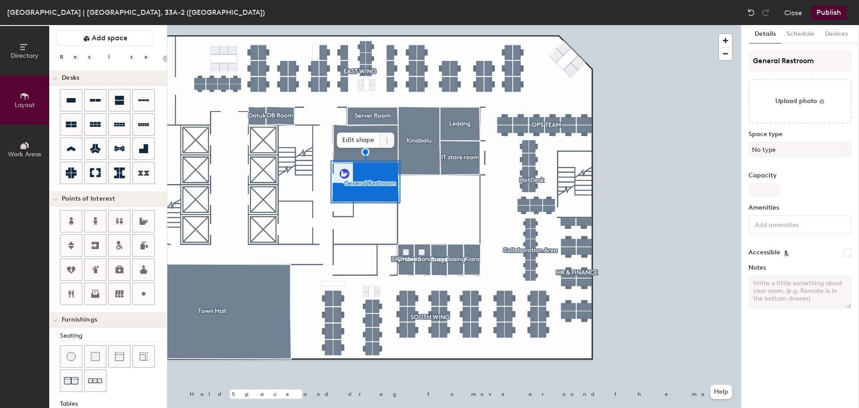
click at [383, 140] on span at bounding box center [387, 139] width 14 height 15
click at [411, 190] on span "Delete" at bounding box center [419, 191] width 80 height 15
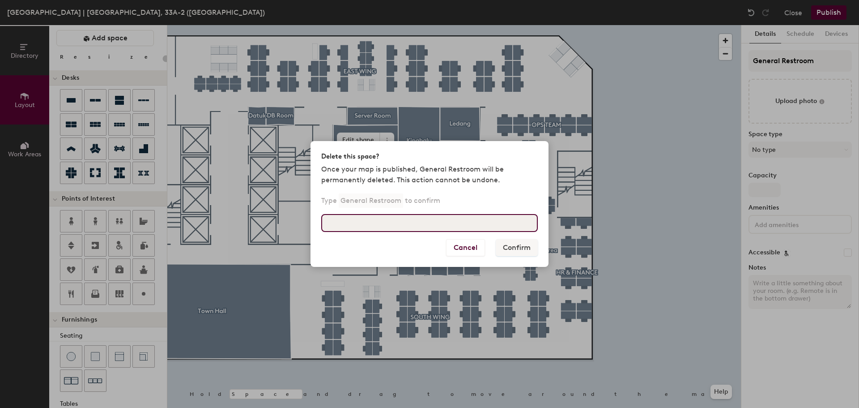
click at [463, 223] on input at bounding box center [429, 223] width 217 height 18
click at [450, 222] on input "General restroom" at bounding box center [429, 223] width 217 height 18
drag, startPoint x: 399, startPoint y: 224, endPoint x: 355, endPoint y: 221, distance: 44.0
click at [355, 221] on input "General restroom" at bounding box center [429, 223] width 217 height 18
type input "General Restroom"
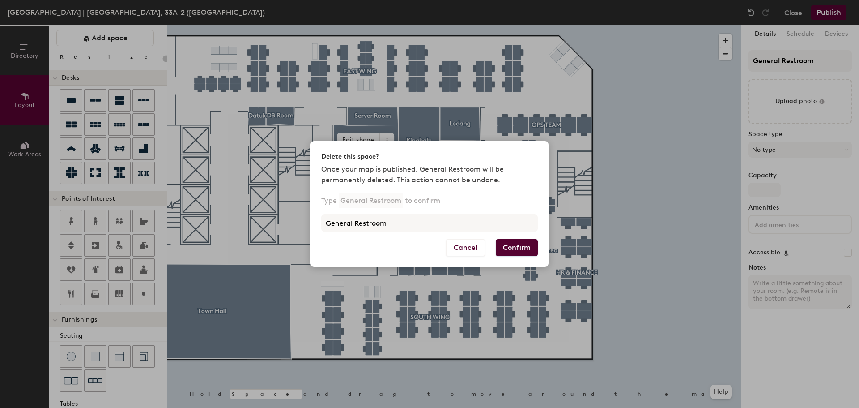
click at [520, 245] on button "Confirm" at bounding box center [517, 247] width 42 height 17
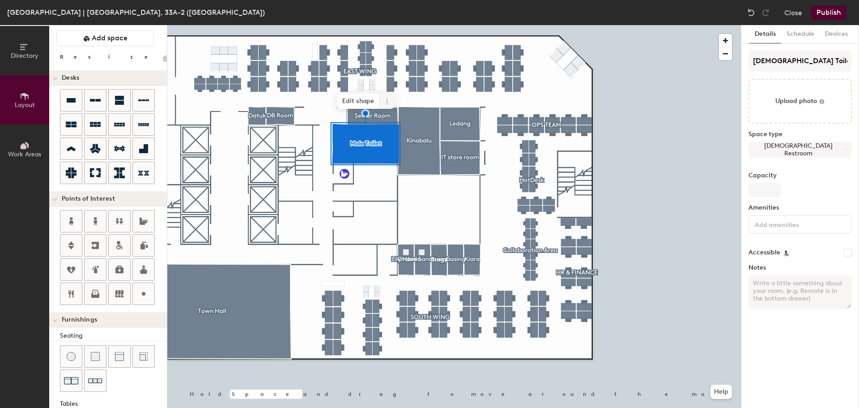
type input "20"
click at [388, 98] on icon at bounding box center [386, 101] width 7 height 7
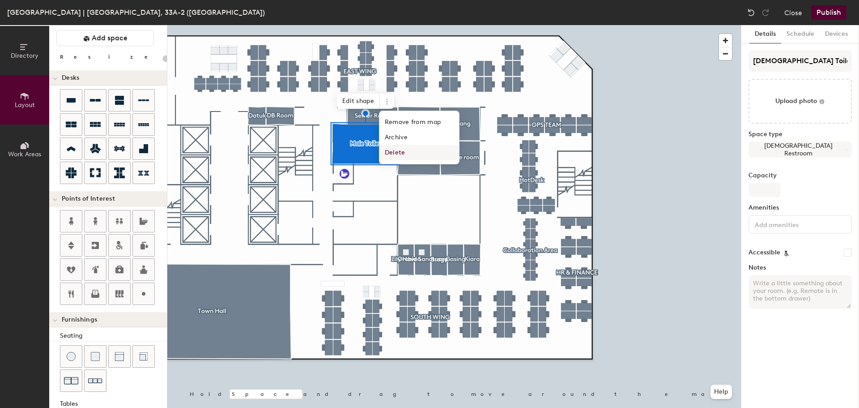
click at [405, 154] on span "Delete" at bounding box center [419, 152] width 80 height 15
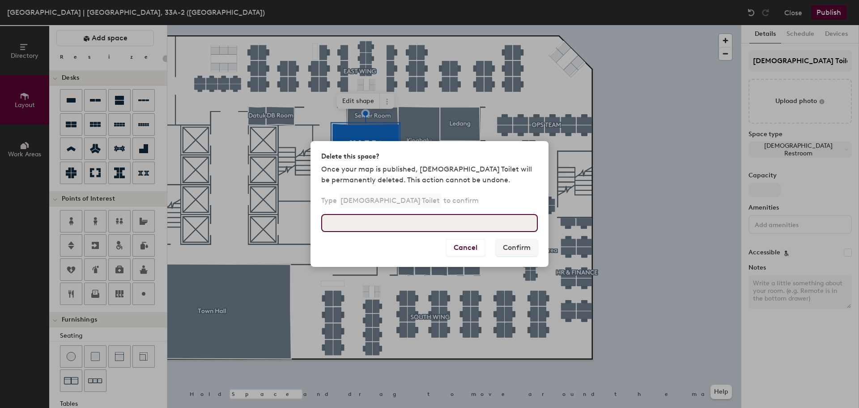
click at [392, 220] on input at bounding box center [429, 223] width 217 height 18
type input "Male Toilet"
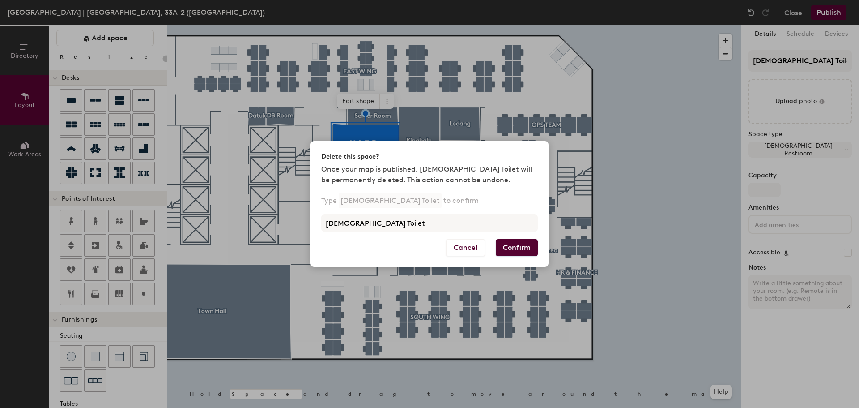
click at [529, 241] on button "Confirm" at bounding box center [517, 247] width 42 height 17
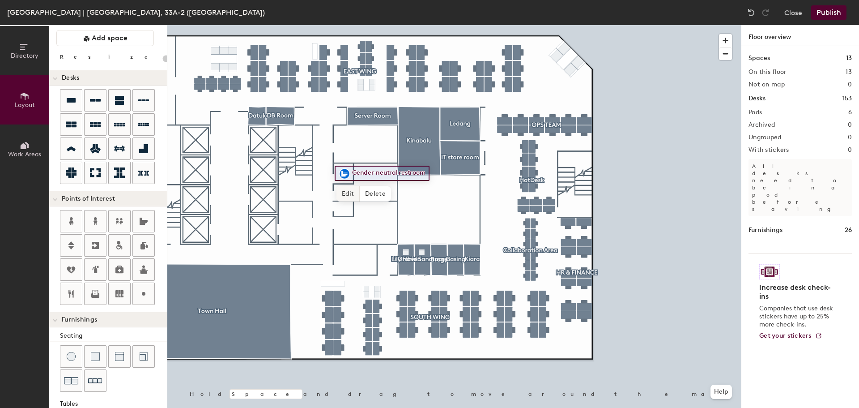
click at [343, 192] on span "Edit" at bounding box center [348, 193] width 23 height 15
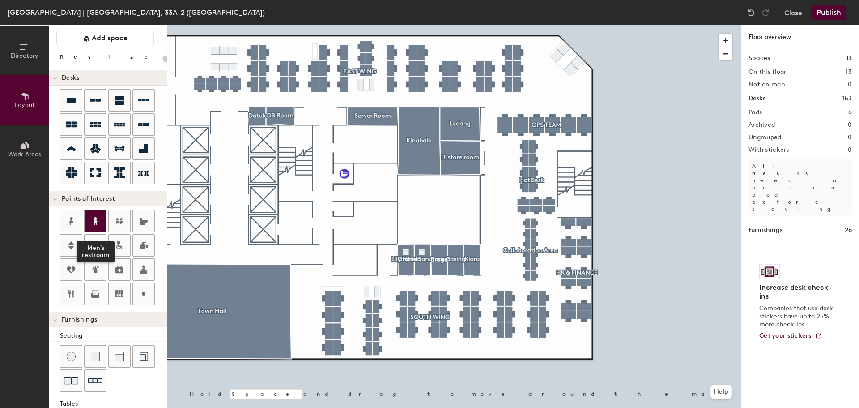
click at [94, 216] on icon at bounding box center [95, 221] width 11 height 11
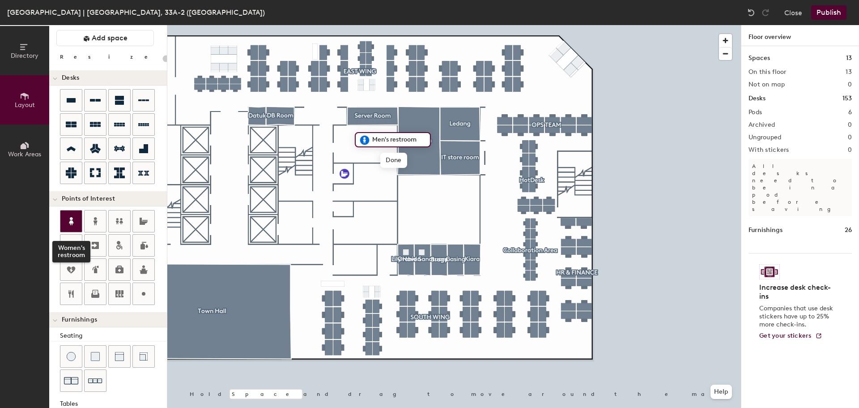
click at [70, 221] on icon at bounding box center [71, 221] width 4 height 8
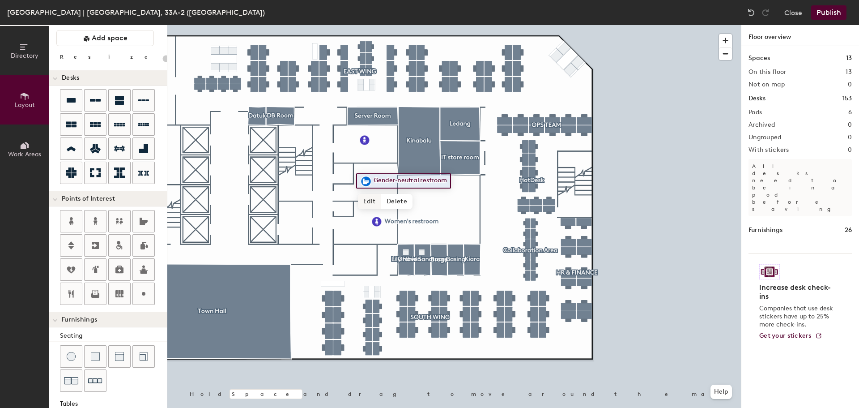
click at [375, 25] on div at bounding box center [454, 25] width 574 height 0
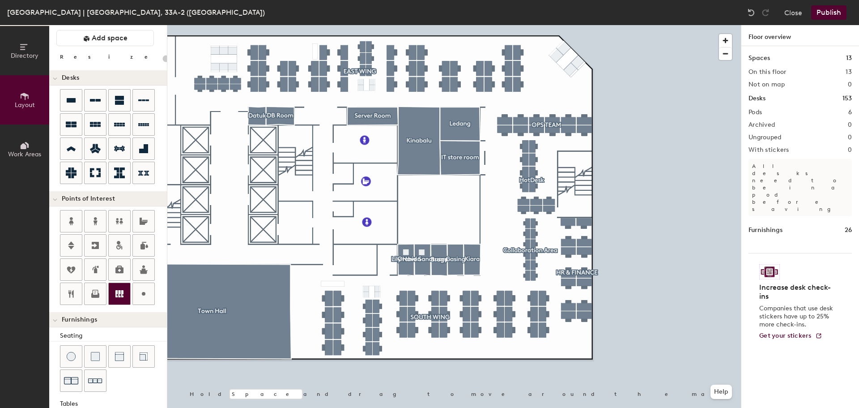
click at [115, 290] on icon at bounding box center [119, 293] width 11 height 11
type input "20"
click at [501, 232] on span "Done" at bounding box center [501, 228] width 26 height 15
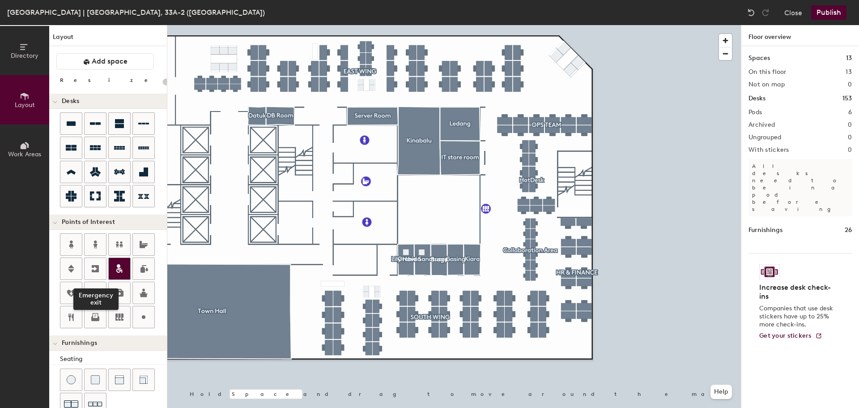
scroll to position [23, 0]
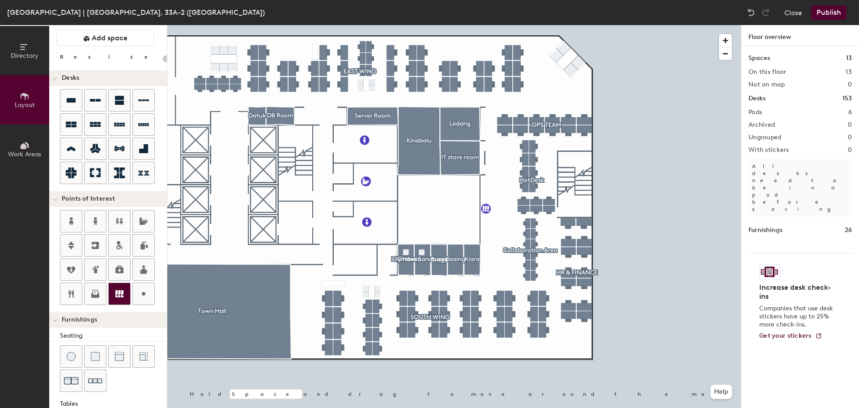
click at [121, 292] on icon at bounding box center [119, 293] width 11 height 11
click at [212, 138] on span "Done" at bounding box center [210, 139] width 26 height 15
click at [117, 297] on icon at bounding box center [119, 293] width 8 height 7
click at [121, 285] on div at bounding box center [119, 293] width 21 height 21
click at [571, 191] on span "Done" at bounding box center [567, 189] width 26 height 15
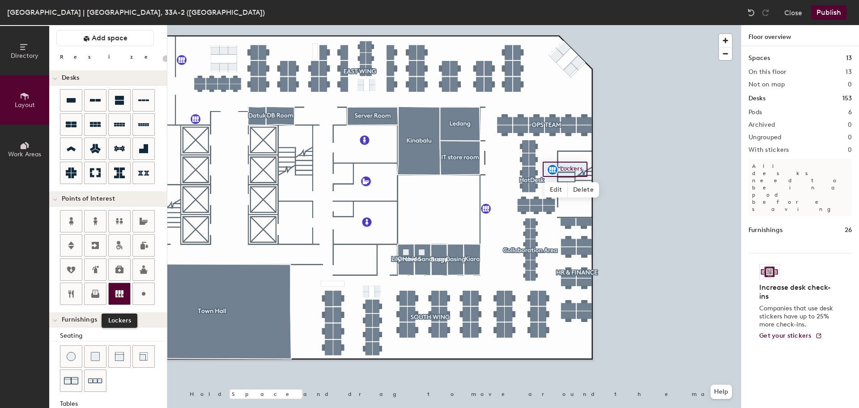
click at [123, 294] on icon at bounding box center [119, 293] width 11 height 11
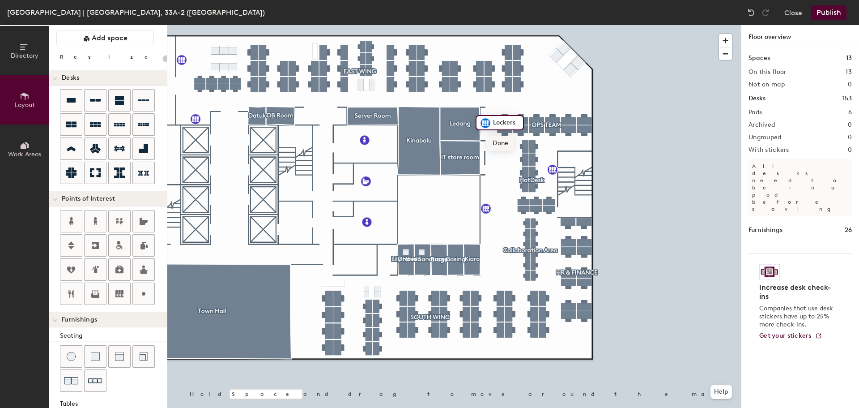
click at [507, 145] on span "Done" at bounding box center [500, 143] width 26 height 15
click at [643, 25] on div at bounding box center [454, 25] width 574 height 0
click at [120, 270] on icon at bounding box center [119, 269] width 11 height 11
click at [99, 290] on icon at bounding box center [95, 293] width 11 height 11
click at [73, 268] on icon at bounding box center [71, 269] width 9 height 7
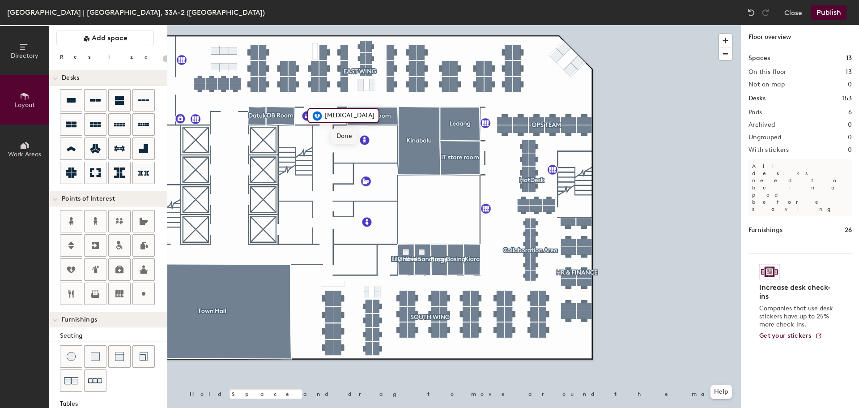
click at [336, 137] on span "Done" at bounding box center [344, 135] width 26 height 15
click at [633, 25] on div at bounding box center [454, 25] width 574 height 0
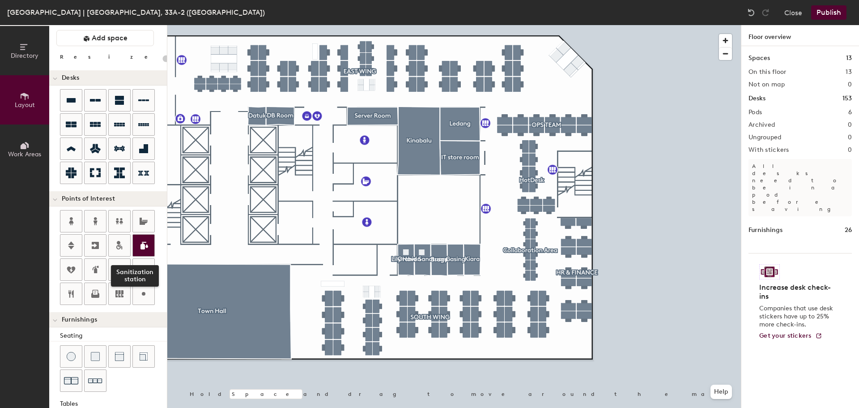
click at [144, 246] on icon at bounding box center [145, 246] width 8 height 8
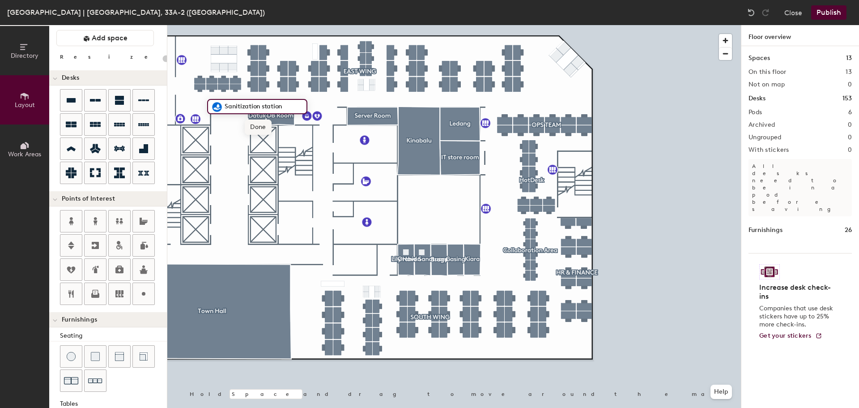
click at [262, 126] on span "Done" at bounding box center [258, 126] width 26 height 15
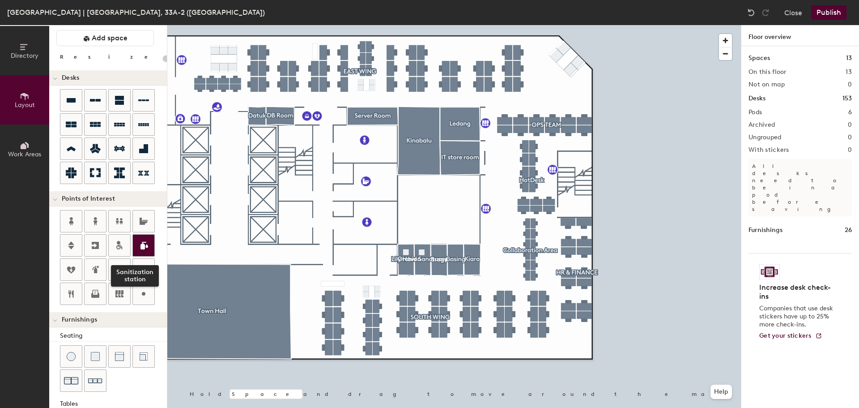
click at [138, 244] on icon at bounding box center [143, 245] width 11 height 11
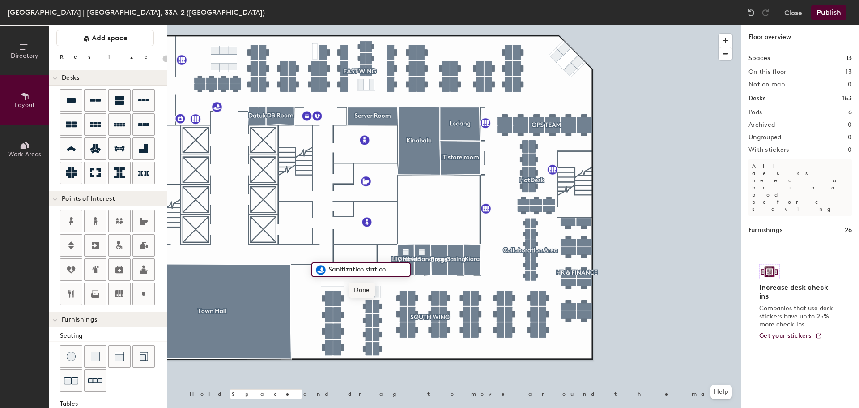
click at [353, 290] on span "Done" at bounding box center [362, 289] width 26 height 15
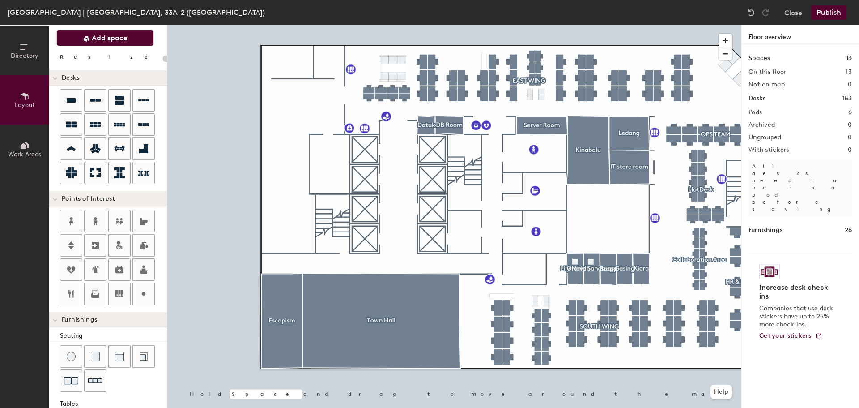
click at [107, 45] on button "Add space" at bounding box center [105, 38] width 98 height 16
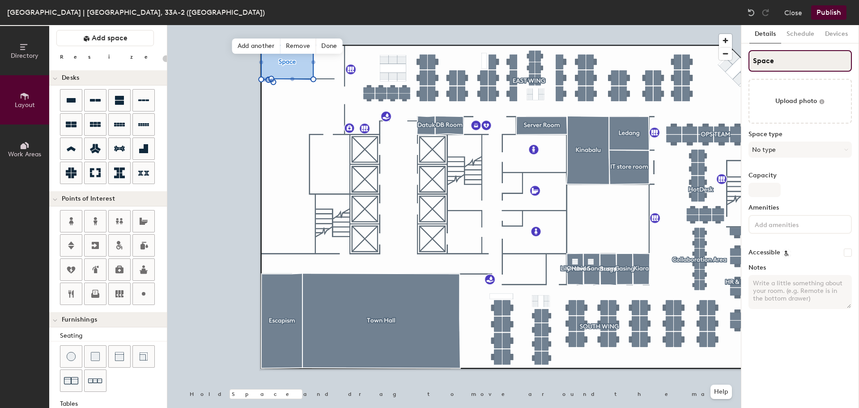
click at [788, 64] on input "Space" at bounding box center [800, 60] width 103 height 21
type input "20"
type input "M"
type input "20"
type input "Mu"
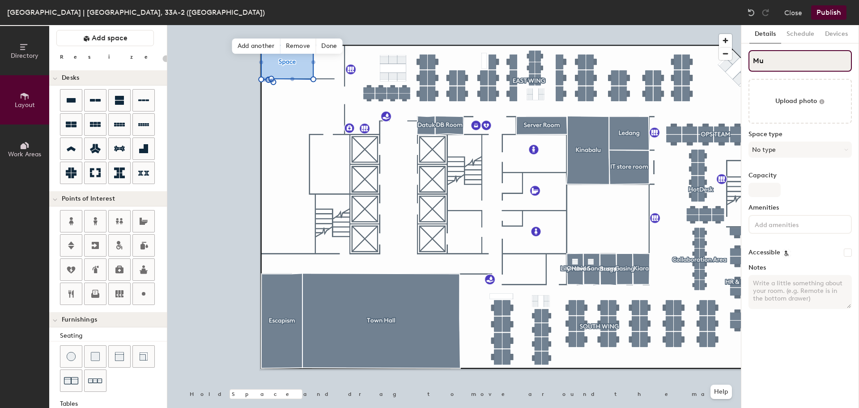
type input "20"
type input "Mul"
type input "20"
type input "Mulu"
type input "20"
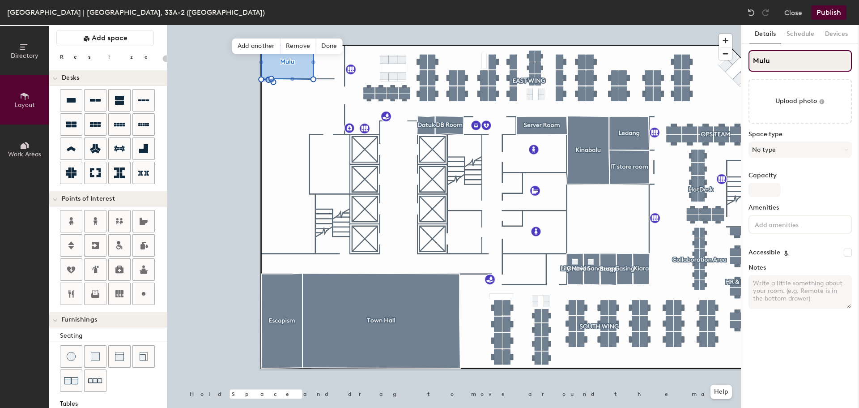
type input "Mulu"
click at [780, 140] on div "Space type No type" at bounding box center [800, 148] width 103 height 34
click at [779, 147] on button "No type" at bounding box center [800, 149] width 103 height 16
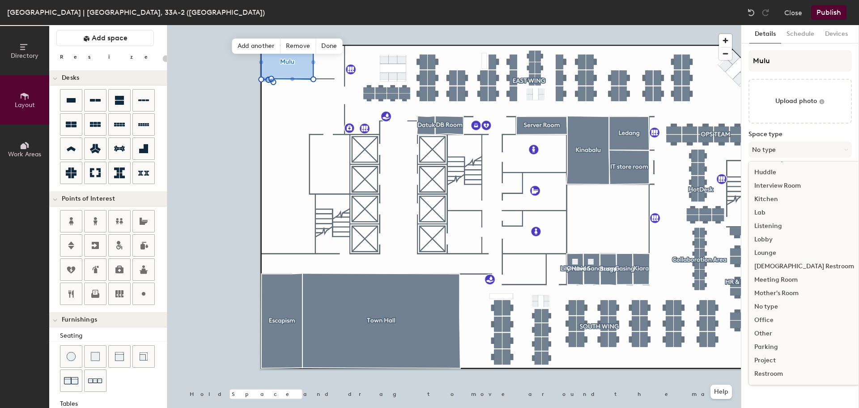
scroll to position [134, 0]
click at [791, 280] on div "Meeting Room" at bounding box center [804, 279] width 111 height 13
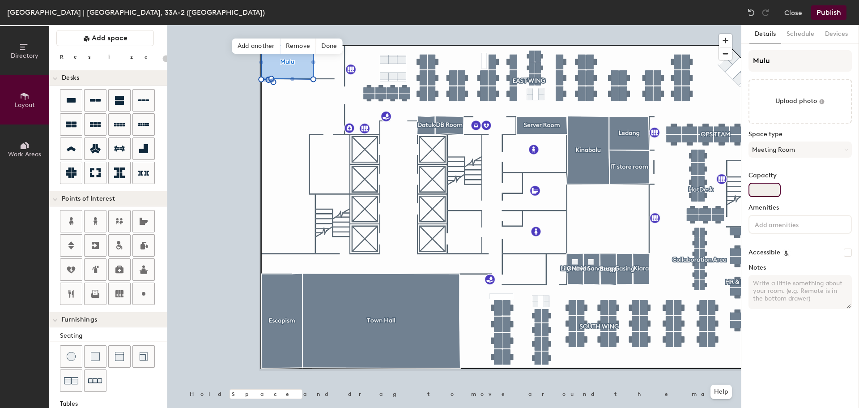
click at [768, 187] on input "Capacity" at bounding box center [765, 190] width 32 height 14
type input "20"
type input "1"
type input "20"
type input "10"
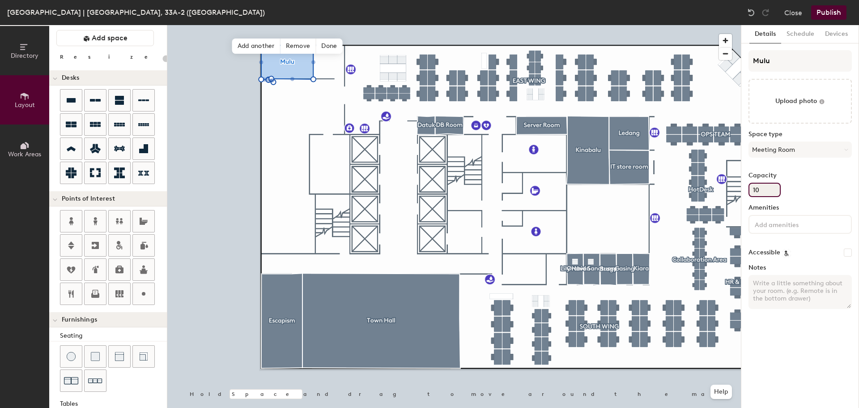
type input "20"
type input "10"
click at [801, 291] on textarea "Notes" at bounding box center [800, 292] width 103 height 34
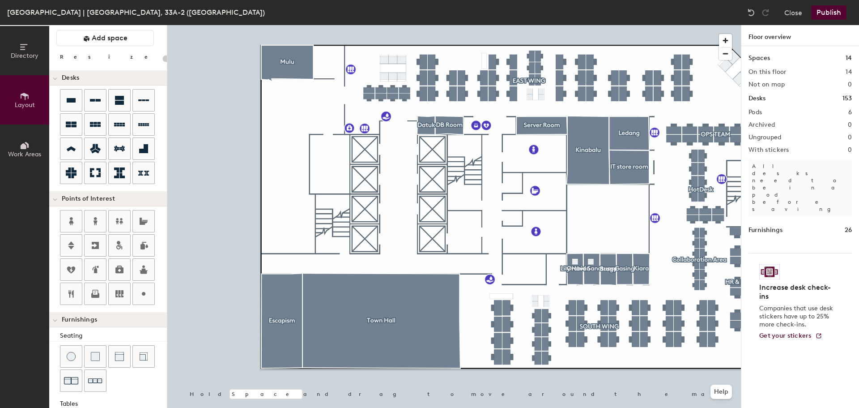
click at [126, 29] on div "Layout Add space Resize Desks Points of Interest Furnishings Seating Tables Boo…" at bounding box center [108, 216] width 118 height 383
click at [126, 38] on span "Add space" at bounding box center [110, 38] width 36 height 9
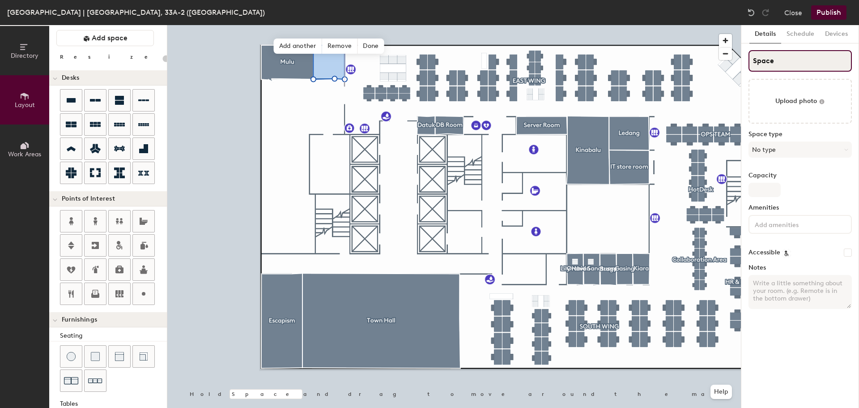
click at [771, 64] on input "Space" at bounding box center [800, 60] width 103 height 21
type input "20"
type input "T"
type input "20"
type input "Taha"
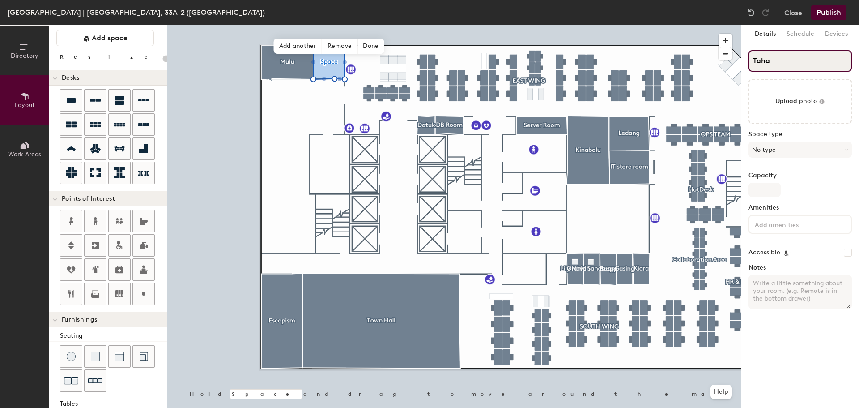
type input "20"
type input "Tahan"
type input "20"
type input "Tahan"
click at [766, 192] on input "Capacity" at bounding box center [765, 190] width 32 height 14
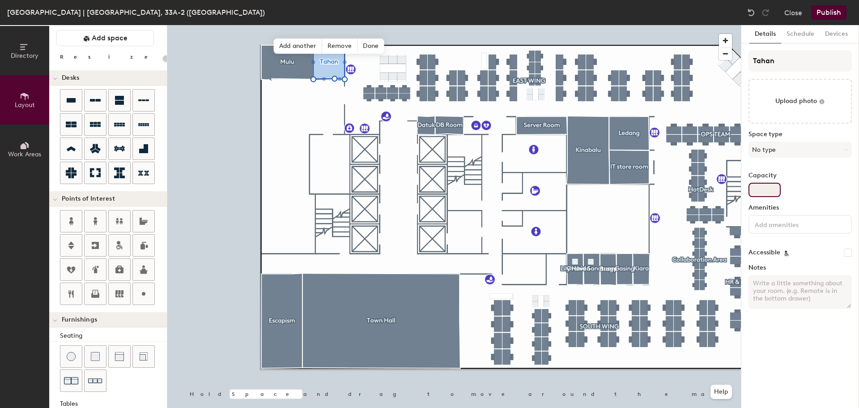
type input "6"
type input "20"
type input "6"
click at [797, 145] on button "No type" at bounding box center [800, 149] width 103 height 16
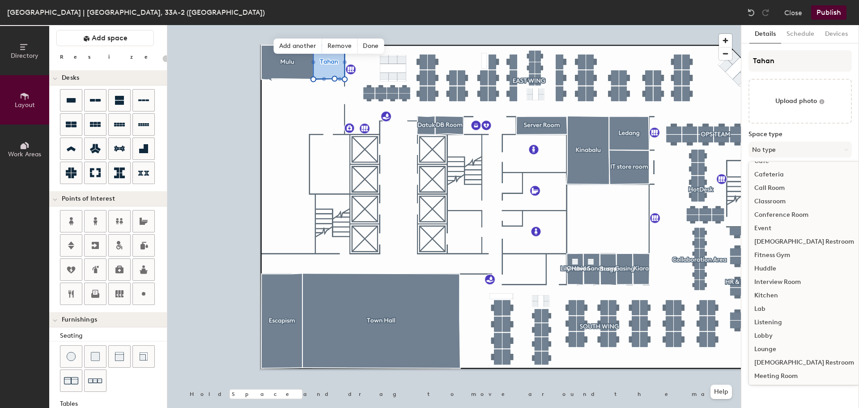
scroll to position [89, 0]
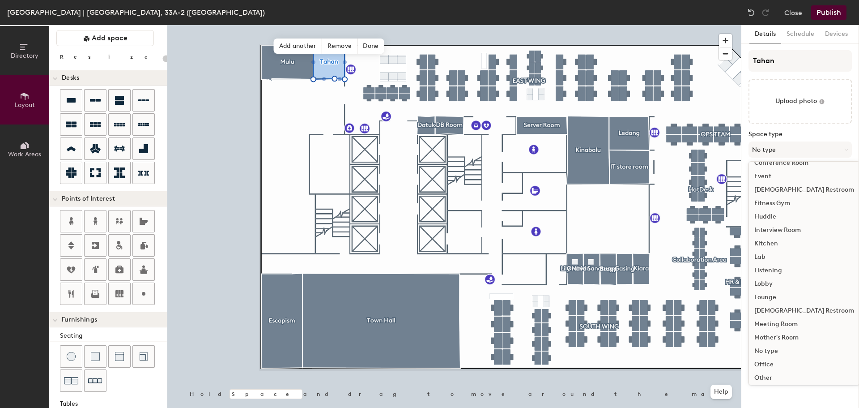
click at [795, 323] on div "Meeting Room" at bounding box center [804, 323] width 111 height 13
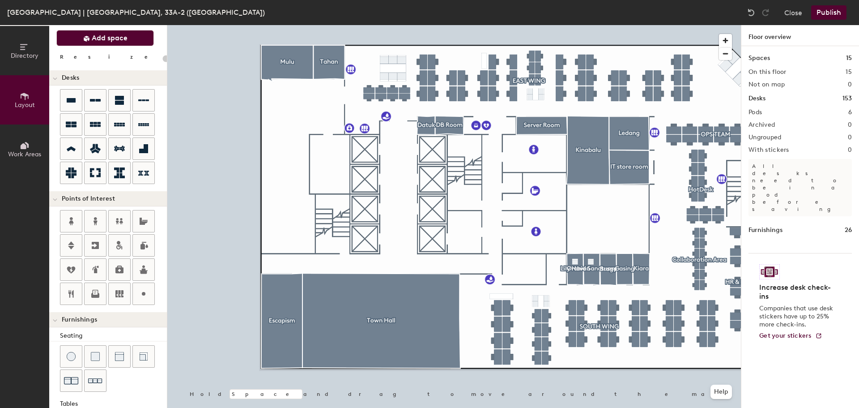
click at [127, 40] on span "Add space" at bounding box center [110, 38] width 36 height 9
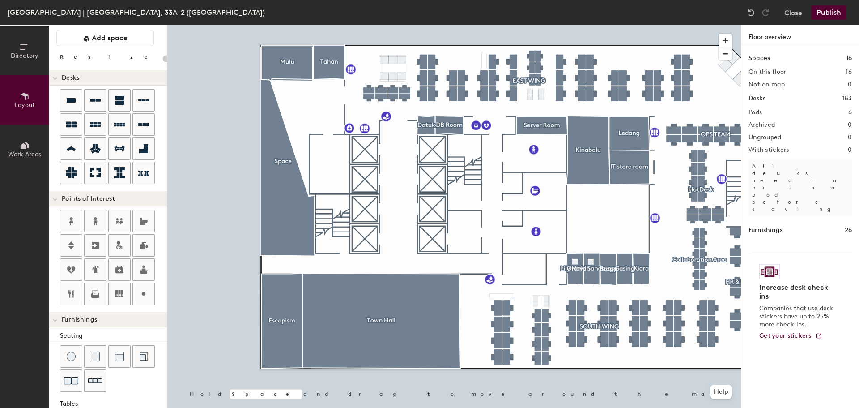
click at [267, 25] on div at bounding box center [454, 25] width 574 height 0
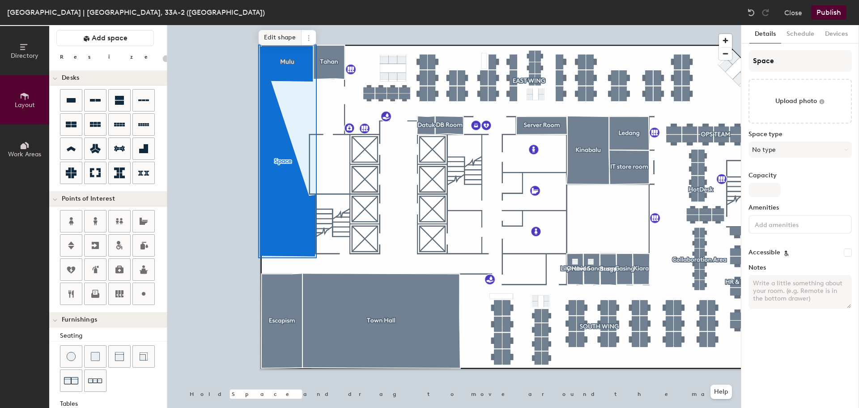
click at [283, 30] on span "Edit shape" at bounding box center [280, 37] width 43 height 15
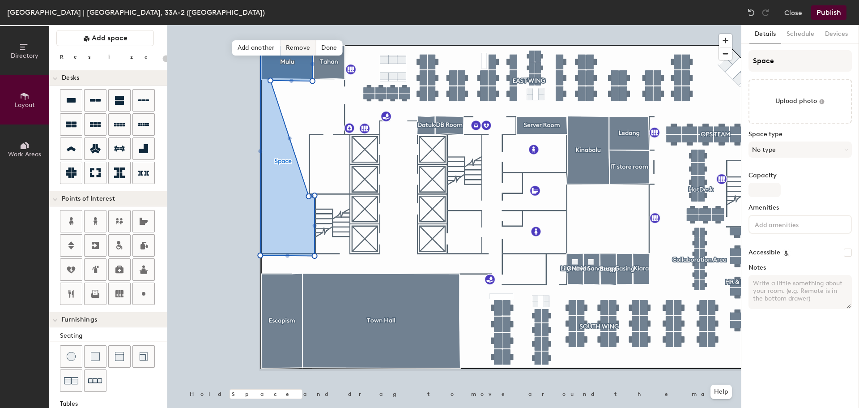
click at [294, 47] on span "Remove" at bounding box center [299, 47] width 36 height 15
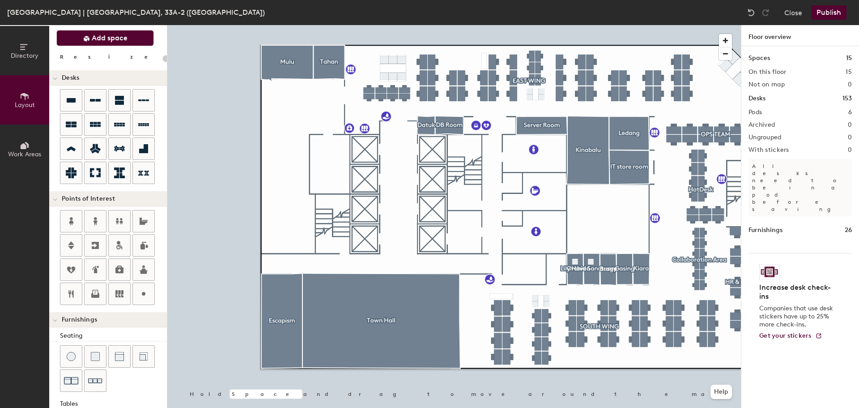
click at [119, 38] on span "Add space" at bounding box center [110, 38] width 36 height 9
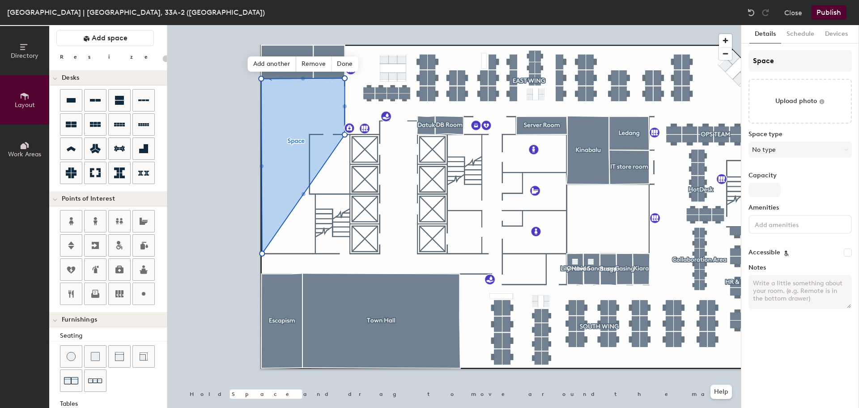
type input "20"
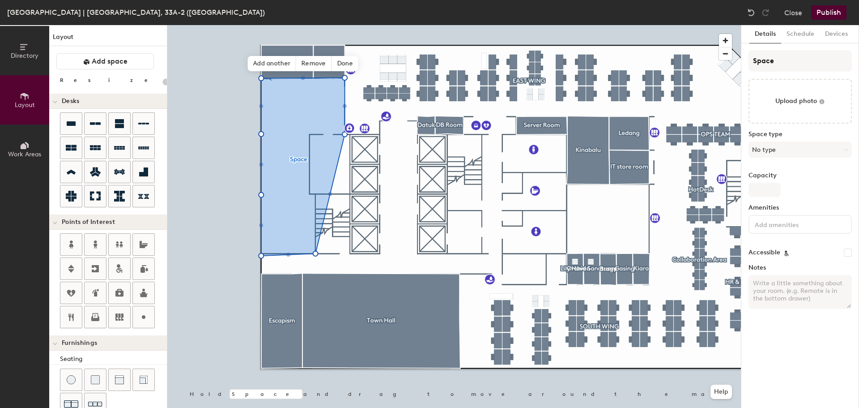
scroll to position [23, 0]
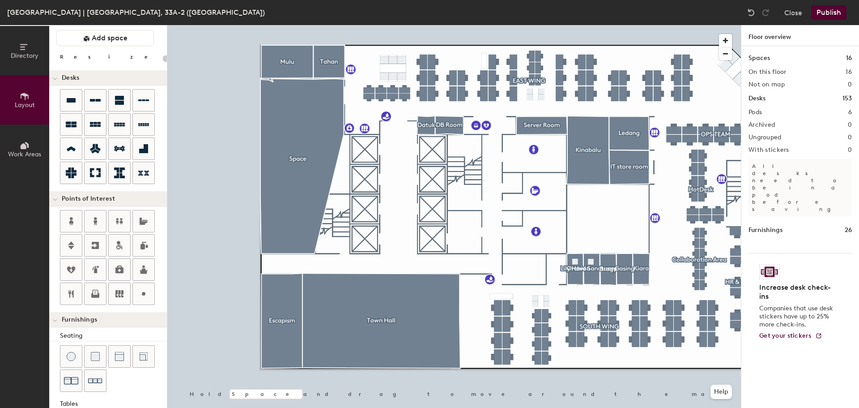
click at [309, 25] on div at bounding box center [454, 25] width 574 height 0
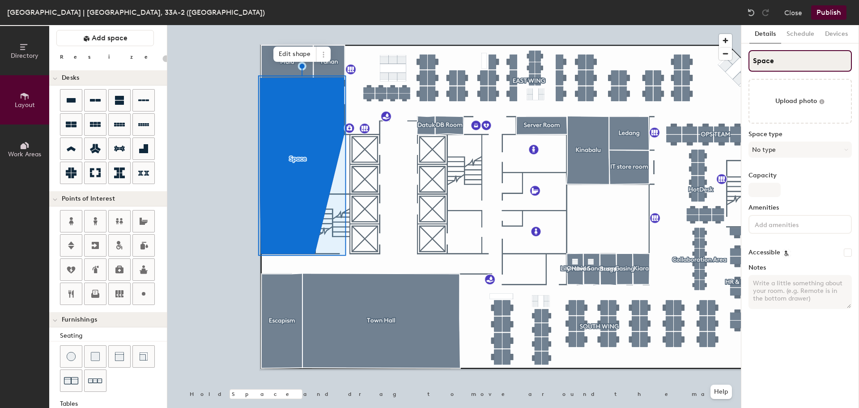
click at [773, 59] on input "Space" at bounding box center [800, 60] width 103 height 21
type input "20"
type input "P"
type input "20"
type input "PA"
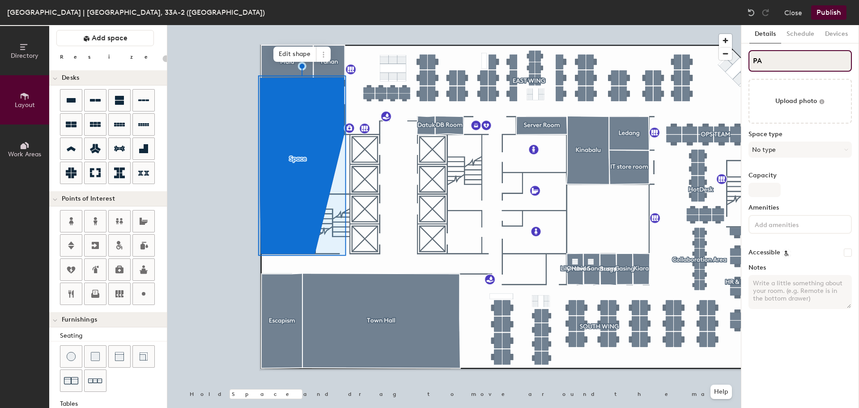
type input "20"
type input "P"
type input "20"
type input "PA"
type input "20"
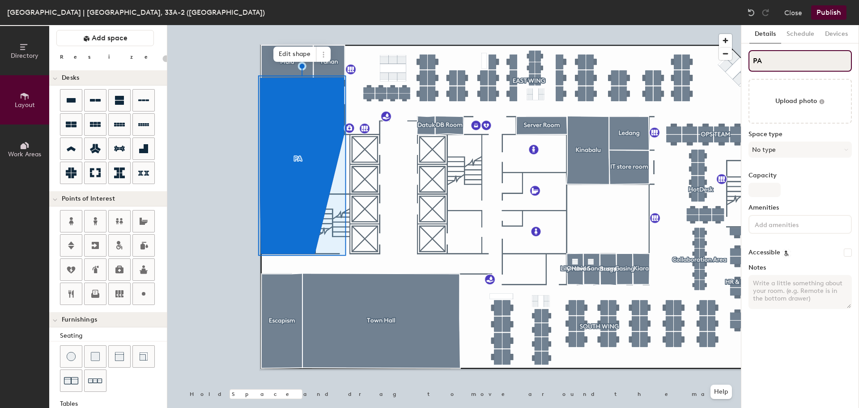
type input "PAN"
type input "20"
type input "PA"
type input "20"
type input "PAa"
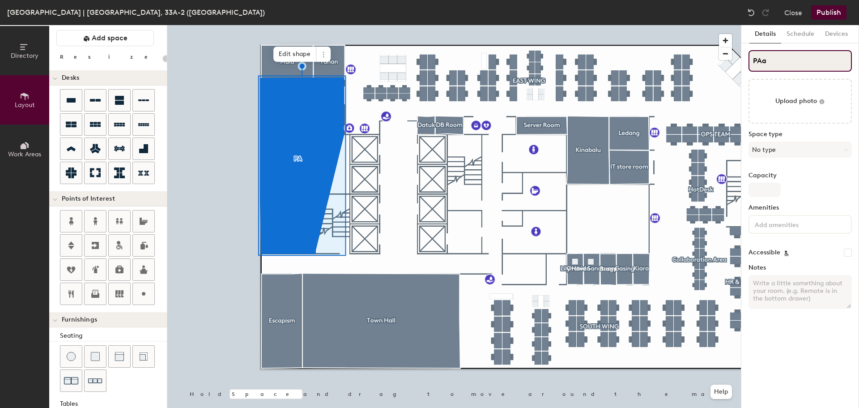
type input "20"
type input "PAan"
type input "20"
type input "PAantr"
type input "20"
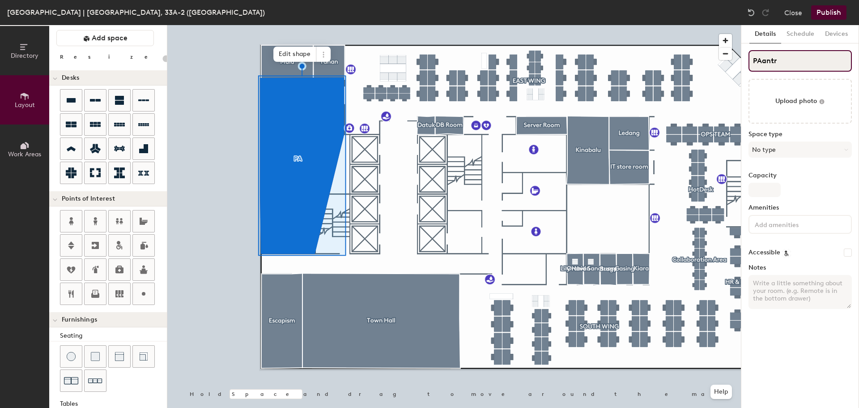
type input "PAantry"
type input "20"
type input "PAantry"
type input "20"
type input "PAant"
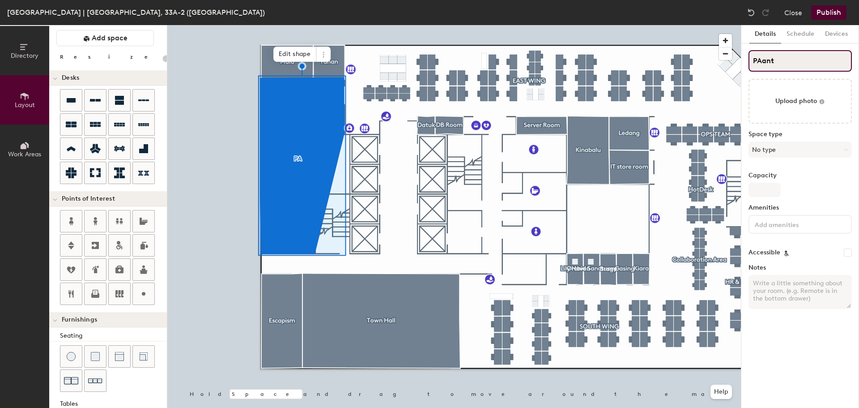
type input "20"
type input "PA"
type input "20"
type input "P"
type input "20"
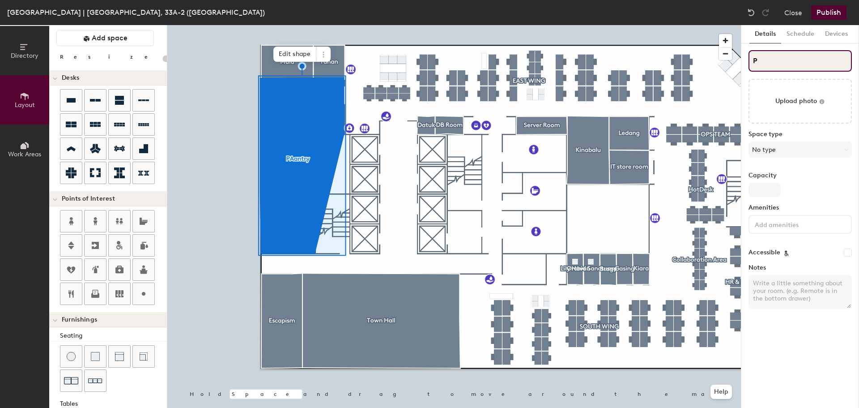
type input "Pa"
type input "20"
type input "Pan"
type input "20"
type input "Pantr"
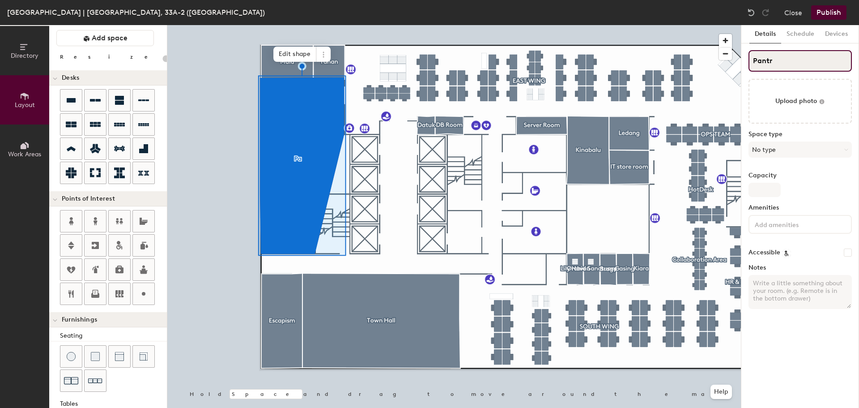
type input "20"
type input "Pantry"
type input "20"
type input "Pantry"
type input "20"
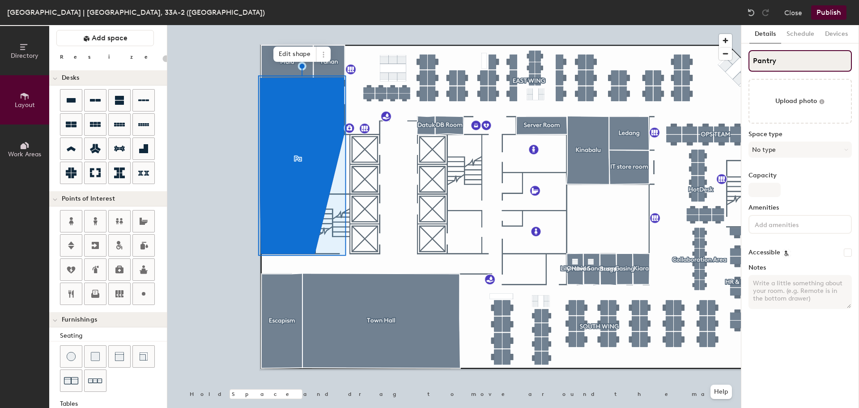
type input "Pantry A"
type input "20"
type input "Pantry Ar"
type input "20"
type input "Pantry Area"
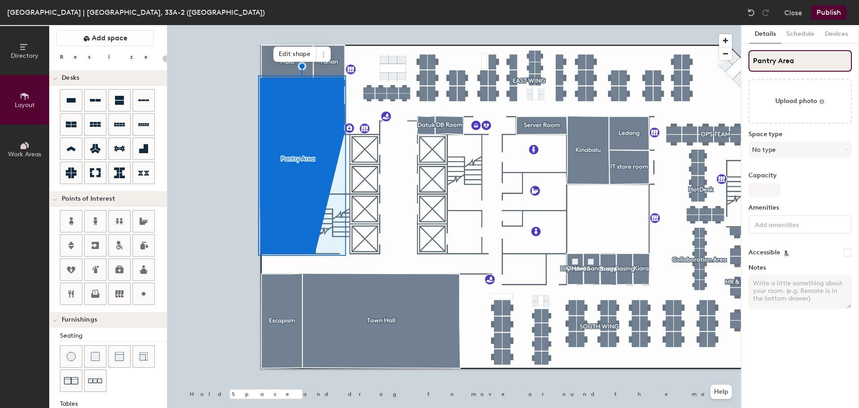
type input "20"
type input "Pantry Area"
click at [778, 149] on button "No type" at bounding box center [800, 149] width 103 height 16
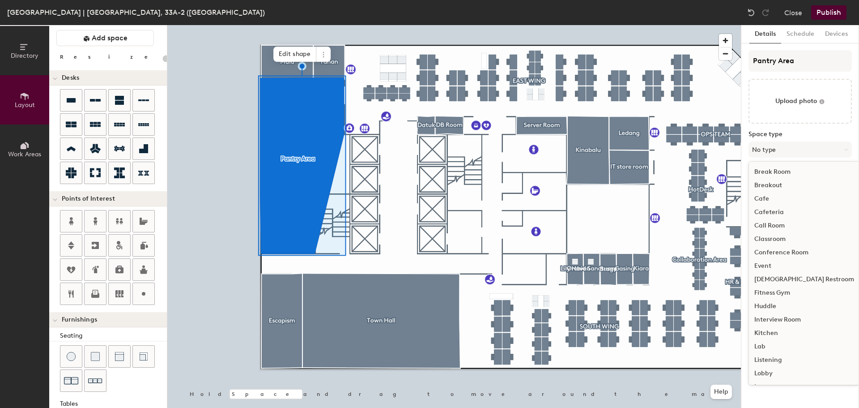
click at [792, 211] on div "Cafeteria" at bounding box center [804, 211] width 111 height 13
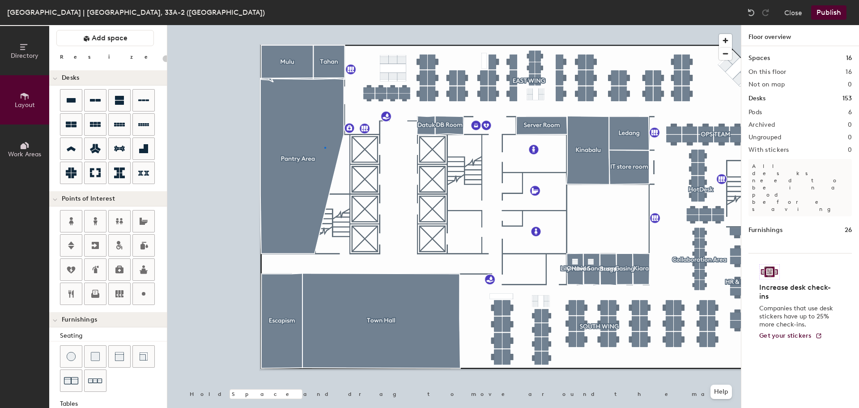
click at [324, 25] on div at bounding box center [454, 25] width 574 height 0
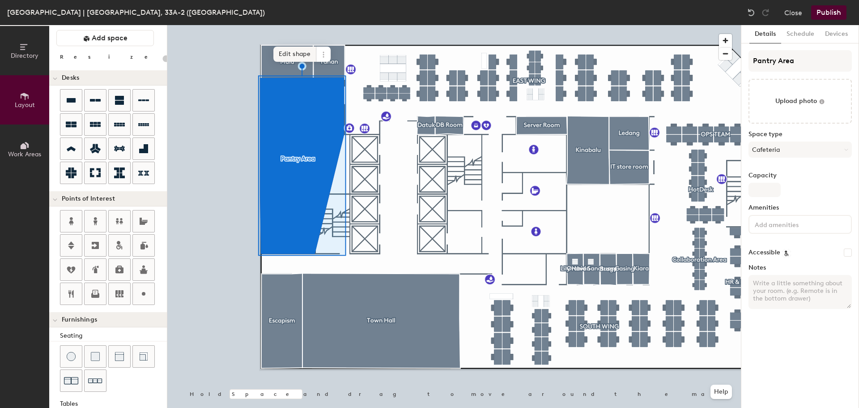
click at [293, 52] on span "Edit shape" at bounding box center [294, 54] width 43 height 15
click at [309, 55] on span "Edit shape" at bounding box center [294, 54] width 43 height 15
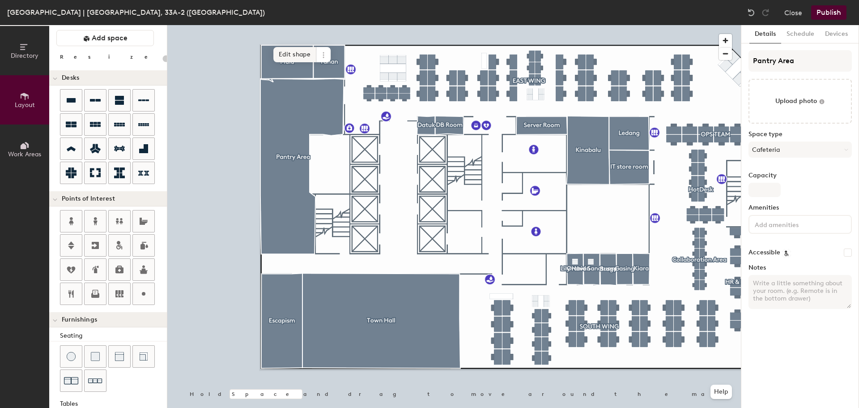
click at [283, 51] on span "Edit shape" at bounding box center [294, 54] width 43 height 15
click at [290, 32] on span "Edit shape" at bounding box center [280, 35] width 43 height 15
type input "20"
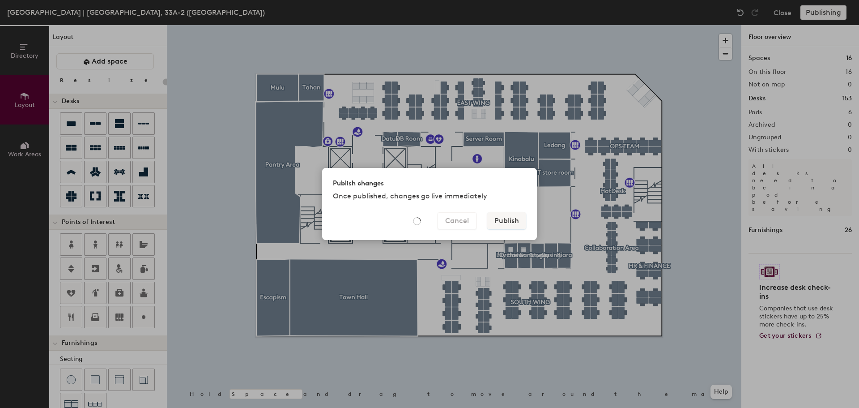
scroll to position [23, 0]
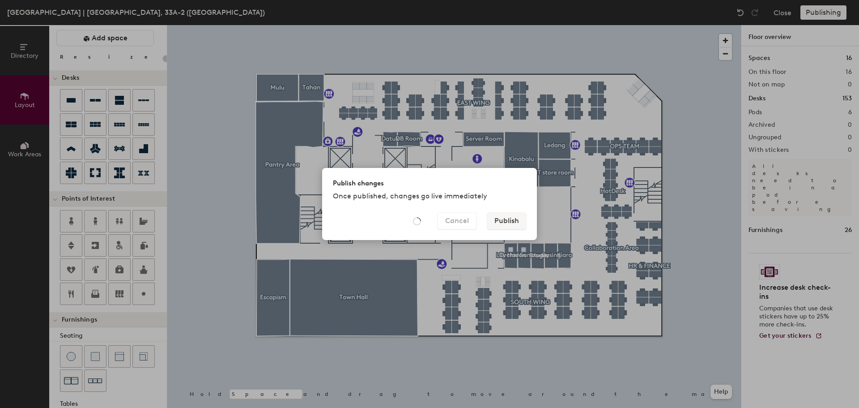
type input "20"
